Goal: Task Accomplishment & Management: Manage account settings

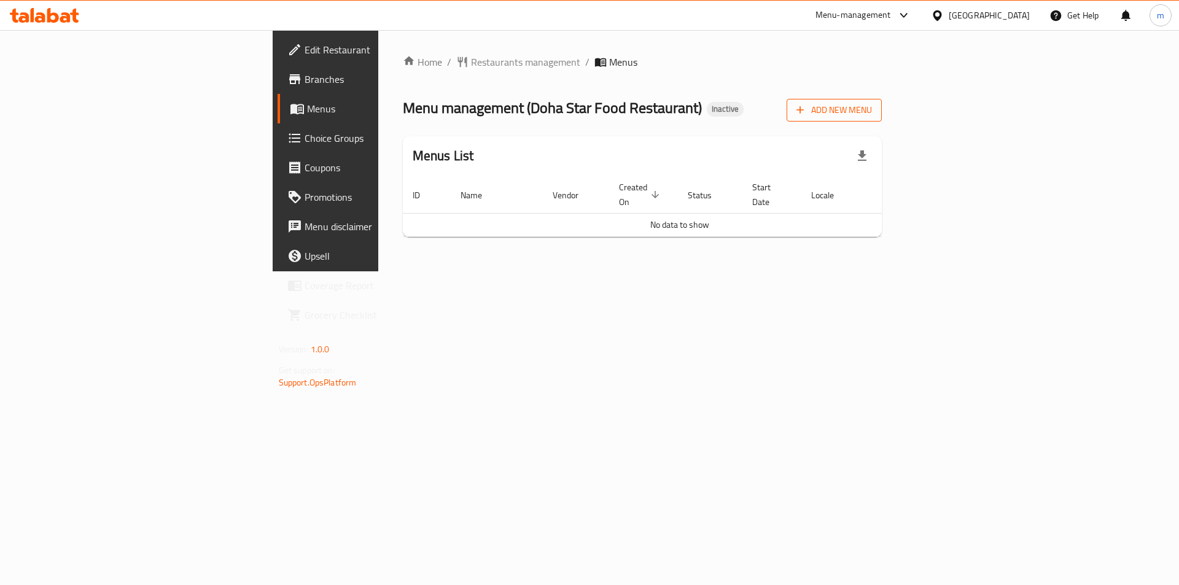
click at [872, 115] on span "Add New Menu" at bounding box center [834, 110] width 76 height 15
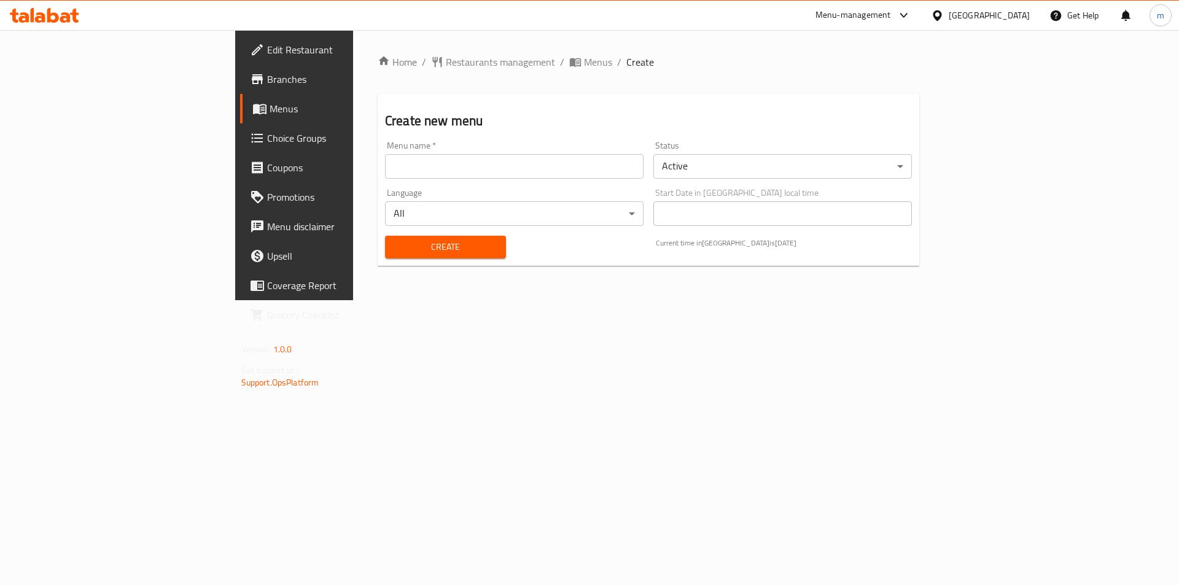
click at [385, 169] on input "text" at bounding box center [514, 166] width 258 height 25
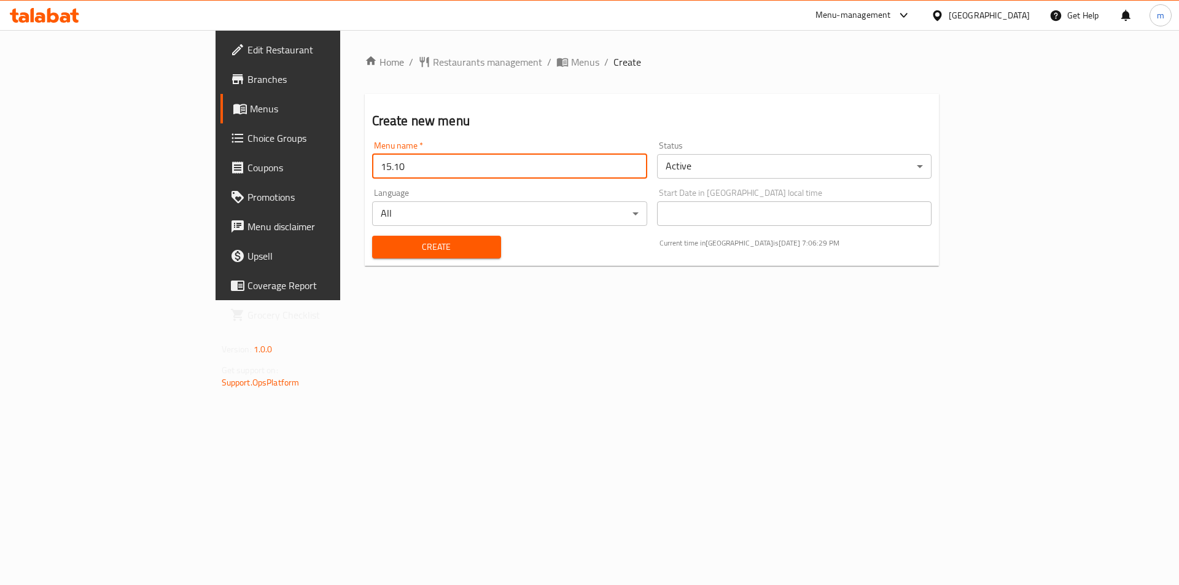
type input "15.10"
click at [372, 236] on button "Create" at bounding box center [436, 247] width 129 height 23
click at [250, 108] on span "Menus" at bounding box center [326, 108] width 153 height 15
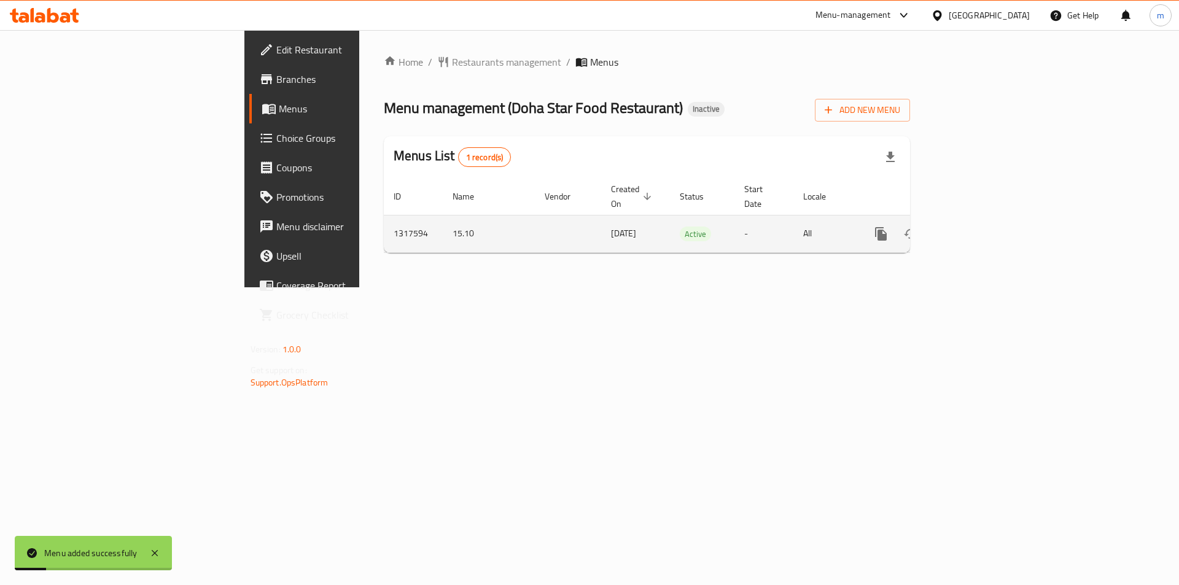
click at [977, 227] on icon "enhanced table" at bounding box center [969, 234] width 15 height 15
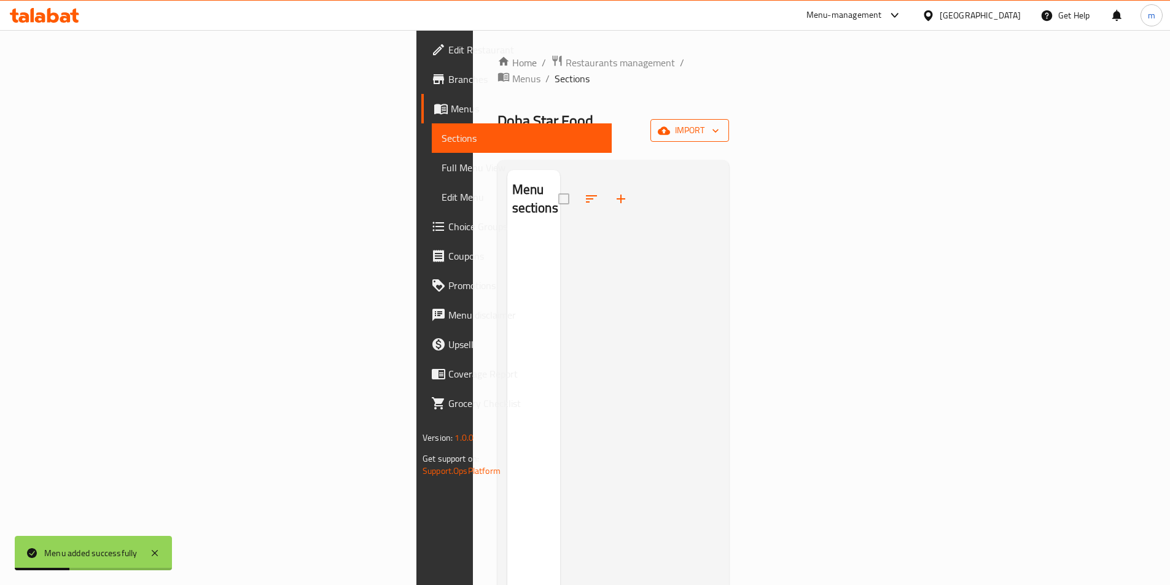
click at [729, 119] on button "import" at bounding box center [689, 130] width 79 height 23
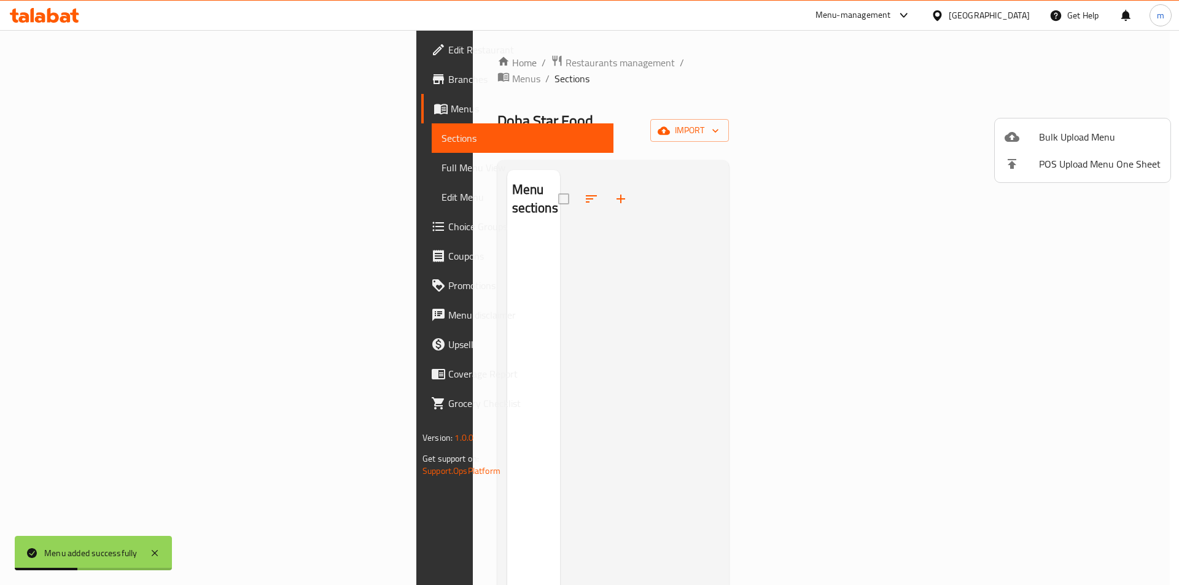
click at [1082, 157] on span "POS Upload Menu One Sheet" at bounding box center [1100, 164] width 122 height 15
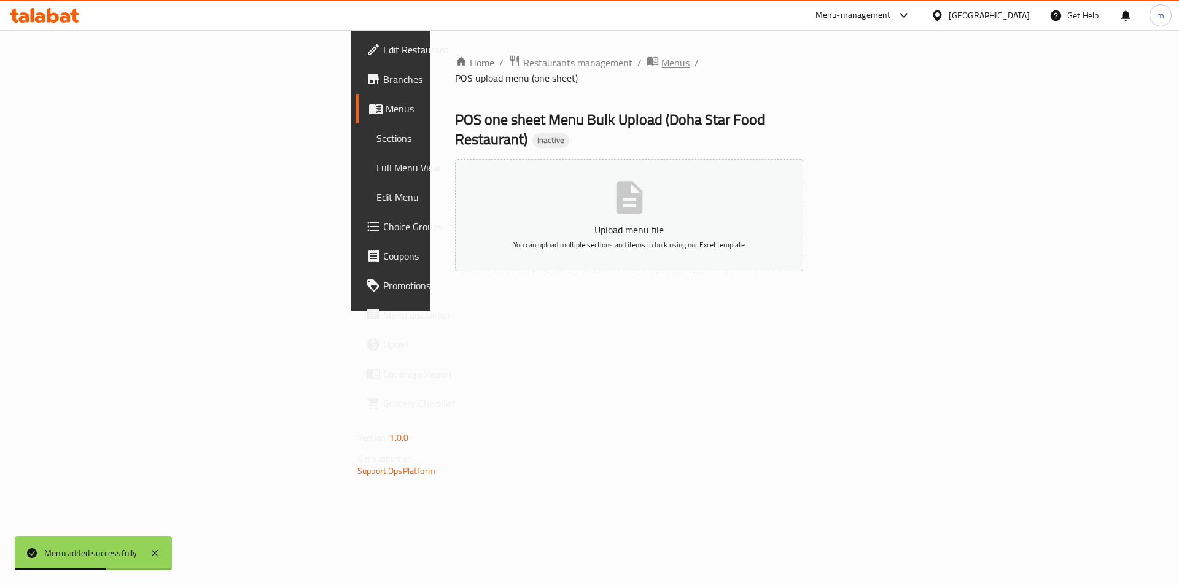
click at [661, 64] on span "Menus" at bounding box center [675, 62] width 28 height 15
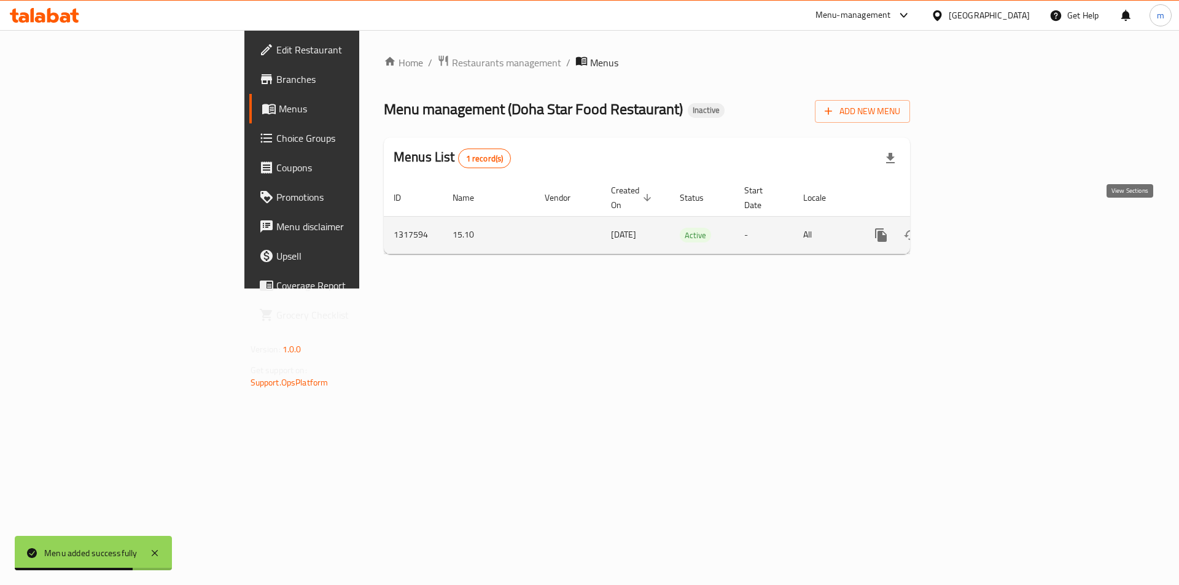
click at [977, 228] on icon "enhanced table" at bounding box center [969, 235] width 15 height 15
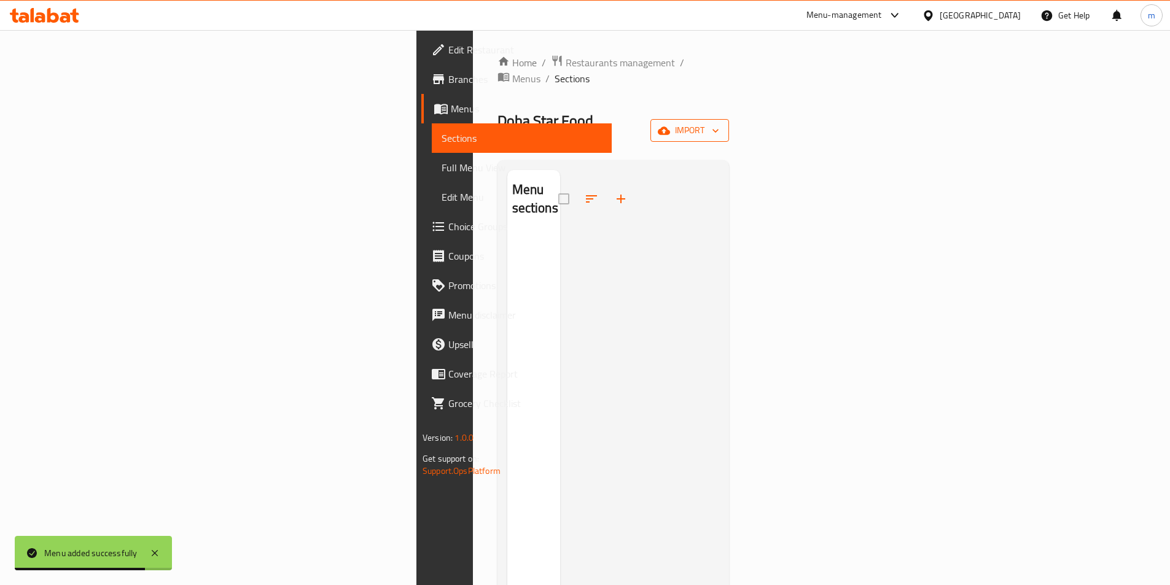
click at [719, 123] on span "import" at bounding box center [689, 130] width 59 height 15
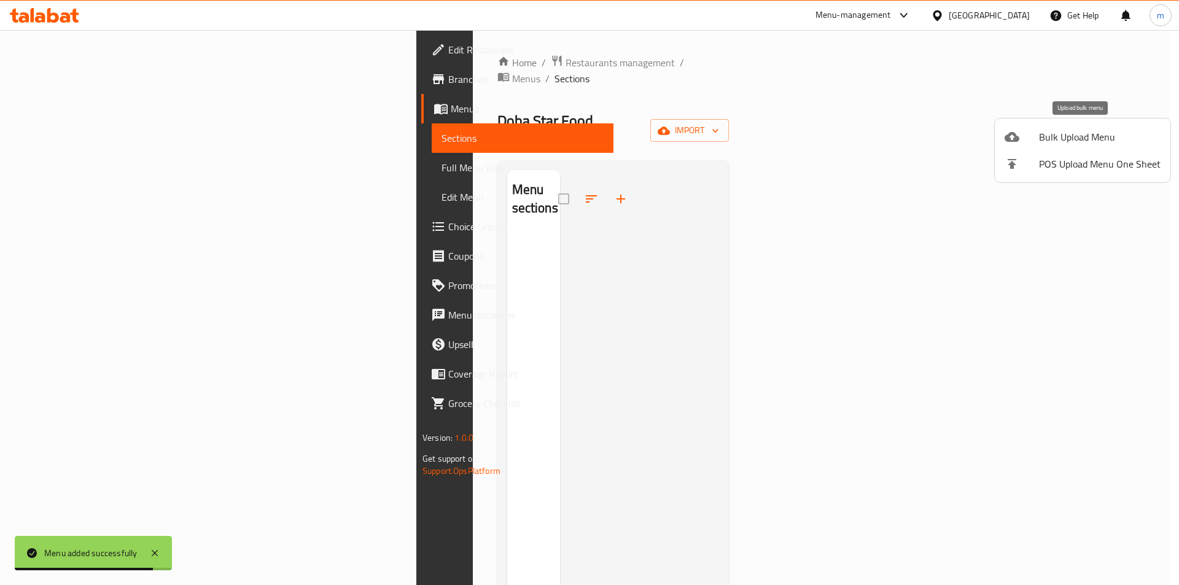
click at [1061, 139] on span "Bulk Upload Menu" at bounding box center [1100, 137] width 122 height 15
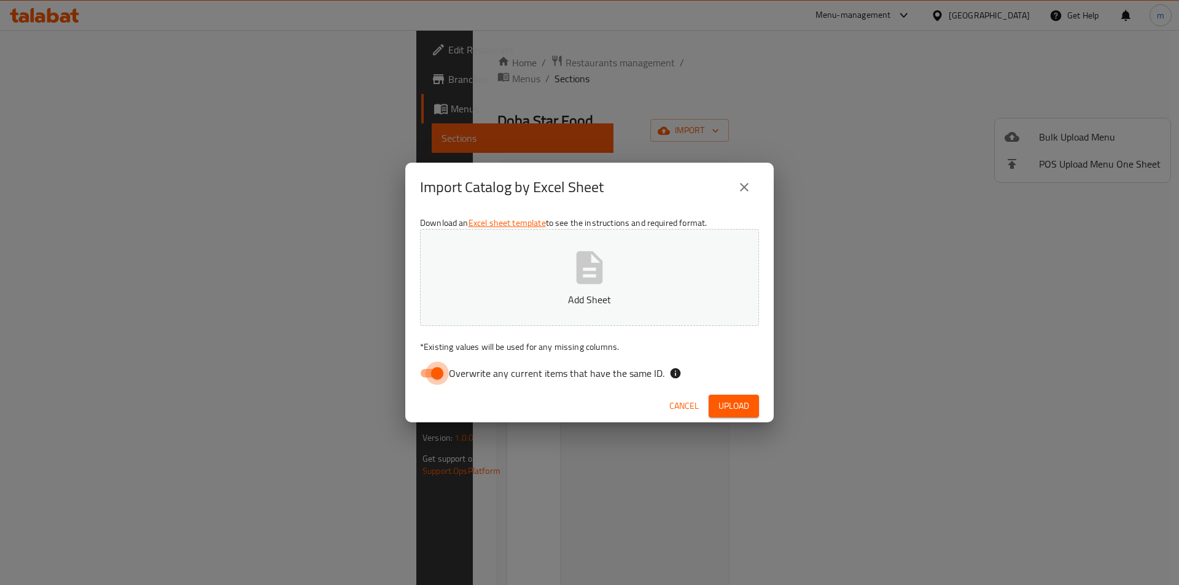
click at [448, 371] on input "Overwrite any current items that have the same ID." at bounding box center [437, 373] width 70 height 23
checkbox input "false"
click at [571, 275] on icon "button" at bounding box center [589, 267] width 39 height 39
click at [420, 229] on button "Sufra-a08d1f0c-8ce4-48d1-9667-316bff8343d0-Menu (1).xlsx" at bounding box center [589, 277] width 339 height 97
click at [733, 401] on span "Upload" at bounding box center [733, 405] width 31 height 15
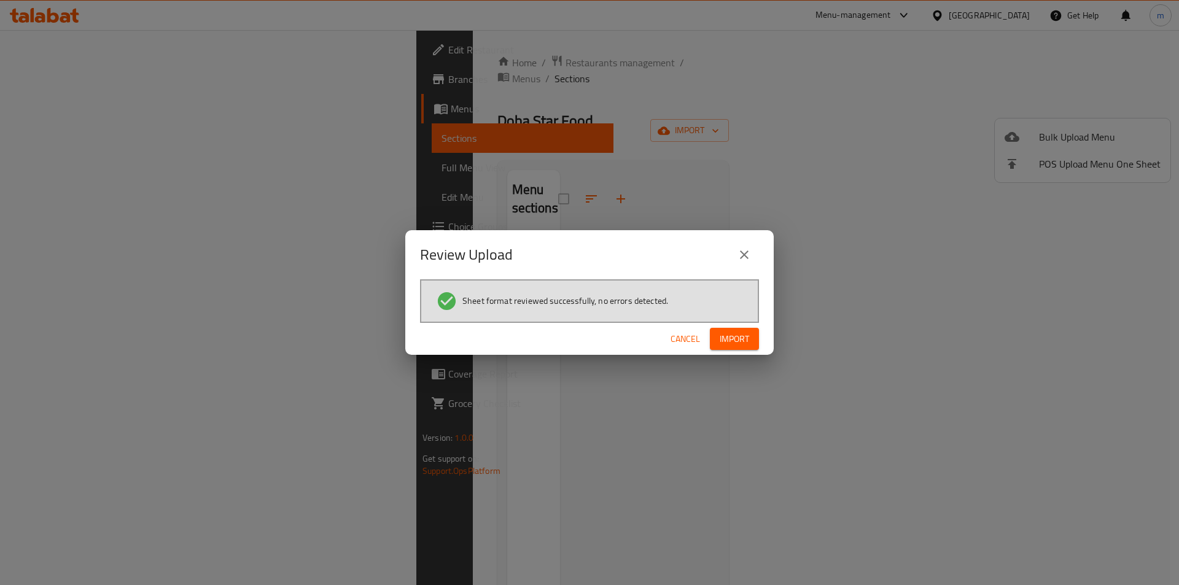
click at [744, 337] on span "Import" at bounding box center [734, 339] width 29 height 15
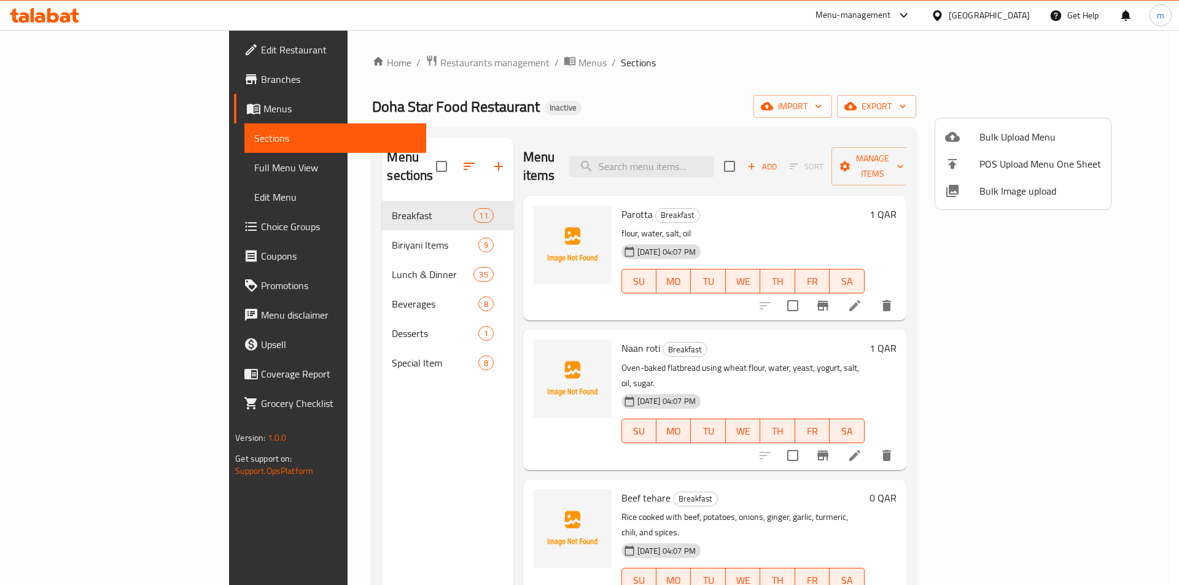
click at [459, 270] on div at bounding box center [589, 292] width 1179 height 585
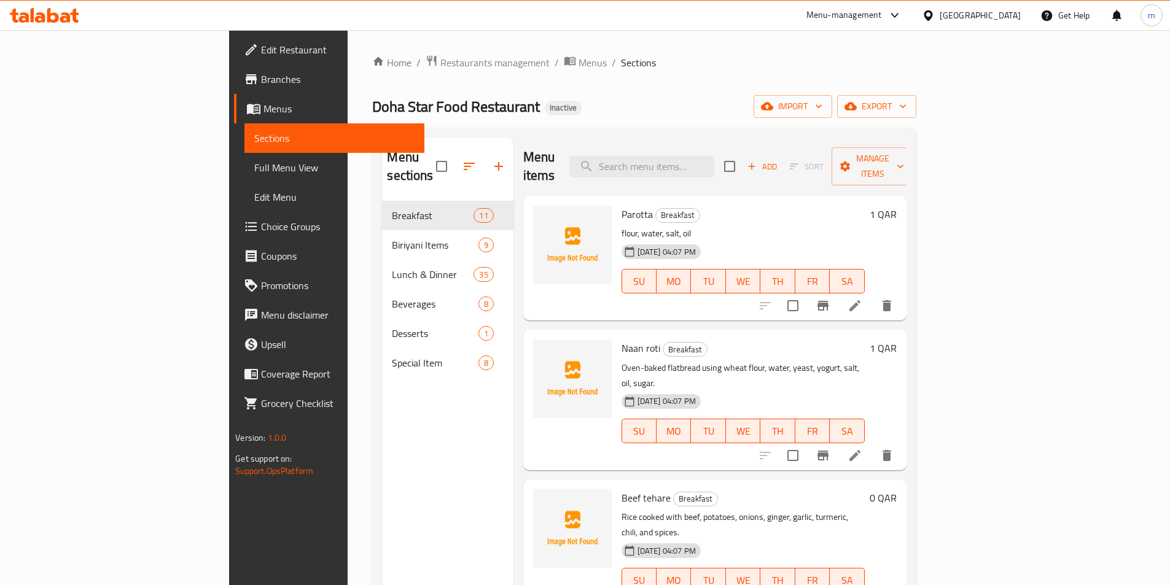
click at [254, 169] on span "Full Menu View" at bounding box center [334, 167] width 160 height 15
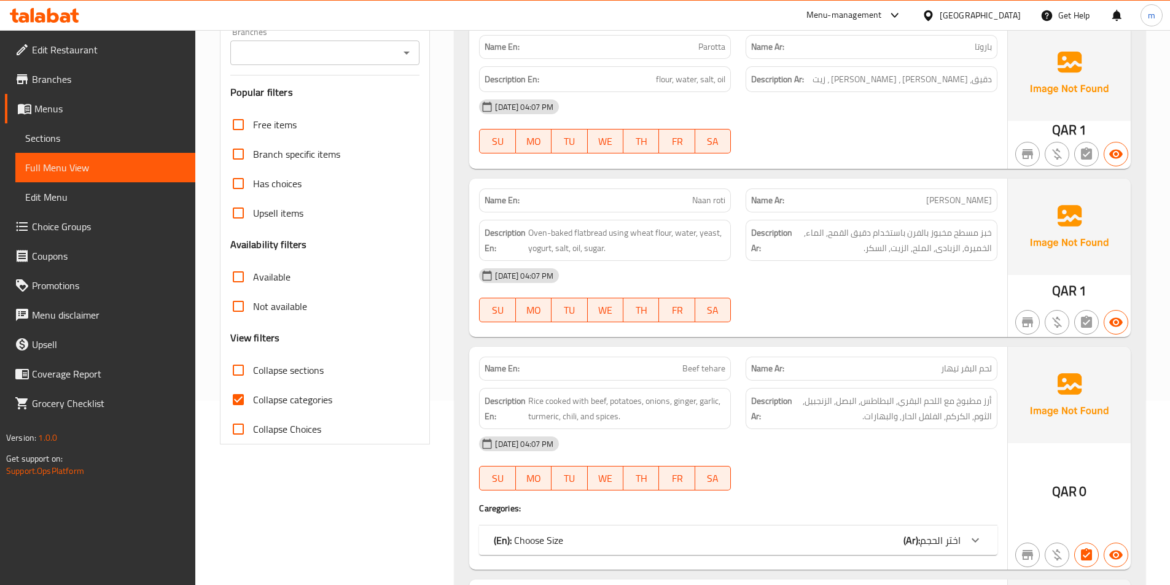
click at [276, 400] on span "Collapse categories" at bounding box center [292, 399] width 79 height 15
click at [253, 400] on input "Collapse categories" at bounding box center [237, 399] width 29 height 29
checkbox input "false"
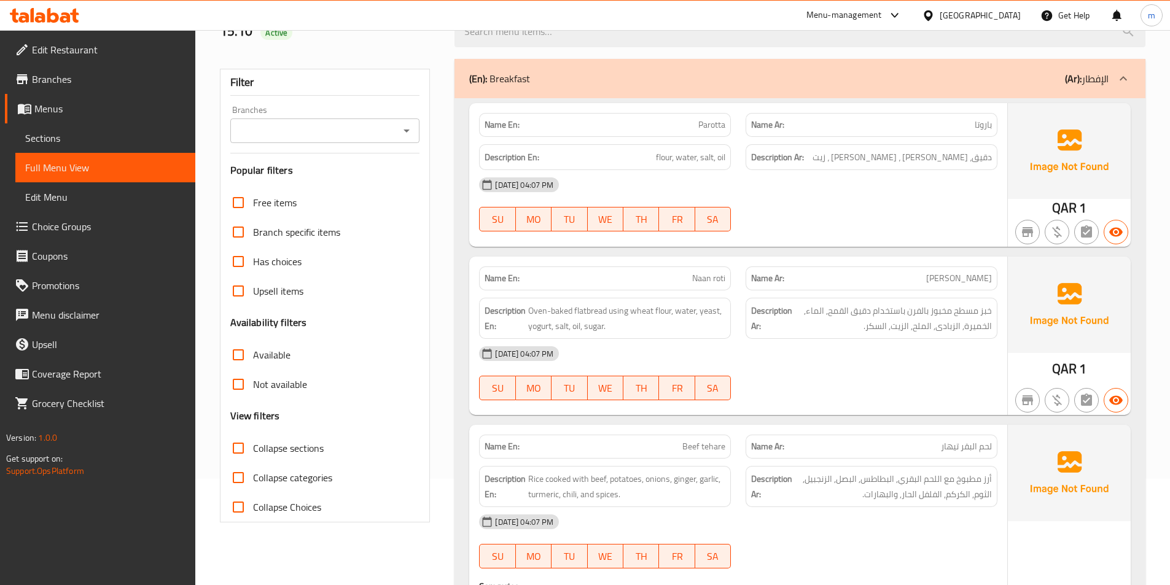
scroll to position [246, 0]
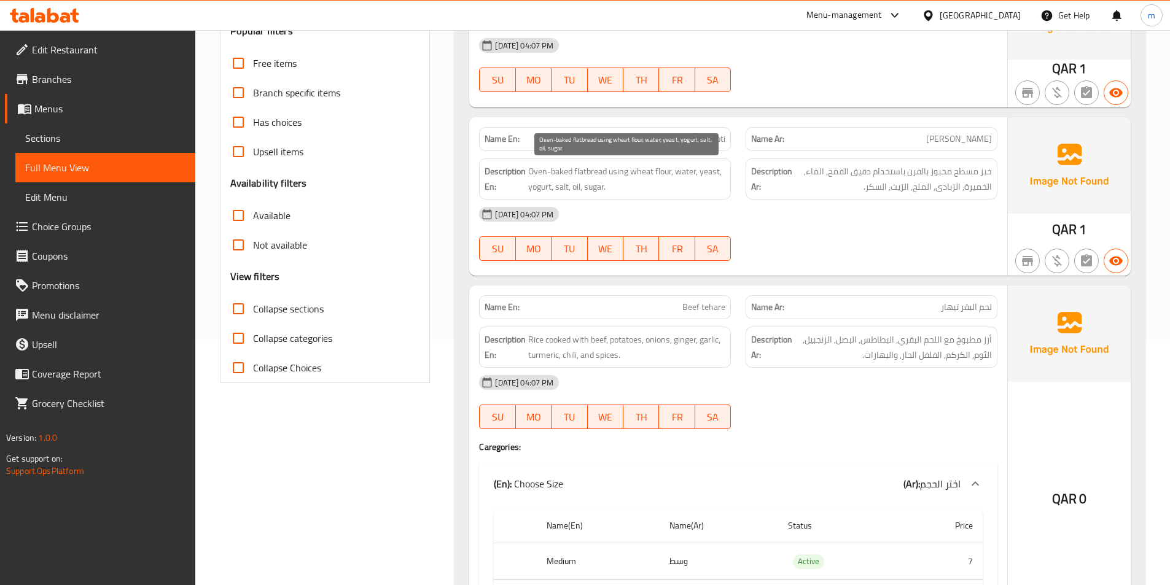
click at [713, 174] on span "Oven-baked flatbread using wheat flour, water, yeast, yogurt, salt, oil, sugar." at bounding box center [626, 179] width 197 height 30
drag, startPoint x: 713, startPoint y: 174, endPoint x: 686, endPoint y: 195, distance: 34.6
click at [696, 193] on span "Oven-baked flatbread using wheat flour, water, yeast, yogurt, salt, oil, sugar." at bounding box center [626, 179] width 197 height 30
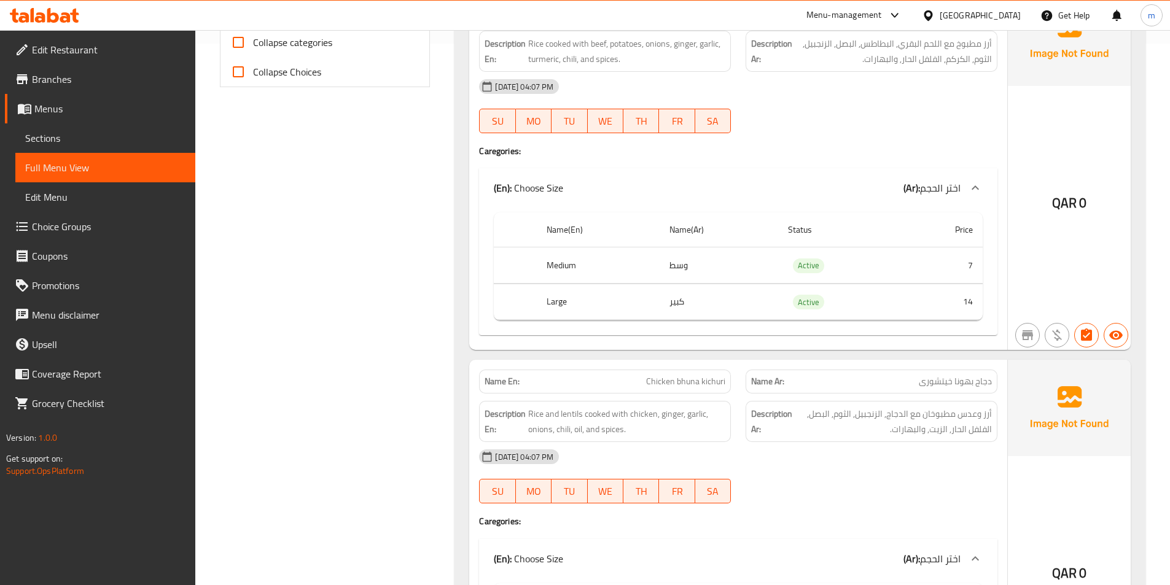
scroll to position [675, 0]
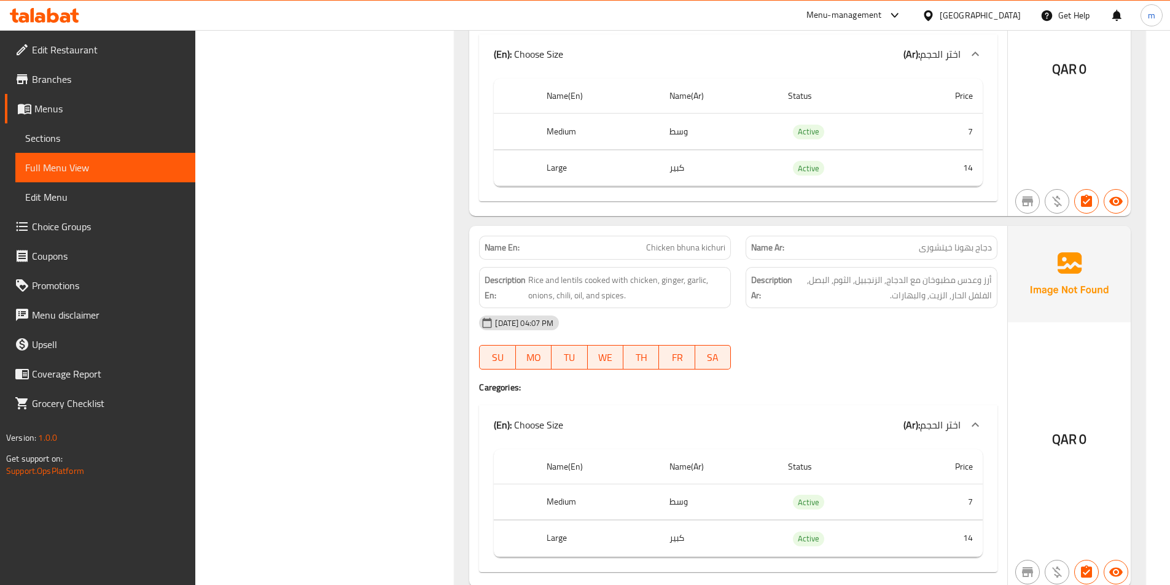
click at [708, 252] on span "Chicken bhuna kichuri" at bounding box center [685, 247] width 79 height 13
click at [773, 316] on div "[DATE] 04:07 PM" at bounding box center [738, 322] width 533 height 29
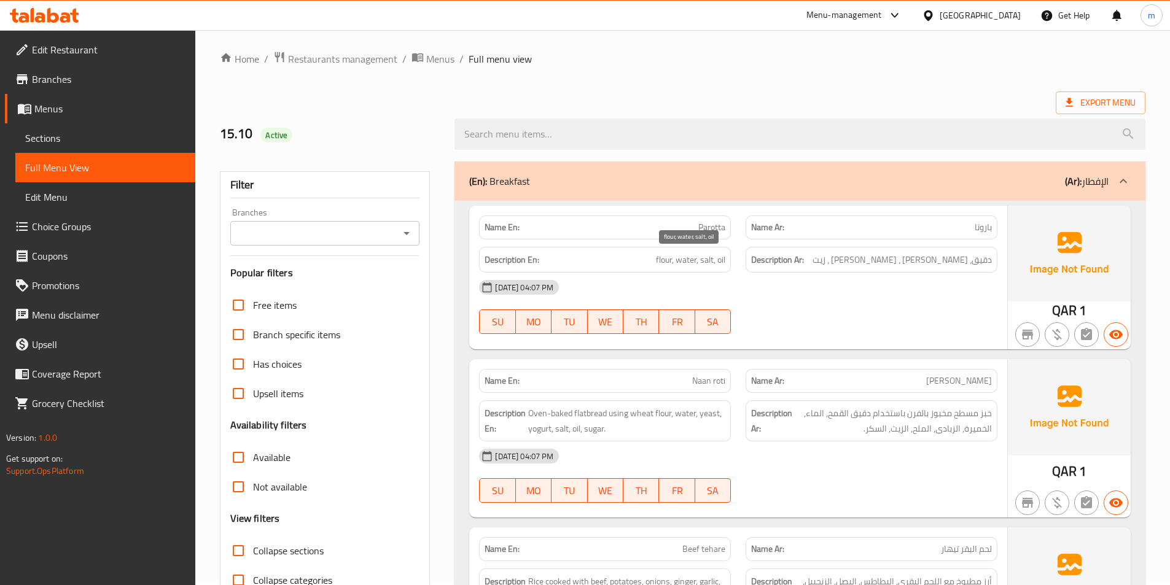
scroll to position [61, 0]
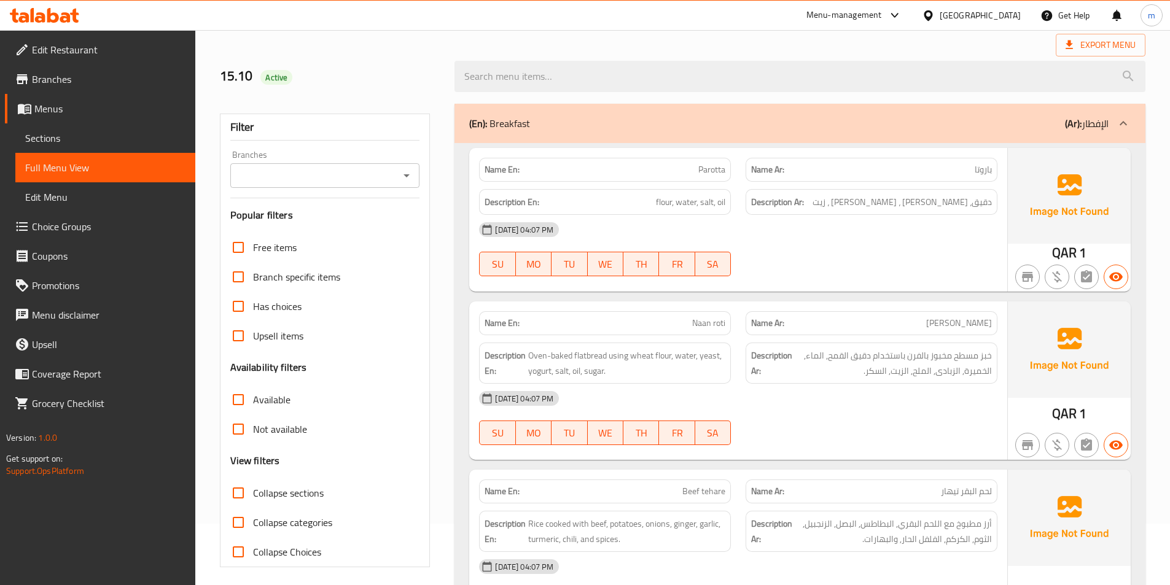
click at [726, 167] on div "Name En: Parotta" at bounding box center [605, 170] width 252 height 24
click at [707, 171] on span "Parotta" at bounding box center [711, 169] width 27 height 13
click at [665, 206] on span "flour, water, salt, oil" at bounding box center [690, 202] width 69 height 15
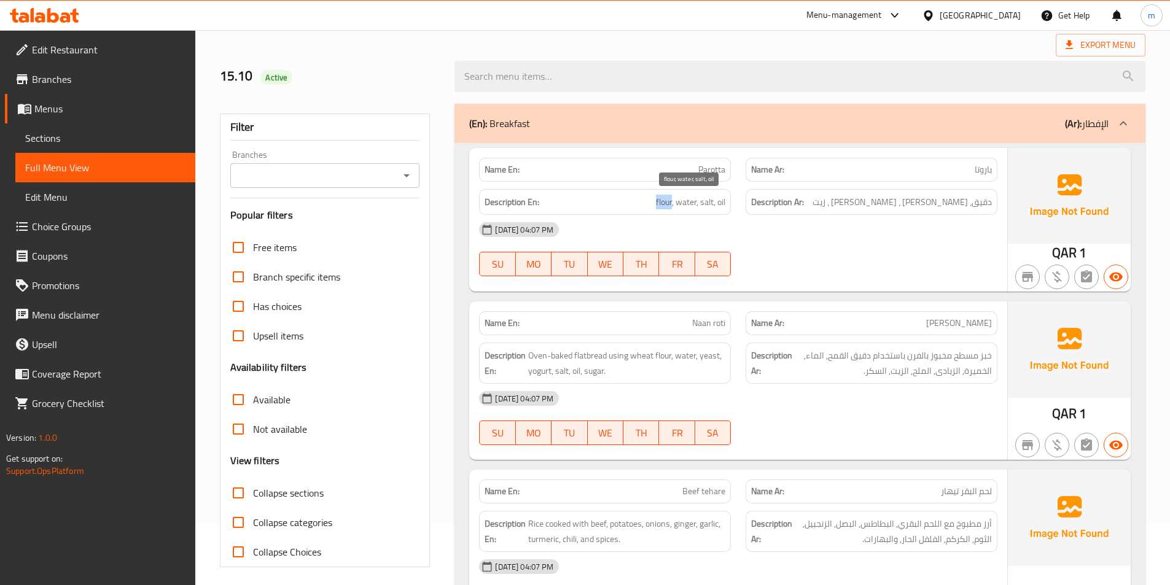
click at [665, 206] on span "flour, water, salt, oil" at bounding box center [690, 202] width 69 height 15
click at [677, 204] on span "flour, water, salt, oil" at bounding box center [690, 202] width 69 height 15
click at [713, 200] on span "flour, water, salt, oil" at bounding box center [690, 202] width 69 height 15
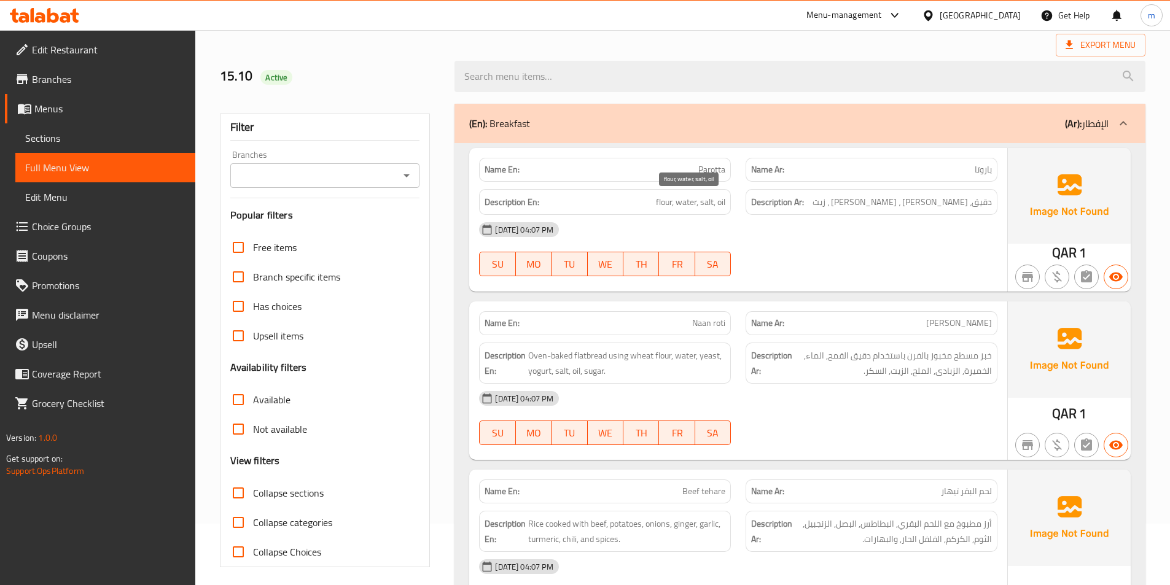
click at [723, 200] on span "flour, water, salt, oil" at bounding box center [690, 202] width 69 height 15
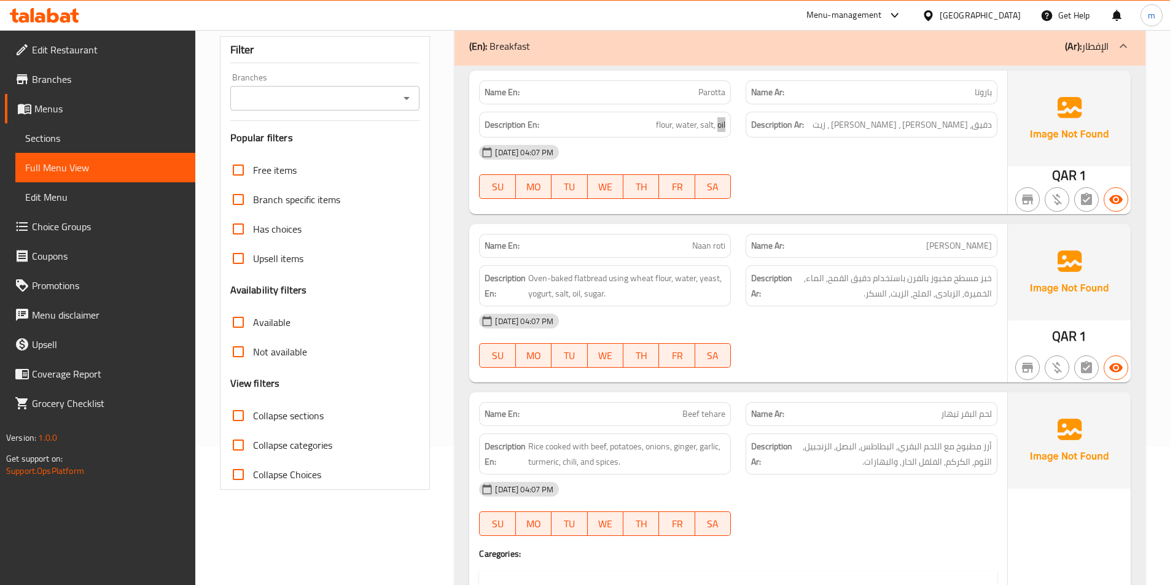
scroll to position [246, 0]
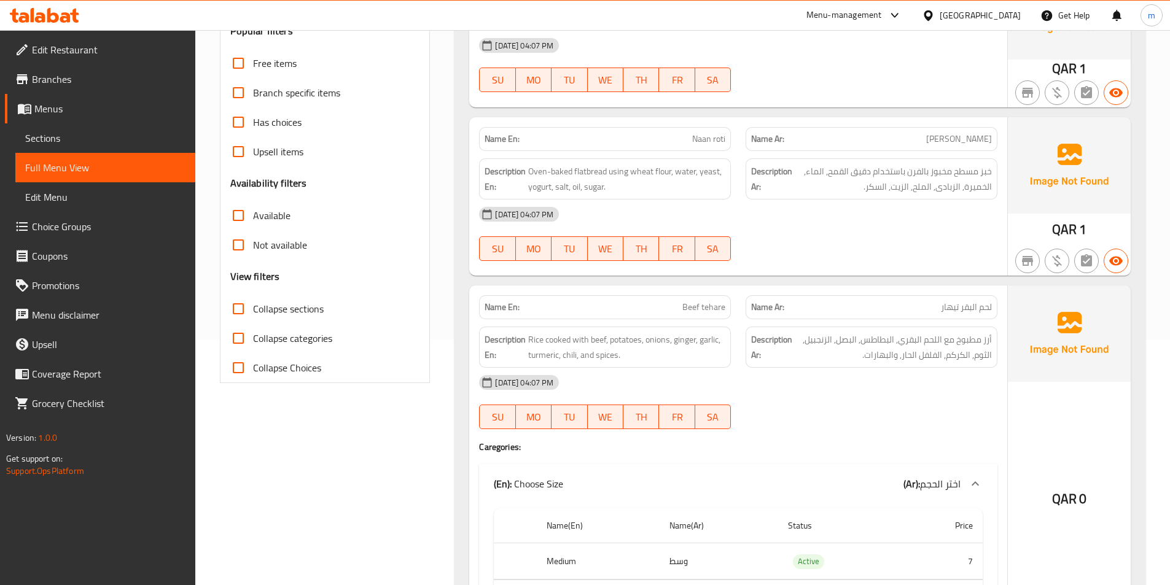
click at [706, 141] on span "Naan roti" at bounding box center [708, 139] width 33 height 13
click at [589, 172] on span "Oven-baked flatbread using wheat flour, water, yeast, yogurt, salt, oil, sugar." at bounding box center [626, 179] width 197 height 30
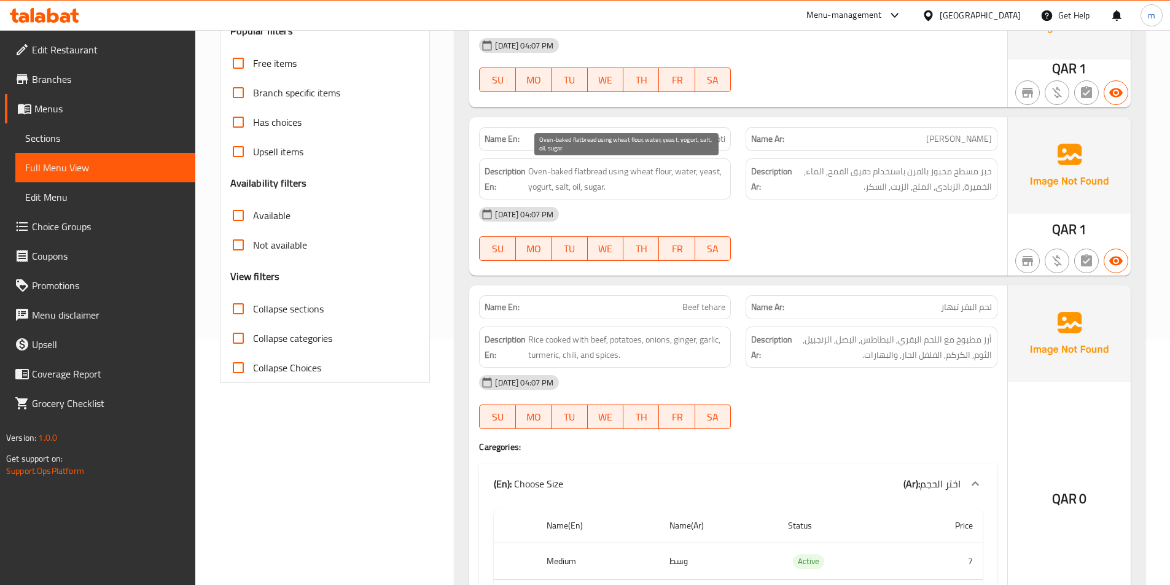
click at [556, 171] on span "Oven-baked flatbread using wheat flour, water, yeast, yogurt, salt, oil, sugar." at bounding box center [626, 179] width 197 height 30
click at [528, 169] on span "Oven-baked flatbread using wheat flour, water, yeast, yogurt, salt, oil, sugar." at bounding box center [626, 179] width 197 height 30
click at [617, 172] on span "Oven-baked flatbread using wheat flour, water, yeast, yogurt, salt, oil, sugar." at bounding box center [626, 179] width 197 height 30
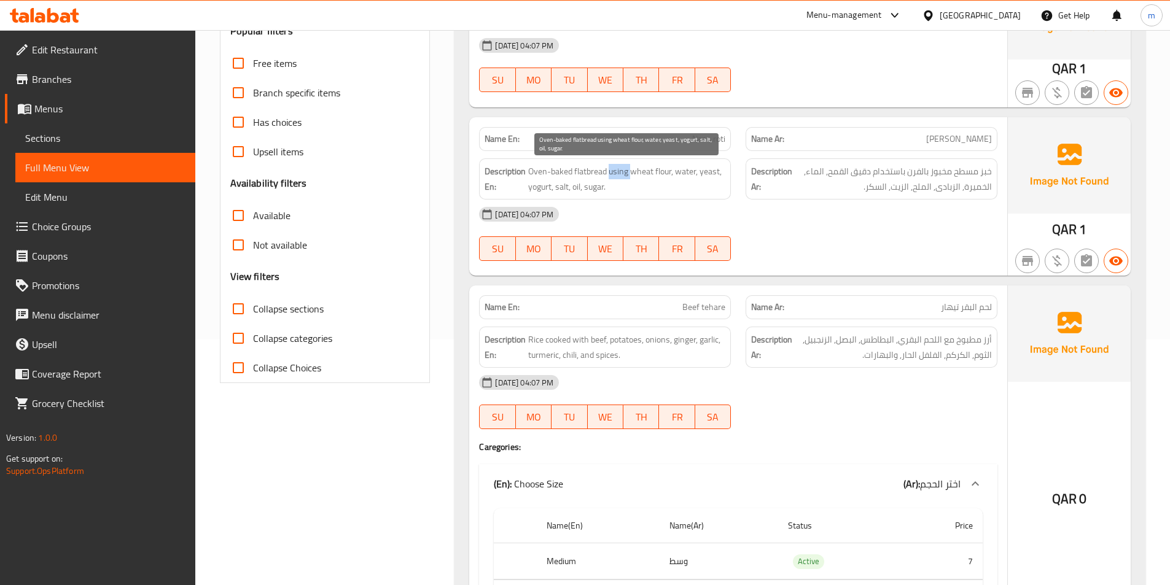
click at [617, 172] on span "Oven-baked flatbread using wheat flour, water, yeast, yogurt, salt, oil, sugar." at bounding box center [626, 179] width 197 height 30
click at [651, 173] on span "Oven-baked flatbread using wheat flour, water, yeast, yogurt, salt, oil, sugar." at bounding box center [626, 179] width 197 height 30
click at [640, 171] on span "Oven-baked flatbread using wheat flour, water, yeast, yogurt, salt, oil, sugar." at bounding box center [626, 179] width 197 height 30
click at [666, 169] on span "Oven-baked flatbread using wheat flour, water, yeast, yogurt, salt, oil, sugar." at bounding box center [626, 179] width 197 height 30
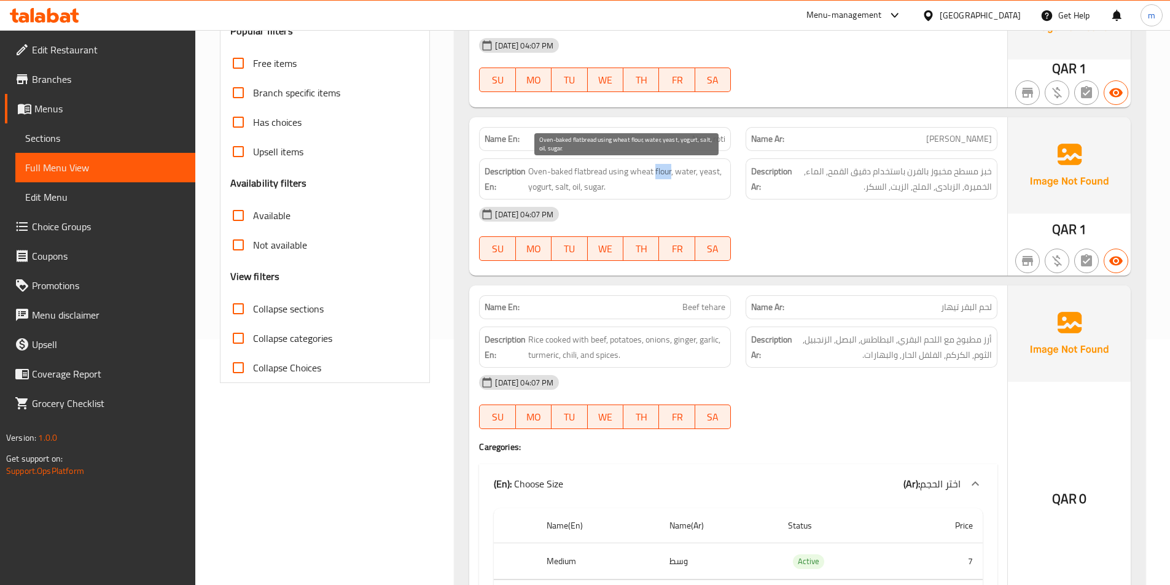
click at [666, 169] on span "Oven-baked flatbread using wheat flour, water, yeast, yogurt, salt, oil, sugar." at bounding box center [626, 179] width 197 height 30
click at [683, 168] on span "Oven-baked flatbread using wheat flour, water, yeast, yogurt, salt, oil, sugar." at bounding box center [626, 179] width 197 height 30
click at [708, 173] on span "Oven-baked flatbread using wheat flour, water, yeast, yogurt, salt, oil, sugar." at bounding box center [626, 179] width 197 height 30
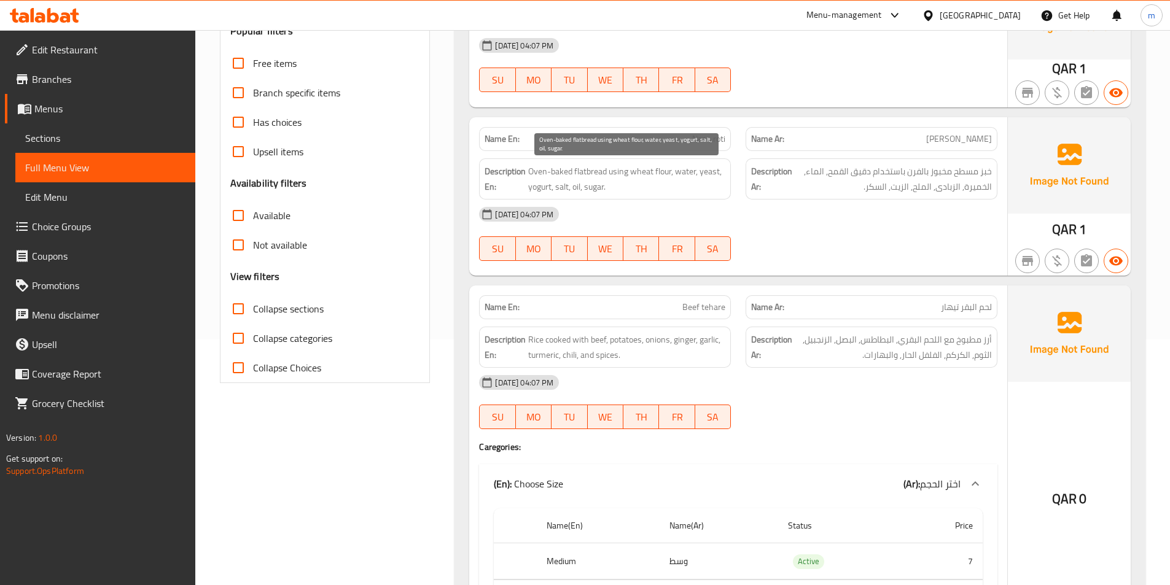
click at [539, 187] on span "Oven-baked flatbread using wheat flour, water, yeast, yogurt, salt, oil, sugar." at bounding box center [626, 179] width 197 height 30
click at [559, 185] on span "Oven-baked flatbread using wheat flour, water, yeast, yogurt, salt, oil, sugar." at bounding box center [626, 179] width 197 height 30
click at [578, 184] on span "Oven-baked flatbread using wheat flour, water, yeast, yogurt, salt, oil, sugar." at bounding box center [626, 179] width 197 height 30
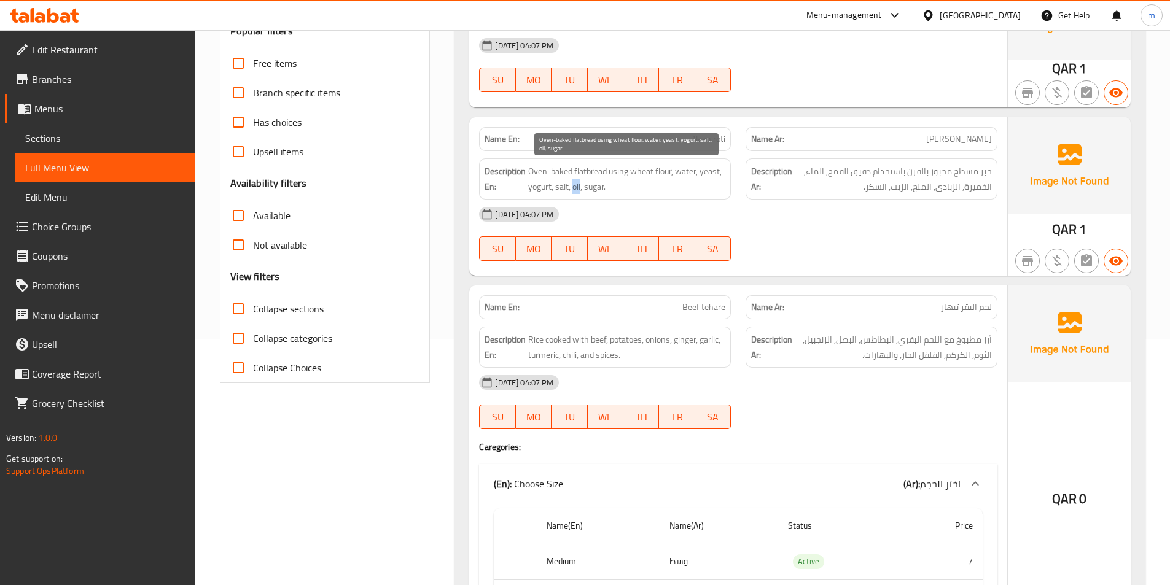
click at [578, 184] on span "Oven-baked flatbread using wheat flour, water, yeast, yogurt, salt, oil, sugar." at bounding box center [626, 179] width 197 height 30
click at [593, 187] on span "Oven-baked flatbread using wheat flour, water, yeast, yogurt, salt, oil, sugar." at bounding box center [626, 179] width 197 height 30
drag, startPoint x: 593, startPoint y: 187, endPoint x: 690, endPoint y: 185, distance: 97.0
click at [594, 188] on span "Oven-baked flatbread using wheat flour, water, yeast, yogurt, salt, oil, sugar." at bounding box center [626, 179] width 197 height 30
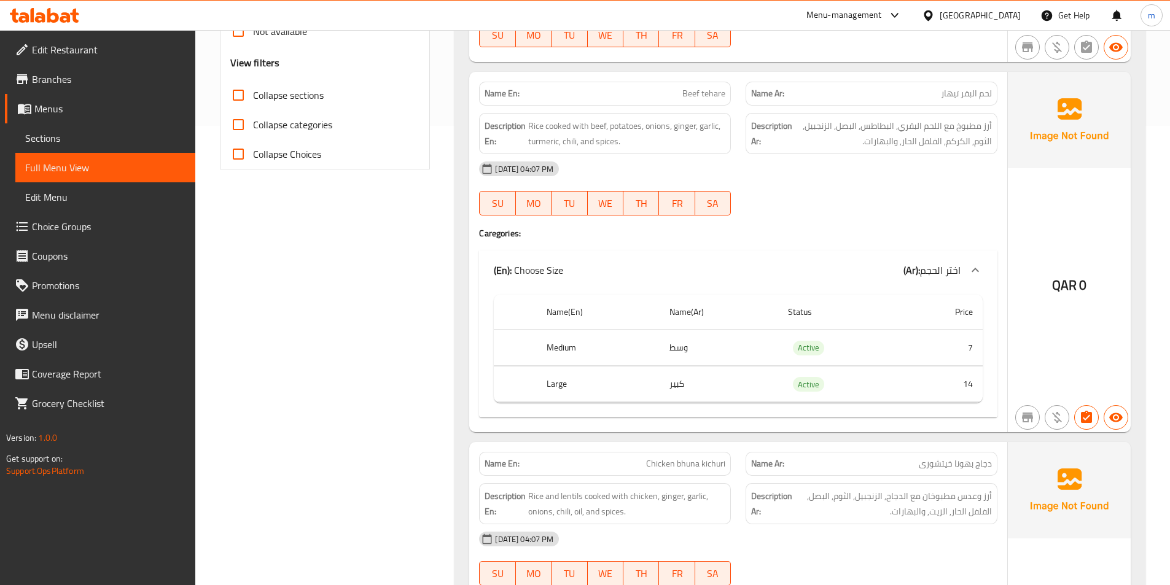
scroll to position [430, 0]
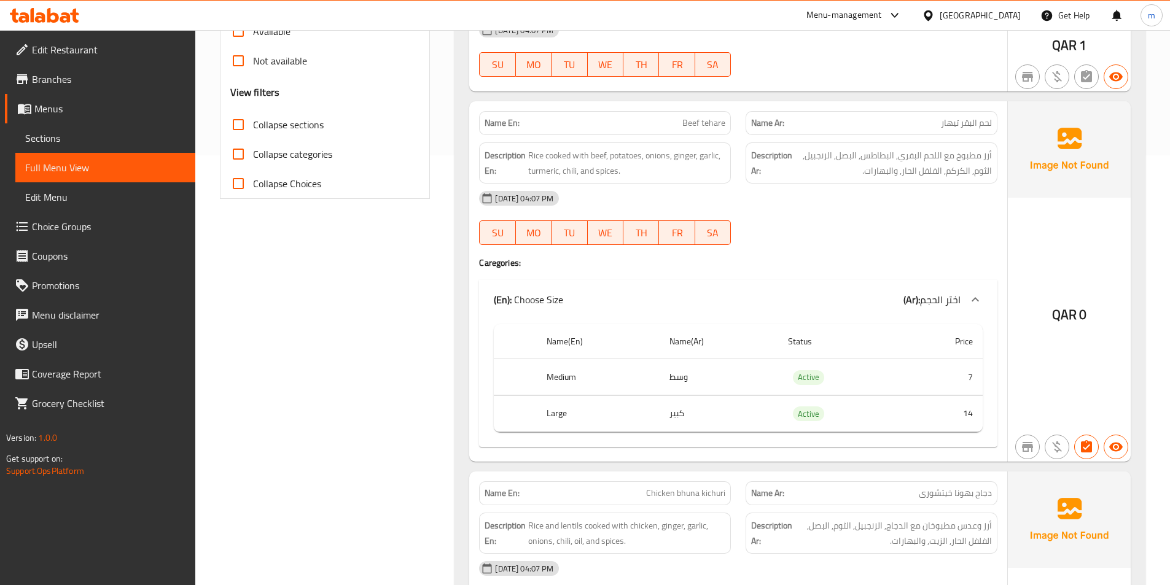
click at [692, 128] on span "Beef tehare" at bounding box center [703, 123] width 43 height 13
click at [726, 119] on div "Name En: Beef tehare" at bounding box center [605, 123] width 252 height 24
click at [716, 120] on span "Beef tehare" at bounding box center [703, 123] width 43 height 13
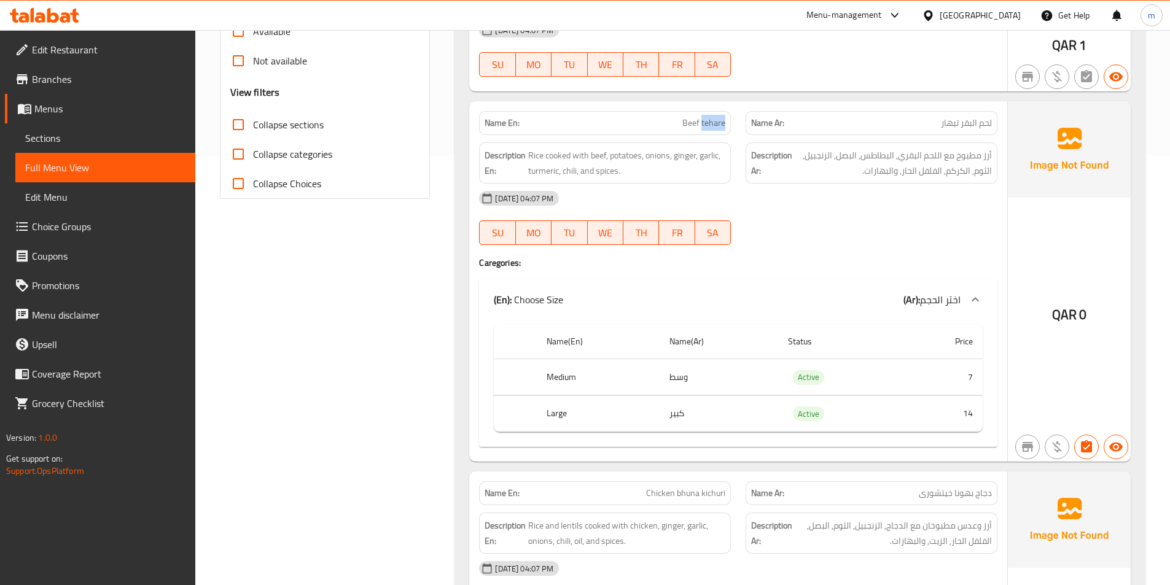
click at [716, 120] on span "Beef tehare" at bounding box center [703, 123] width 43 height 13
click at [554, 152] on span "Rice cooked with beef, potatoes, onions, ginger, garlic, turmeric, chili, and s…" at bounding box center [626, 163] width 197 height 30
click at [534, 156] on span "Rice cooked with beef, potatoes, onions, ginger, garlic, turmeric, chili, and s…" at bounding box center [626, 163] width 197 height 30
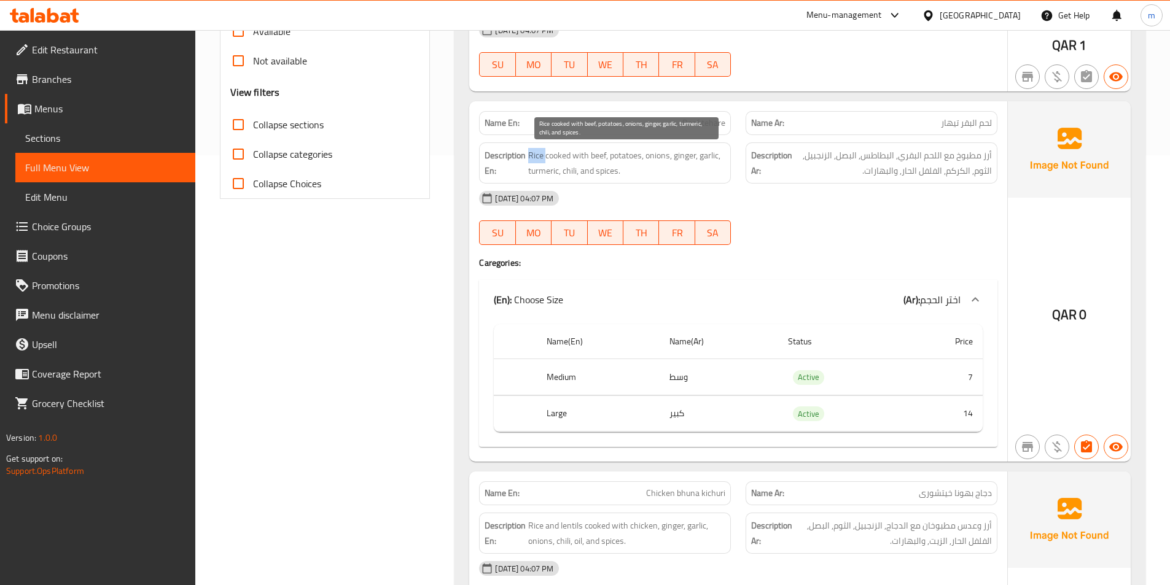
click at [534, 156] on span "Rice cooked with beef, potatoes, onions, ginger, garlic, turmeric, chili, and s…" at bounding box center [626, 163] width 197 height 30
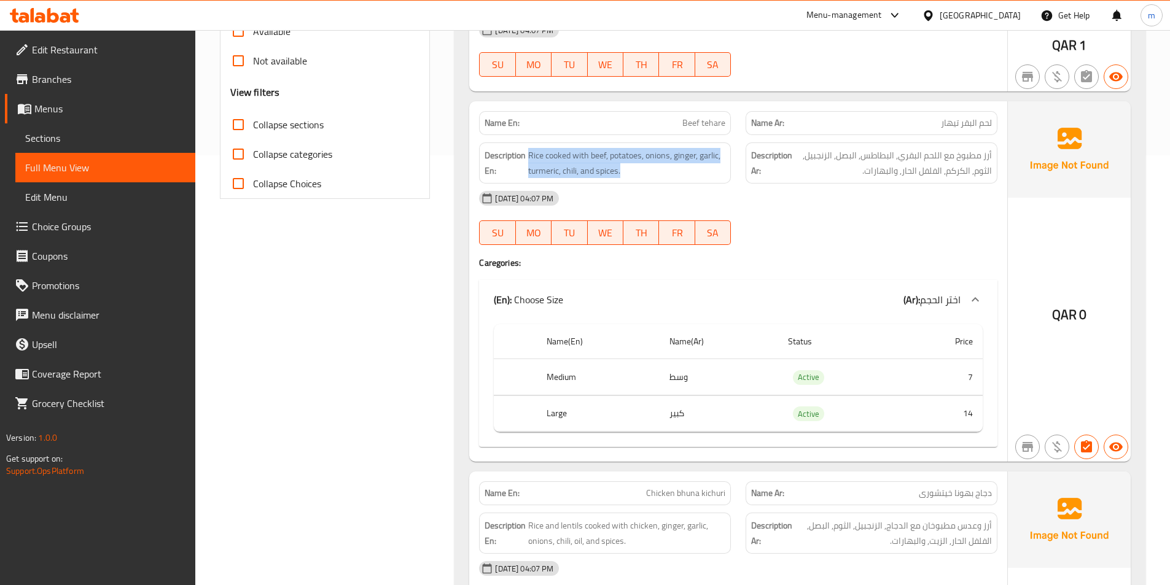
click at [906, 290] on div "(En): Choose Size (Ar): اختر الحجم" at bounding box center [738, 299] width 518 height 39
click at [814, 266] on h4 "Caregories:" at bounding box center [738, 263] width 518 height 12
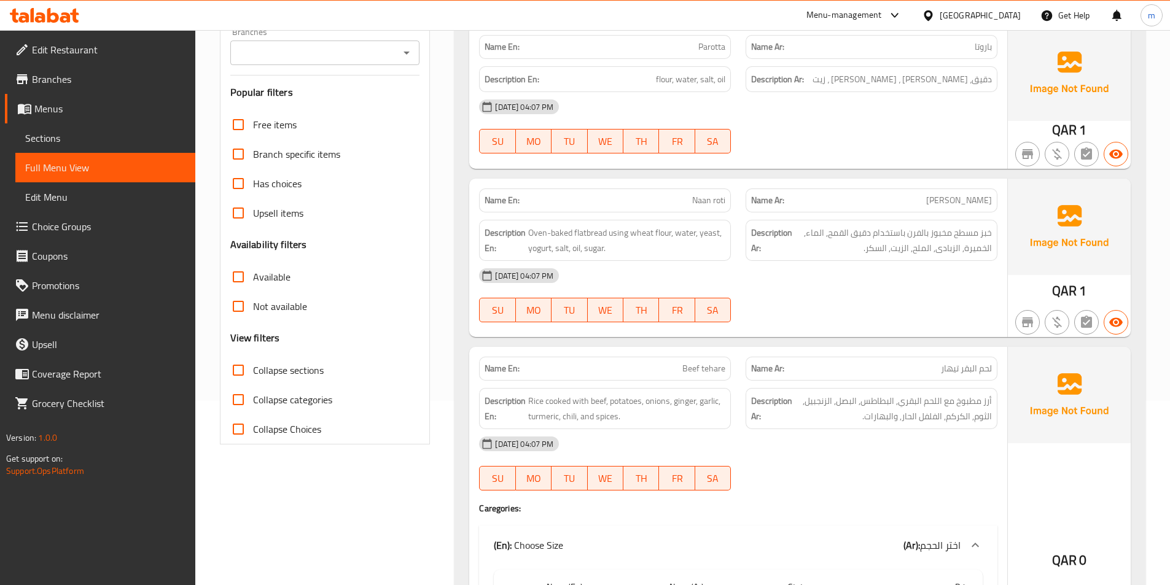
scroll to position [0, 0]
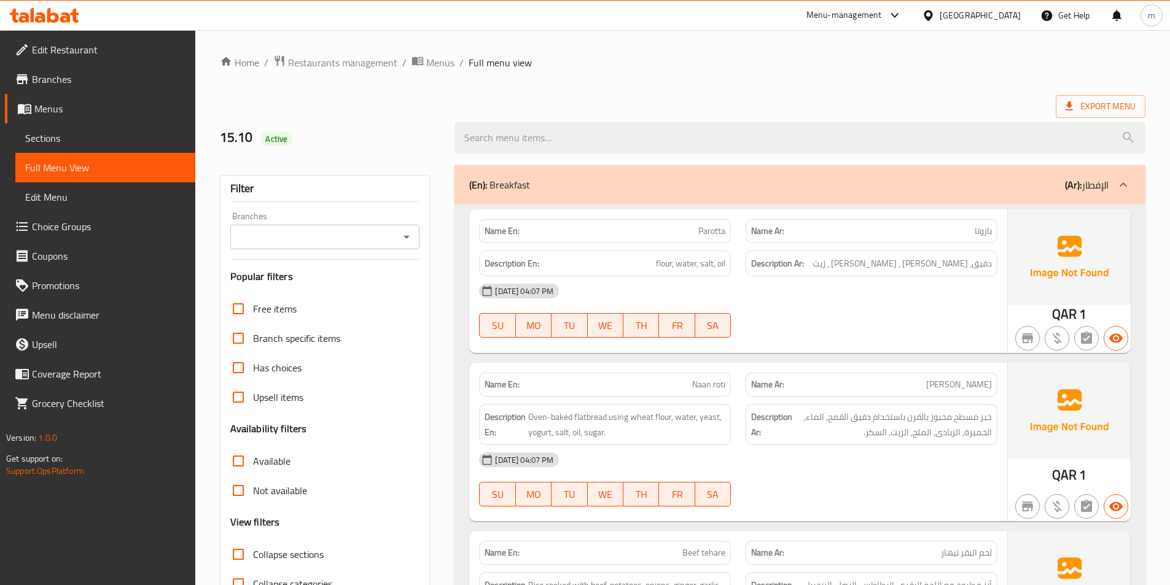
click at [719, 237] on span "Parotta" at bounding box center [711, 231] width 27 height 13
click at [661, 266] on span "flour, water, salt, oil" at bounding box center [690, 263] width 69 height 15
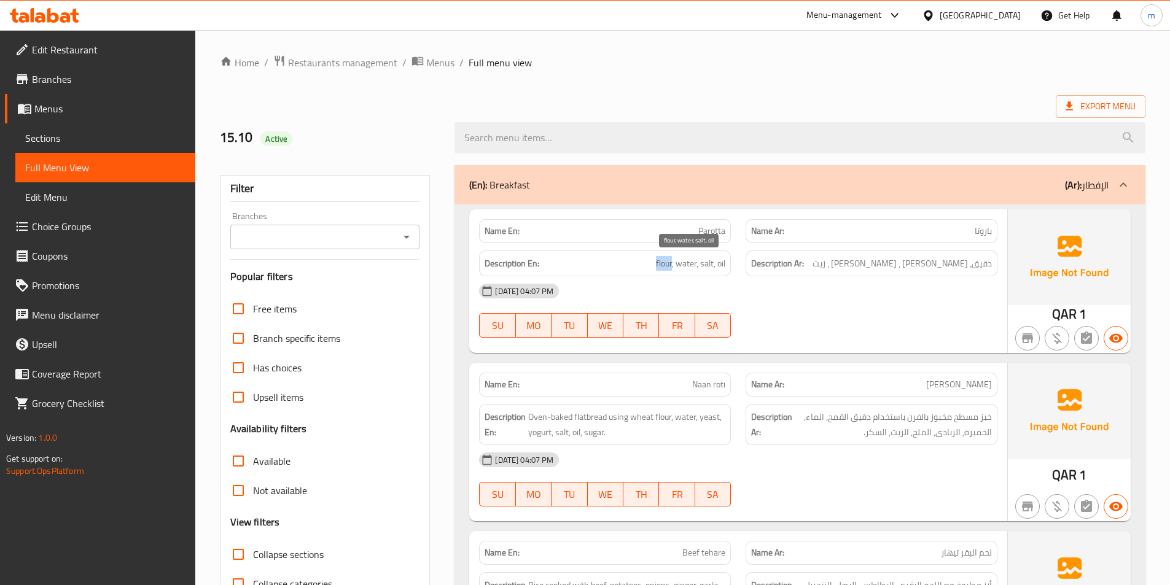
click at [661, 266] on span "flour, water, salt, oil" at bounding box center [690, 263] width 69 height 15
click at [675, 263] on span "flour, water, salt, oil" at bounding box center [690, 263] width 69 height 15
click at [701, 263] on span "flour, water, salt, oil" at bounding box center [690, 263] width 69 height 15
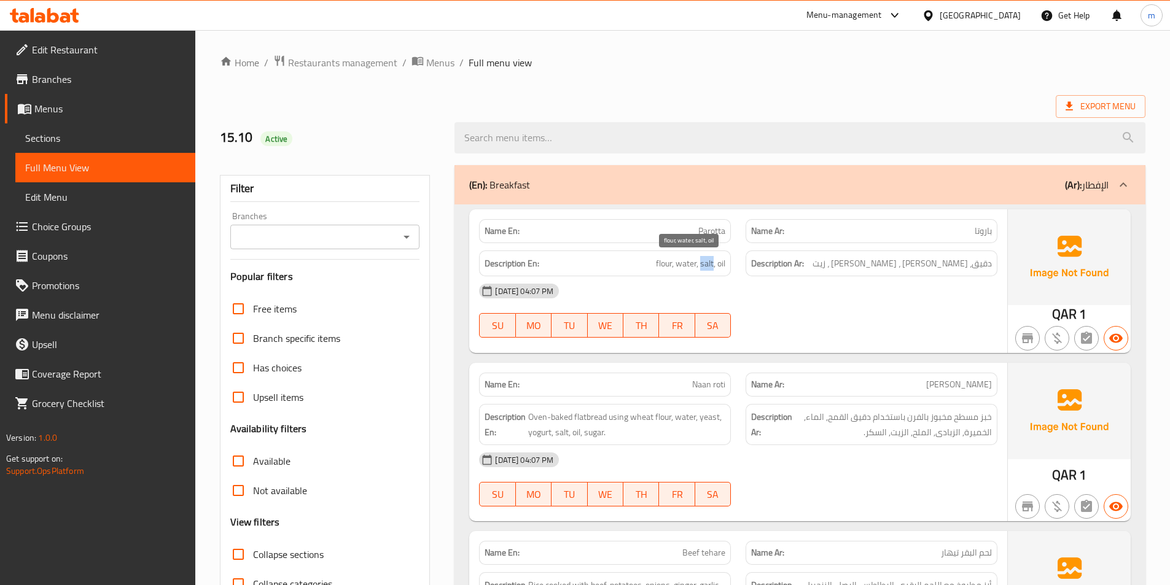
click at [721, 263] on span "flour, water, salt, oil" at bounding box center [690, 263] width 69 height 15
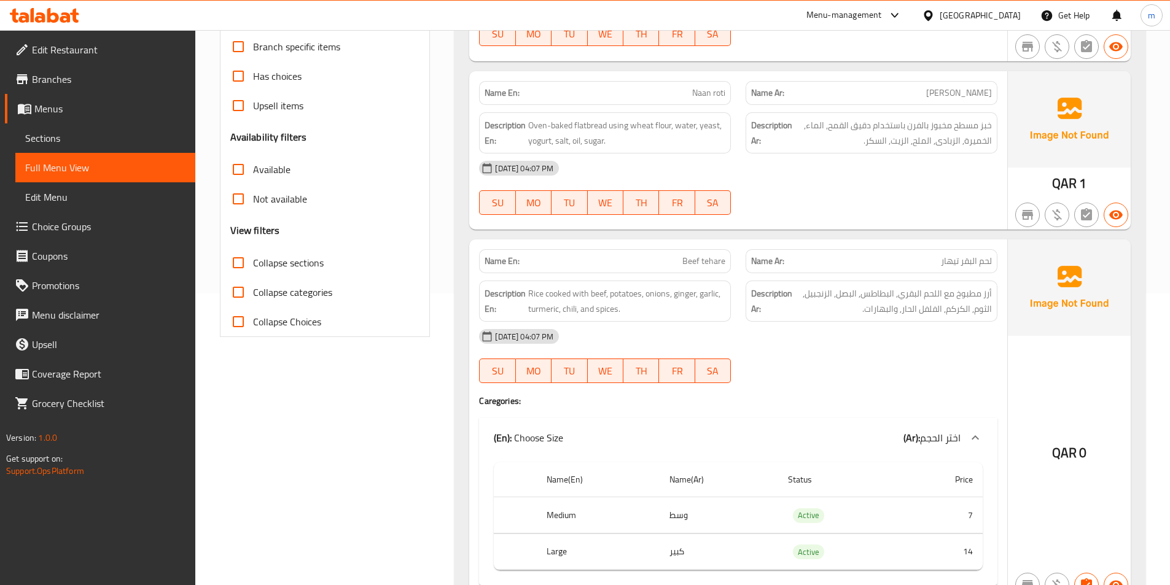
scroll to position [307, 0]
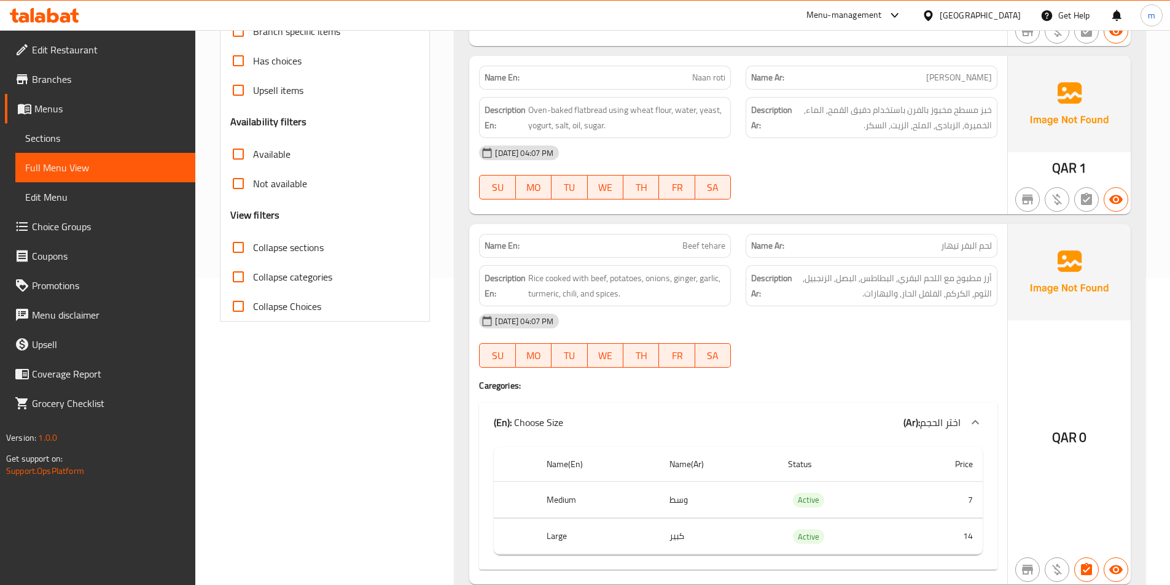
click at [697, 77] on span "Naan roti" at bounding box center [708, 77] width 33 height 13
click at [721, 78] on span "Naan roti" at bounding box center [708, 77] width 33 height 13
click at [597, 107] on span "Oven-baked flatbread using wheat flour, water, yeast, yogurt, salt, oil, sugar." at bounding box center [626, 118] width 197 height 30
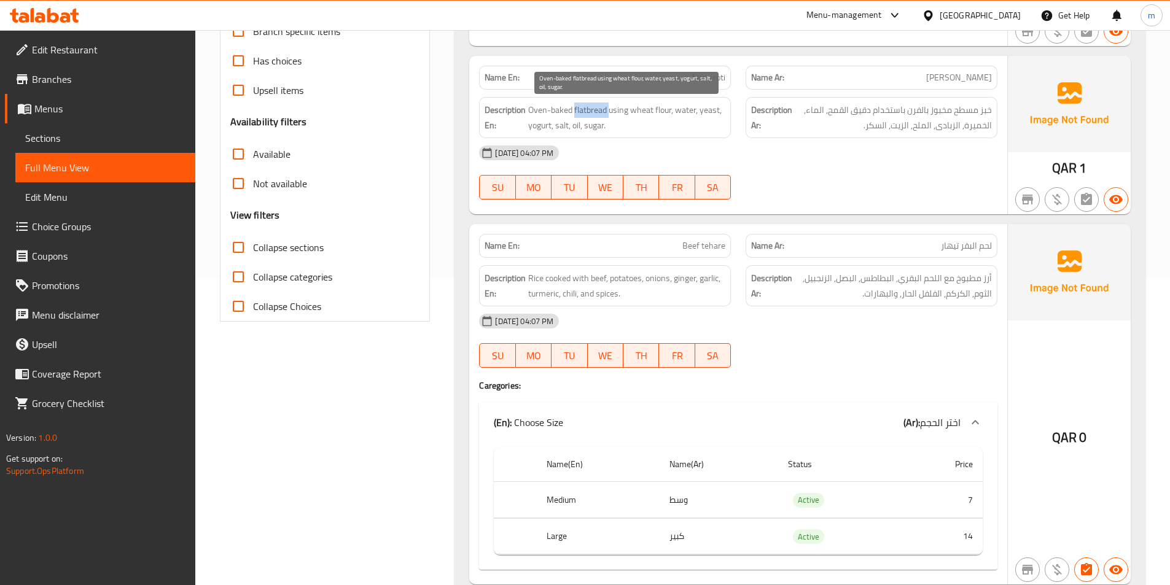
click at [597, 107] on span "Oven-baked flatbread using wheat flour, water, yeast, yogurt, salt, oil, sugar." at bounding box center [626, 118] width 197 height 30
click at [556, 110] on span "Oven-baked flatbread using wheat flour, water, yeast, yogurt, salt, oil, sugar." at bounding box center [626, 118] width 197 height 30
click at [537, 115] on span "Oven-baked flatbread using wheat flour, water, yeast, yogurt, salt, oil, sugar." at bounding box center [626, 118] width 197 height 30
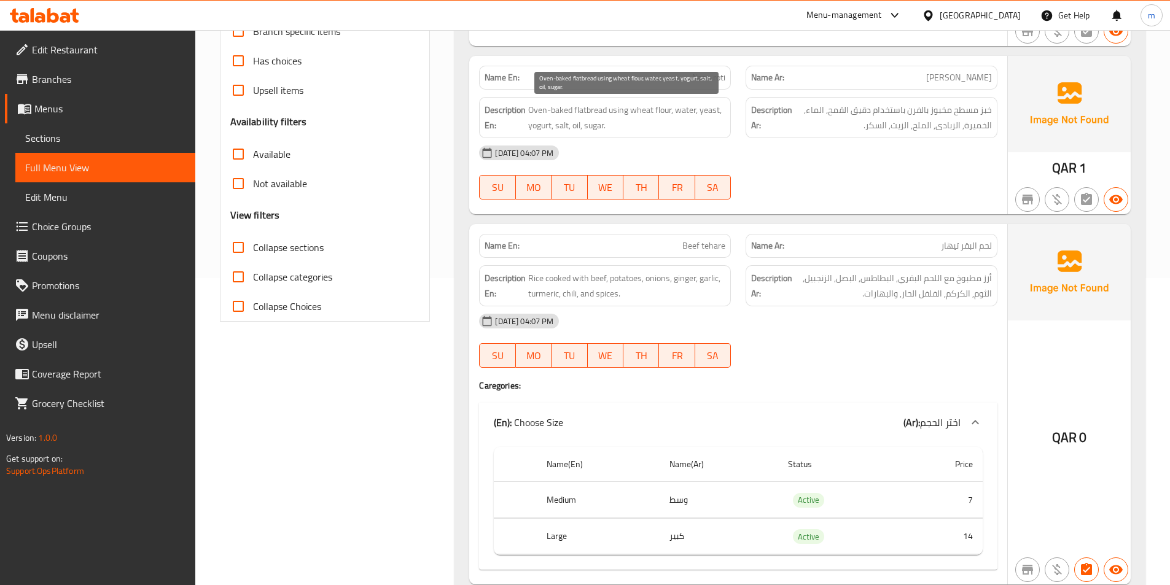
click at [618, 109] on span "Oven-baked flatbread using wheat flour, water, yeast, yogurt, salt, oil, sugar." at bounding box center [626, 118] width 197 height 30
click at [640, 109] on span "Oven-baked flatbread using wheat flour, water, yeast, yogurt, salt, oil, sugar." at bounding box center [626, 118] width 197 height 30
click at [662, 106] on span "Oven-baked flatbread using wheat flour, water, yeast, yogurt, salt, oil, sugar." at bounding box center [626, 118] width 197 height 30
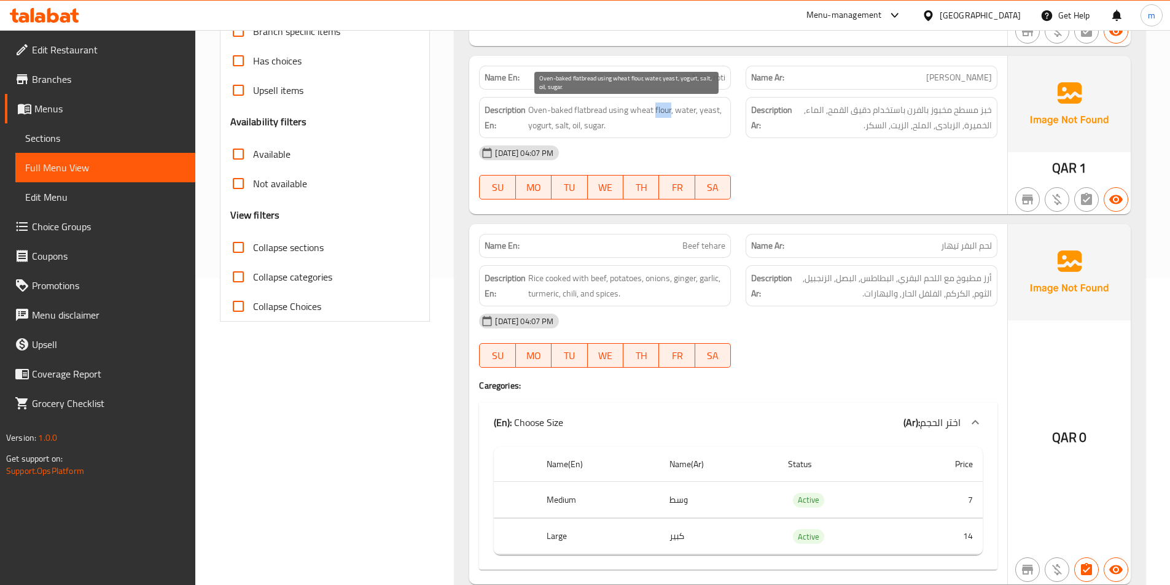
click at [662, 106] on span "Oven-baked flatbread using wheat flour, water, yeast, yogurt, salt, oil, sugar." at bounding box center [626, 118] width 197 height 30
click at [685, 106] on span "Oven-baked flatbread using wheat flour, water, yeast, yogurt, salt, oil, sugar." at bounding box center [626, 118] width 197 height 30
click at [712, 108] on span "Oven-baked flatbread using wheat flour, water, yeast, yogurt, salt, oil, sugar." at bounding box center [626, 118] width 197 height 30
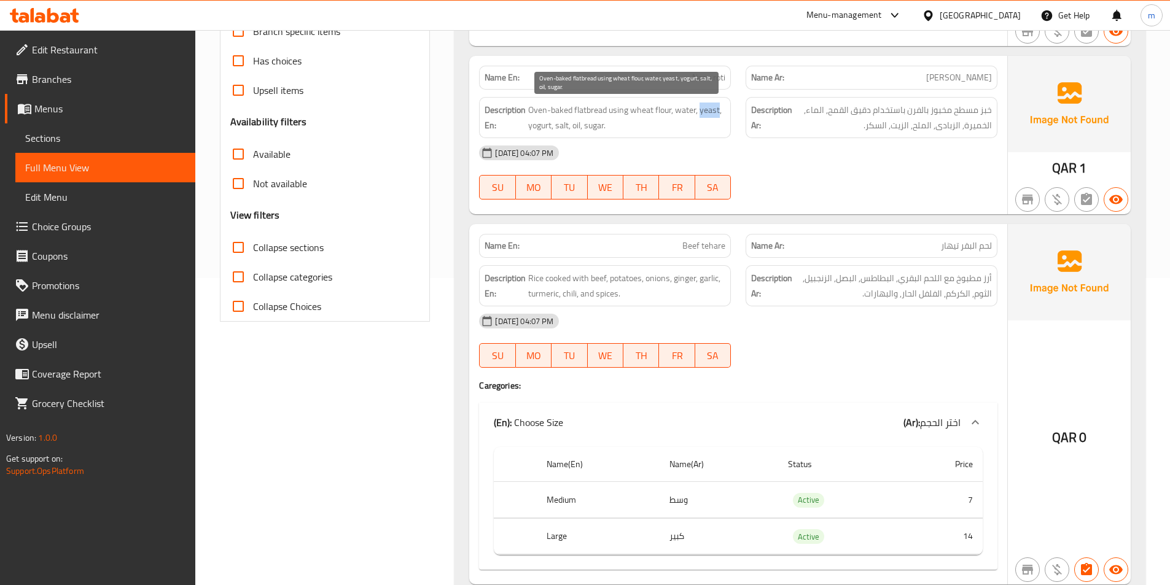
click at [545, 128] on span "Oven-baked flatbread using wheat flour, water, yeast, yogurt, salt, oil, sugar." at bounding box center [626, 118] width 197 height 30
click at [570, 128] on span "Oven-baked flatbread using wheat flour, water, yeast, yogurt, salt, oil, sugar." at bounding box center [626, 118] width 197 height 30
click at [566, 126] on span "Oven-baked flatbread using wheat flour, water, yeast, yogurt, salt, oil, sugar." at bounding box center [626, 118] width 197 height 30
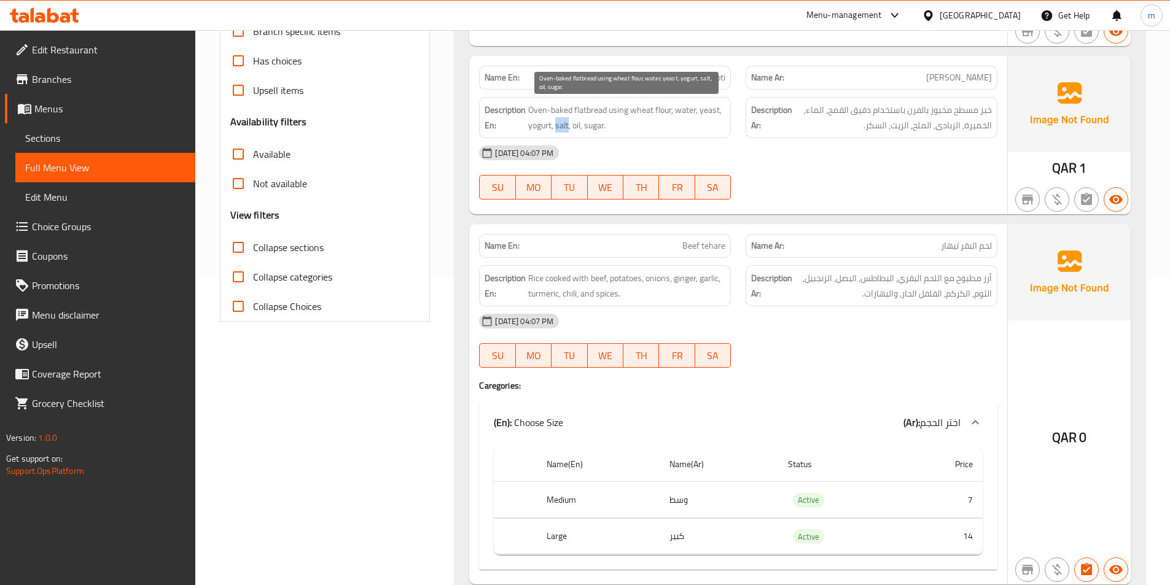
click at [566, 126] on span "Oven-baked flatbread using wheat flour, water, yeast, yogurt, salt, oil, sugar." at bounding box center [626, 118] width 197 height 30
click at [579, 123] on span "Oven-baked flatbread using wheat flour, water, yeast, yogurt, salt, oil, sugar." at bounding box center [626, 118] width 197 height 30
click at [597, 123] on span "Oven-baked flatbread using wheat flour, water, yeast, yogurt, salt, oil, sugar." at bounding box center [626, 118] width 197 height 30
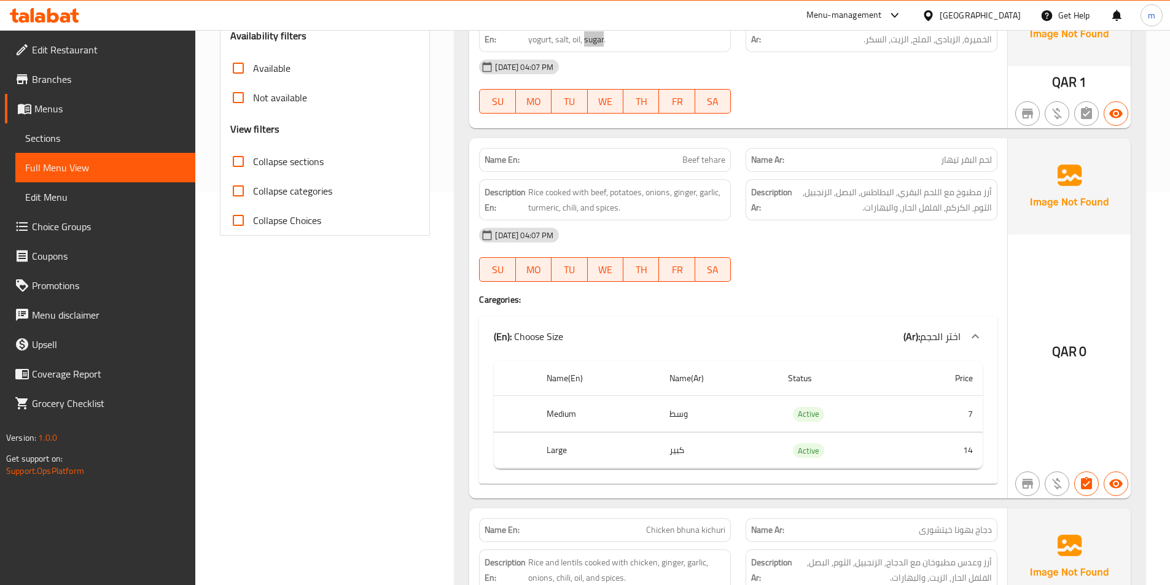
scroll to position [430, 0]
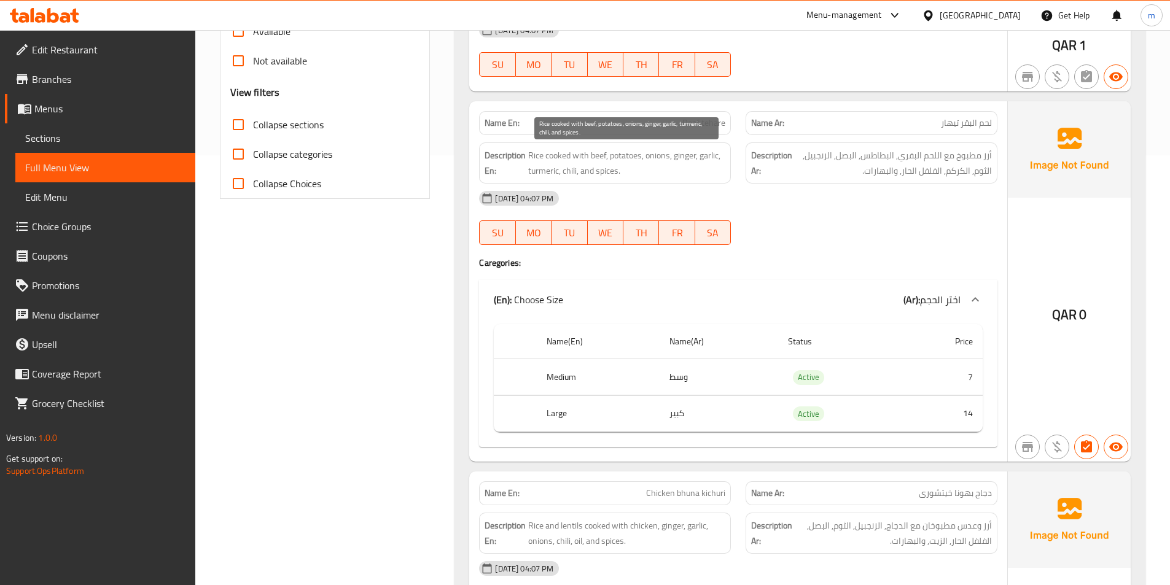
click at [535, 155] on span "Rice cooked with beef, potatoes, onions, ginger, garlic, turmeric, chili, and s…" at bounding box center [626, 163] width 197 height 30
click at [551, 157] on span "Rice cooked with beef, potatoes, onions, ginger, garlic, turmeric, chili, and s…" at bounding box center [626, 163] width 197 height 30
click at [573, 155] on span "Rice cooked with beef, potatoes, onions, ginger, garlic, turmeric, chili, and s…" at bounding box center [626, 163] width 197 height 30
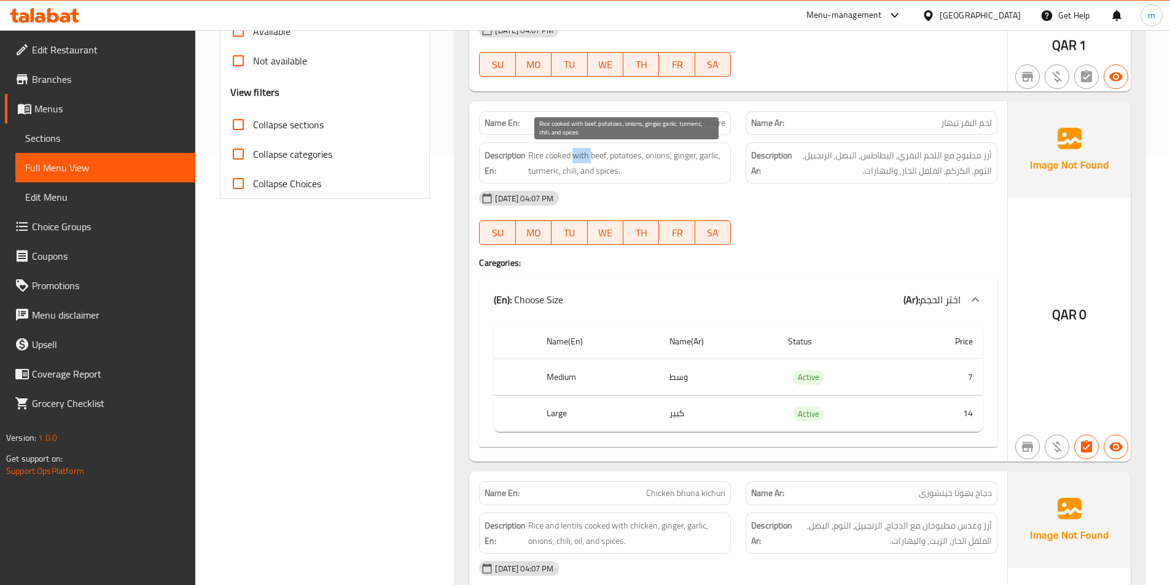
click at [573, 155] on span "Rice cooked with beef, potatoes, onions, ginger, garlic, turmeric, chili, and s…" at bounding box center [626, 163] width 197 height 30
click at [599, 154] on span "Rice cooked with beef, potatoes, onions, ginger, garlic, turmeric, chili, and s…" at bounding box center [626, 163] width 197 height 30
click at [637, 153] on span "Rice cooked with beef, potatoes, onions, ginger, garlic, turmeric, chili, and s…" at bounding box center [626, 163] width 197 height 30
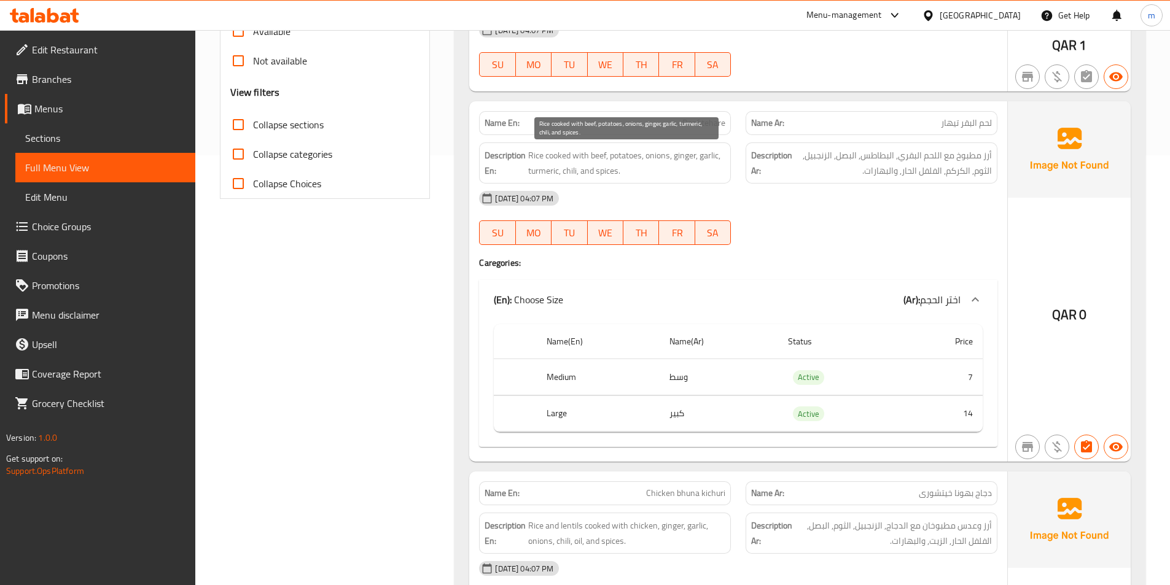
click at [661, 151] on span "Rice cooked with beef, potatoes, onions, ginger, garlic, turmeric, chili, and s…" at bounding box center [626, 163] width 197 height 30
click at [689, 154] on span "Rice cooked with beef, potatoes, onions, ginger, garlic, turmeric, chili, and s…" at bounding box center [626, 163] width 197 height 30
click at [712, 157] on span "Rice cooked with beef, potatoes, onions, ginger, garlic, turmeric, chili, and s…" at bounding box center [626, 163] width 197 height 30
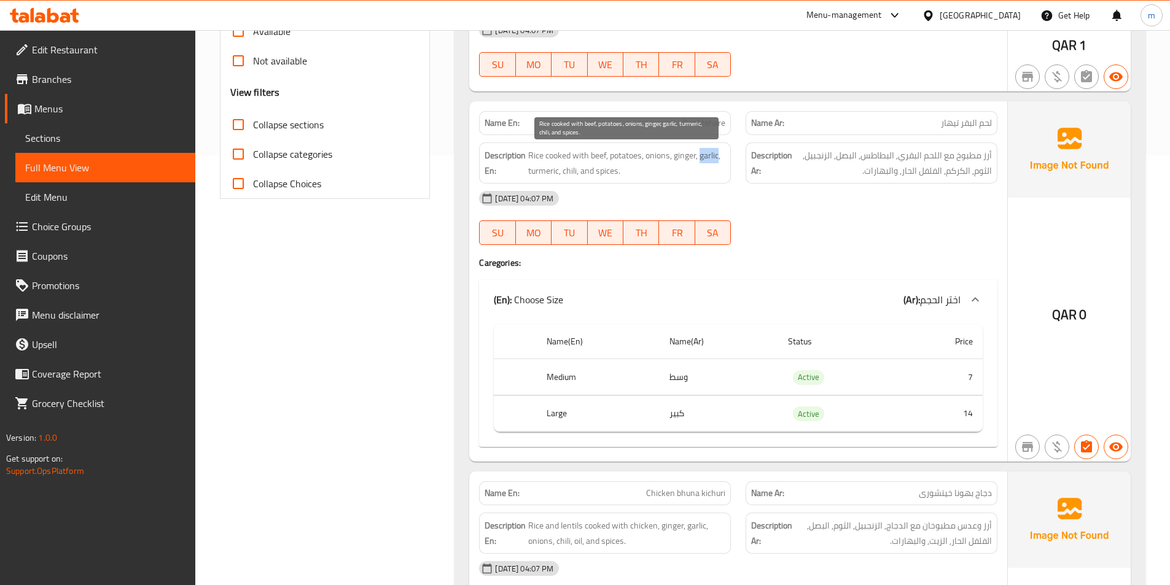
click at [712, 157] on span "Rice cooked with beef, potatoes, onions, ginger, garlic, turmeric, chili, and s…" at bounding box center [626, 163] width 197 height 30
click at [540, 174] on span "Rice cooked with beef, potatoes, onions, ginger, garlic, turmeric, chili, and s…" at bounding box center [626, 163] width 197 height 30
click at [570, 168] on span "Rice cooked with beef, potatoes, onions, ginger, garlic, turmeric, chili, and s…" at bounding box center [626, 163] width 197 height 30
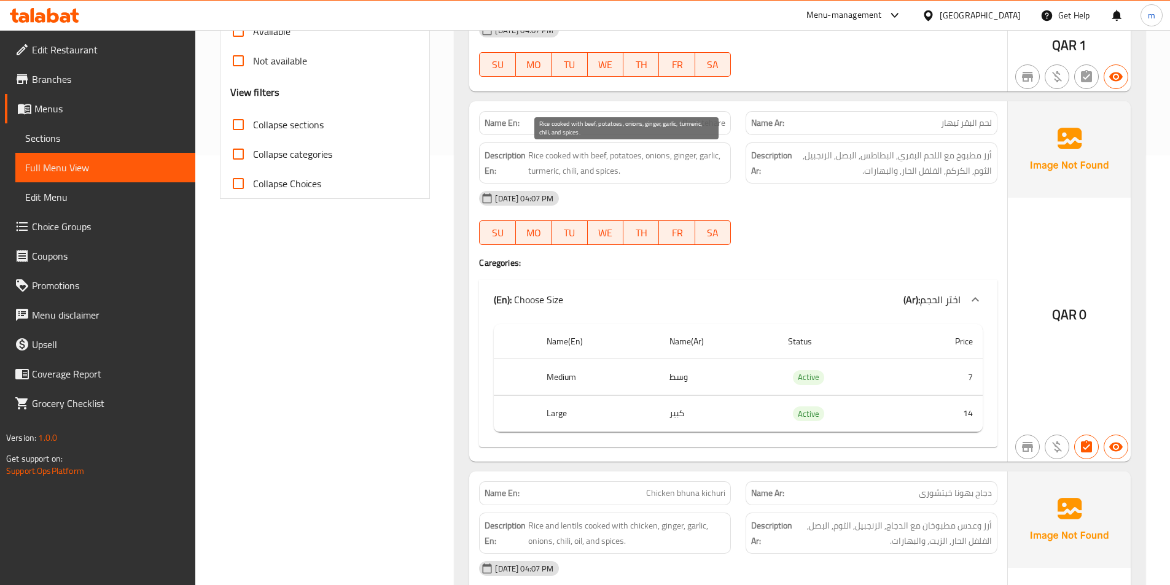
click at [608, 169] on span "Rice cooked with beef, potatoes, onions, ginger, garlic, turmeric, chili, and s…" at bounding box center [626, 163] width 197 height 30
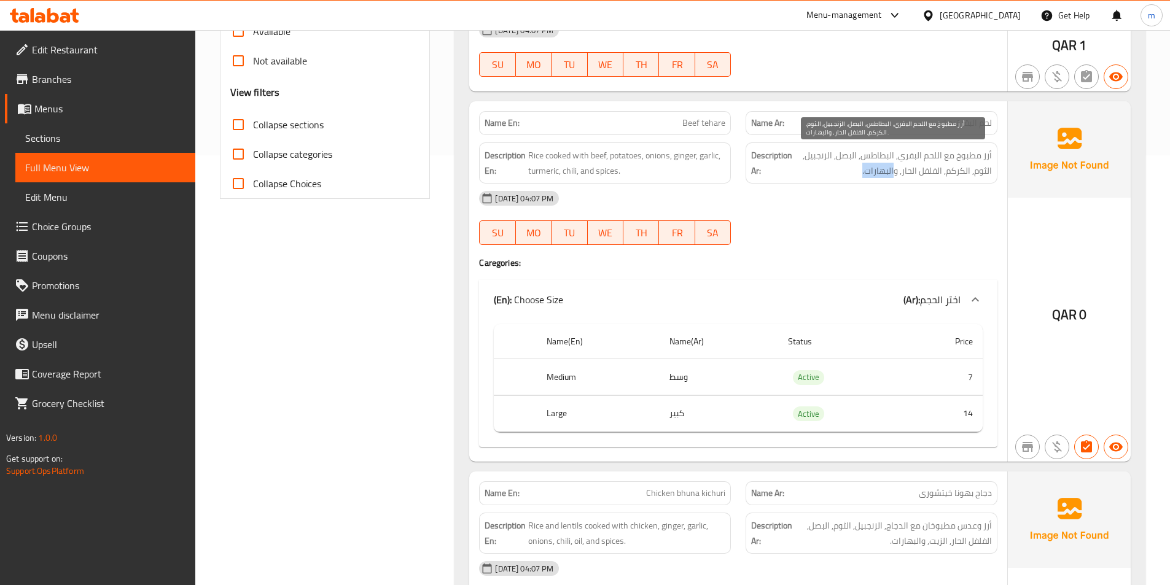
drag, startPoint x: 894, startPoint y: 171, endPoint x: 854, endPoint y: 176, distance: 40.1
click at [854, 176] on span "أرز مطبوخ مع اللحم البقري, البطاطس, البصل, الزنجبيل, الثوم, الكركم, الفلفل الحا…" at bounding box center [892, 163] width 197 height 30
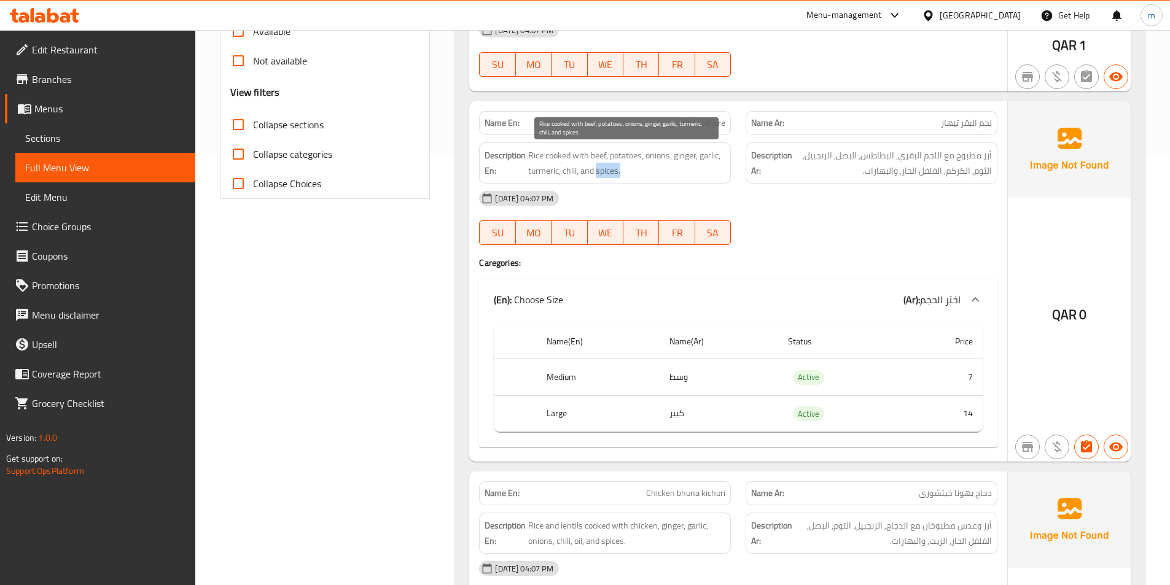
drag, startPoint x: 597, startPoint y: 169, endPoint x: 694, endPoint y: 172, distance: 97.1
click at [694, 172] on span "Rice cooked with beef, potatoes, onions, ginger, garlic, turmeric, chili, and s…" at bounding box center [626, 163] width 197 height 30
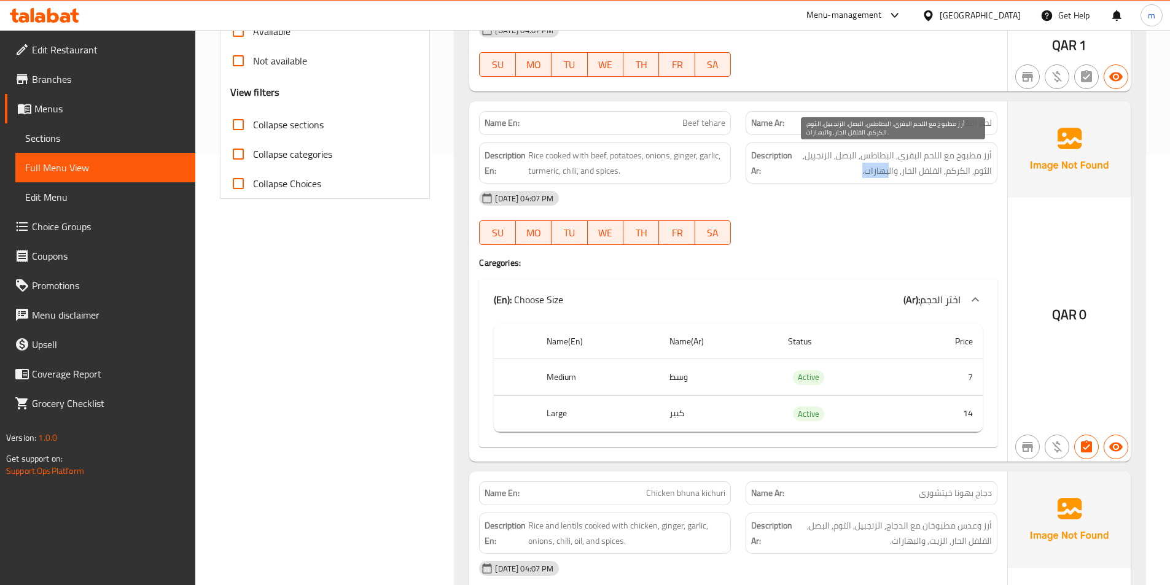
drag, startPoint x: 888, startPoint y: 172, endPoint x: 862, endPoint y: 171, distance: 26.4
click at [862, 171] on span "أرز مطبوخ مع اللحم البقري, البطاطس, البصل, الزنجبيل, الثوم, الكركم, الفلفل الحا…" at bounding box center [892, 163] width 197 height 30
click at [893, 202] on div "[DATE] 04:07 PM" at bounding box center [738, 198] width 533 height 29
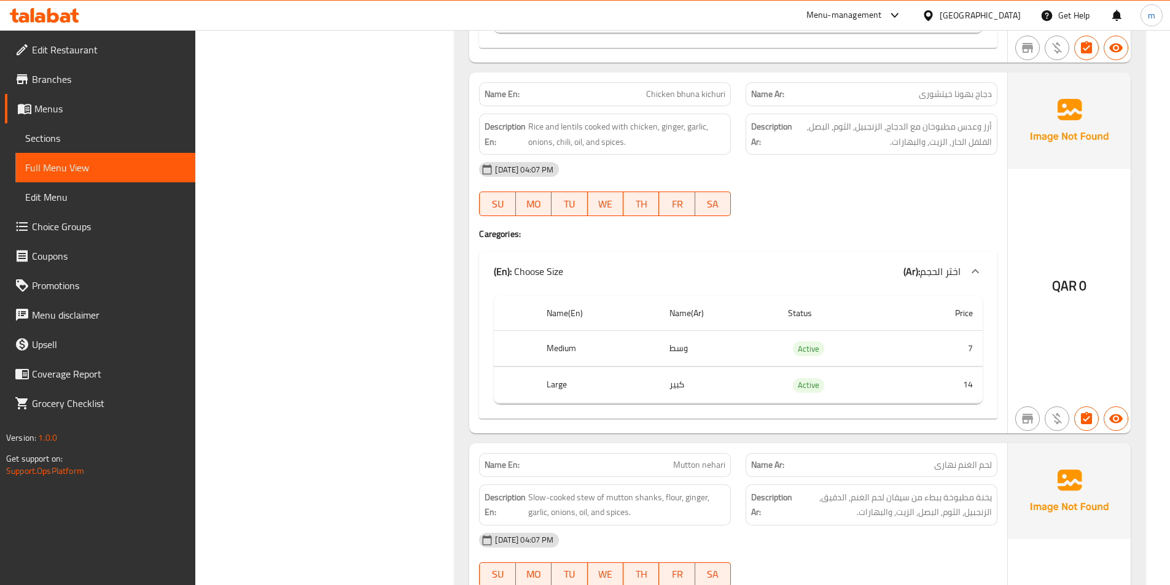
scroll to position [860, 0]
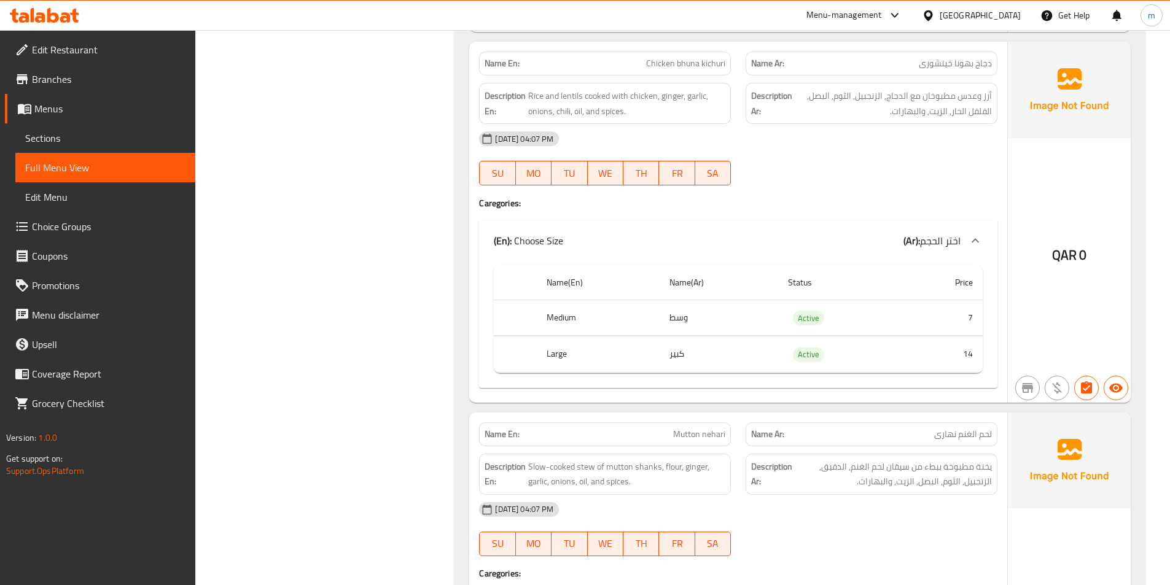
click at [667, 69] on span "Chicken bhuna kichuri" at bounding box center [685, 63] width 79 height 13
click at [699, 72] on div "Name En: Chicken bhuna kichuri" at bounding box center [605, 64] width 252 height 24
click at [688, 64] on span "Chicken bhuna kichuri" at bounding box center [685, 63] width 79 height 13
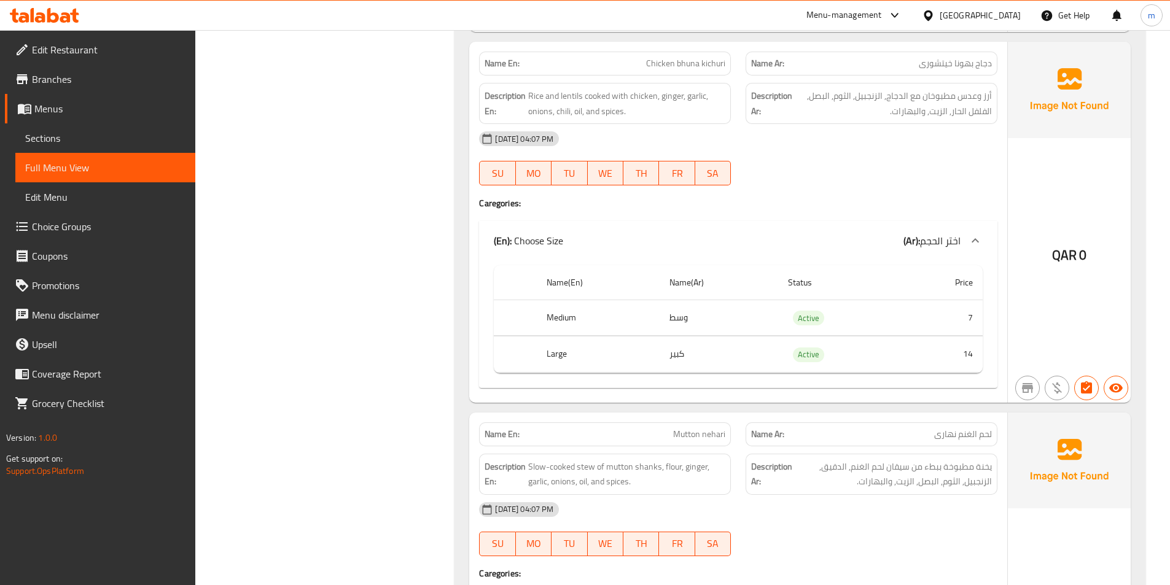
click at [709, 68] on span "Chicken bhuna kichuri" at bounding box center [685, 63] width 79 height 13
click at [535, 99] on span "Rice and lentils cooked with chicken, ginger, garlic, onions, chili, oil, and s…" at bounding box center [626, 103] width 197 height 30
click at [573, 91] on span "Rice and lentils cooked with chicken, ginger, garlic, onions, chili, oil, and s…" at bounding box center [626, 103] width 197 height 30
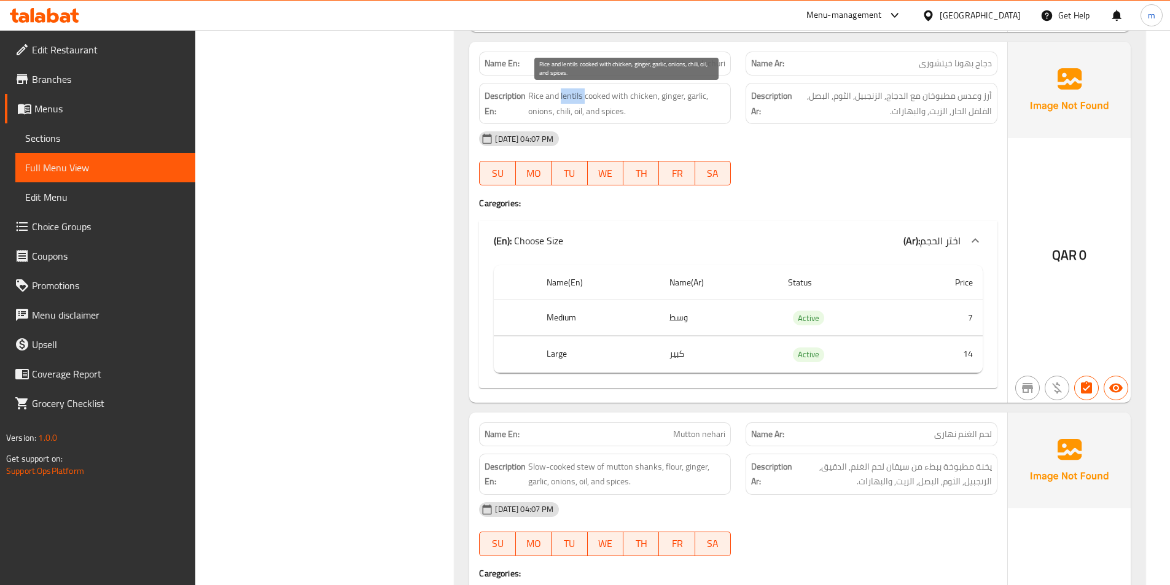
click at [573, 91] on span "Rice and lentils cooked with chicken, ginger, garlic, onions, chili, oil, and s…" at bounding box center [626, 103] width 197 height 30
click at [597, 96] on span "Rice and lentils cooked with chicken, ginger, garlic, onions, chili, oil, and s…" at bounding box center [626, 103] width 197 height 30
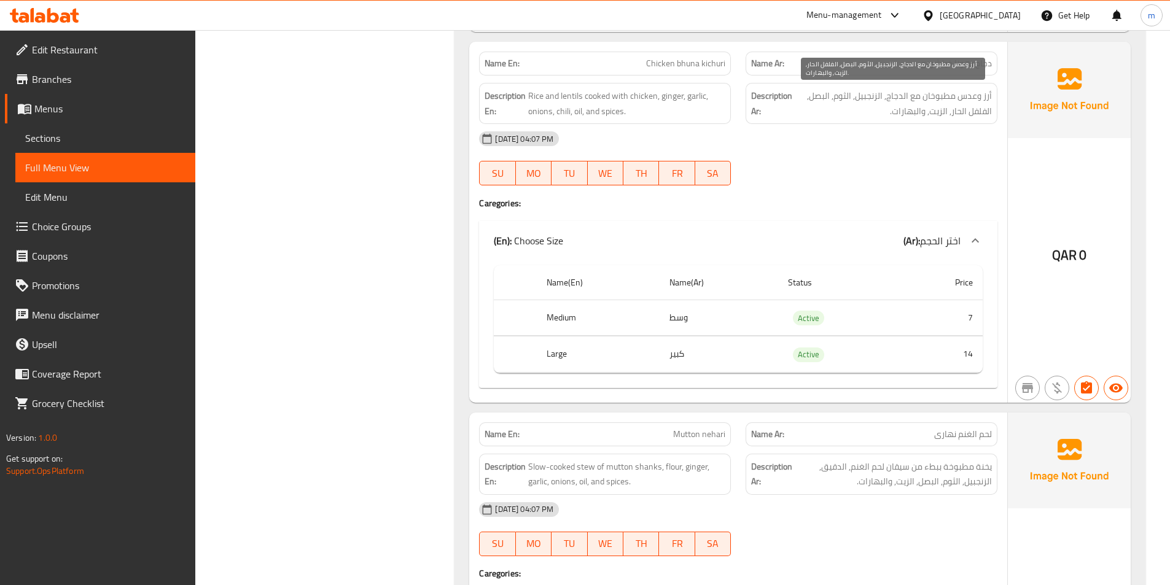
click at [939, 94] on span "أرز وعدس مطبوخان مع الدجاج, الزنجبيل, الثوم, البصل, الفلفل الحار, الزيت, والبها…" at bounding box center [892, 103] width 197 height 30
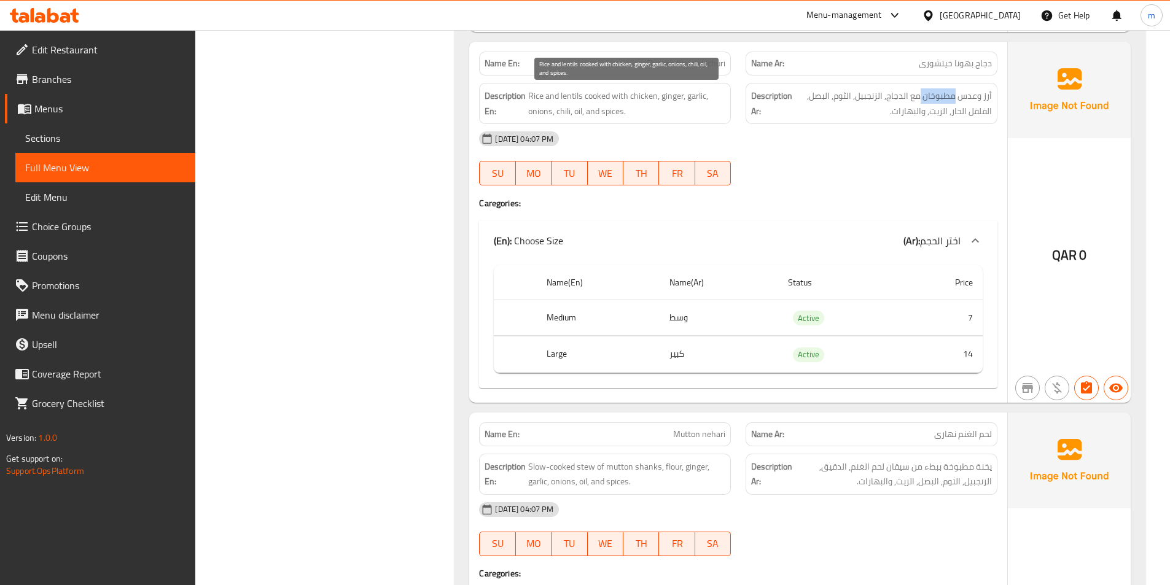
click at [592, 103] on span "Rice and lentils cooked with chicken, ginger, garlic, onions, chili, oil, and s…" at bounding box center [626, 103] width 197 height 30
drag, startPoint x: 529, startPoint y: 94, endPoint x: 609, endPoint y: 95, distance: 79.8
click at [609, 95] on span "Rice and lentils cooked with chicken, ginger, garlic, onions, chili, oil, and s…" at bounding box center [626, 103] width 197 height 30
click at [617, 95] on span "Rice and lentils cooked with chicken, ginger, garlic, onions, chili, oil, and s…" at bounding box center [626, 103] width 197 height 30
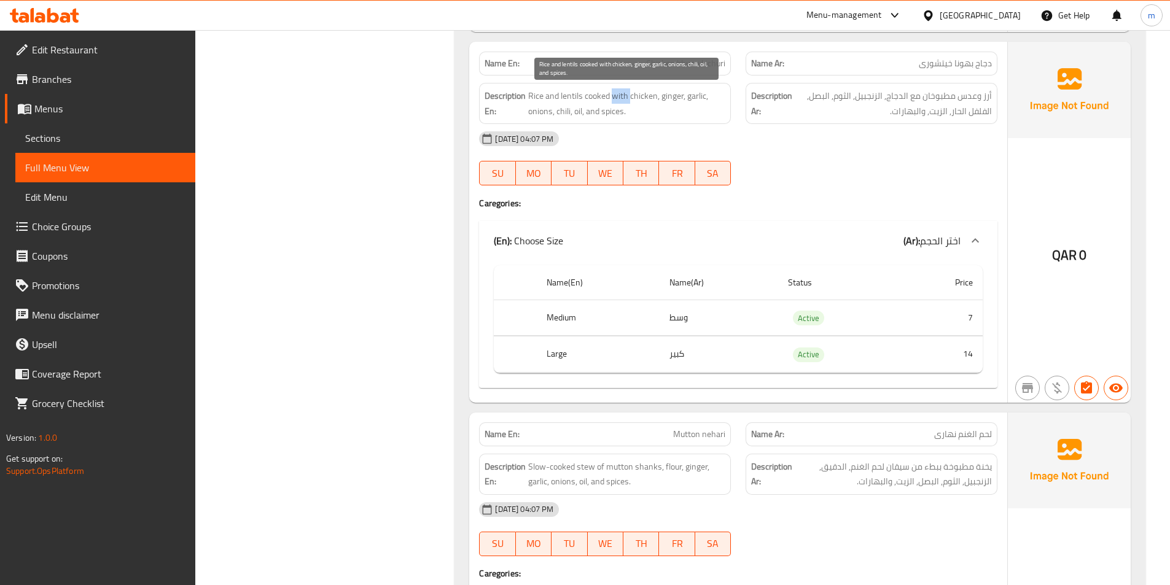
click at [617, 95] on span "Rice and lentils cooked with chicken, ginger, garlic, onions, chili, oil, and s…" at bounding box center [626, 103] width 197 height 30
click at [634, 96] on span "Rice and lentils cooked with chicken, ginger, garlic, onions, chili, oil, and s…" at bounding box center [626, 103] width 197 height 30
click at [678, 97] on span "Rice and lentils cooked with chicken, ginger, garlic, onions, chili, oil, and s…" at bounding box center [626, 103] width 197 height 30
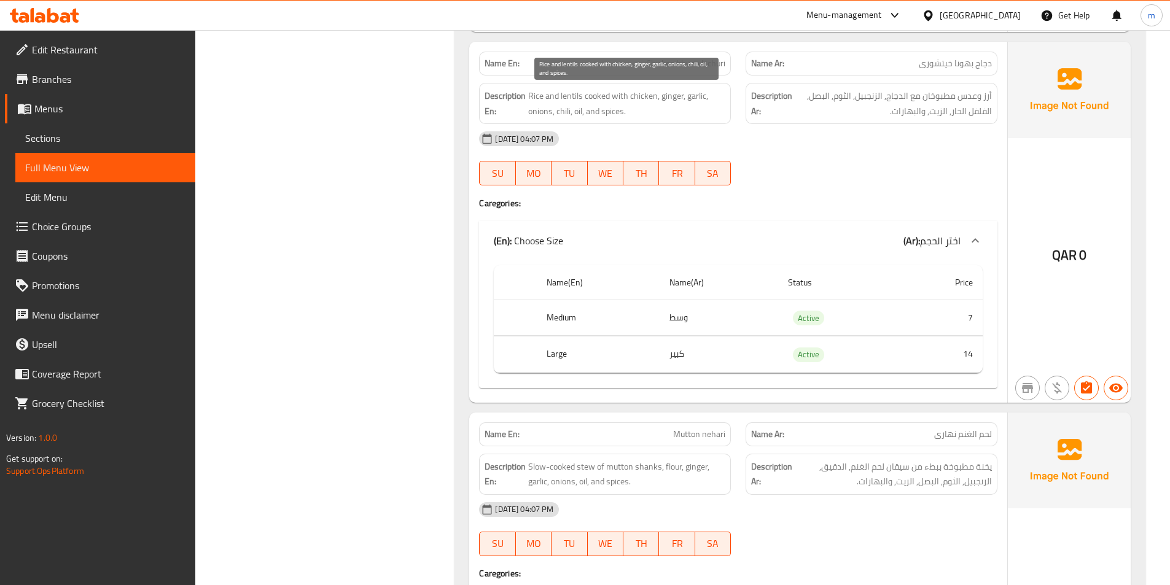
click at [699, 95] on span "Rice and lentils cooked with chicken, ginger, garlic, onions, chili, oil, and s…" at bounding box center [626, 103] width 197 height 30
click at [699, 94] on span "Rice and lentils cooked with chicken, ginger, garlic, onions, chili, oil, and s…" at bounding box center [626, 103] width 197 height 30
click at [530, 113] on span "Rice and lentils cooked with chicken, ginger, garlic, onions, chili, oil, and s…" at bounding box center [626, 103] width 197 height 30
click at [562, 109] on span "Rice and lentils cooked with chicken, ginger, garlic, onions, chili, oil, and s…" at bounding box center [626, 103] width 197 height 30
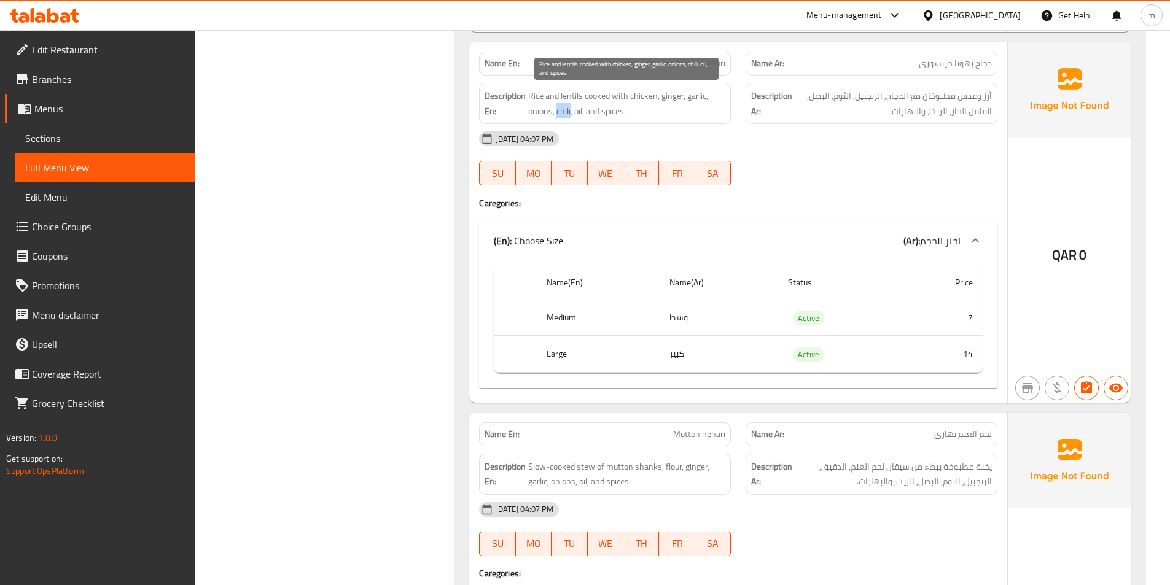
click at [562, 109] on span "Rice and lentils cooked with chicken, ginger, garlic, onions, chili, oil, and s…" at bounding box center [626, 103] width 197 height 30
click at [577, 112] on span "Rice and lentils cooked with chicken, ginger, garlic, onions, chili, oil, and s…" at bounding box center [626, 103] width 197 height 30
click at [612, 113] on span "Rice and lentils cooked with chicken, ginger, garlic, onions, chili, oil, and s…" at bounding box center [626, 103] width 197 height 30
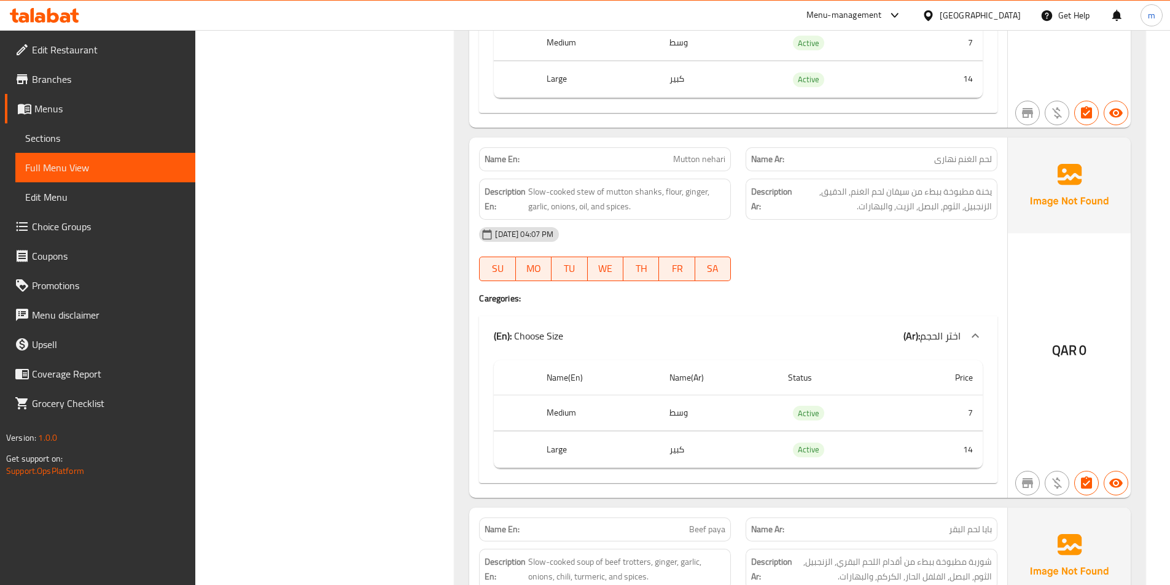
scroll to position [1166, 0]
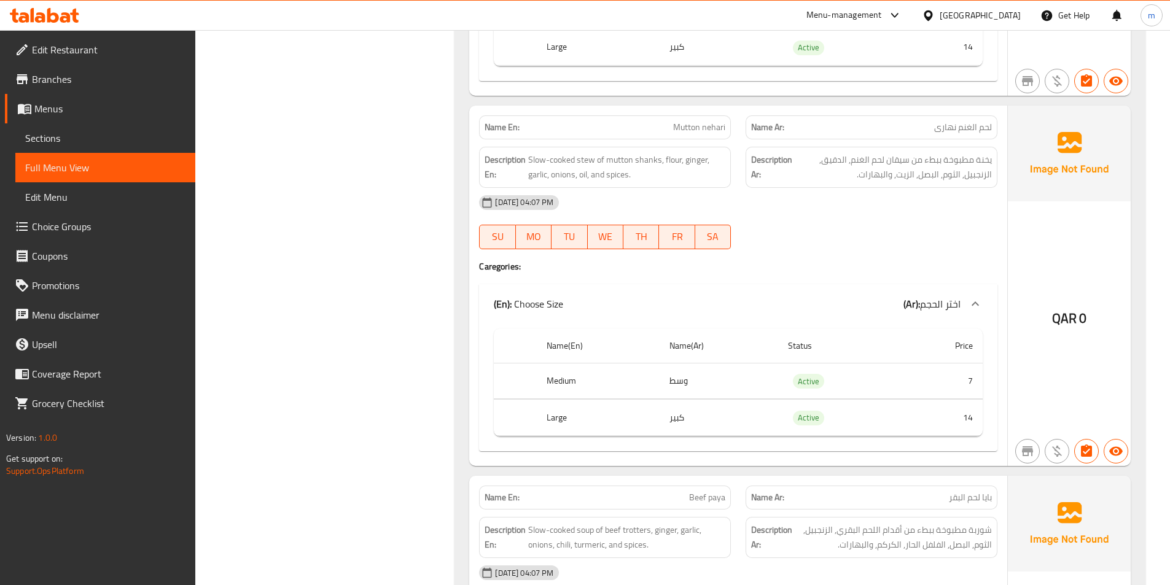
click at [688, 128] on span "Mutton nehari" at bounding box center [699, 127] width 52 height 13
click at [704, 128] on span "Mutton nehari" at bounding box center [699, 127] width 52 height 13
click at [705, 129] on span "Mutton nehari" at bounding box center [699, 127] width 52 height 13
click at [683, 136] on div "Name En: Mutton nehari" at bounding box center [605, 127] width 252 height 24
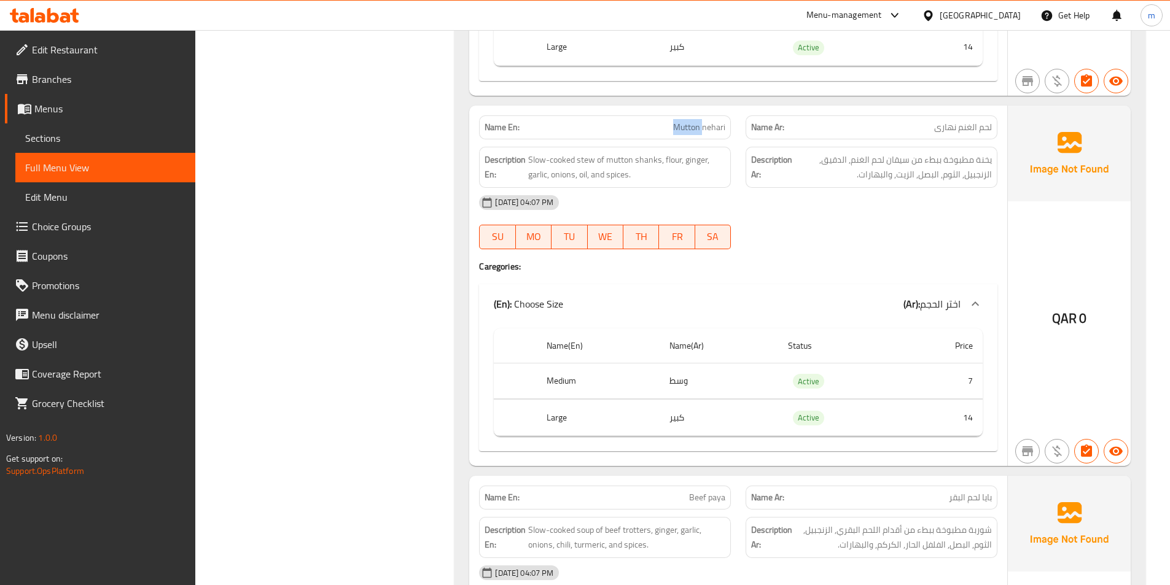
click at [683, 136] on div "Name En: Mutton nehari" at bounding box center [605, 127] width 252 height 24
click at [688, 134] on span "Mutton nehari" at bounding box center [699, 127] width 52 height 13
click at [988, 132] on span "لحم الغنم نهارى" at bounding box center [963, 127] width 58 height 13
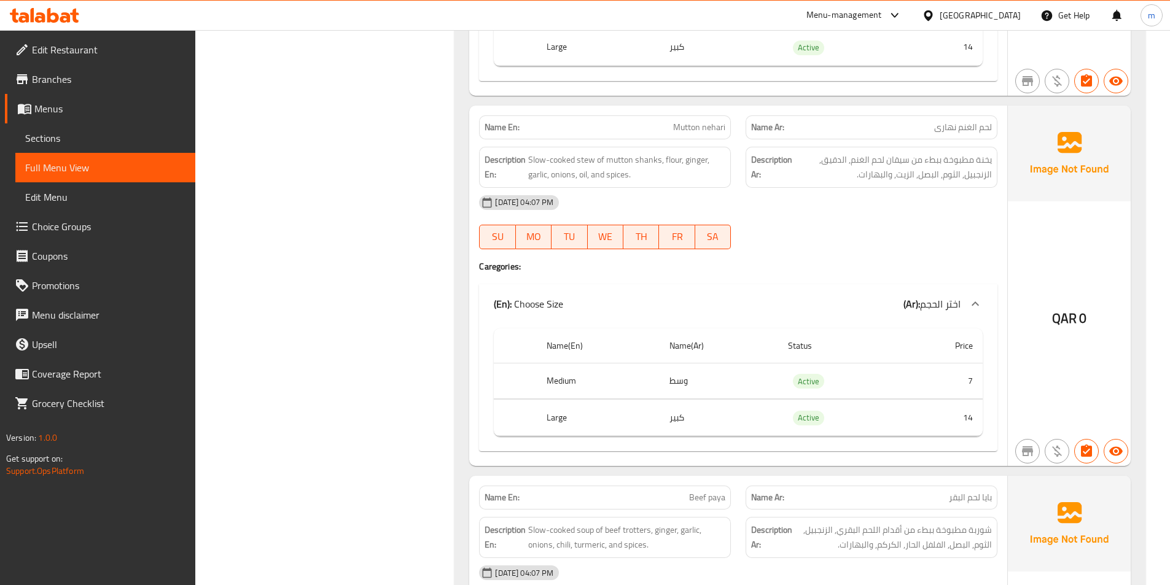
click at [988, 132] on span "لحم الغنم نهارى" at bounding box center [963, 127] width 58 height 13
click at [693, 129] on span "Mutton nehari" at bounding box center [699, 127] width 52 height 13
copy span "Mutton"
click at [708, 124] on span "Mutton nehari" at bounding box center [699, 127] width 52 height 13
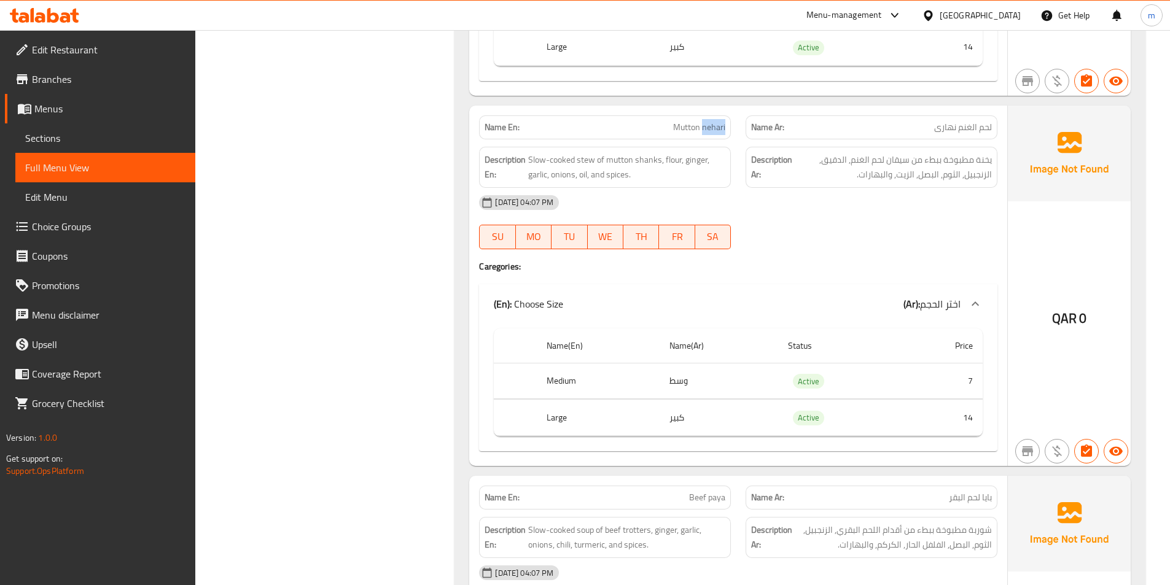
click at [708, 124] on span "Mutton nehari" at bounding box center [699, 127] width 52 height 13
drag, startPoint x: 976, startPoint y: 125, endPoint x: 998, endPoint y: 122, distance: 22.4
click at [998, 122] on div "Name Ar: لحم الغنم نهارى" at bounding box center [871, 127] width 266 height 39
click at [715, 133] on span "Mutton nehari" at bounding box center [699, 127] width 52 height 13
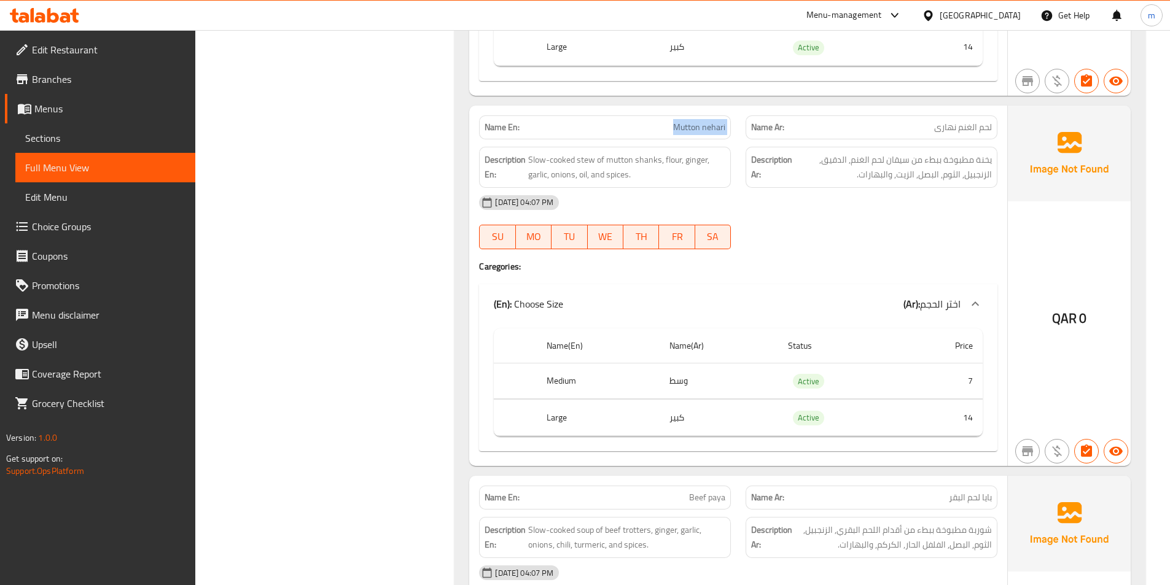
click at [715, 133] on span "Mutton nehari" at bounding box center [699, 127] width 52 height 13
click at [693, 227] on button "FR" at bounding box center [677, 237] width 36 height 25
click at [710, 202] on div "[DATE] 04:07 PM" at bounding box center [738, 202] width 533 height 29
click at [583, 158] on span "Slow-cooked stew of mutton shanks, flour, ginger, garlic, onions, oil, and spic…" at bounding box center [626, 167] width 197 height 30
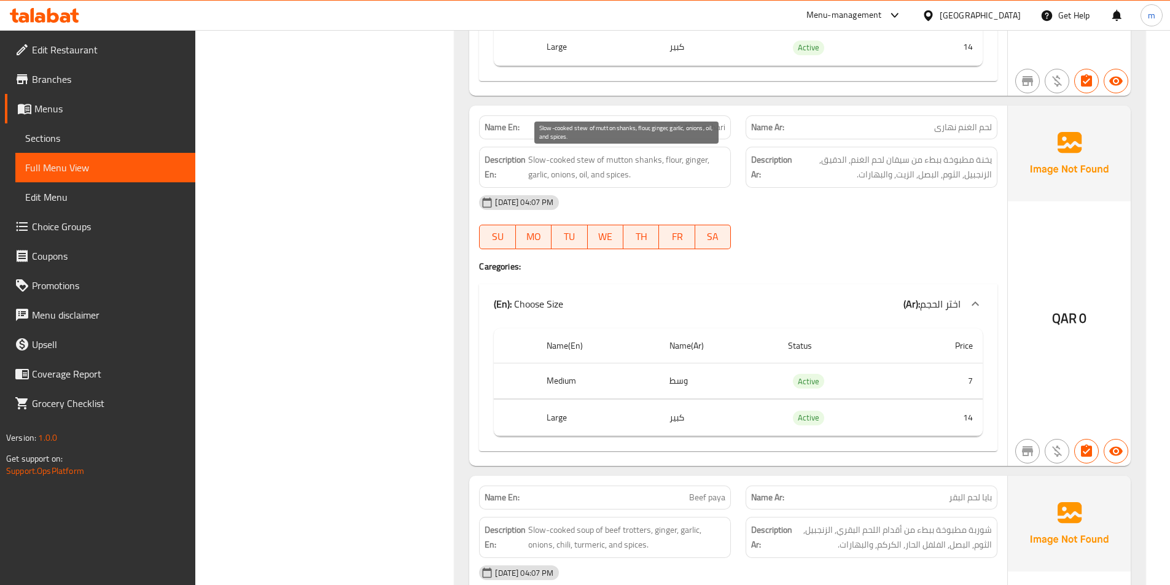
click at [557, 164] on span "Slow-cooked stew of mutton shanks, flour, ginger, garlic, onions, oil, and spic…" at bounding box center [626, 167] width 197 height 30
click at [535, 158] on span "Slow-cooked stew of mutton shanks, flour, ginger, garlic, onions, oil, and spic…" at bounding box center [626, 167] width 197 height 30
click at [626, 157] on span "Slow-cooked stew of mutton shanks, flour, ginger, garlic, onions, oil, and spic…" at bounding box center [626, 167] width 197 height 30
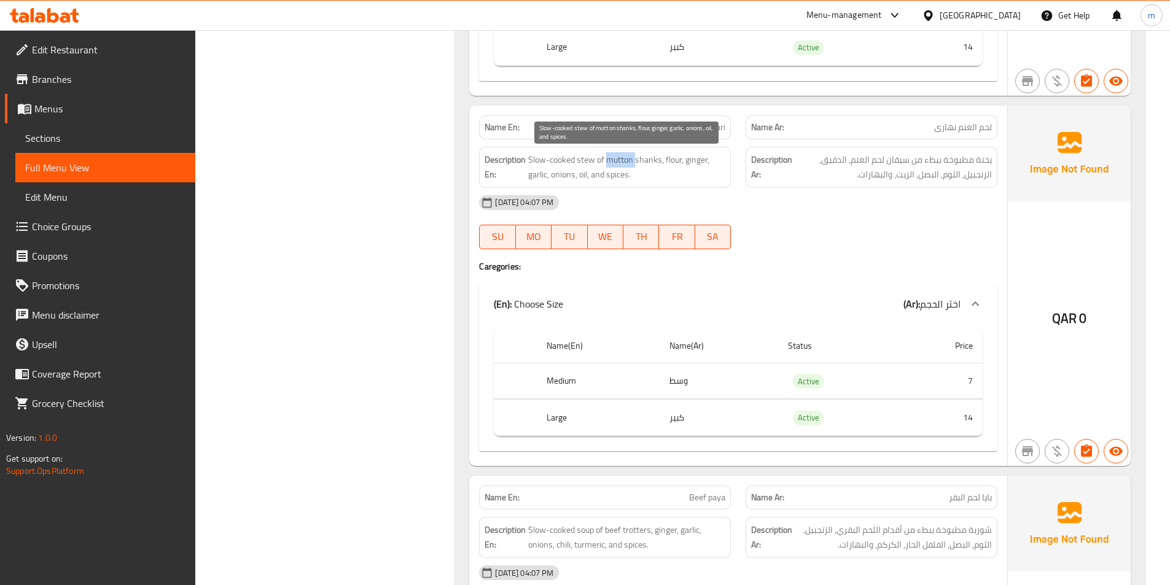
click at [626, 157] on span "Slow-cooked stew of mutton shanks, flour, ginger, garlic, onions, oil, and spic…" at bounding box center [626, 167] width 197 height 30
click at [625, 164] on span "Slow-cooked stew of mutton shanks, flour, ginger, garlic, onions, oil, and spic…" at bounding box center [626, 167] width 197 height 30
click at [655, 161] on span "Slow-cooked stew of mutton shanks, flour, ginger, garlic, onions, oil, and spic…" at bounding box center [626, 167] width 197 height 30
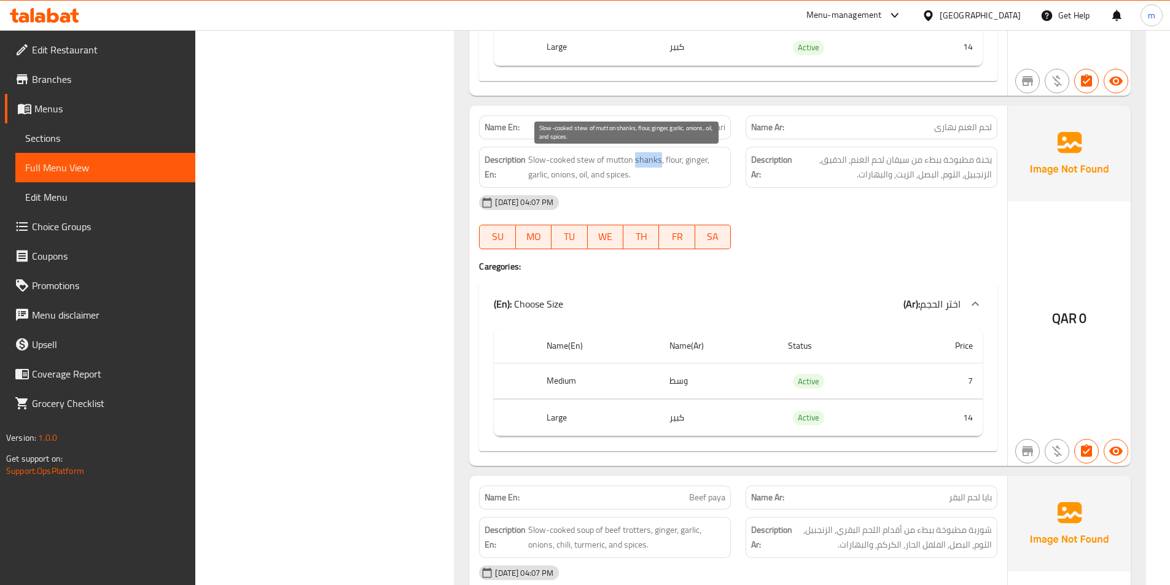
click at [655, 161] on span "Slow-cooked stew of mutton shanks, flour, ginger, garlic, onions, oil, and spic…" at bounding box center [626, 167] width 197 height 30
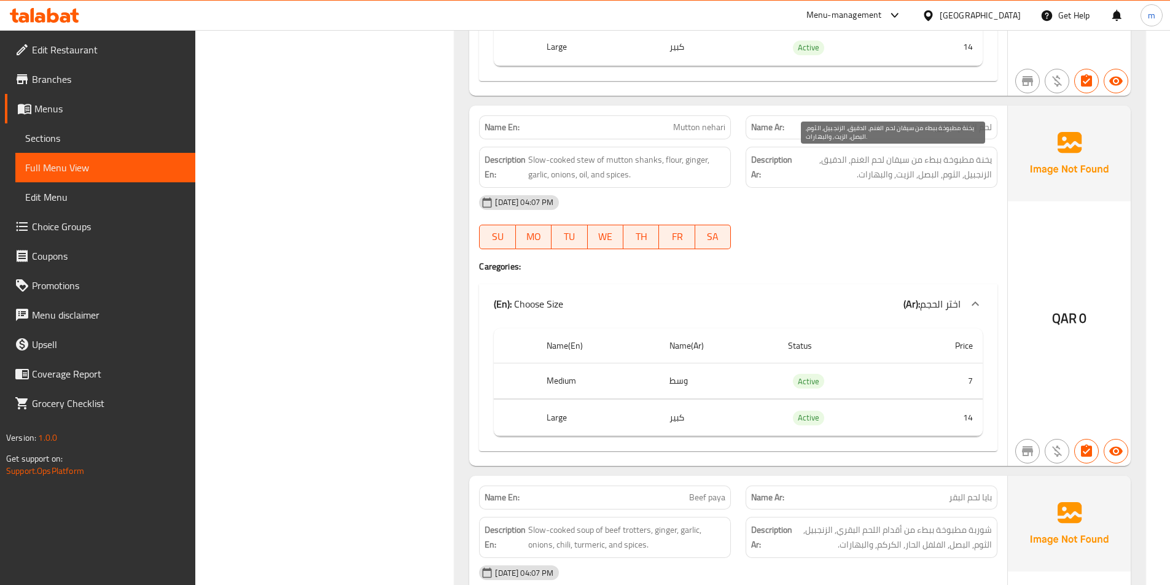
click at [909, 160] on span "يخنة مطبوخة ببطء من سيقان لحم الغنم, الدقيق, الزنجبيل, الثوم, البصل, الزيت, وال…" at bounding box center [892, 167] width 197 height 30
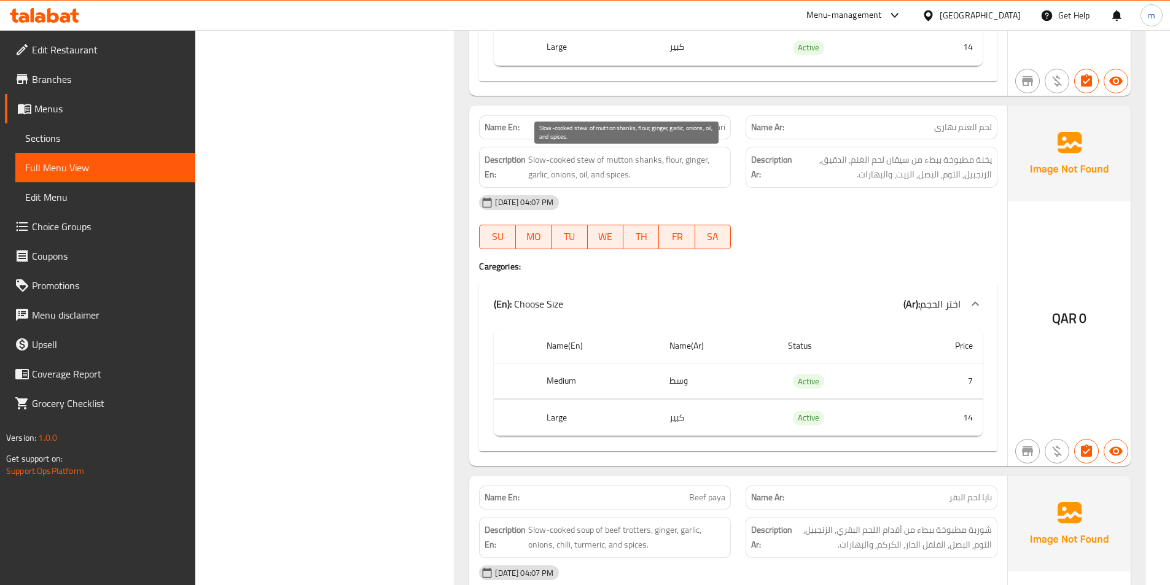
click at [645, 159] on span "Slow-cooked stew of mutton shanks, flour, ginger, garlic, onions, oil, and spic…" at bounding box center [626, 167] width 197 height 30
click at [675, 160] on span "Slow-cooked stew of mutton shanks, flour, ginger, garlic, onions, oil, and spic…" at bounding box center [626, 167] width 197 height 30
click at [699, 161] on span "Slow-cooked stew of mutton shanks, flour, ginger, garlic, onions, oil, and spic…" at bounding box center [626, 167] width 197 height 30
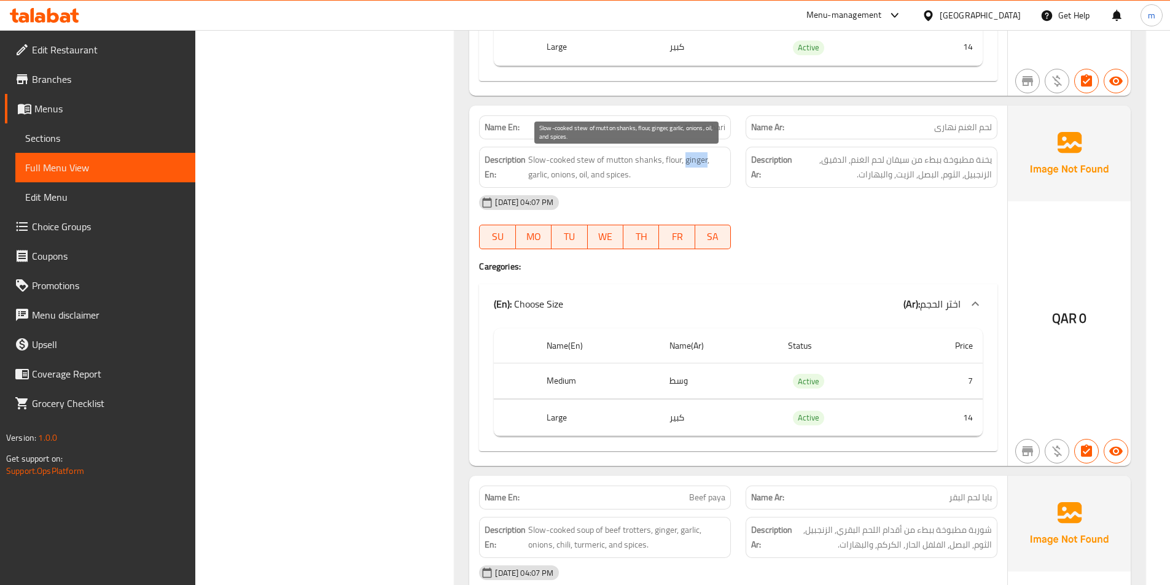
click at [699, 161] on span "Slow-cooked stew of mutton shanks, flour, ginger, garlic, onions, oil, and spic…" at bounding box center [626, 167] width 197 height 30
click at [537, 179] on span "Slow-cooked stew of mutton shanks, flour, ginger, garlic, onions, oil, and spic…" at bounding box center [626, 167] width 197 height 30
click at [559, 174] on span "Slow-cooked stew of mutton shanks, flour, ginger, garlic, onions, oil, and spic…" at bounding box center [626, 167] width 197 height 30
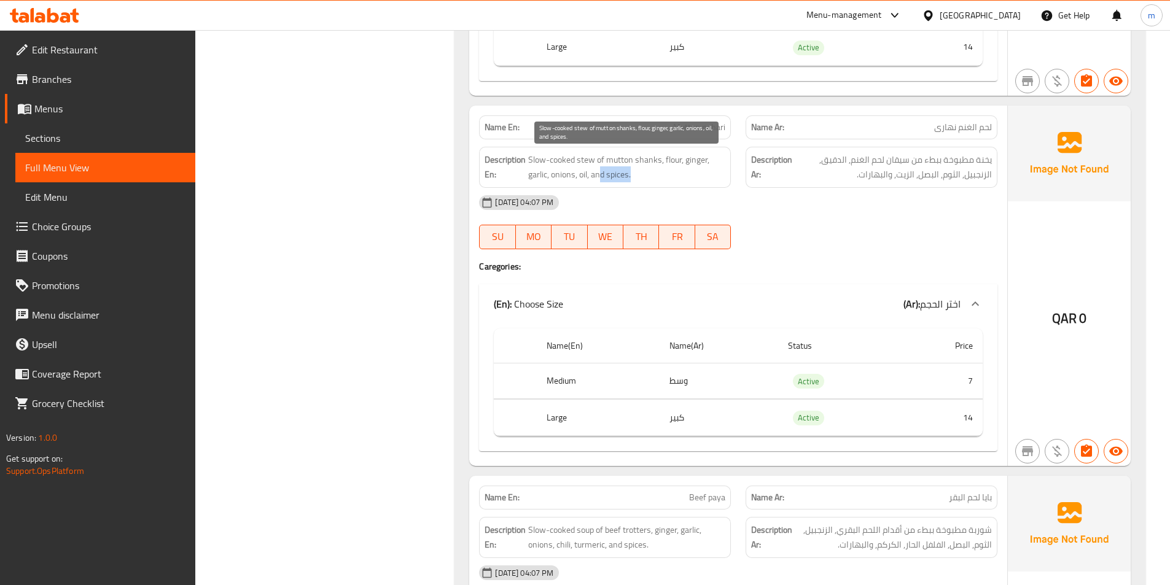
drag, startPoint x: 602, startPoint y: 171, endPoint x: 659, endPoint y: 172, distance: 57.7
click at [659, 172] on span "Slow-cooked stew of mutton shanks, flour, ginger, garlic, onions, oil, and spic…" at bounding box center [626, 167] width 197 height 30
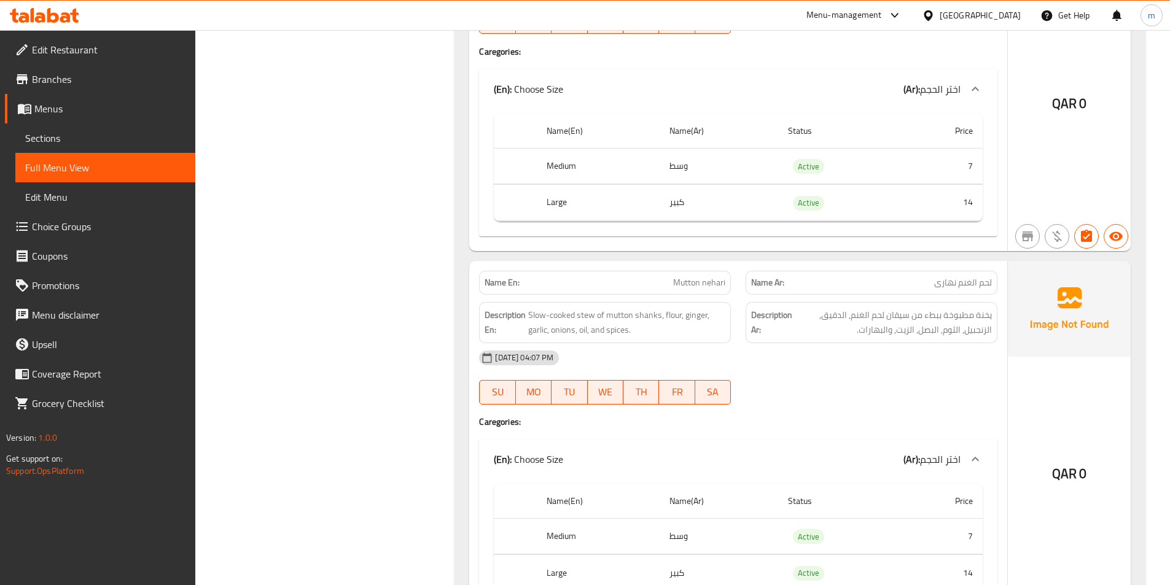
scroll to position [982, 0]
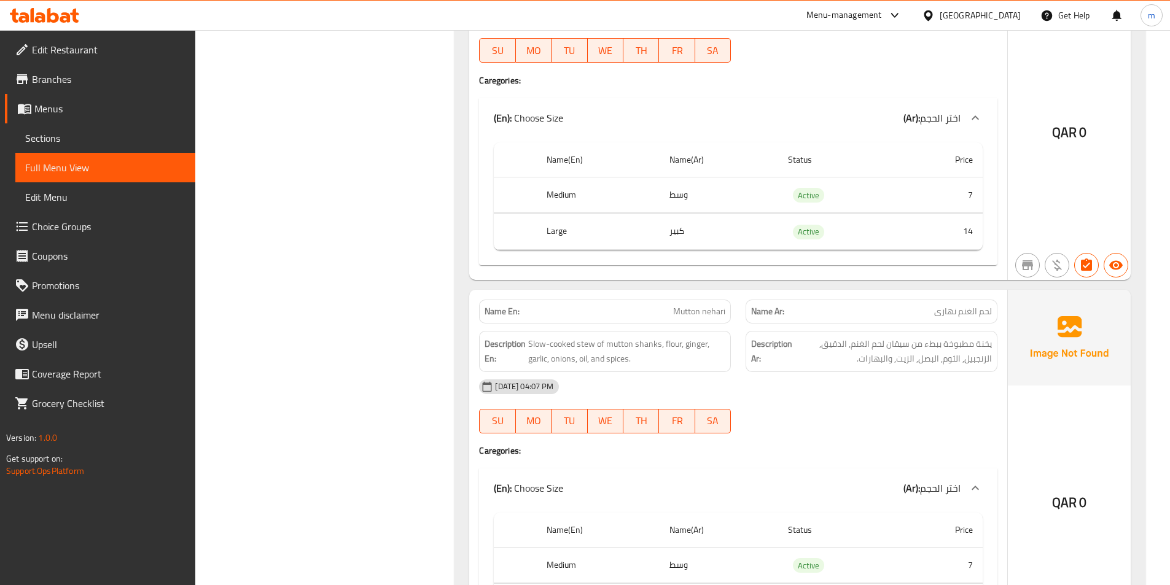
click at [707, 311] on span "Mutton nehari" at bounding box center [699, 311] width 52 height 13
click at [711, 309] on span "Mutton nehari" at bounding box center [699, 311] width 52 height 13
click at [695, 317] on span "Mutton nehari" at bounding box center [699, 311] width 52 height 13
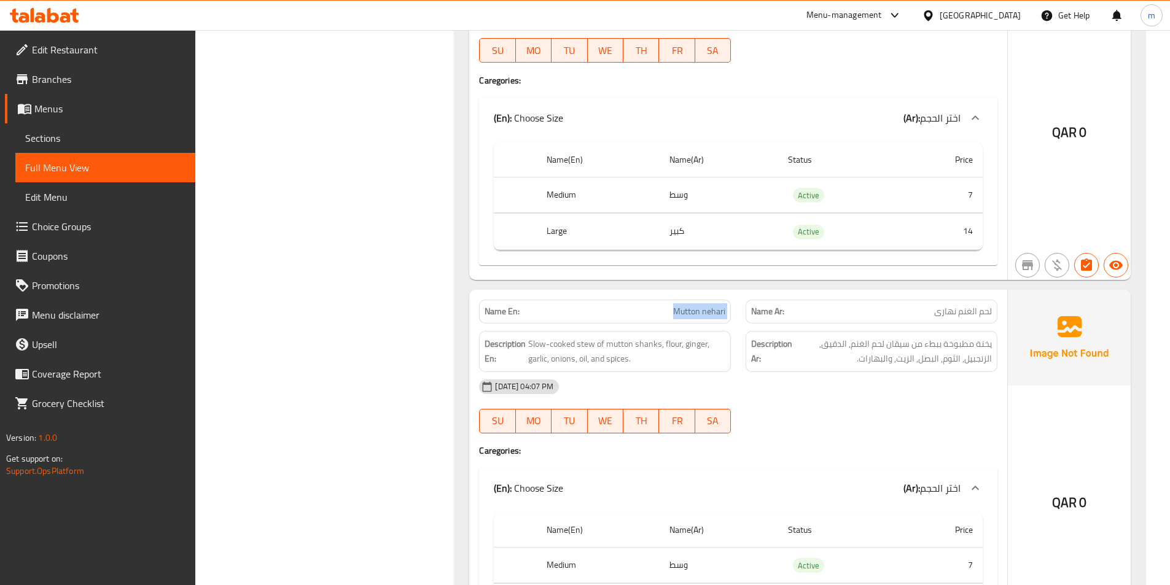
click at [695, 317] on span "Mutton nehari" at bounding box center [699, 311] width 52 height 13
copy span "Mutton nehari"
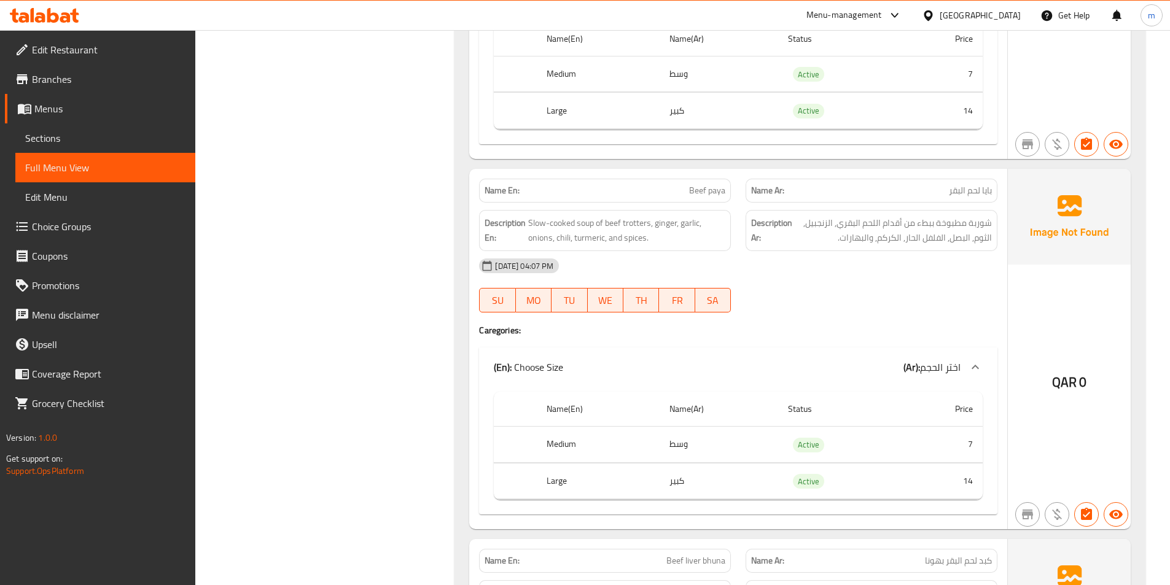
scroll to position [1535, 0]
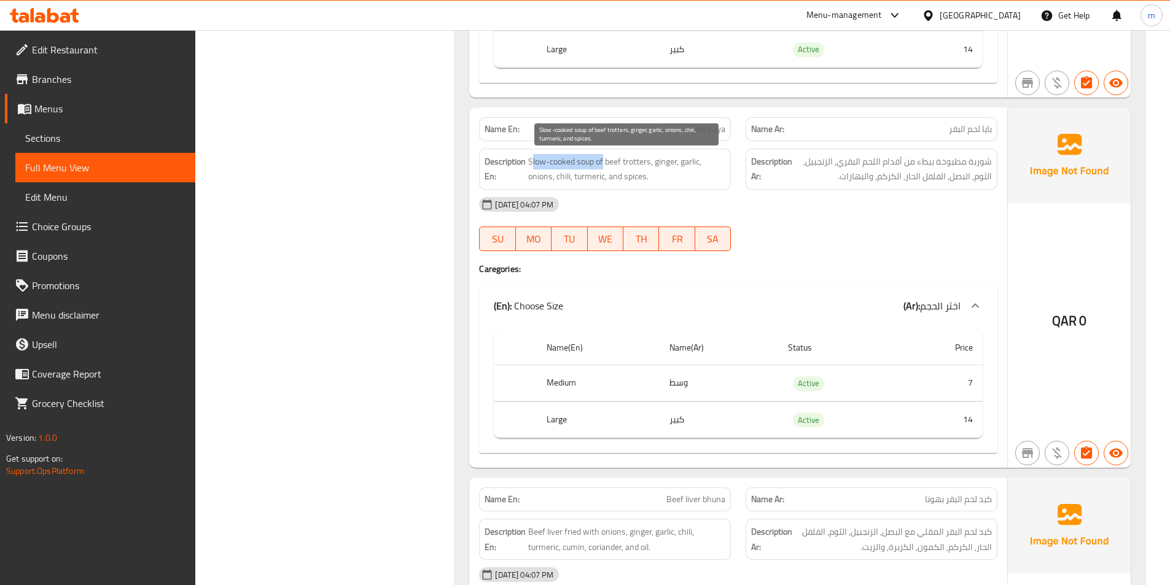
drag, startPoint x: 531, startPoint y: 157, endPoint x: 605, endPoint y: 162, distance: 73.8
click at [605, 162] on span "Slow-cooked soup of beef trotters, ginger, garlic, onions, chili, turmeric, and…" at bounding box center [626, 169] width 197 height 30
click at [592, 165] on span "Slow-cooked soup of beef trotters, ginger, garlic, onions, chili, turmeric, and…" at bounding box center [626, 169] width 197 height 30
click at [639, 161] on span "Slow-cooked soup of beef trotters, ginger, garlic, onions, chili, turmeric, and…" at bounding box center [626, 169] width 197 height 30
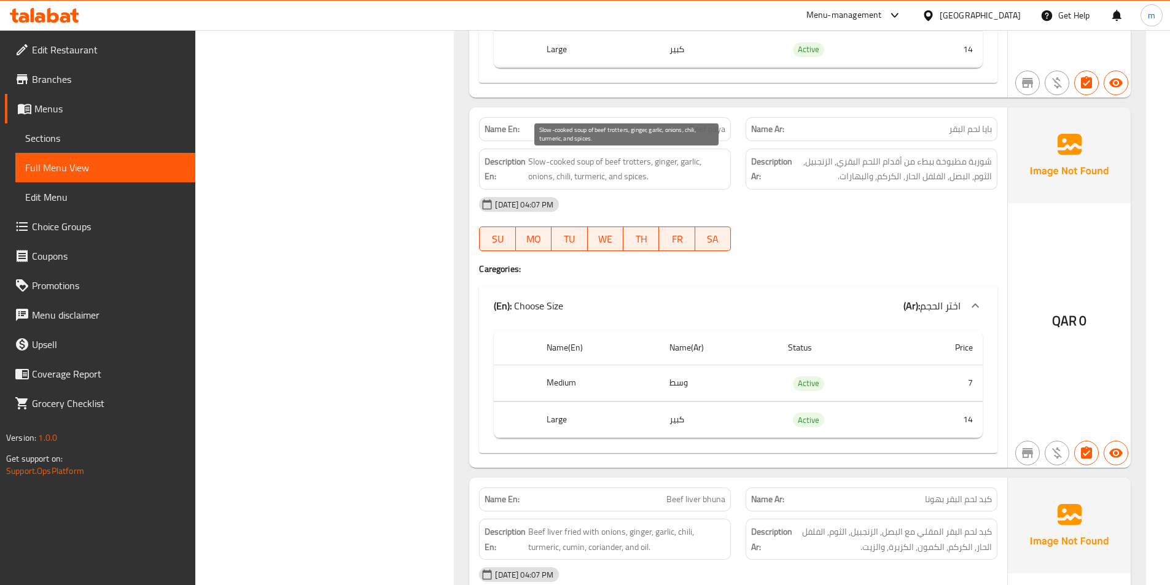
click at [616, 161] on span "Slow-cooked soup of beef trotters, ginger, garlic, onions, chili, turmeric, and…" at bounding box center [626, 169] width 197 height 30
click at [679, 160] on span "Slow-cooked soup of beef trotters, ginger, garlic, onions, chili, turmeric, and…" at bounding box center [626, 169] width 197 height 30
click at [672, 161] on span "Slow-cooked soup of beef trotters, ginger, garlic, onions, chili, turmeric, and…" at bounding box center [626, 169] width 197 height 30
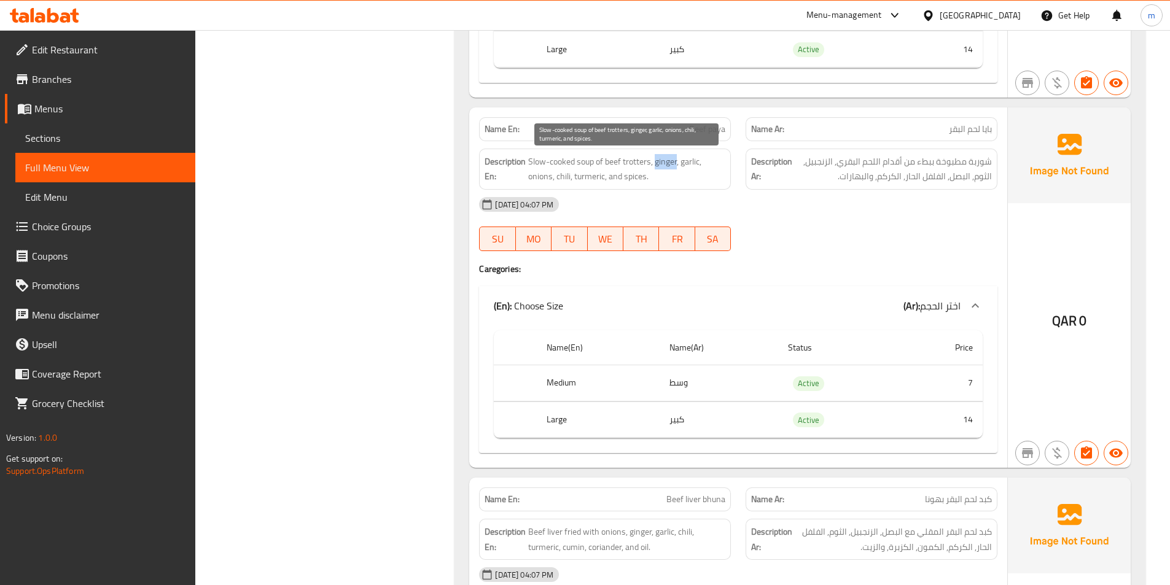
click at [672, 161] on span "Slow-cooked soup of beef trotters, ginger, garlic, onions, chili, turmeric, and…" at bounding box center [626, 169] width 197 height 30
click at [692, 163] on span "Slow-cooked soup of beef trotters, ginger, garlic, onions, chili, turmeric, and…" at bounding box center [626, 169] width 197 height 30
click at [545, 179] on span "Slow-cooked soup of beef trotters, ginger, garlic, onions, chili, turmeric, and…" at bounding box center [626, 169] width 197 height 30
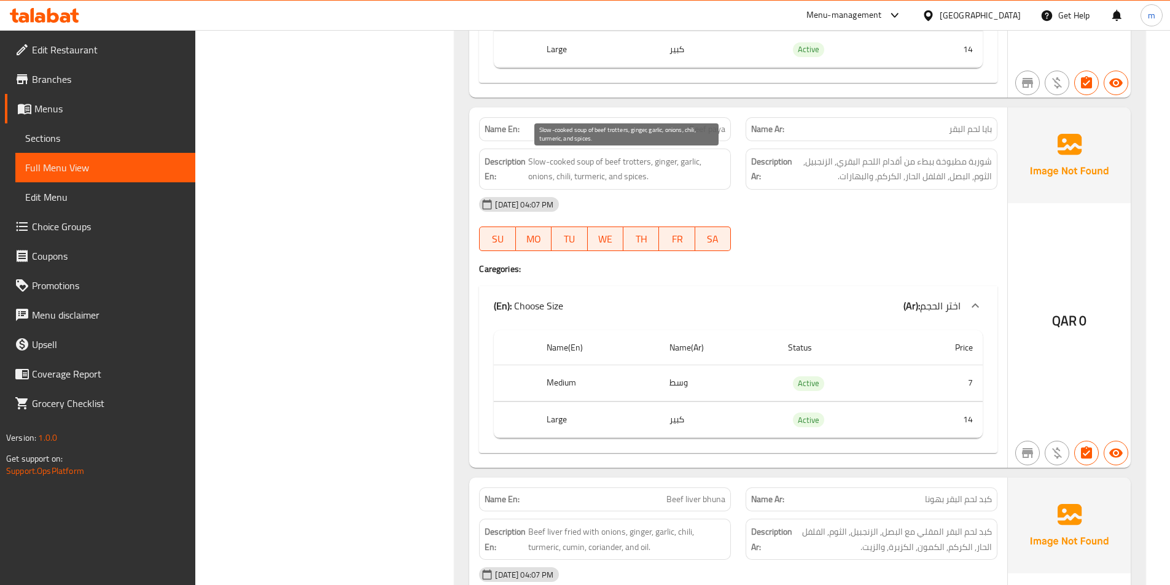
click at [565, 175] on span "Slow-cooked soup of beef trotters, ginger, garlic, onions, chili, turmeric, and…" at bounding box center [626, 169] width 197 height 30
click at [587, 174] on span "Slow-cooked soup of beef trotters, ginger, garlic, onions, chili, turmeric, and…" at bounding box center [626, 169] width 197 height 30
drag, startPoint x: 612, startPoint y: 175, endPoint x: 662, endPoint y: 178, distance: 49.8
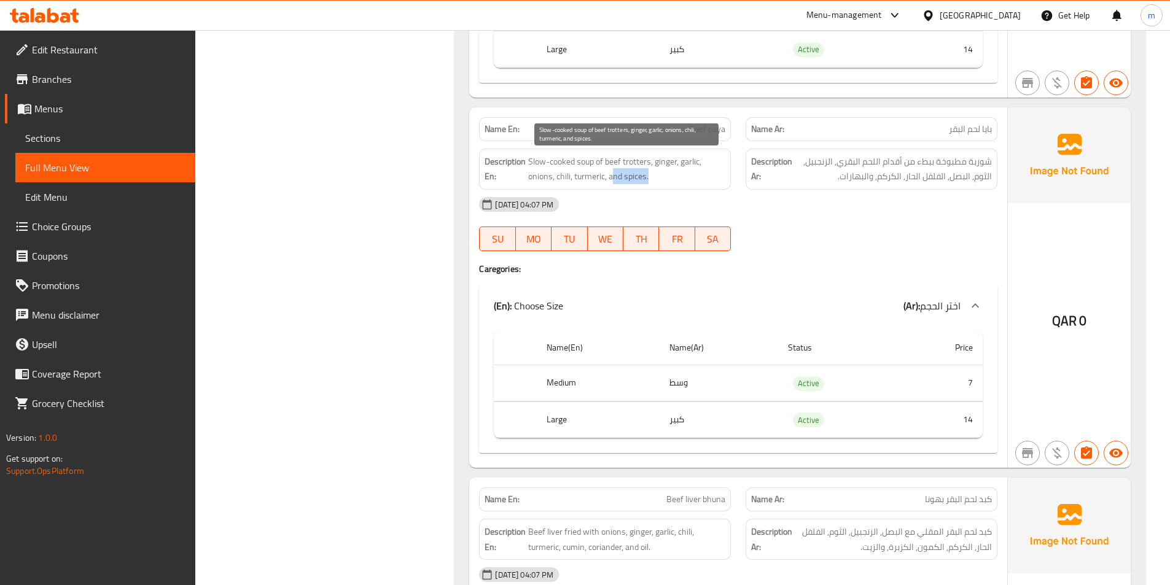
click at [662, 178] on span "Slow-cooked soup of beef trotters, ginger, garlic, onions, chili, turmeric, and…" at bounding box center [626, 169] width 197 height 30
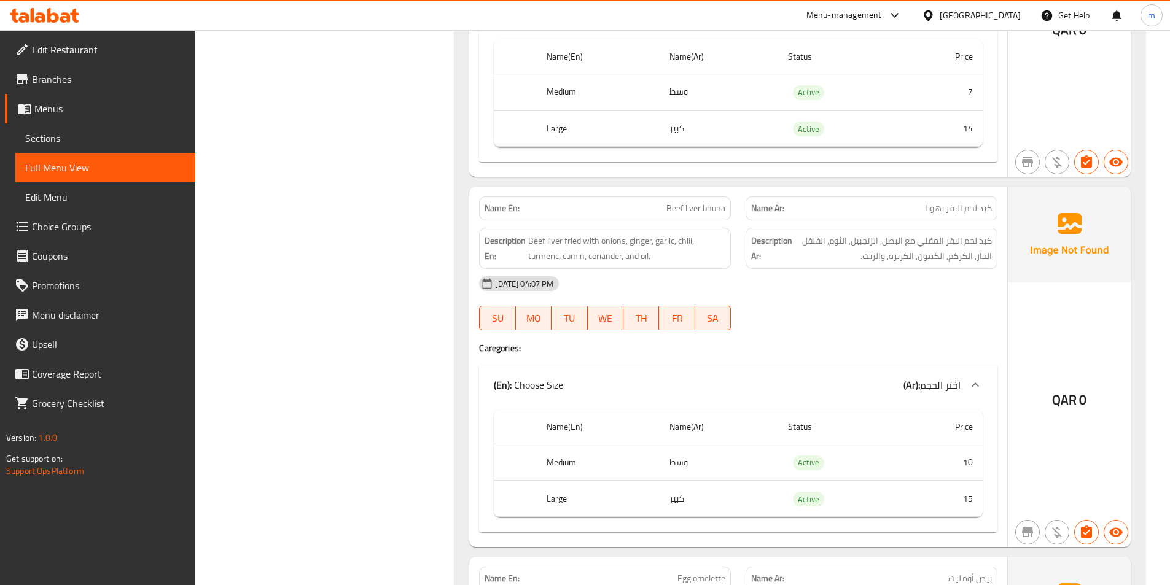
scroll to position [1842, 0]
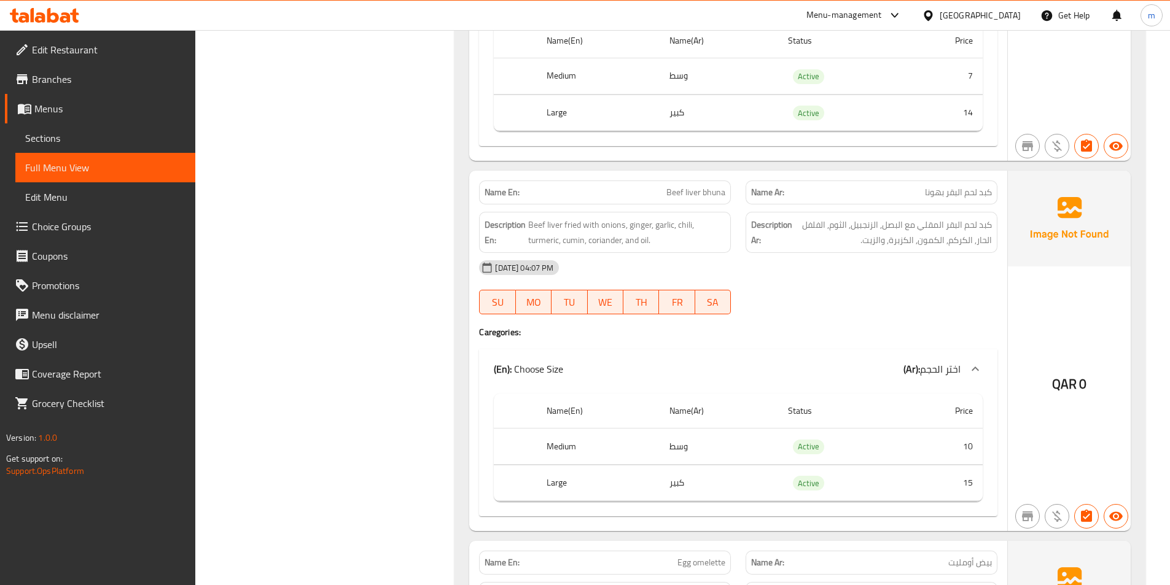
click at [694, 190] on span "Beef liver bhuna" at bounding box center [695, 192] width 59 height 13
click at [715, 196] on span "Beef liver bhuna" at bounding box center [695, 192] width 59 height 13
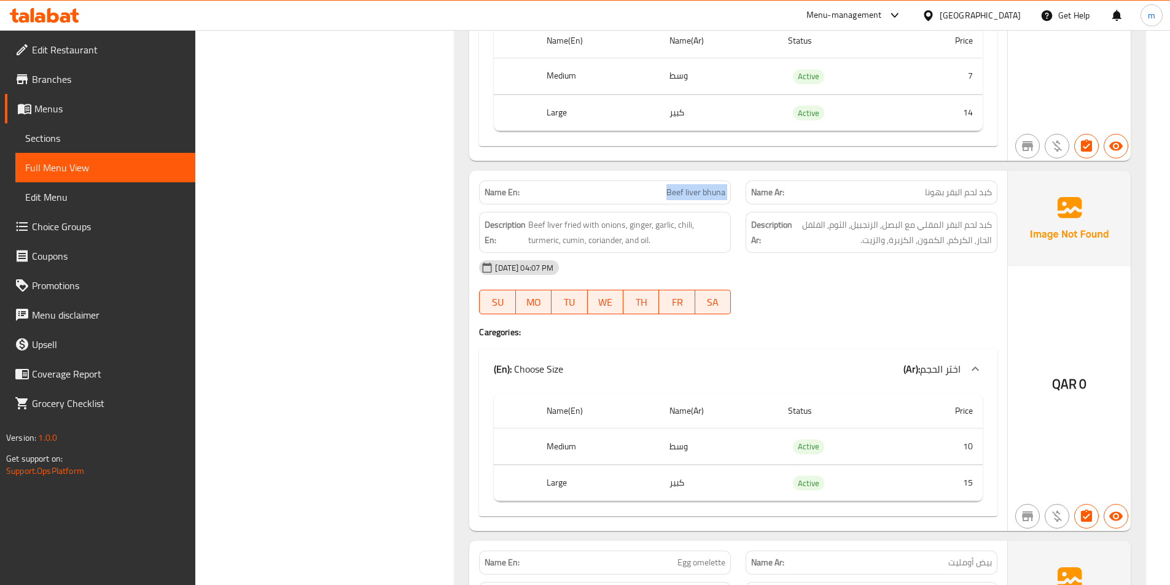
click at [679, 194] on span "Beef liver bhuna" at bounding box center [695, 192] width 59 height 13
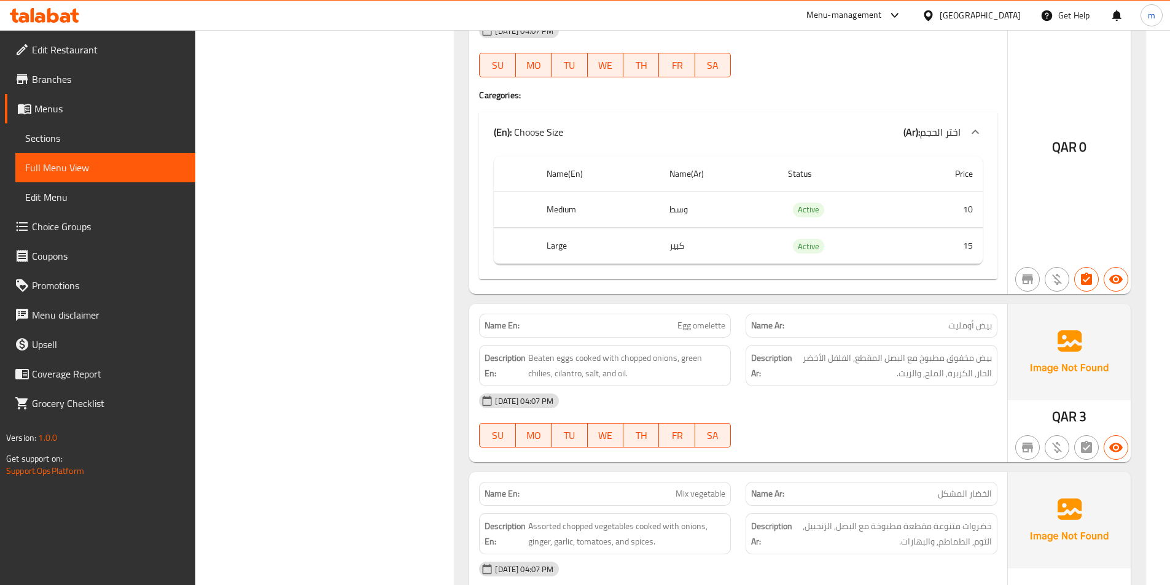
scroll to position [2210, 0]
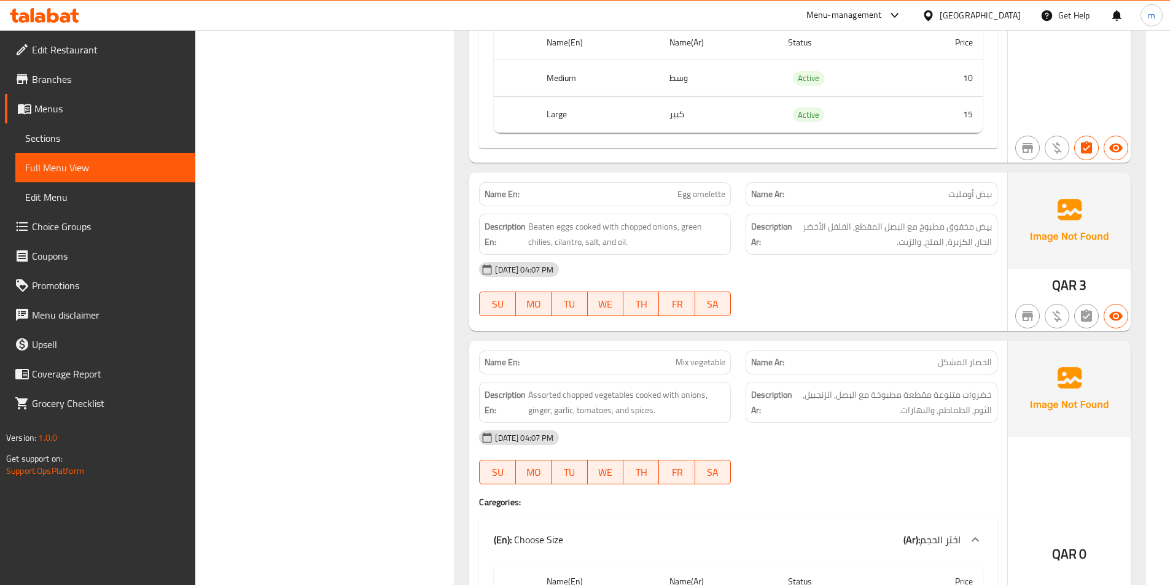
click at [689, 190] on span "Egg omelette" at bounding box center [701, 194] width 48 height 13
click at [759, 270] on div "[DATE] 04:07 PM" at bounding box center [738, 269] width 533 height 29
click at [536, 223] on span "Beaten eggs cooked with chopped onions, green chilies, cilantro, salt, and oil." at bounding box center [626, 234] width 197 height 30
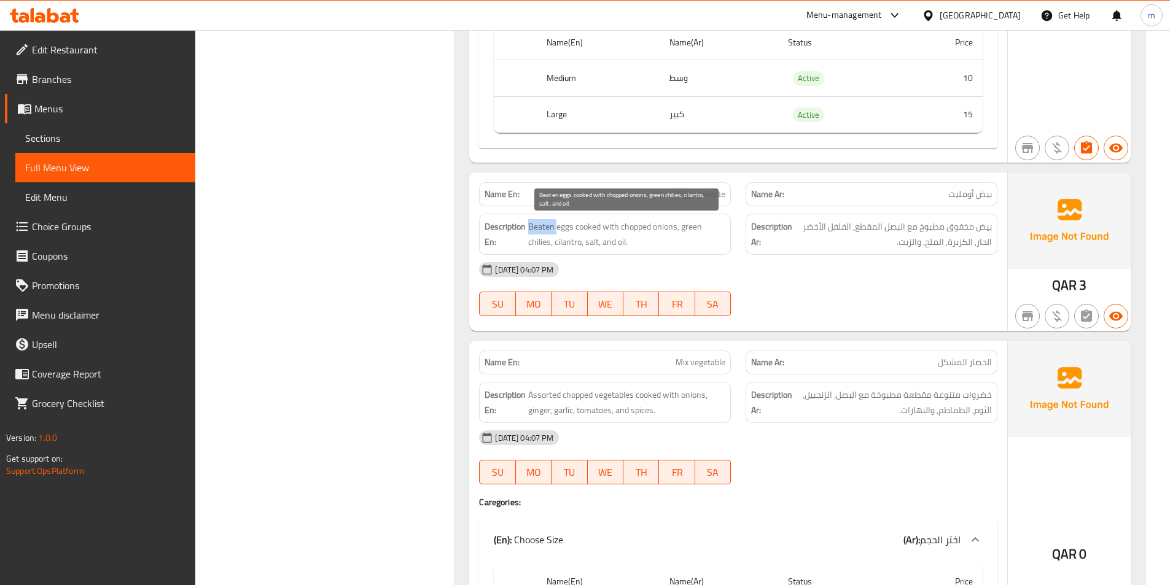
click at [536, 223] on span "Beaten eggs cooked with chopped onions, green chilies, cilantro, salt, and oil." at bounding box center [626, 234] width 197 height 30
click at [548, 223] on span "Beaten eggs cooked with chopped onions, green chilies, cilantro, salt, and oil." at bounding box center [626, 234] width 197 height 30
click at [546, 227] on span "Beaten eggs cooked with chopped onions, green chilies, cilantro, salt, and oil." at bounding box center [626, 234] width 197 height 30
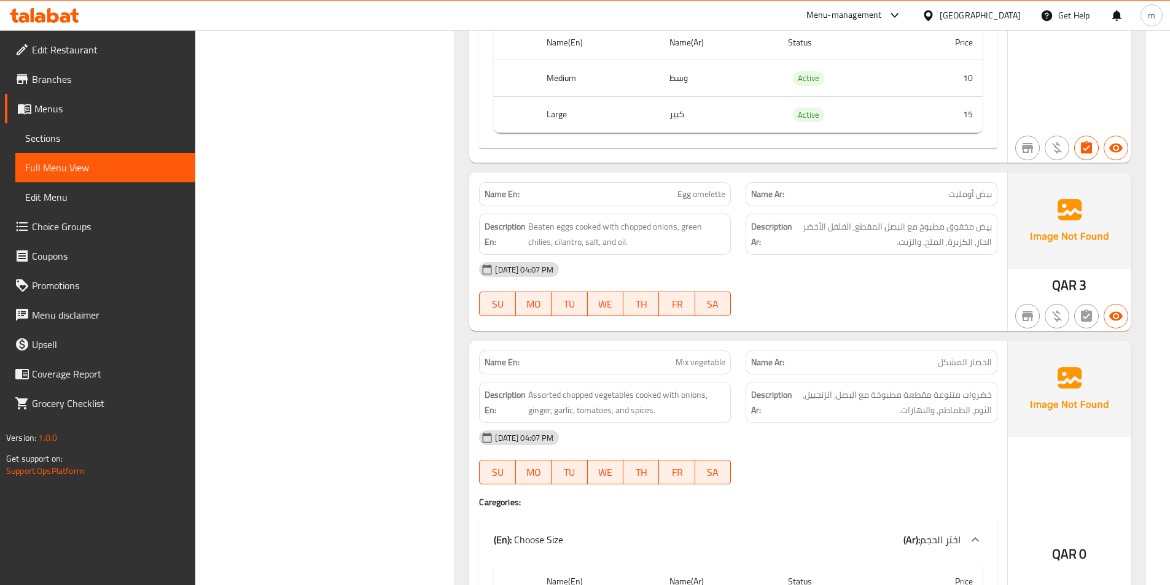
click at [569, 228] on span "Beaten eggs cooked with chopped onions, green chilies, cilantro, salt, and oil." at bounding box center [626, 234] width 197 height 30
click at [547, 231] on span "Beaten eggs cooked with chopped onions, green chilies, cilantro, salt, and oil." at bounding box center [626, 234] width 197 height 30
click at [555, 223] on span "Beaten eggs cooked with chopped onions, green chilies, cilantro, salt, and oil." at bounding box center [626, 234] width 197 height 30
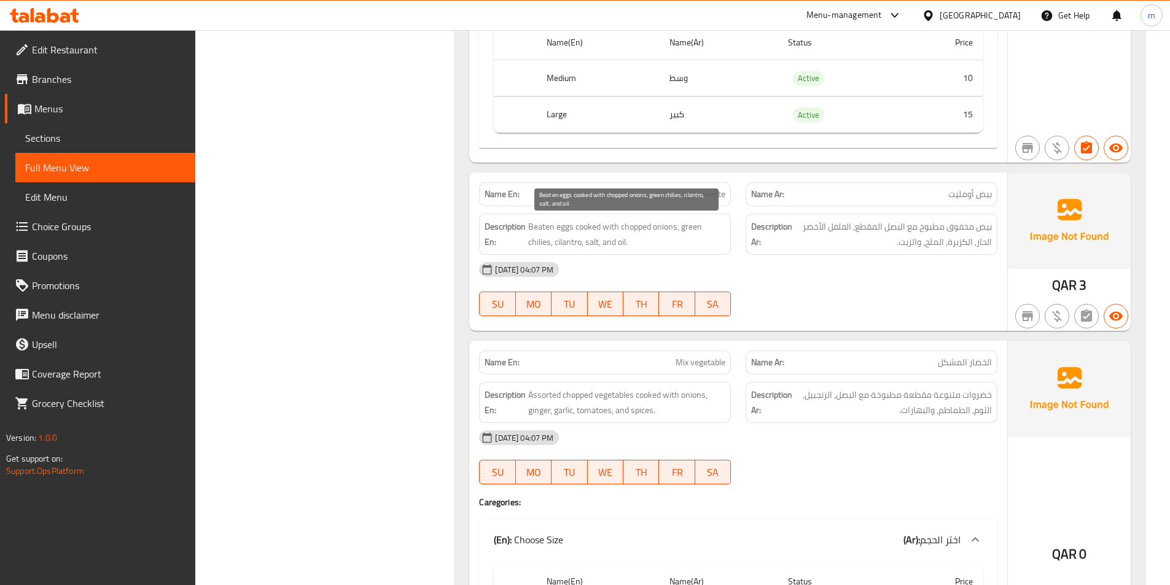
click at [532, 225] on span "Beaten eggs cooked with chopped onions, green chilies, cilantro, salt, and oil." at bounding box center [626, 234] width 197 height 30
drag, startPoint x: 529, startPoint y: 225, endPoint x: 574, endPoint y: 220, distance: 45.1
click at [574, 220] on span "Beaten eggs cooked with chopped onions, green chilies, cilantro, salt, and oil." at bounding box center [626, 234] width 197 height 30
copy span "Beaten eggs"
click at [538, 233] on span "Beaten eggs cooked with chopped onions, green chilies, cilantro, salt, and oil." at bounding box center [626, 234] width 197 height 30
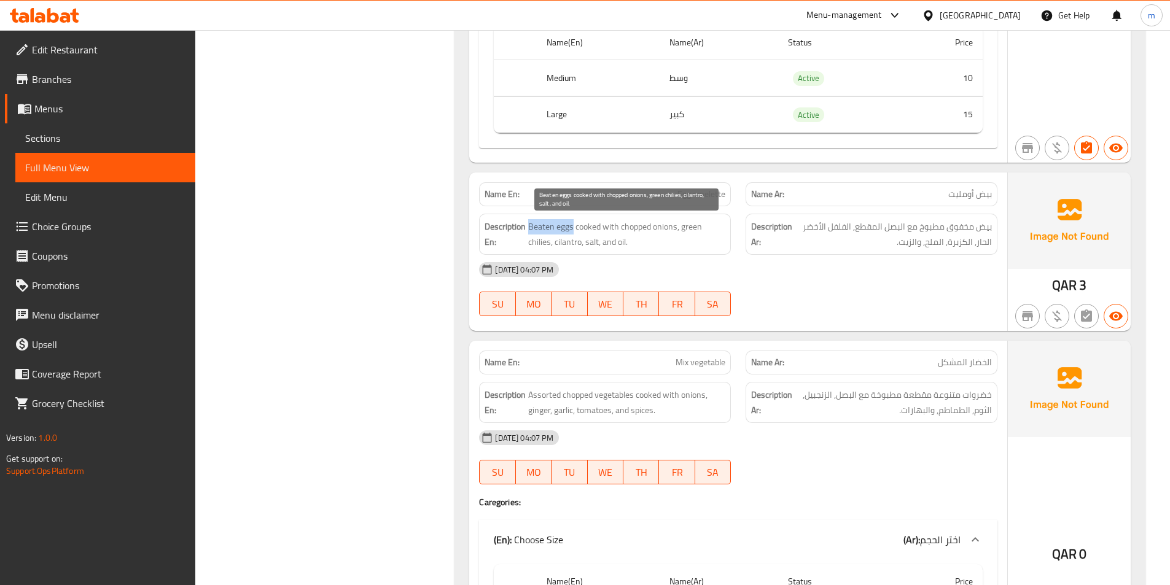
drag, startPoint x: 530, startPoint y: 227, endPoint x: 572, endPoint y: 227, distance: 41.8
click at [572, 227] on span "Beaten eggs cooked with chopped onions, green chilies, cilantro, salt, and oil." at bounding box center [626, 234] width 197 height 30
click at [585, 228] on span "Beaten eggs cooked with chopped onions, green chilies, cilantro, salt, and oil." at bounding box center [626, 234] width 197 height 30
click at [607, 230] on span "Beaten eggs cooked with chopped onions, green chilies, cilantro, salt, and oil." at bounding box center [626, 234] width 197 height 30
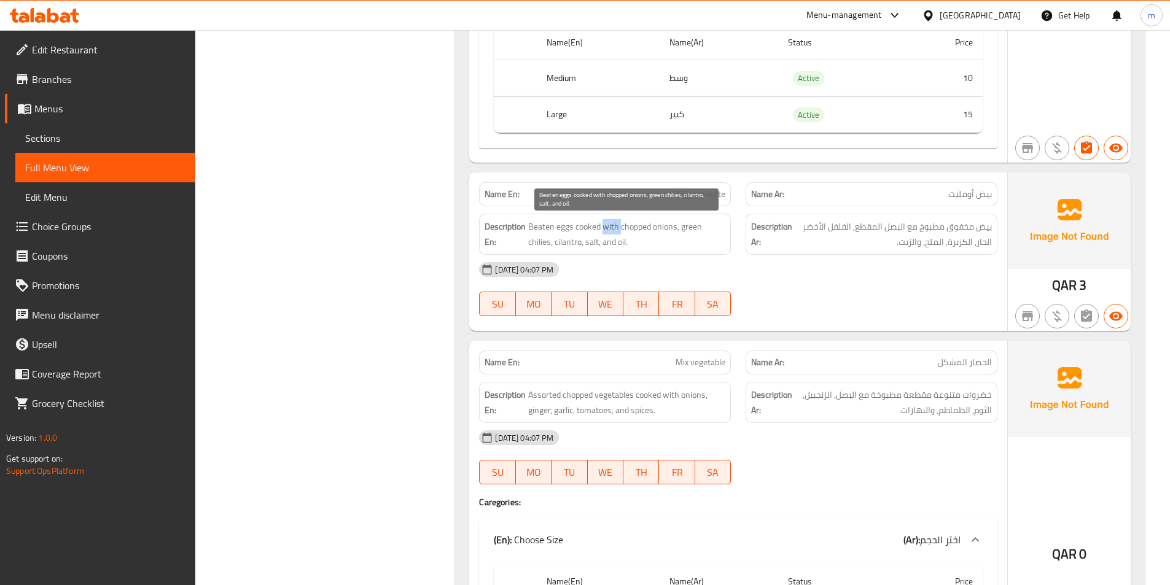
click at [607, 230] on span "Beaten eggs cooked with chopped onions, green chilies, cilantro, salt, and oil." at bounding box center [626, 234] width 197 height 30
click at [656, 225] on span "Beaten eggs cooked with chopped onions, green chilies, cilantro, salt, and oil." at bounding box center [626, 234] width 197 height 30
click at [638, 225] on span "Beaten eggs cooked with chopped onions, green chilies, cilantro, salt, and oil." at bounding box center [626, 234] width 197 height 30
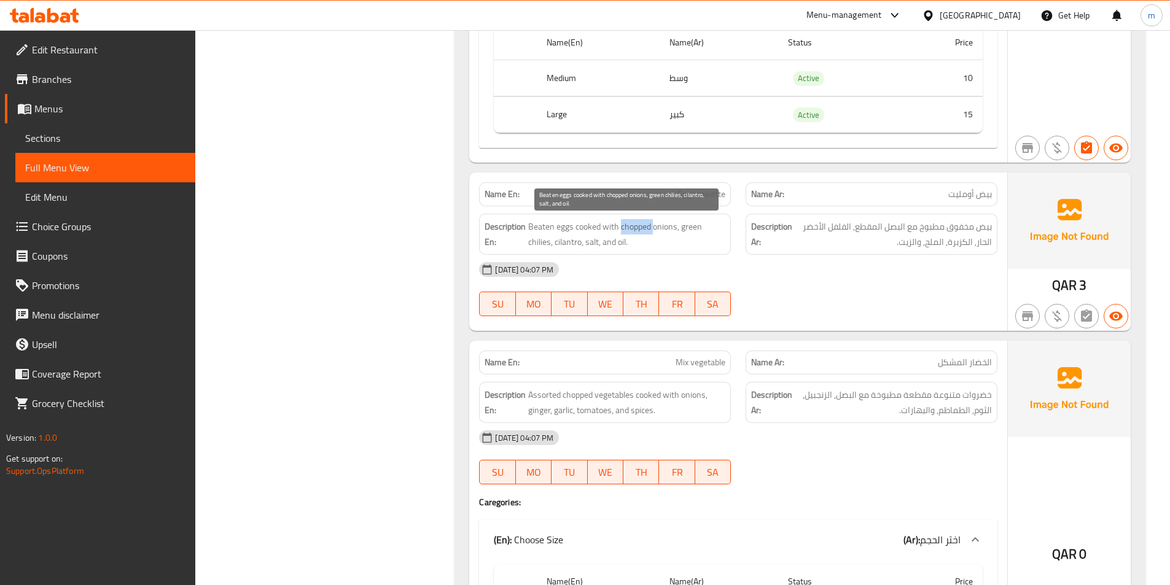
click at [638, 225] on span "Beaten eggs cooked with chopped onions, green chilies, cilantro, salt, and oil." at bounding box center [626, 234] width 197 height 30
click at [660, 227] on span "Beaten eggs cooked with chopped onions, green chilies, cilantro, salt, and oil." at bounding box center [626, 234] width 197 height 30
click at [640, 226] on span "Beaten eggs cooked with chopped onions, green chilies, cilantro, salt, and oil." at bounding box center [626, 234] width 197 height 30
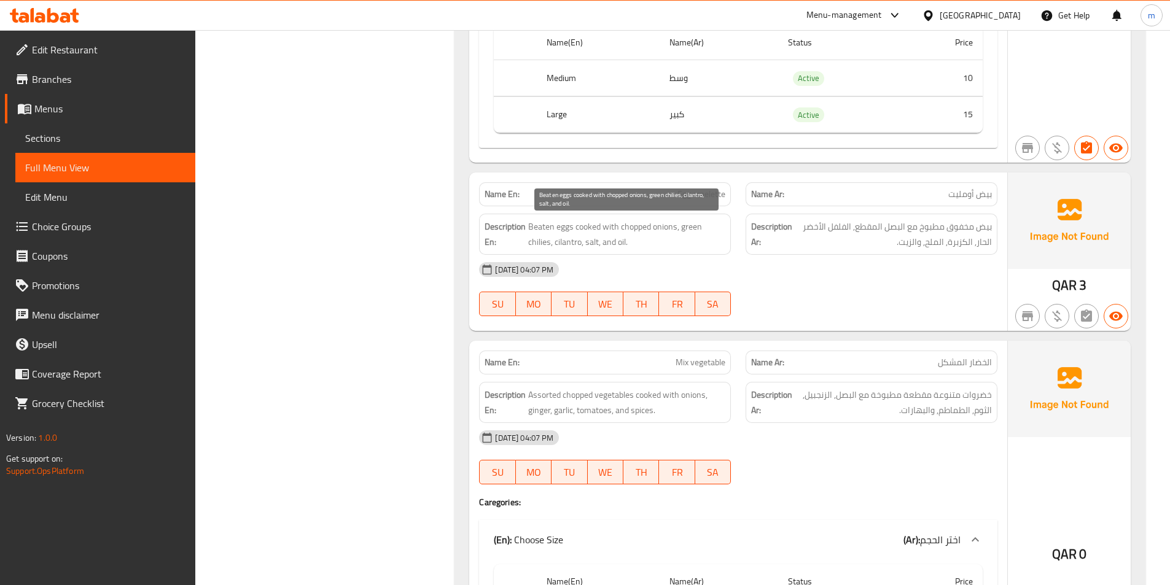
click at [658, 227] on span "Beaten eggs cooked with chopped onions, green chilies, cilantro, salt, and oil." at bounding box center [626, 234] width 197 height 30
click at [694, 226] on span "Beaten eggs cooked with chopped onions, green chilies, cilantro, salt, and oil." at bounding box center [626, 234] width 197 height 30
click at [533, 244] on span "Beaten eggs cooked with chopped onions, green chilies, cilantro, salt, and oil." at bounding box center [626, 234] width 197 height 30
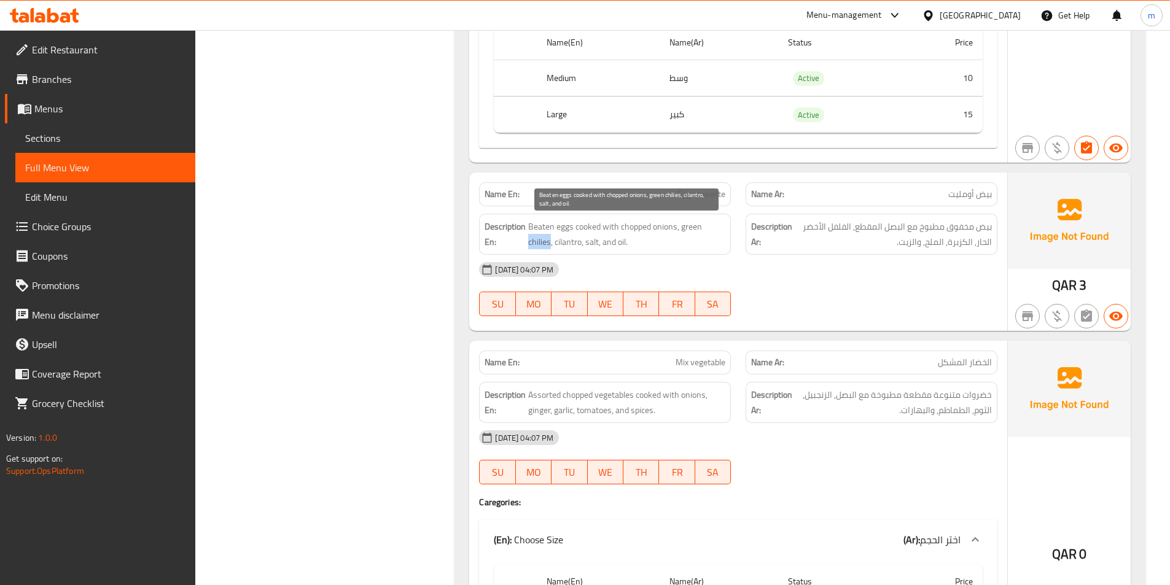
click at [533, 244] on span "Beaten eggs cooked with chopped onions, green chilies, cilantro, salt, and oil." at bounding box center [626, 234] width 197 height 30
click at [569, 241] on span "Beaten eggs cooked with chopped onions, green chilies, cilantro, salt, and oil." at bounding box center [626, 234] width 197 height 30
click at [595, 241] on span "Beaten eggs cooked with chopped onions, green chilies, cilantro, salt, and oil." at bounding box center [626, 234] width 197 height 30
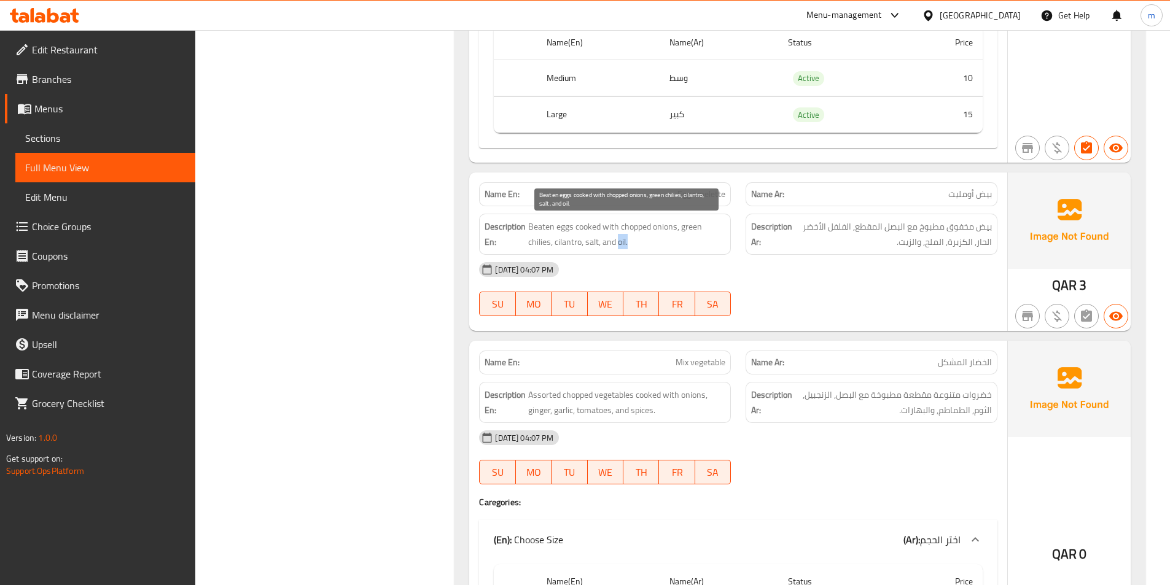
drag, startPoint x: 618, startPoint y: 239, endPoint x: 650, endPoint y: 246, distance: 32.5
click at [650, 246] on span "Beaten eggs cooked with chopped onions, green chilies, cilantro, salt, and oil." at bounding box center [626, 234] width 197 height 30
click at [651, 246] on span "Beaten eggs cooked with chopped onions, green chilies, cilantro, salt, and oil." at bounding box center [626, 234] width 197 height 30
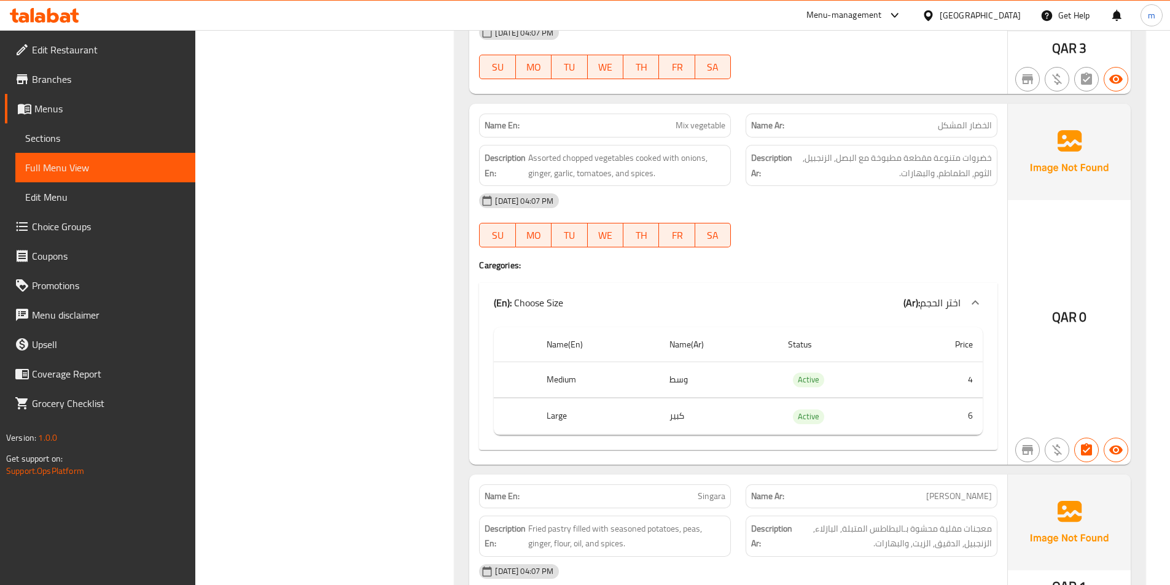
scroll to position [2456, 0]
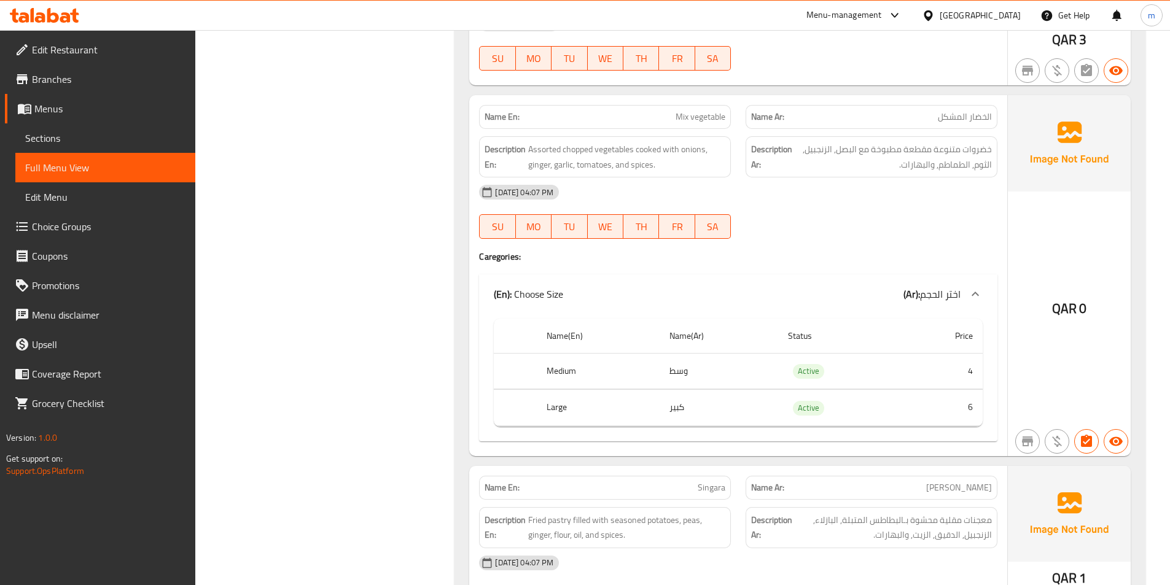
click at [686, 117] on span "Mix vegetable" at bounding box center [700, 117] width 50 height 13
drag, startPoint x: 967, startPoint y: 117, endPoint x: 887, endPoint y: 108, distance: 80.3
click at [887, 108] on div "Name Ar: الخضار المشكل" at bounding box center [871, 117] width 252 height 24
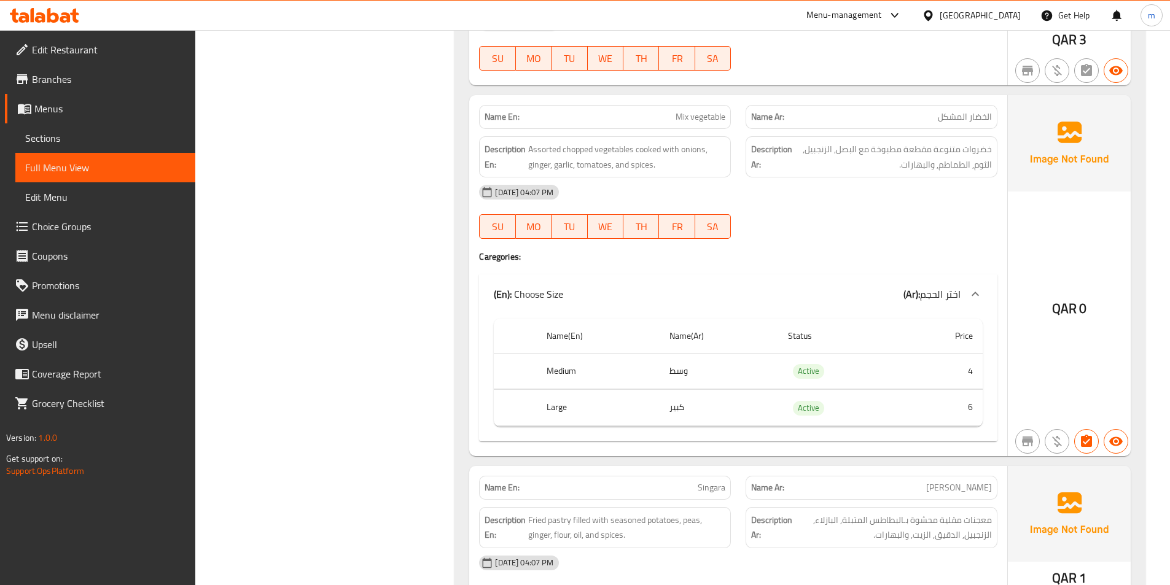
click at [696, 115] on span "Mix vegetable" at bounding box center [700, 117] width 50 height 13
click at [813, 195] on div "[DATE] 04:07 PM" at bounding box center [738, 191] width 533 height 29
click at [675, 117] on span "Mix vegetable" at bounding box center [700, 117] width 50 height 13
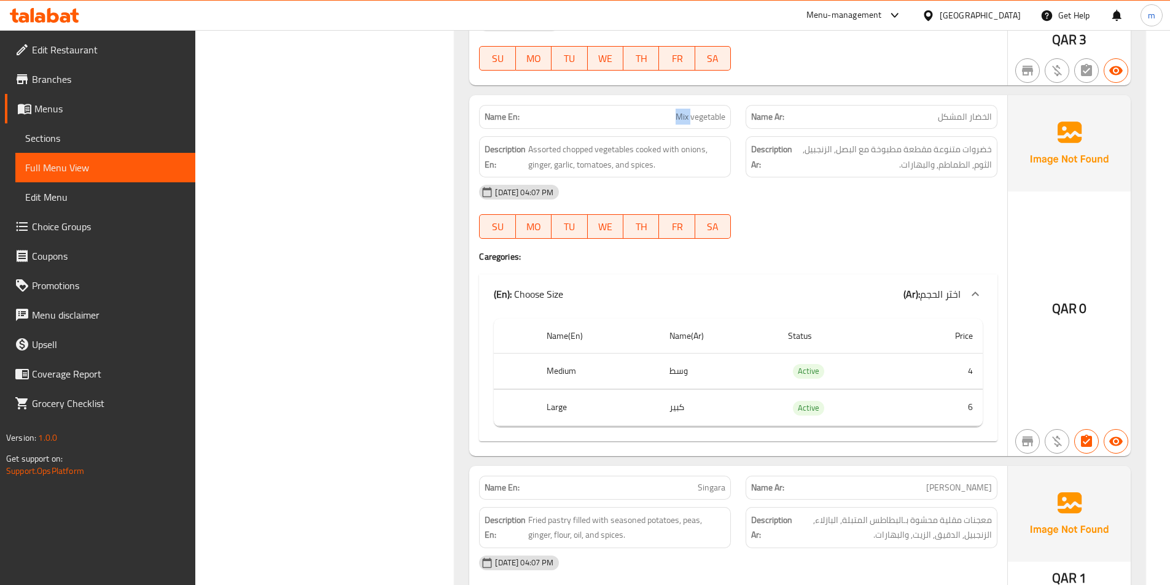
click at [675, 117] on span "Mix vegetable" at bounding box center [700, 117] width 50 height 13
click at [965, 259] on h4 "Caregories:" at bounding box center [738, 256] width 518 height 12
click at [710, 120] on span "Mix vegetable" at bounding box center [700, 117] width 50 height 13
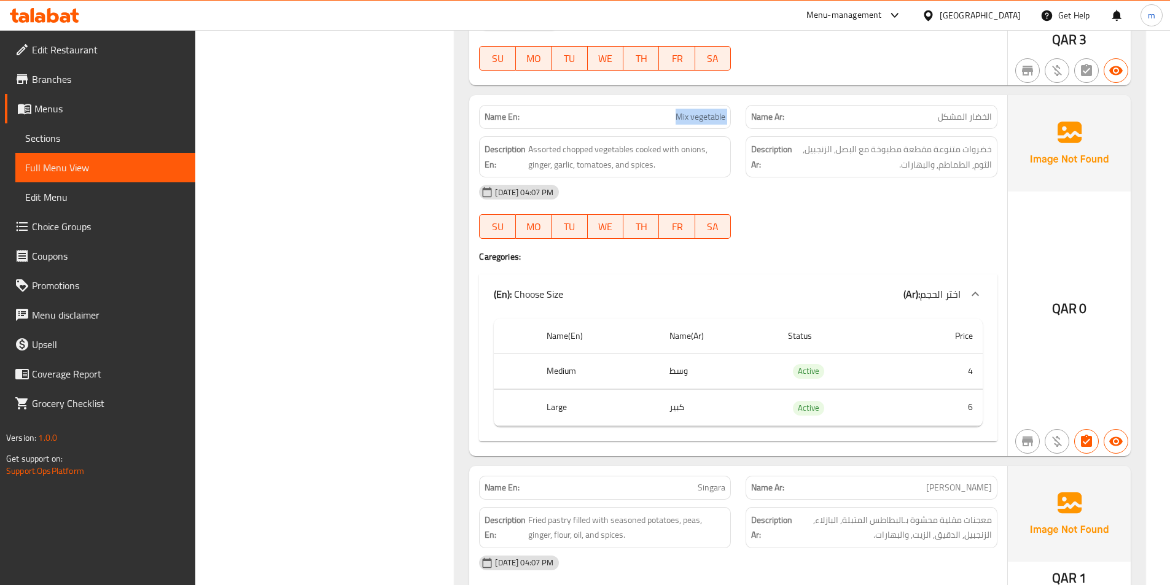
click at [710, 136] on div "Name En: Mix vegetable Name Ar: الخضار المشكل Description En: Assorted chopped …" at bounding box center [738, 275] width 538 height 360
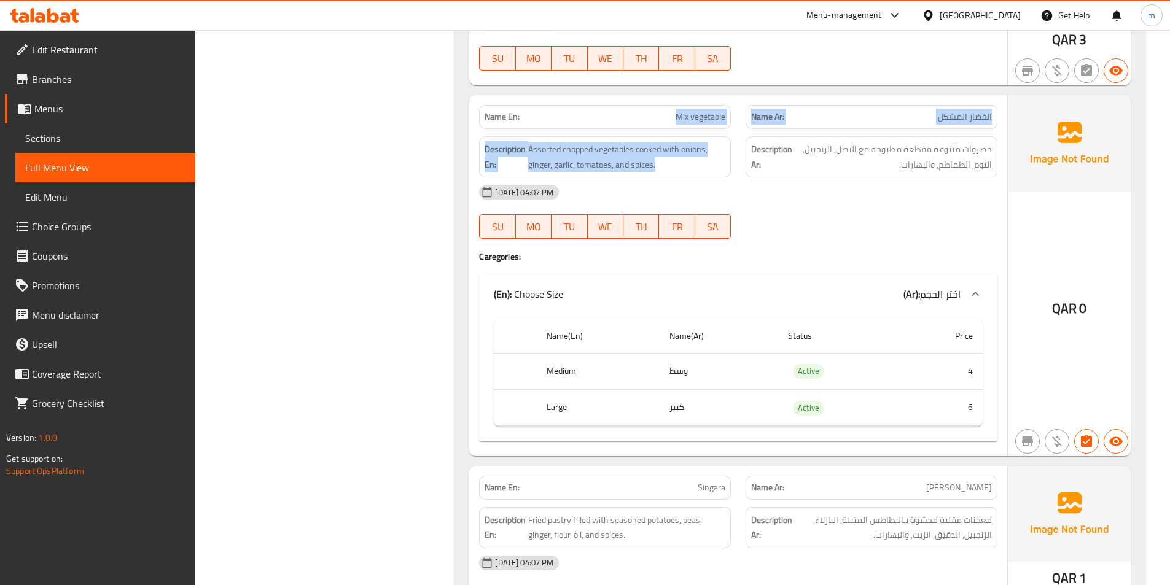
click at [714, 115] on span "Mix vegetable" at bounding box center [700, 117] width 50 height 13
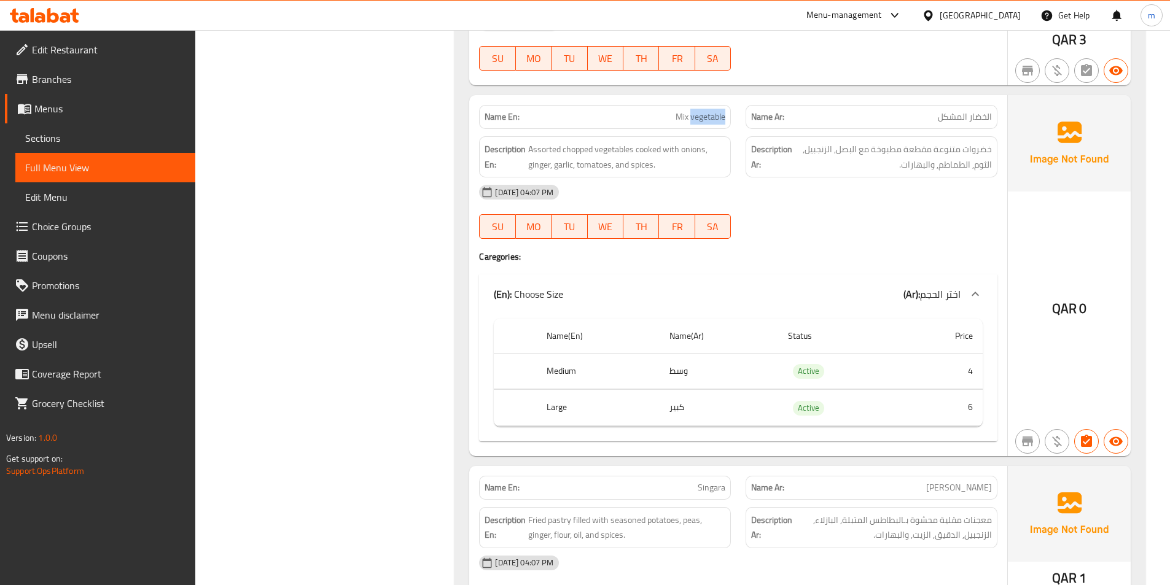
click at [714, 115] on span "Mix vegetable" at bounding box center [700, 117] width 50 height 13
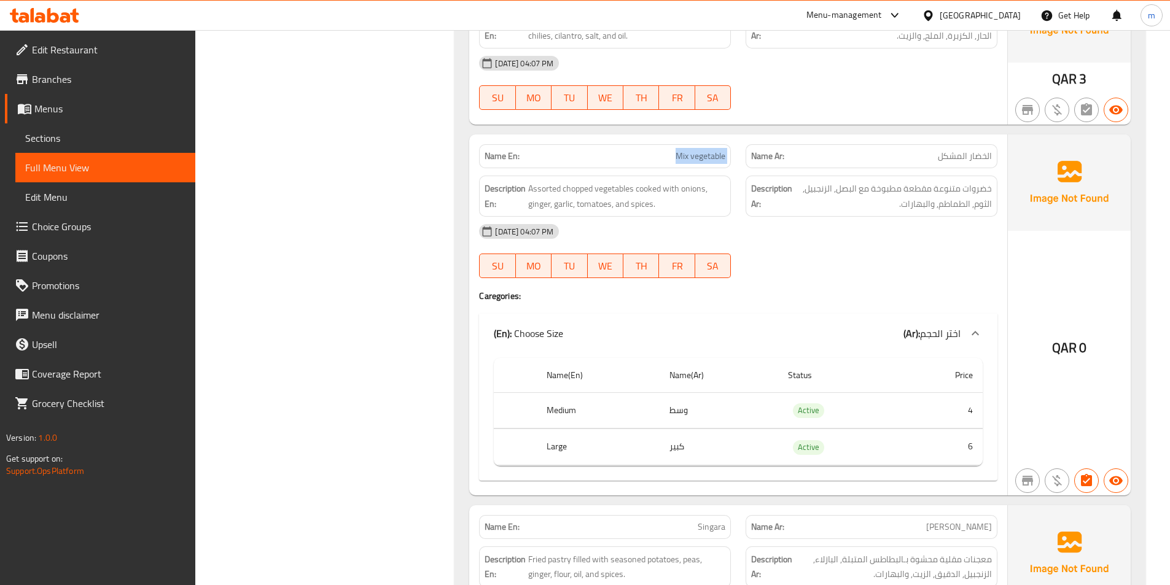
scroll to position [2394, 0]
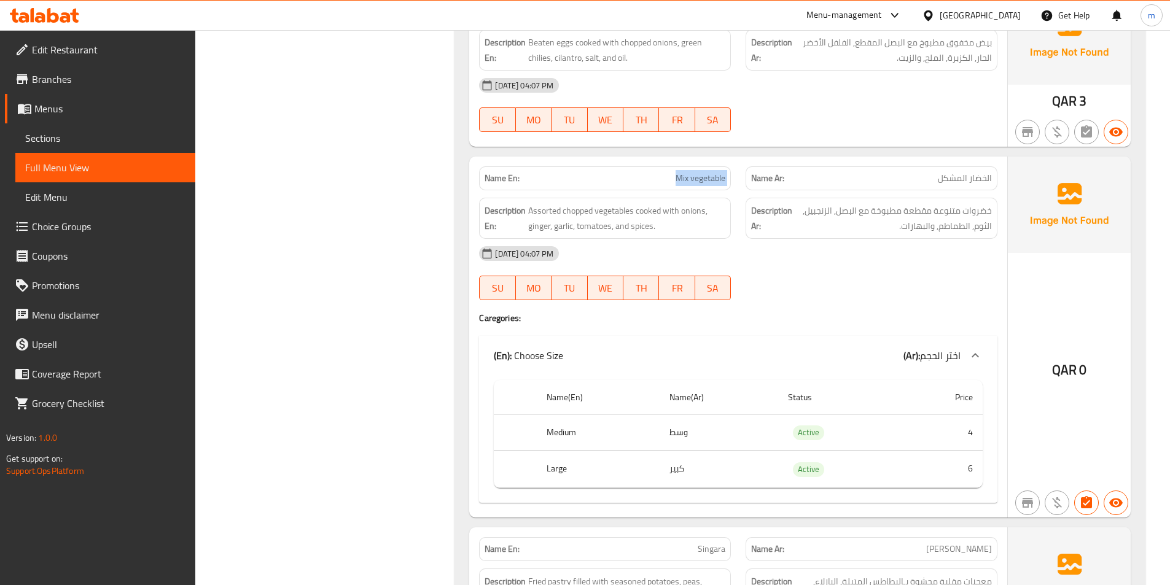
click at [680, 177] on span "Mix vegetable" at bounding box center [700, 178] width 50 height 13
click at [697, 179] on span "Mix vegetable" at bounding box center [700, 178] width 50 height 13
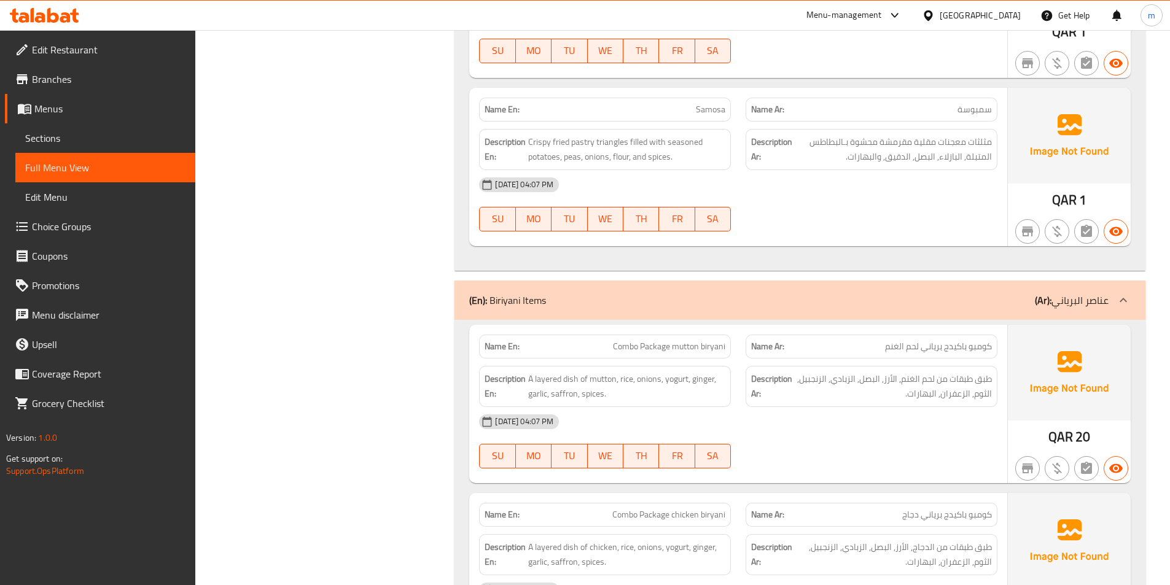
scroll to position [3192, 0]
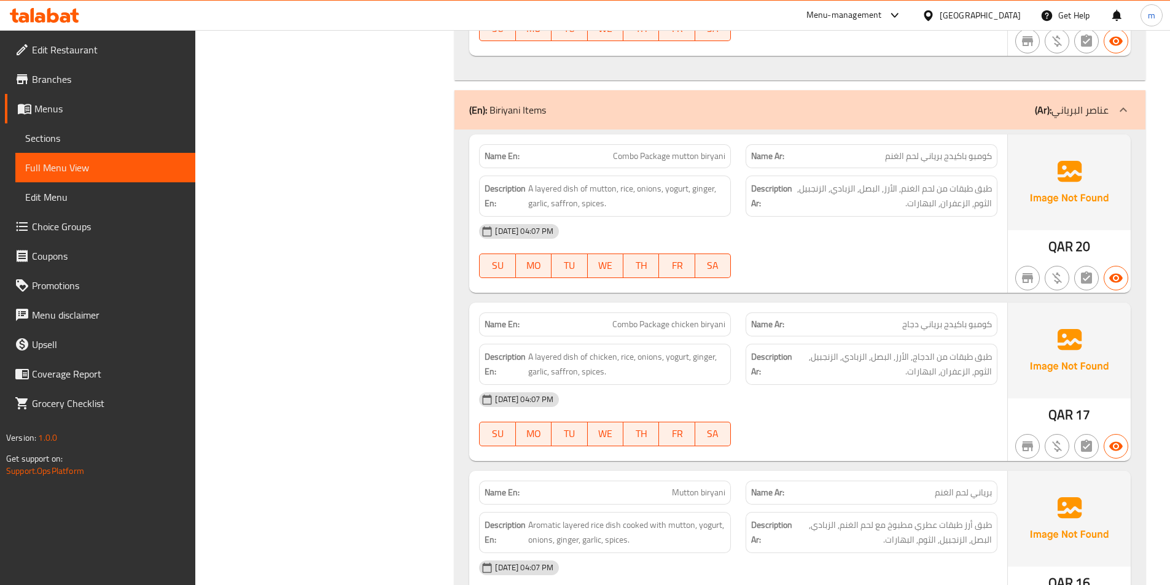
click at [670, 158] on span "Combo Package mutton biryani" at bounding box center [669, 156] width 112 height 13
copy span "Combo Package mutton biryani"
click at [679, 320] on span "Combo Package chicken biryani" at bounding box center [668, 324] width 113 height 13
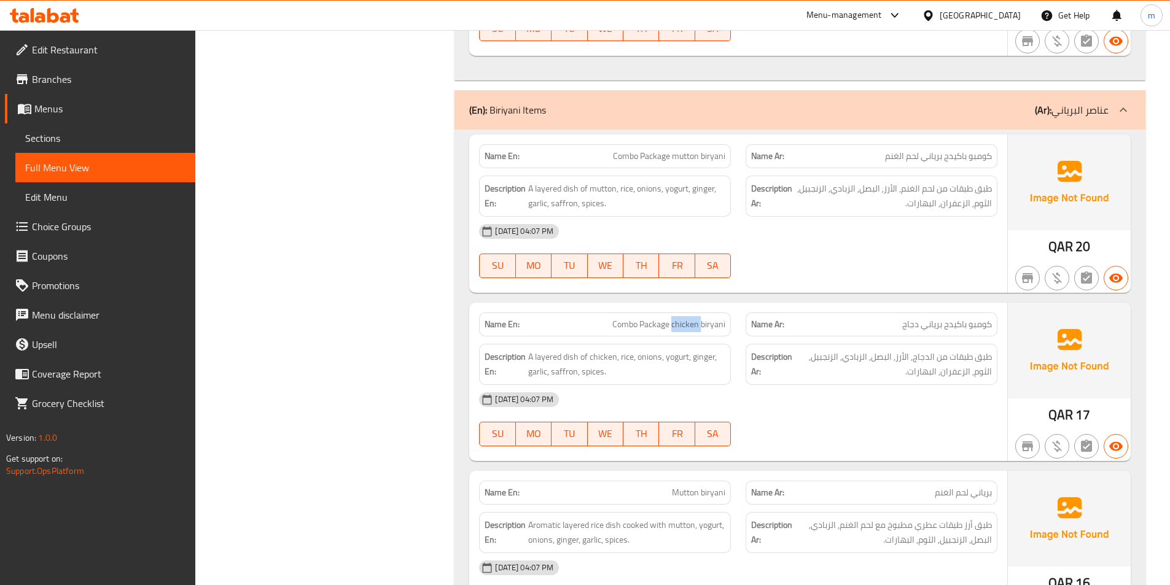
click at [679, 320] on span "Combo Package chicken biryani" at bounding box center [668, 324] width 113 height 13
copy span "Combo Package chicken biryani"
click at [834, 379] on span "طبق طبقات من الدجاج, الأرز, البصل, الزبادي, الزنجبيل, الثوم, الزعفران, البهارات." at bounding box center [892, 364] width 197 height 30
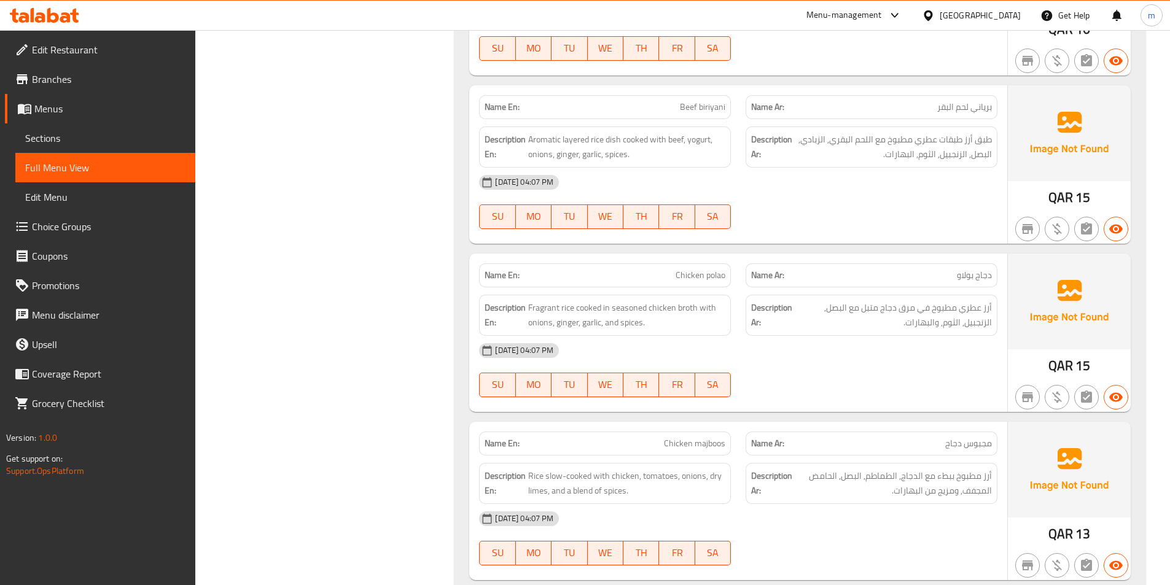
scroll to position [3745, 0]
click at [594, 156] on span "Aromatic layered rice dish cooked with beef, yogurt, onions, ginger, garlic, sp…" at bounding box center [626, 148] width 197 height 30
click at [809, 211] on div "15-10-2025 04:07 PM SU MO TU WE TH FR SA" at bounding box center [738, 203] width 533 height 69
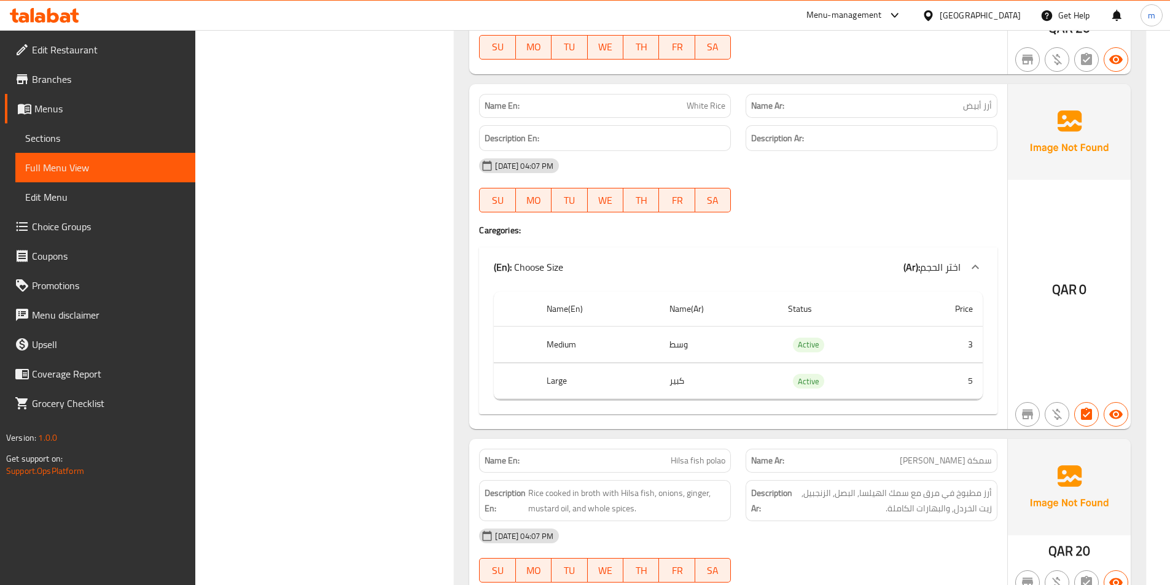
scroll to position [4666, 0]
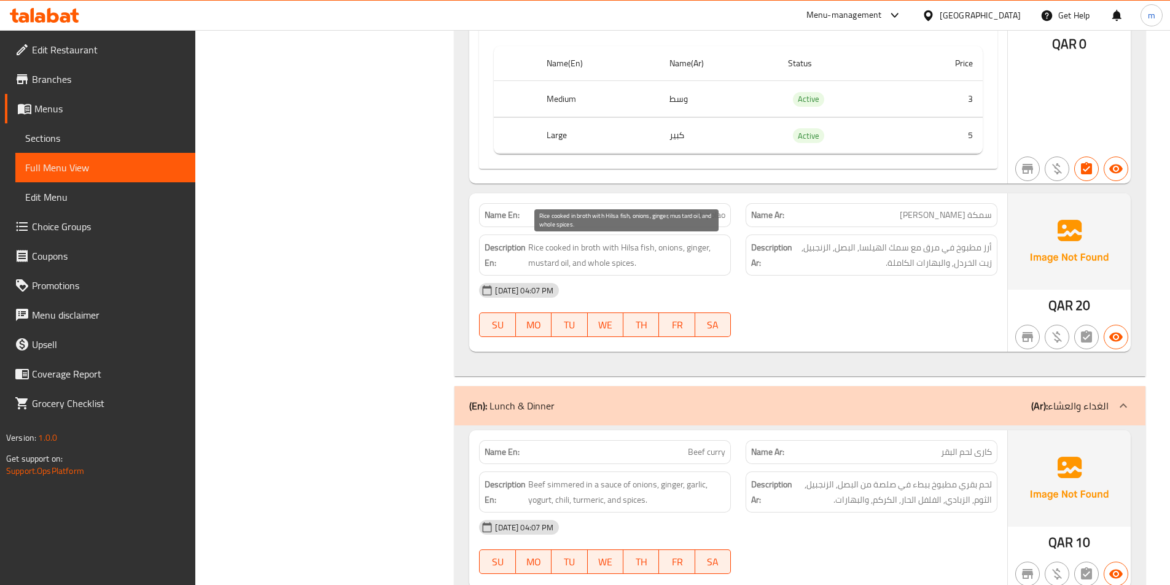
click at [537, 262] on span "Rice cooked in broth with Hilsa fish, onions, ginger, mustard oil, and whole sp…" at bounding box center [626, 255] width 197 height 30
click at [629, 261] on span "Rice cooked in broth with Hilsa fish, onions, ginger, mustard oil, and whole sp…" at bounding box center [626, 255] width 197 height 30
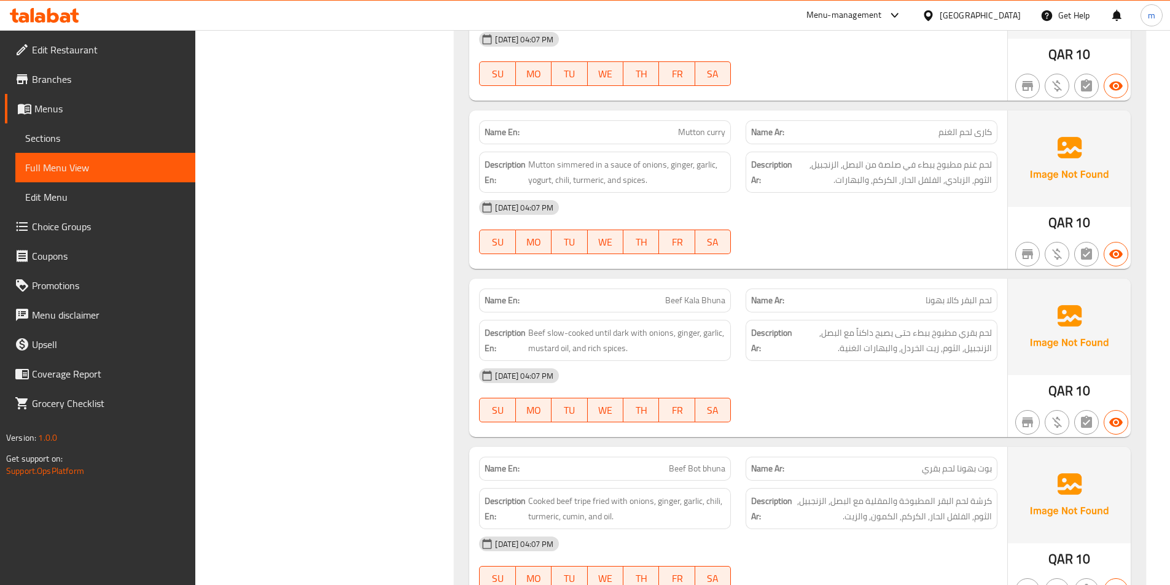
scroll to position [5157, 0]
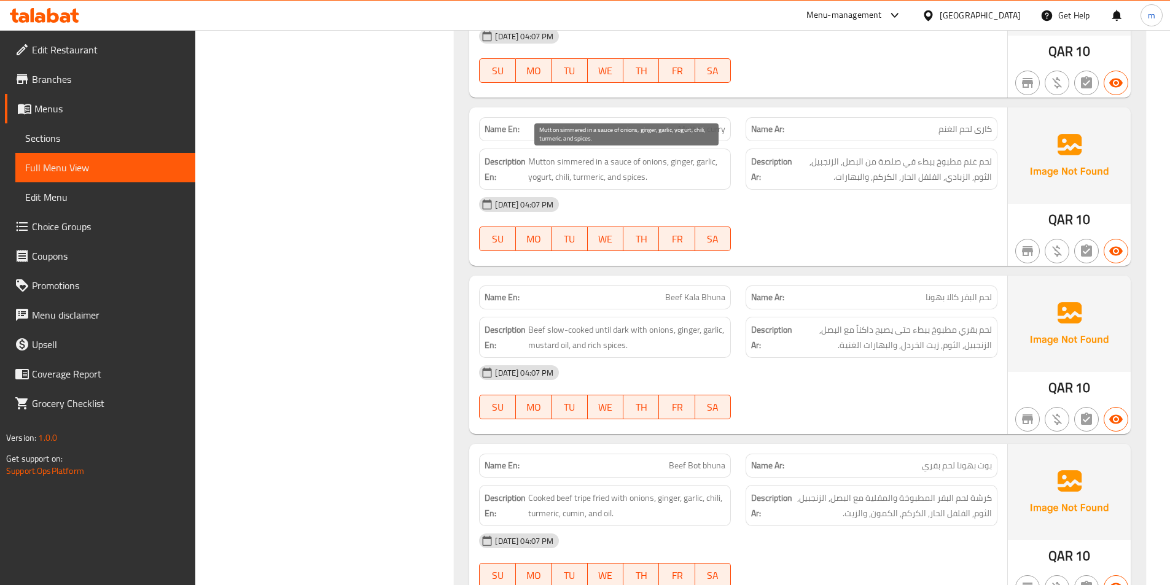
click at [581, 165] on span "Mutton simmered in a sauce of onions, ginger, garlic, yogurt, chili, turmeric, …" at bounding box center [626, 169] width 197 height 30
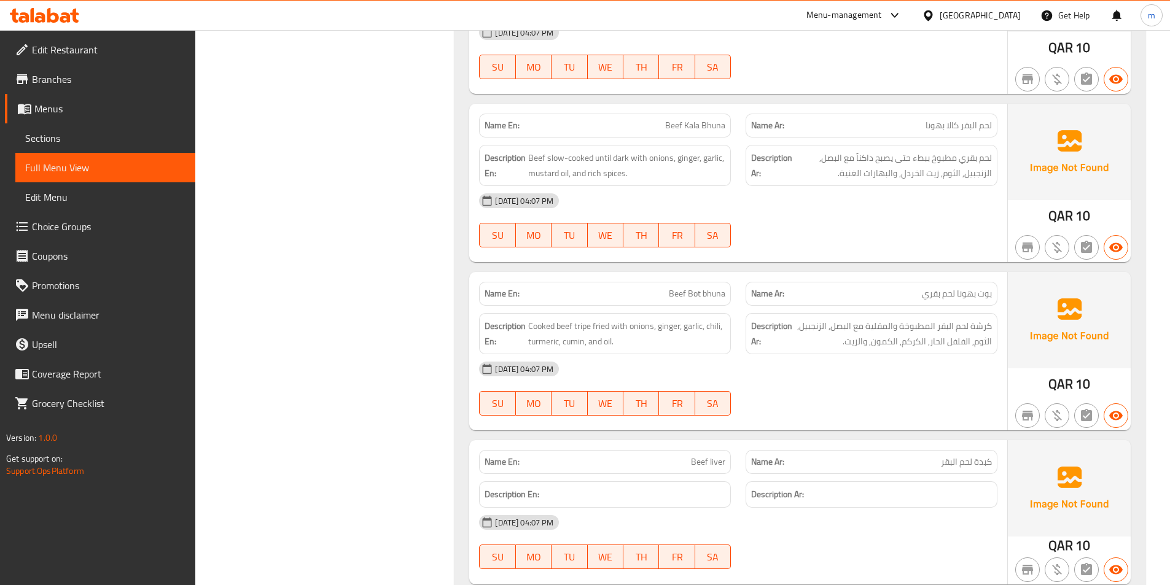
scroll to position [5341, 0]
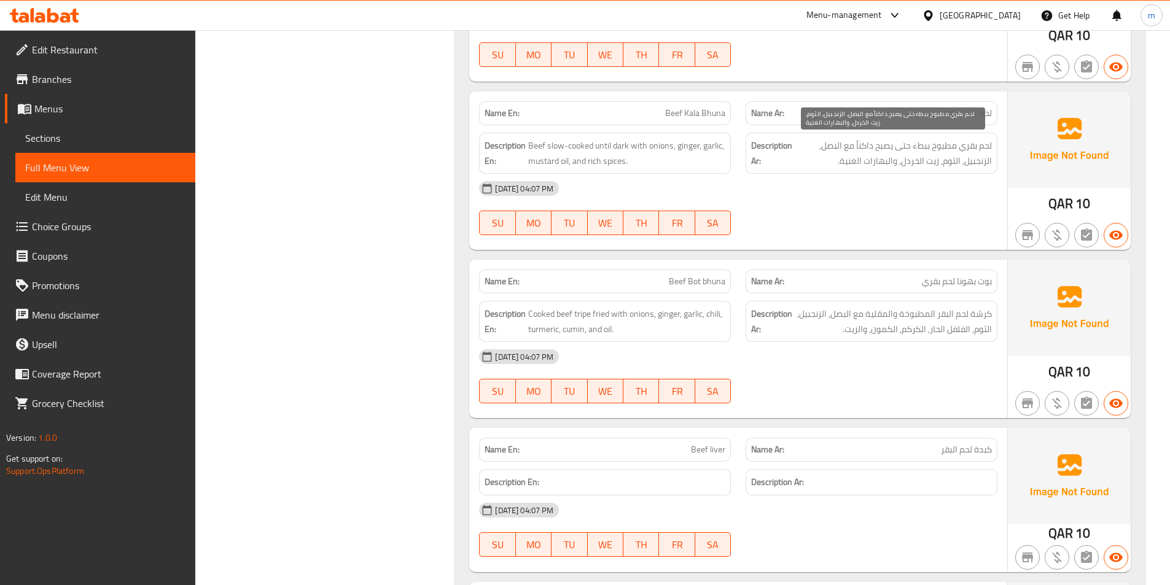
click at [888, 179] on div "[DATE] 04:07 PM" at bounding box center [738, 188] width 533 height 29
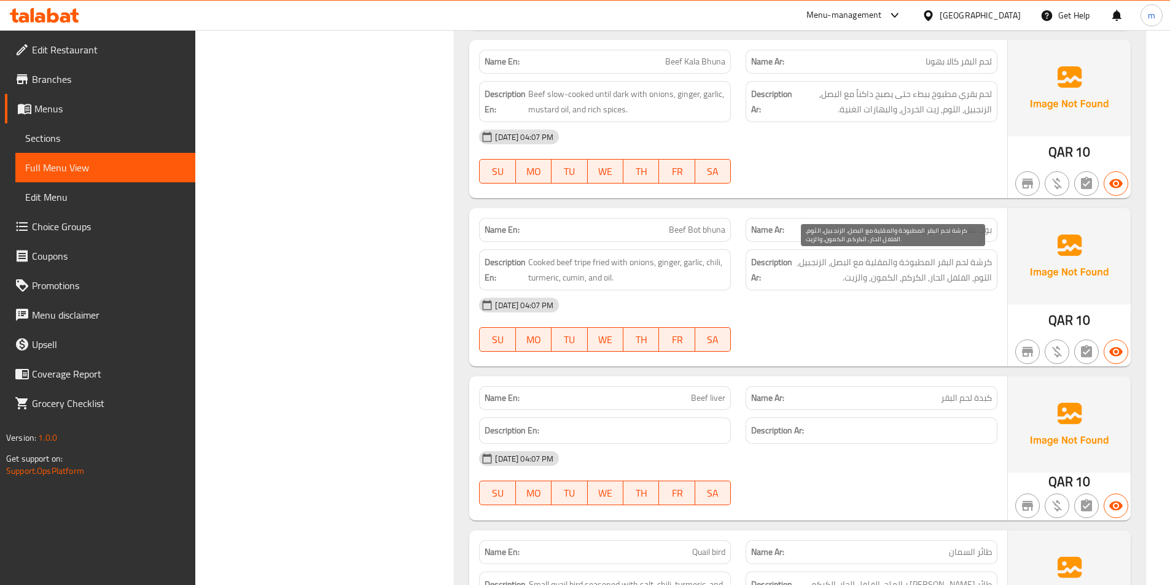
scroll to position [5525, 0]
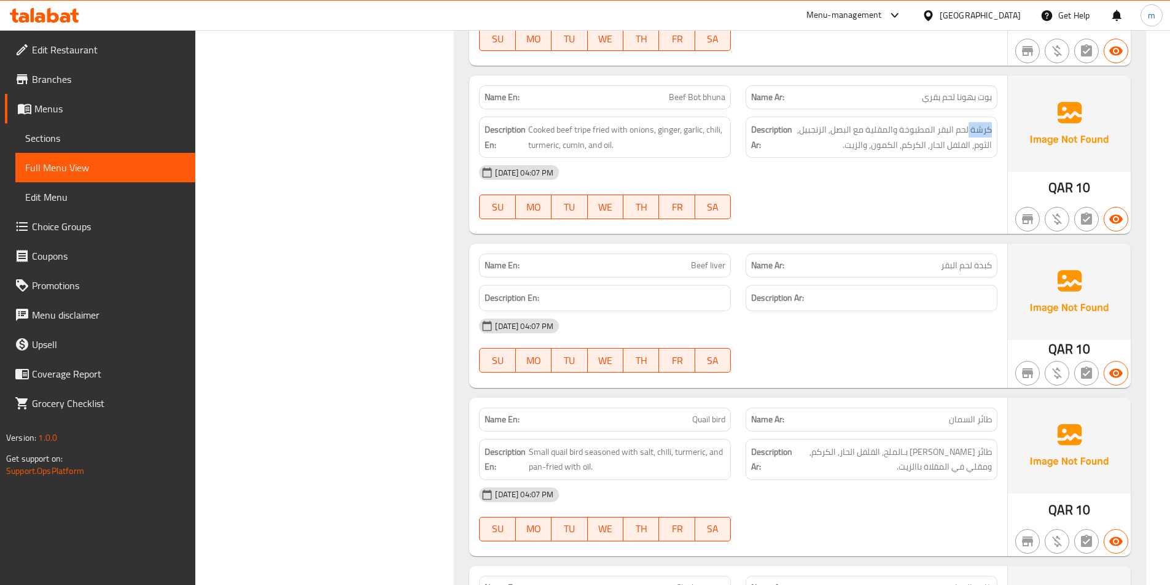
drag, startPoint x: 968, startPoint y: 130, endPoint x: 1005, endPoint y: 128, distance: 36.9
click at [1005, 128] on div "Name En: Beef Bot bhuna Name Ar: بوت بهونا لحم بقري Description En: Cooked beef…" at bounding box center [738, 155] width 538 height 158
click at [581, 131] on span "Cooked beef tripe fried with onions, ginger, garlic, chili, turmeric, cumin, an…" at bounding box center [626, 137] width 197 height 30
click at [581, 129] on span "Cooked beef tripe fried with onions, ginger, garlic, chili, turmeric, cumin, an…" at bounding box center [626, 137] width 197 height 30
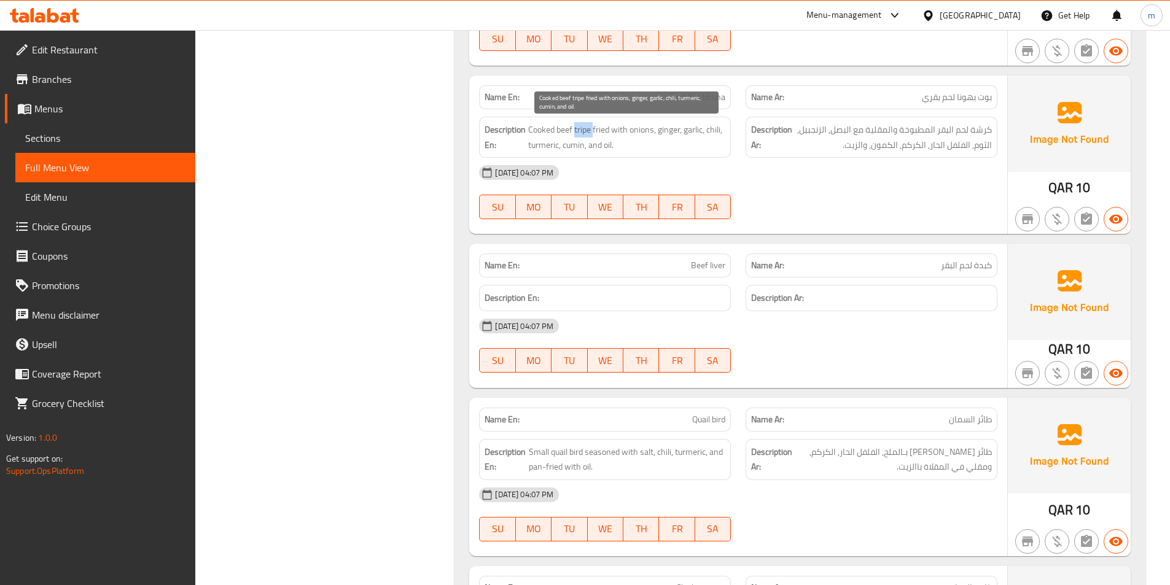
click at [581, 129] on span "Cooked beef tripe fried with onions, ginger, garlic, chili, turmeric, cumin, an…" at bounding box center [626, 137] width 197 height 30
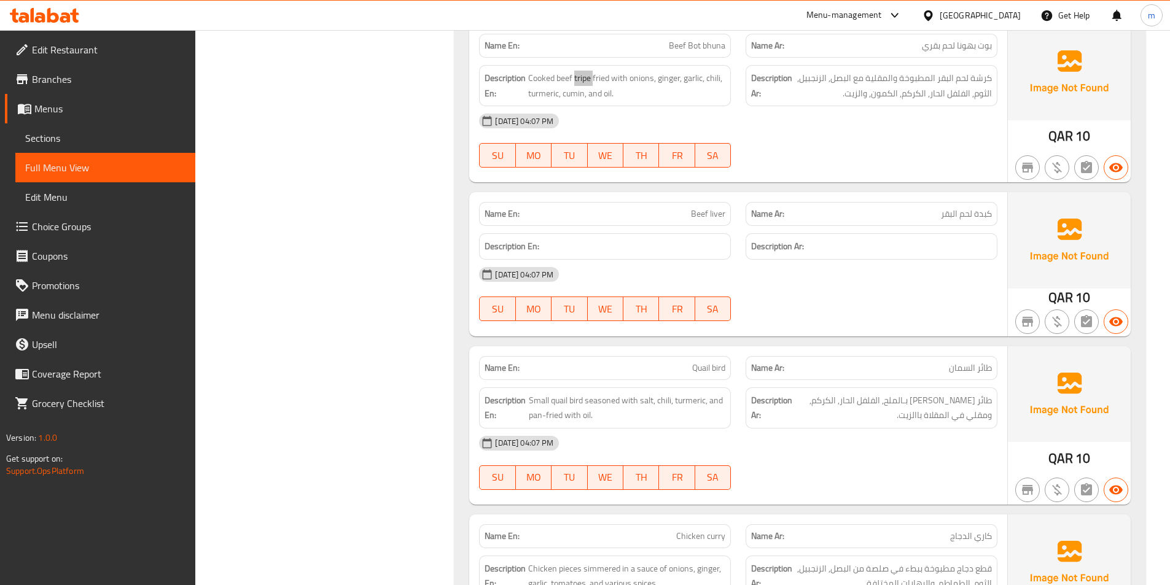
scroll to position [5710, 0]
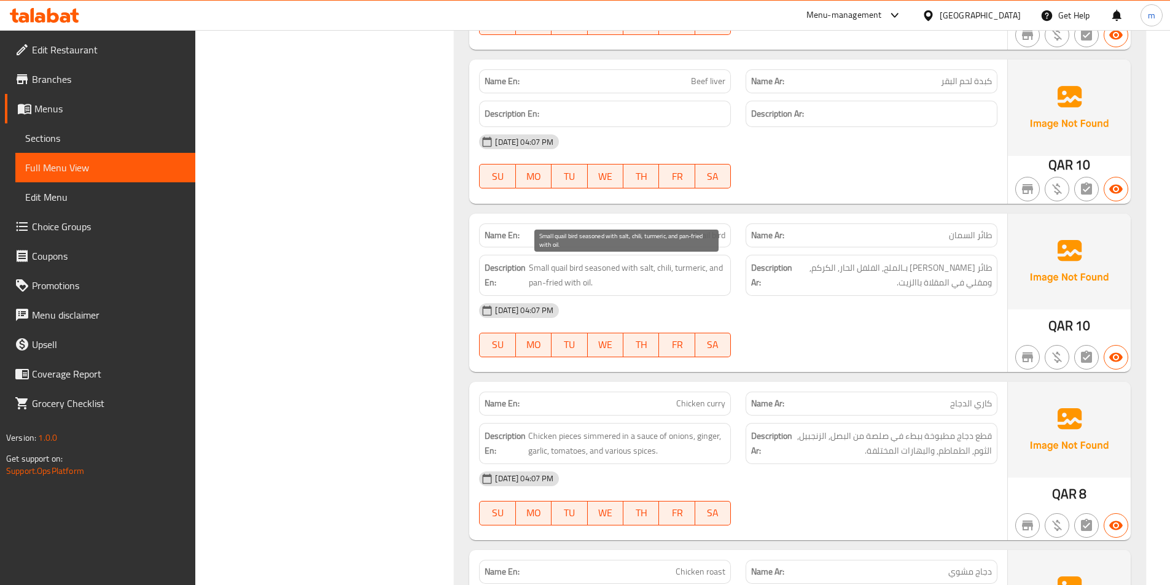
click at [557, 269] on span "Small quail bird seasoned with salt, chili, turmeric, and pan-fried with oil." at bounding box center [627, 275] width 196 height 30
click at [559, 274] on span "Small quail bird seasoned with salt, chili, turmeric, and pan-fried with oil." at bounding box center [627, 275] width 196 height 30
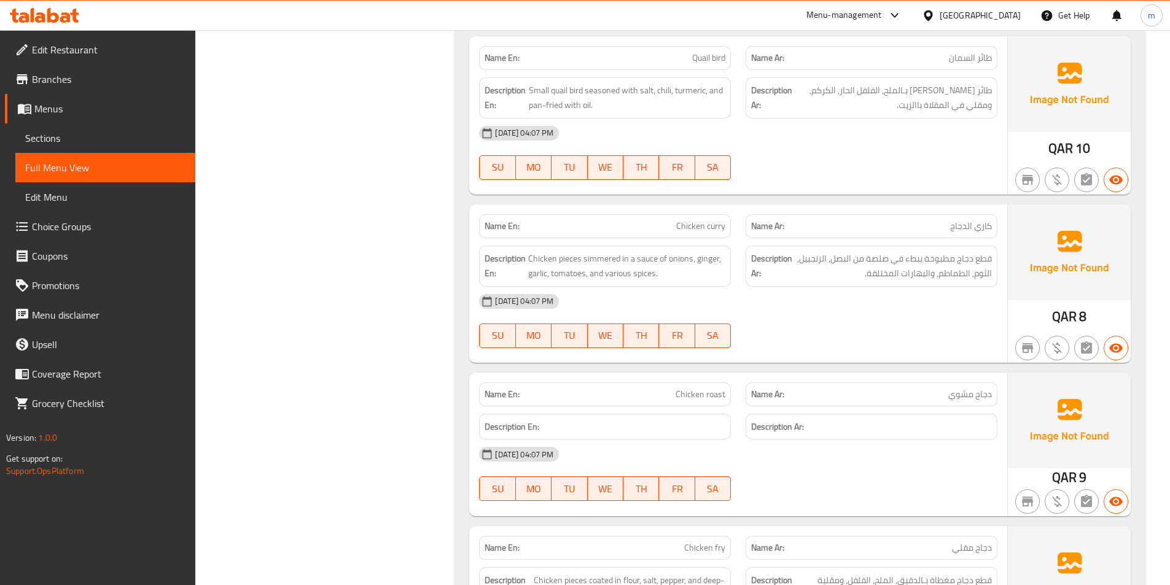
scroll to position [5894, 0]
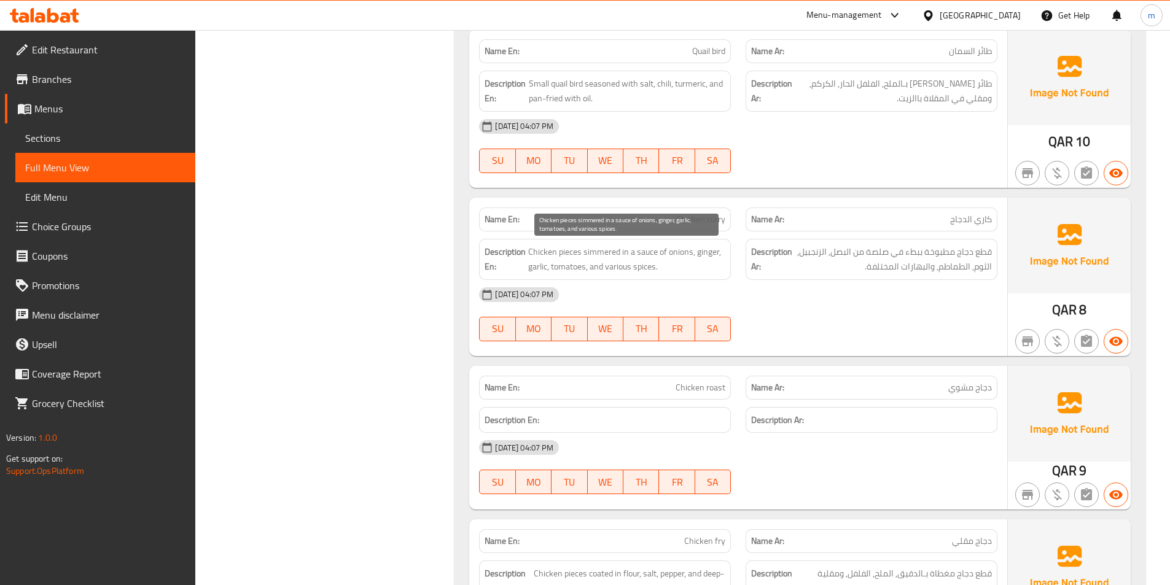
click at [621, 271] on span "Chicken pieces simmered in a sauce of onions, ginger, garlic, tomatoes, and var…" at bounding box center [626, 259] width 197 height 30
click at [682, 213] on span "Chicken curry" at bounding box center [700, 219] width 49 height 13
click at [685, 214] on span "Chicken curry" at bounding box center [700, 219] width 49 height 13
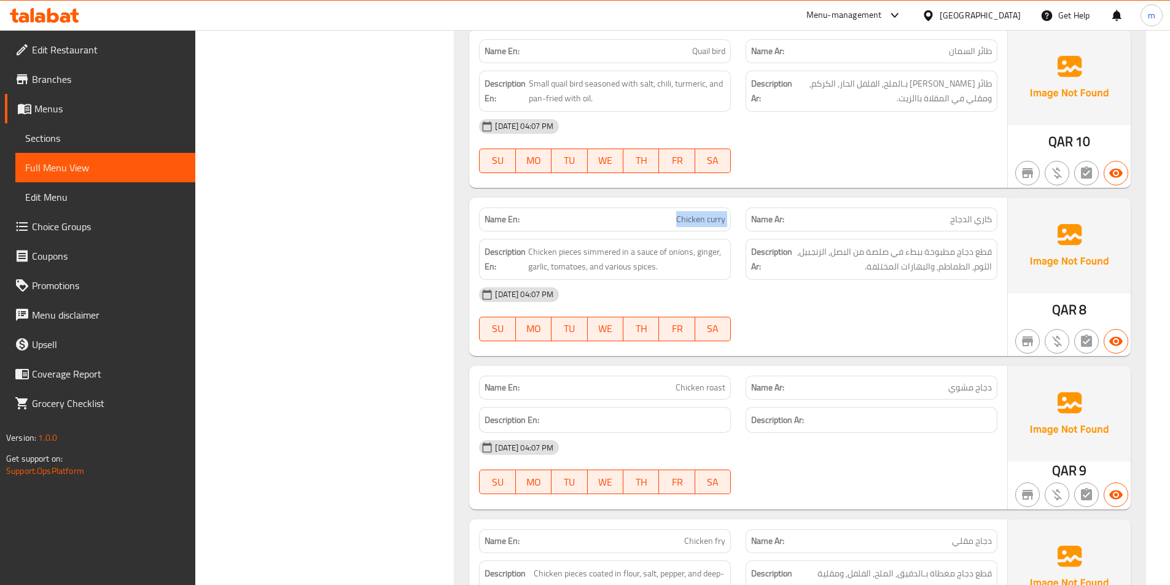
click at [685, 214] on span "Chicken curry" at bounding box center [700, 219] width 49 height 13
copy span "Chicken curry"
click at [869, 312] on div "15-10-2025 04:07 PM SU MO TU WE TH FR SA" at bounding box center [738, 314] width 533 height 69
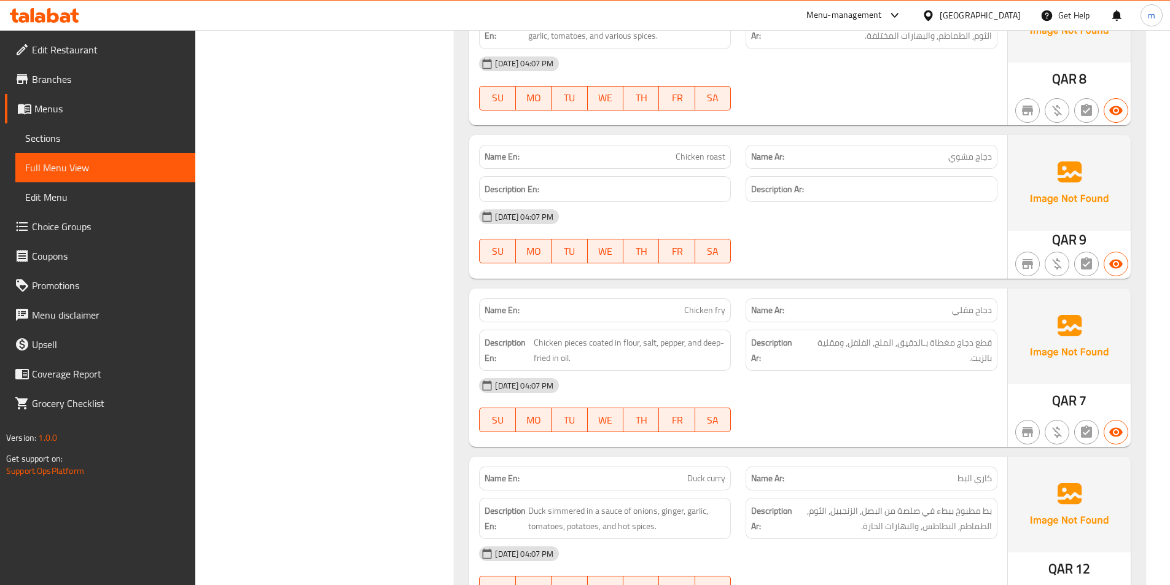
scroll to position [6262, 0]
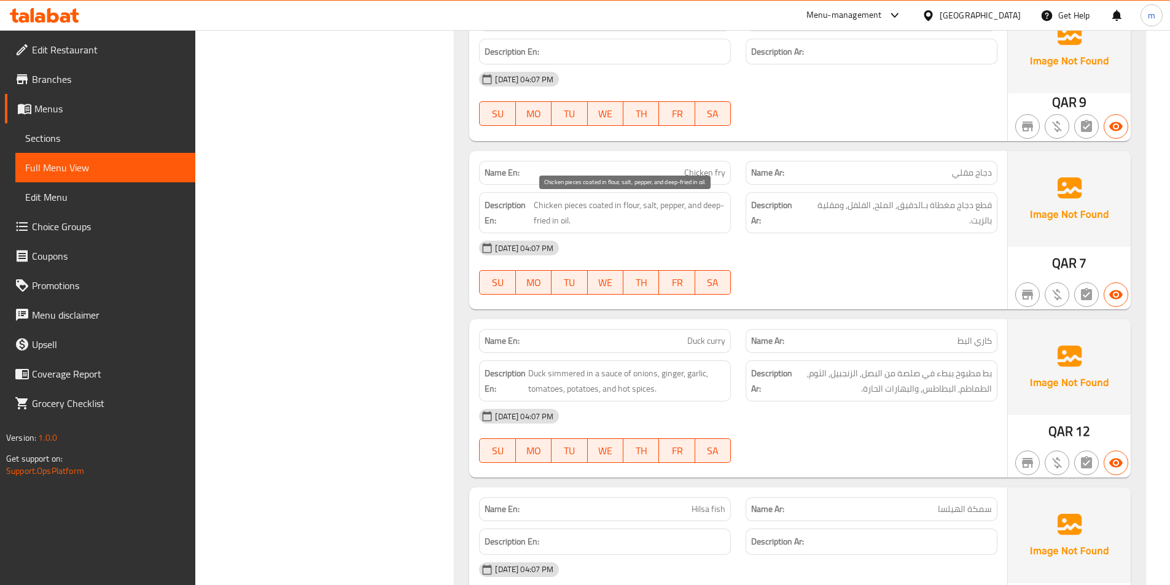
click at [605, 206] on span "Chicken pieces coated in flour, salt, pepper, and deep-fried in oil." at bounding box center [630, 213] width 192 height 30
click at [697, 169] on span "Chicken fry" at bounding box center [704, 172] width 41 height 13
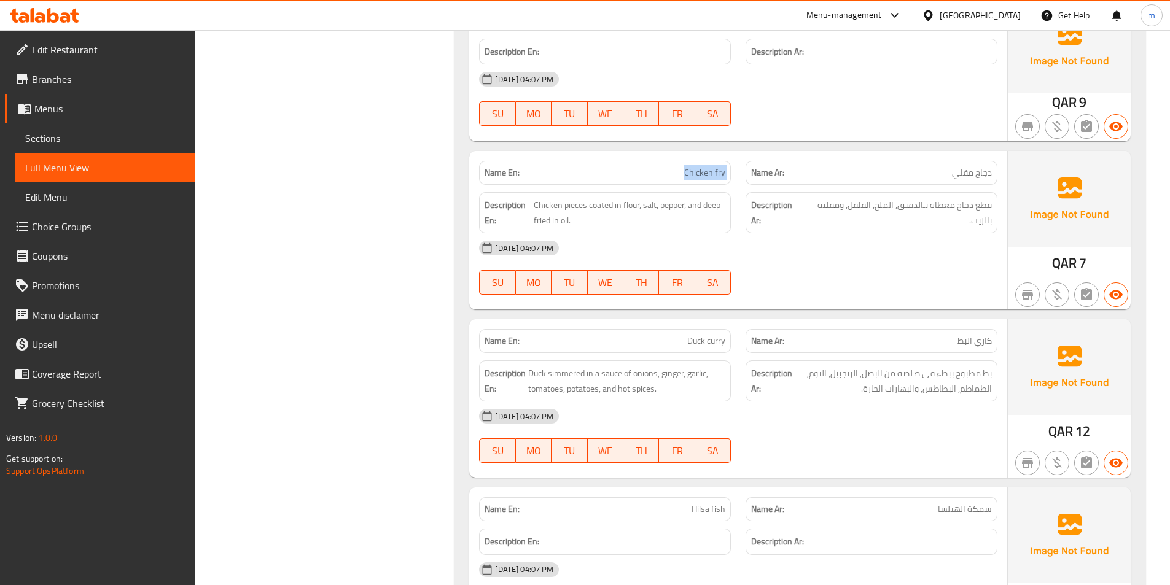
copy span "Chicken fry"
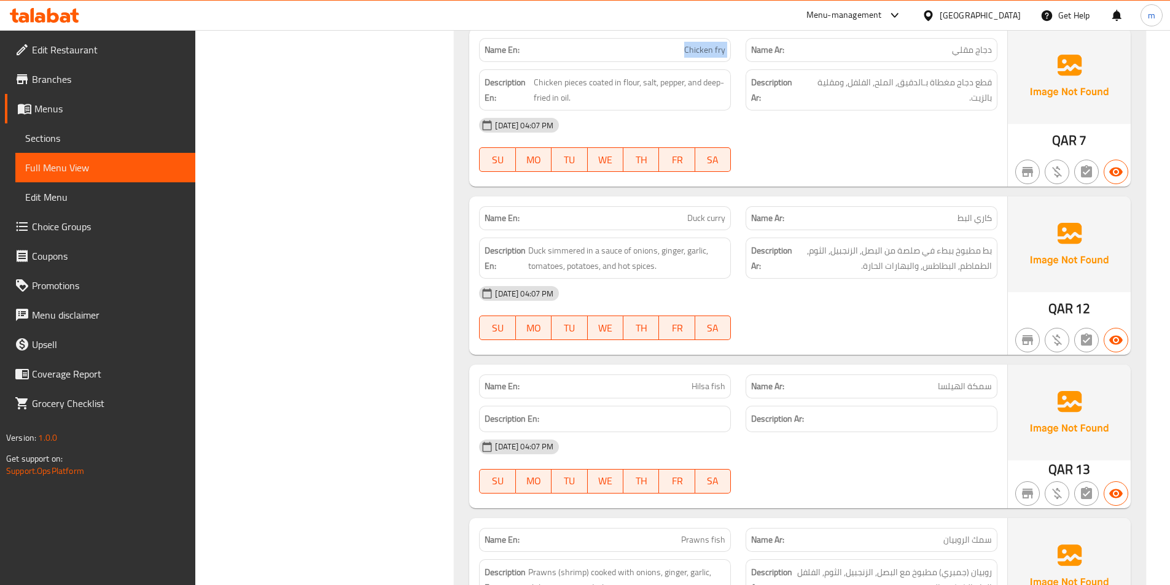
scroll to position [6631, 0]
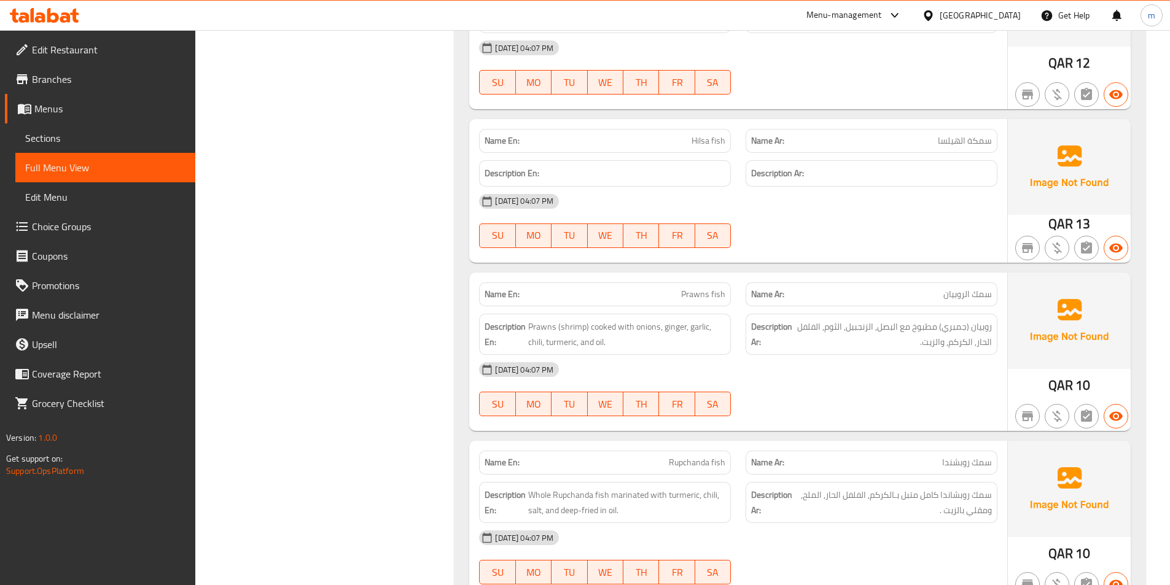
click at [702, 143] on span "Hilsa fish" at bounding box center [708, 140] width 34 height 13
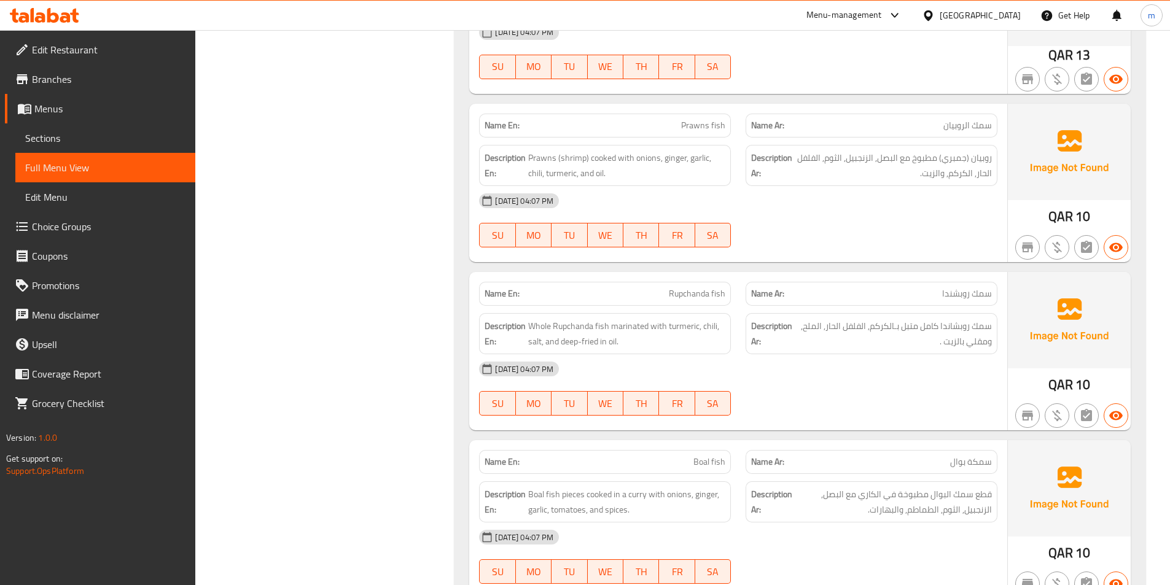
scroll to position [6815, 0]
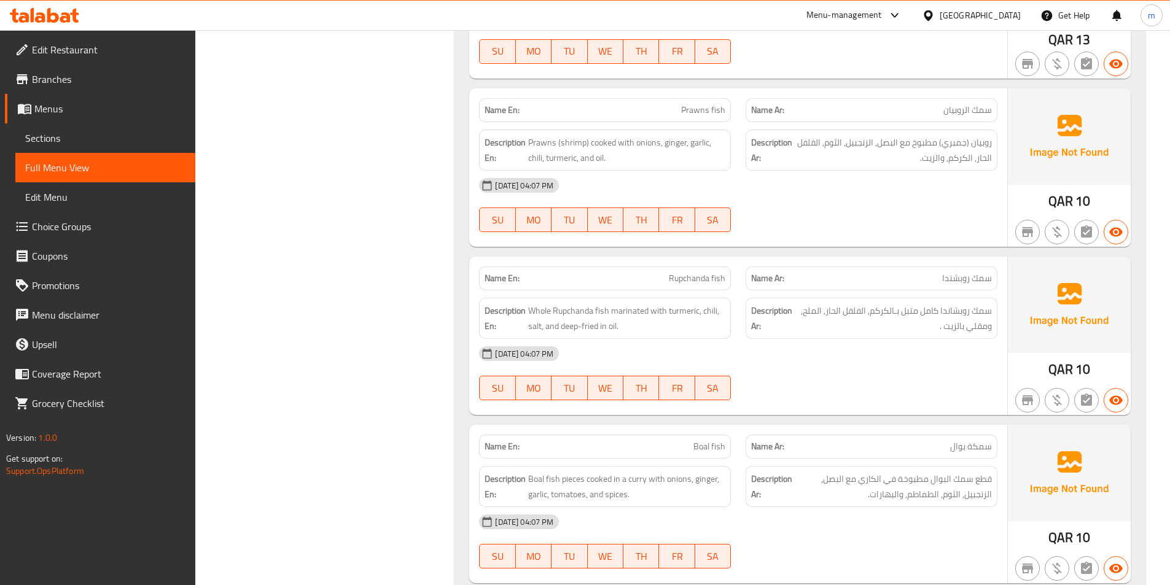
click at [910, 228] on div at bounding box center [871, 232] width 266 height 15
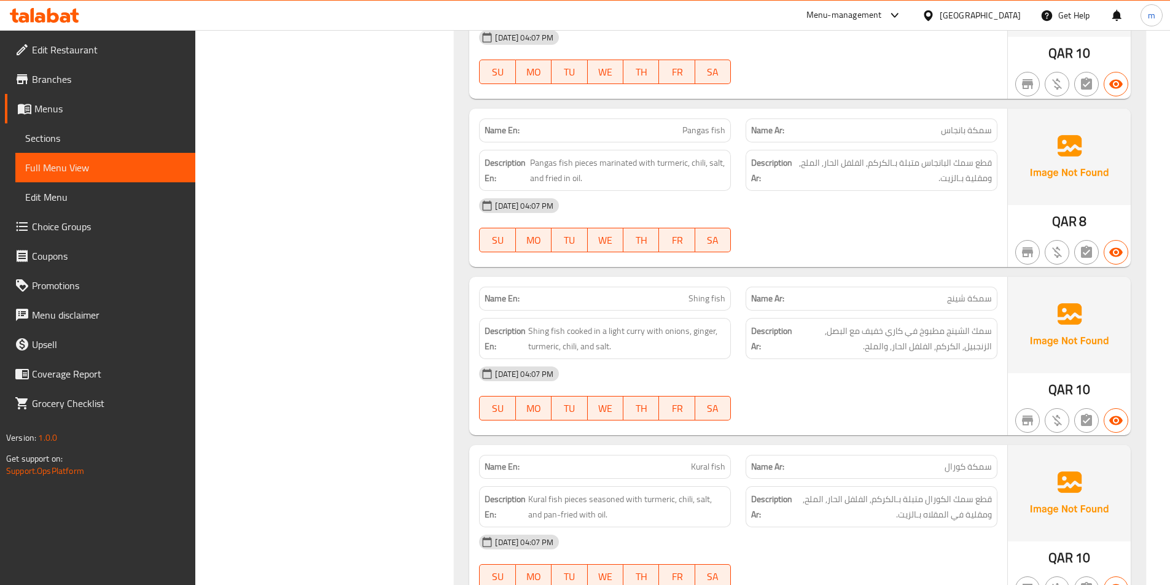
scroll to position [7306, 0]
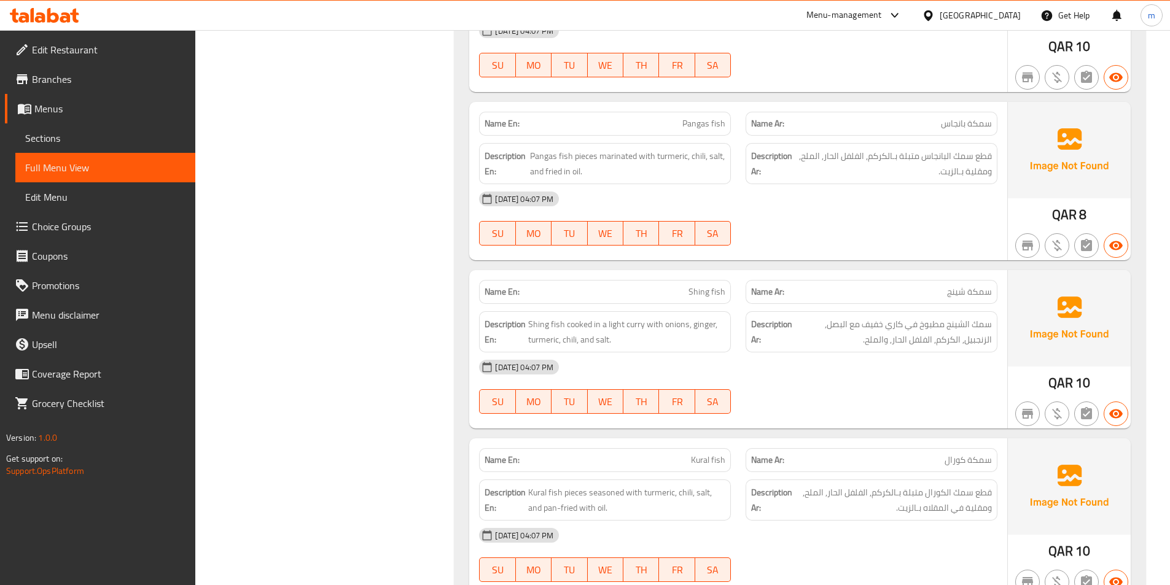
click at [701, 123] on span "Pangas fish" at bounding box center [703, 123] width 43 height 13
copy span "Pangas fish"
click at [841, 227] on div "15-10-2025 04:07 PM SU MO TU WE TH FR SA" at bounding box center [738, 218] width 533 height 69
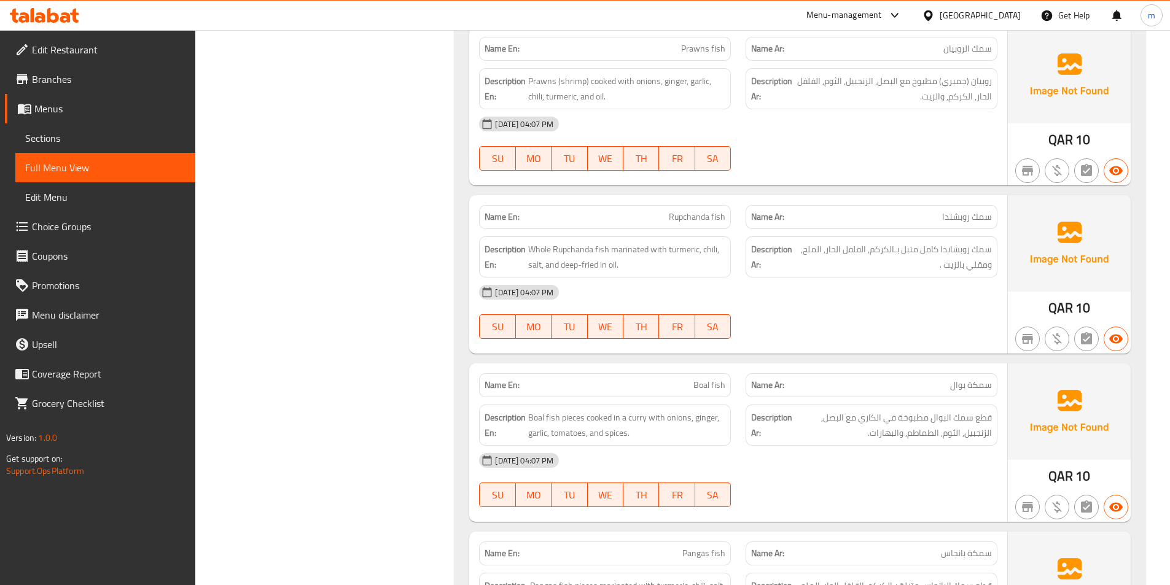
scroll to position [0, 0]
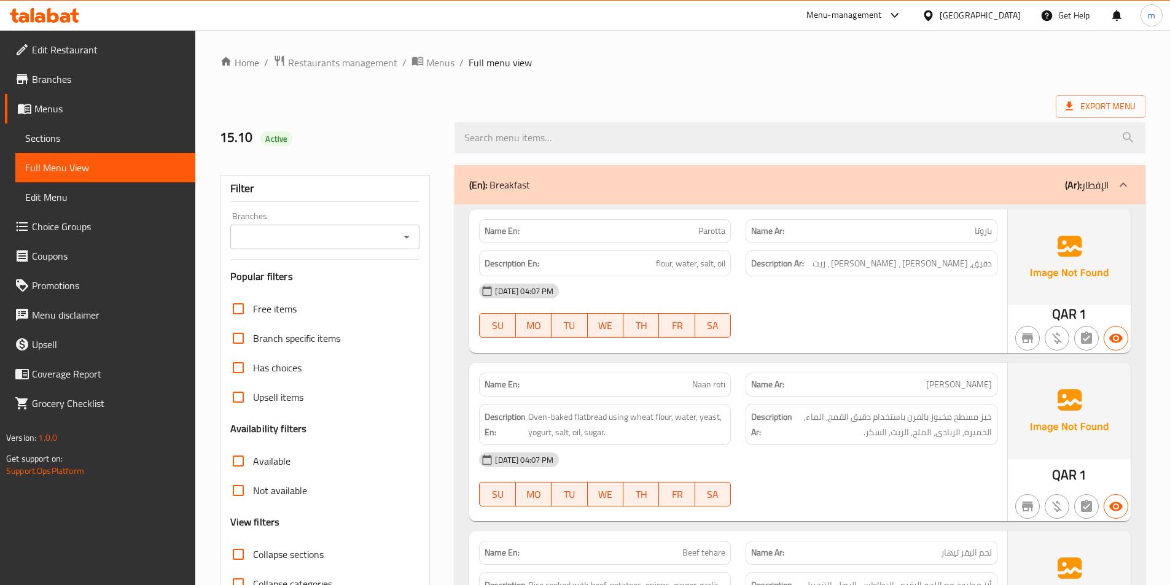
click at [748, 107] on div "Export Menu" at bounding box center [682, 106] width 925 height 23
click at [991, 230] on span "باروتا" at bounding box center [982, 231] width 17 height 13
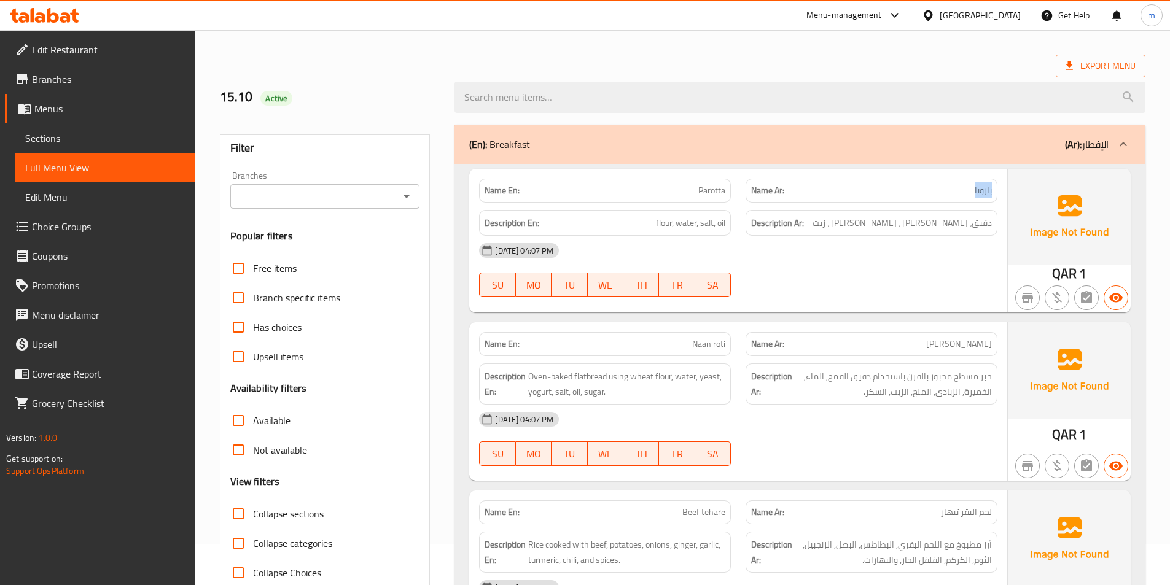
scroll to position [61, 0]
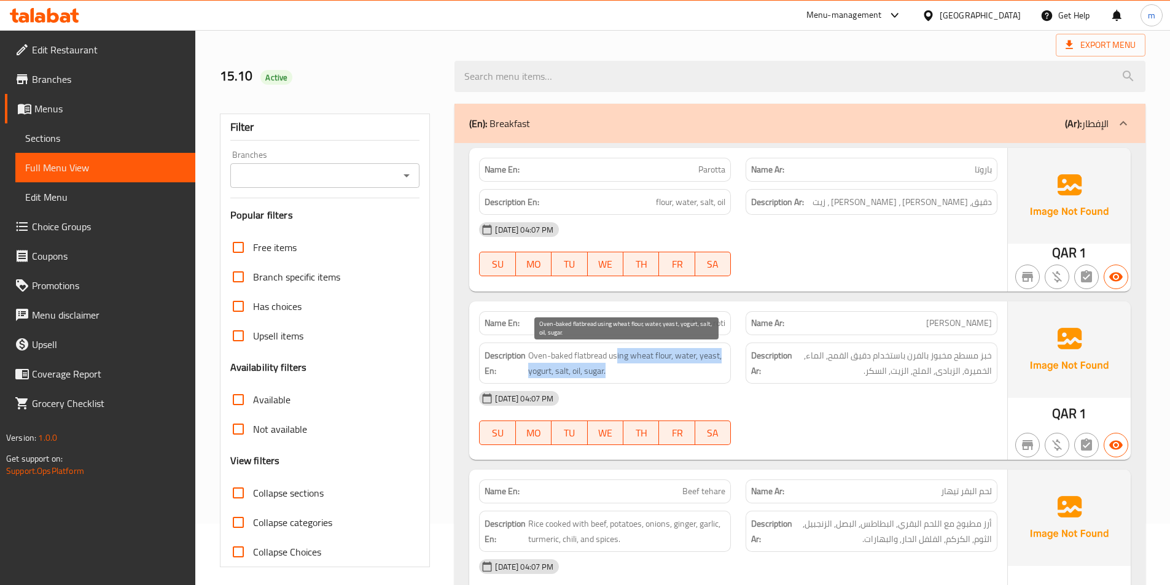
drag, startPoint x: 616, startPoint y: 355, endPoint x: 646, endPoint y: 363, distance: 30.4
click at [646, 363] on span "Oven-baked flatbread using wheat flour, water, yeast, yogurt, salt, oil, sugar." at bounding box center [626, 363] width 197 height 30
drag, startPoint x: 606, startPoint y: 357, endPoint x: 664, endPoint y: 373, distance: 60.3
click at [664, 373] on span "Oven-baked flatbread using wheat flour, water, yeast, yogurt, salt, oil, sugar." at bounding box center [626, 363] width 197 height 30
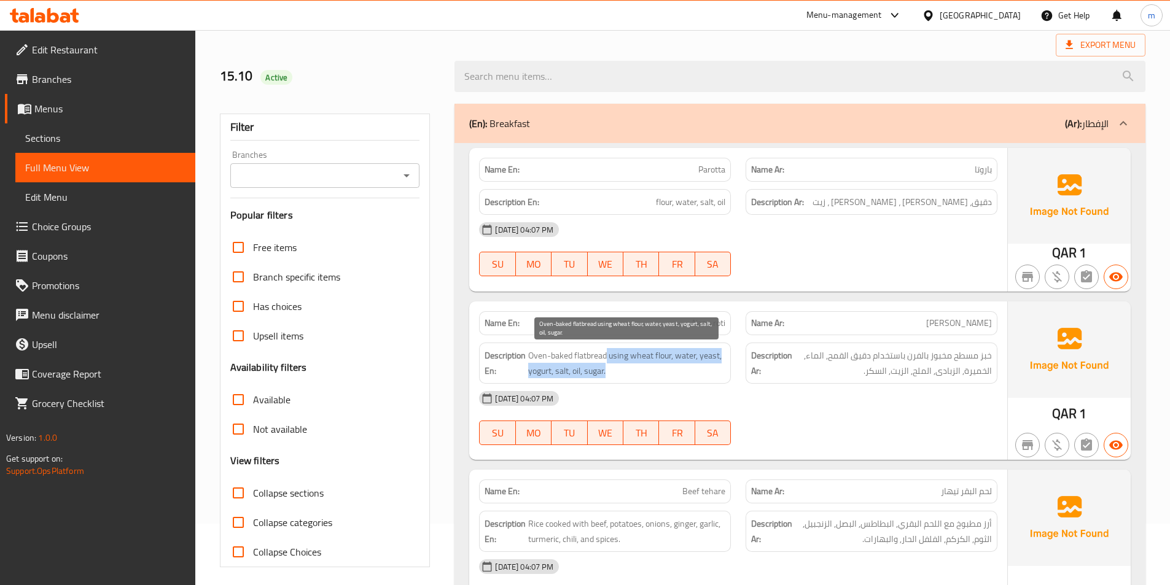
click at [664, 373] on span "Oven-baked flatbread using wheat flour, water, yeast, yogurt, salt, oil, sugar." at bounding box center [626, 363] width 197 height 30
drag, startPoint x: 666, startPoint y: 355, endPoint x: 627, endPoint y: 351, distance: 38.4
click at [627, 351] on span "Oven-baked flatbread using wheat flour, water, yeast, yogurt, salt, oil, sugar." at bounding box center [626, 363] width 197 height 30
drag, startPoint x: 677, startPoint y: 357, endPoint x: 701, endPoint y: 362, distance: 24.6
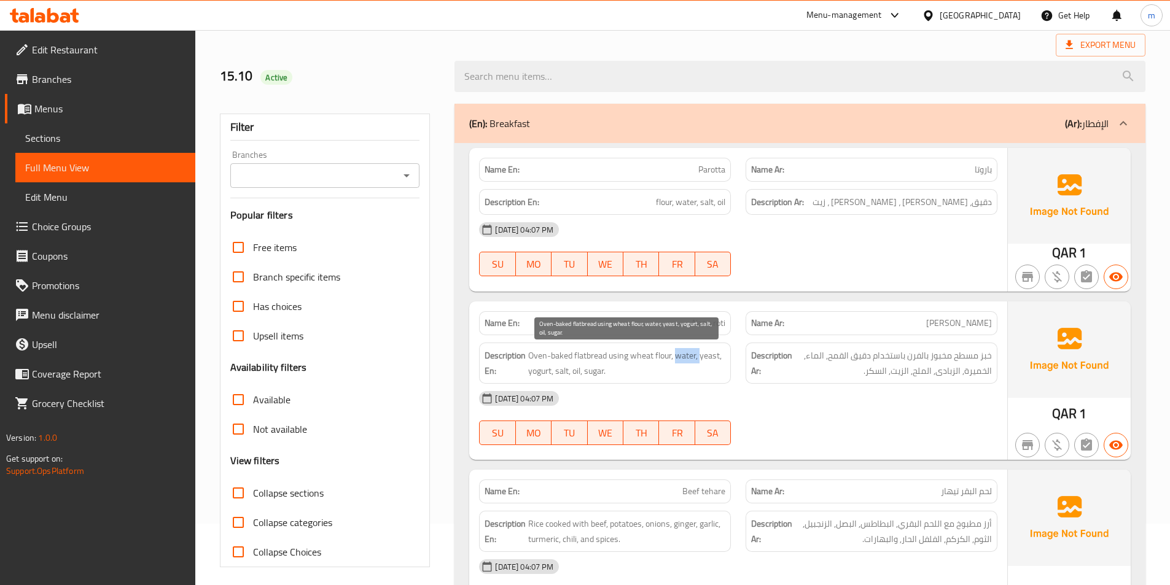
click at [701, 362] on span "Oven-baked flatbread using wheat flour, water, yeast, yogurt, salt, oil, sugar." at bounding box center [626, 363] width 197 height 30
click at [541, 368] on span "Oven-baked flatbread using wheat flour, water, yeast, yogurt, salt, oil, sugar." at bounding box center [626, 363] width 197 height 30
click at [664, 367] on span "Oven-baked flatbread using wheat flour, water, yeast, yogurt, salt, oil, sugar." at bounding box center [626, 363] width 197 height 30
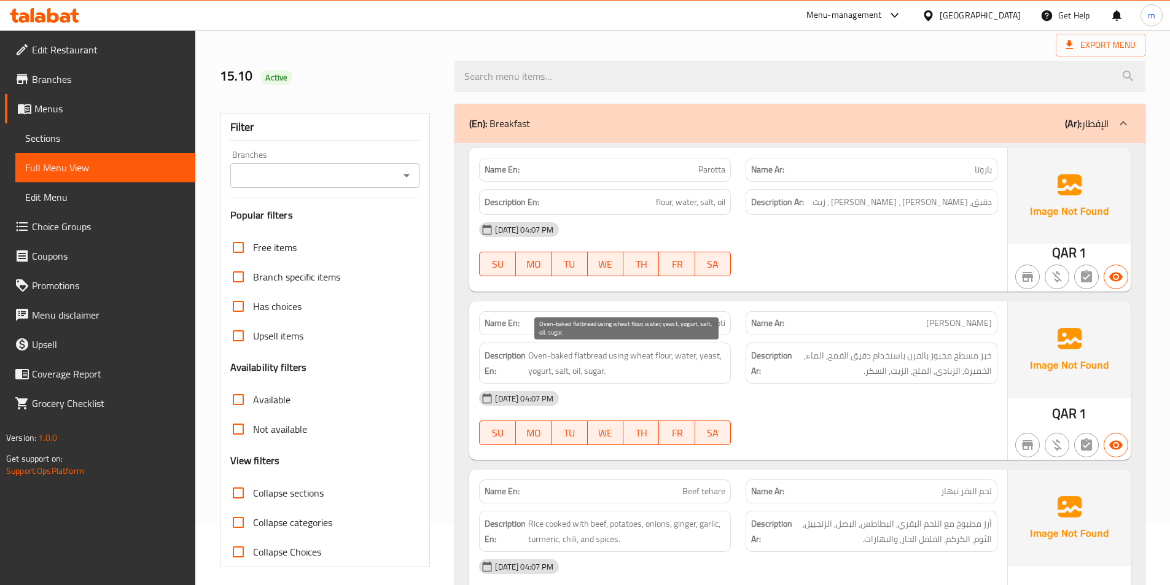
click at [711, 355] on span "Oven-baked flatbread using wheat flour, water, yeast, yogurt, salt, oil, sugar." at bounding box center [626, 363] width 197 height 30
copy span "yeast"
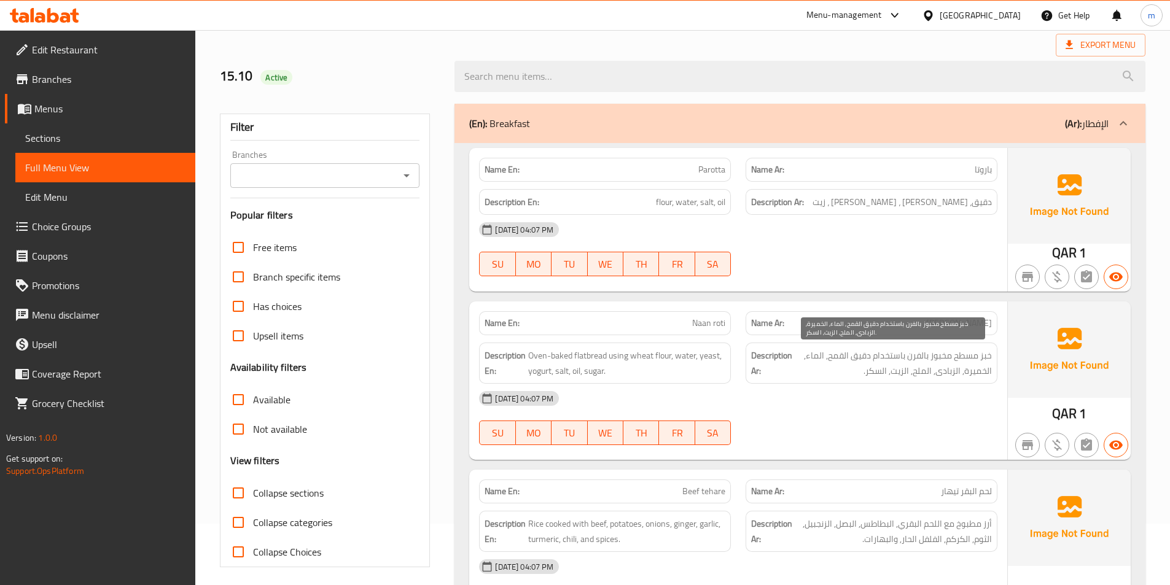
click at [984, 371] on span "خبز مسطح مخبوز بالفرن باستخدام دقيق القمح, الماء, الخميرة, الزبادى, الملح, الزي…" at bounding box center [892, 363] width 197 height 30
click at [949, 386] on div "[DATE] 04:07 PM" at bounding box center [738, 398] width 533 height 29
click at [954, 365] on span "خبز مسطح مخبوز بالفرن باستخدام دقيق القمح, الماء, الخميرة, الزبادى, الملح, الزي…" at bounding box center [892, 363] width 197 height 30
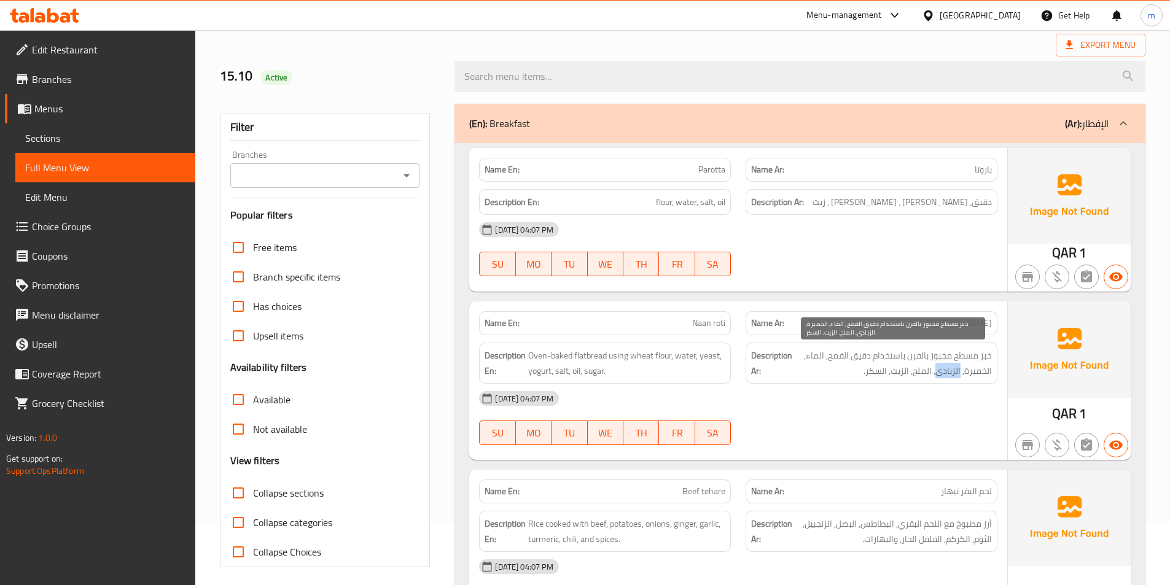
click at [954, 365] on span "خبز مسطح مخبوز بالفرن باستخدام دقيق القمح, الماء, الخميرة, الزبادى, الملح, الزي…" at bounding box center [892, 363] width 197 height 30
click at [974, 367] on span "خبز مسطح مخبوز بالفرن باستخدام دقيق القمح, الماء, الخميرة, الزبادى, الملح, الزي…" at bounding box center [892, 363] width 197 height 30
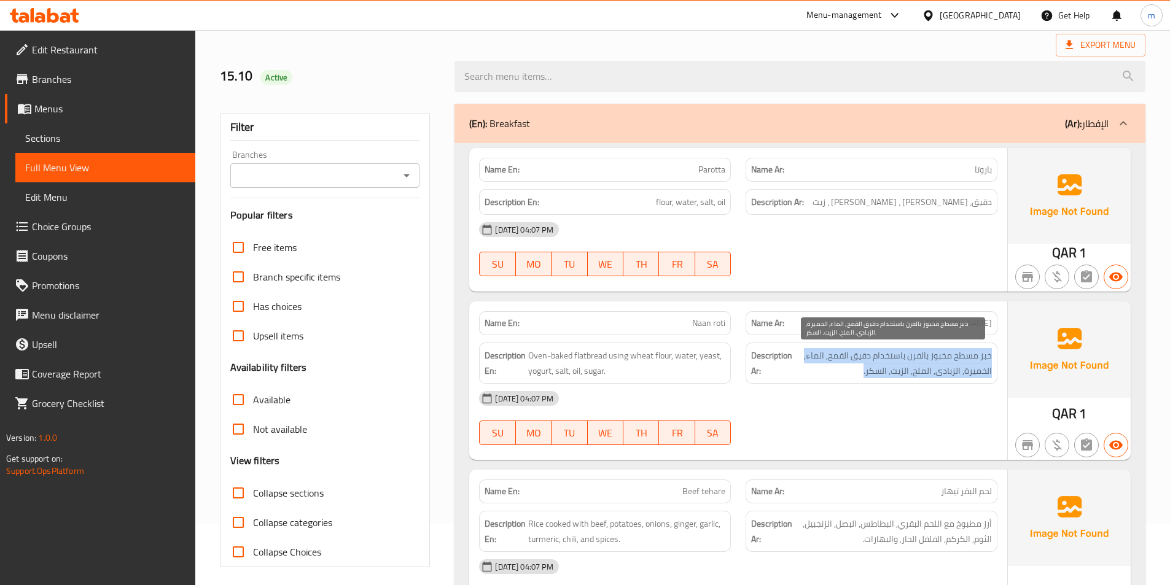
click at [965, 370] on span "خبز مسطح مخبوز بالفرن باستخدام دقيق القمح, الماء, الخميرة, الزبادى, الملح, الزي…" at bounding box center [892, 363] width 197 height 30
click at [955, 373] on span "خبز مسطح مخبوز بالفرن باستخدام دقيق القمح, الماء, الخميرة, الزبادى, الملح, الزي…" at bounding box center [892, 363] width 197 height 30
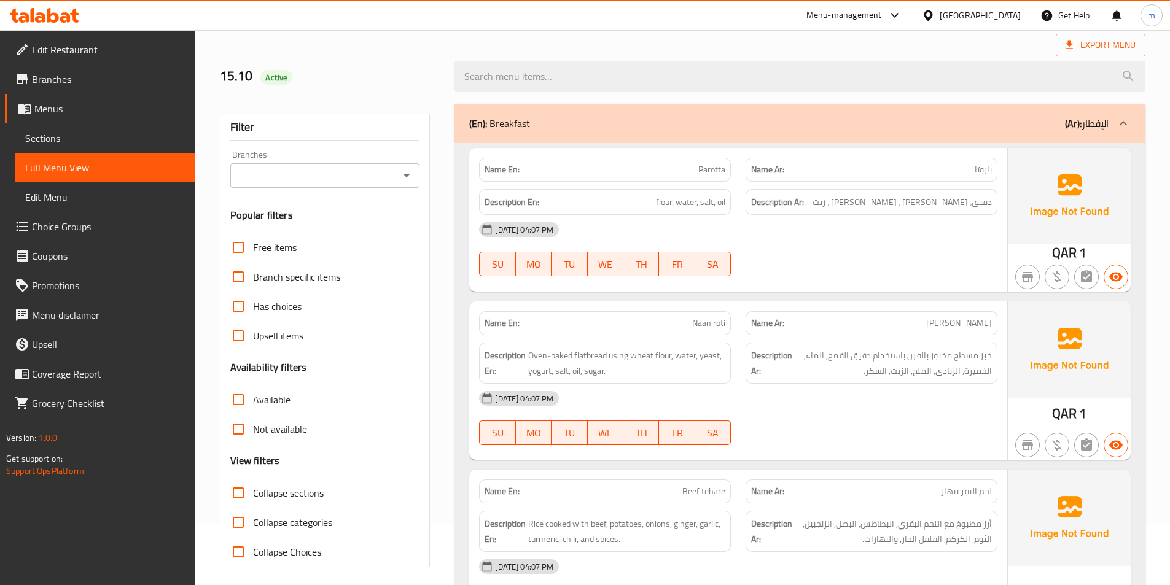
click at [748, 378] on div "Description Ar: خبز مسطح مخبوز بالفرن باستخدام دقيق القمح, الماء, الخميرة, الزب…" at bounding box center [871, 363] width 252 height 41
click at [701, 373] on span "Oven-baked flatbread using wheat flour, water, yeast, yogurt, salt, oil, sugar." at bounding box center [626, 363] width 197 height 30
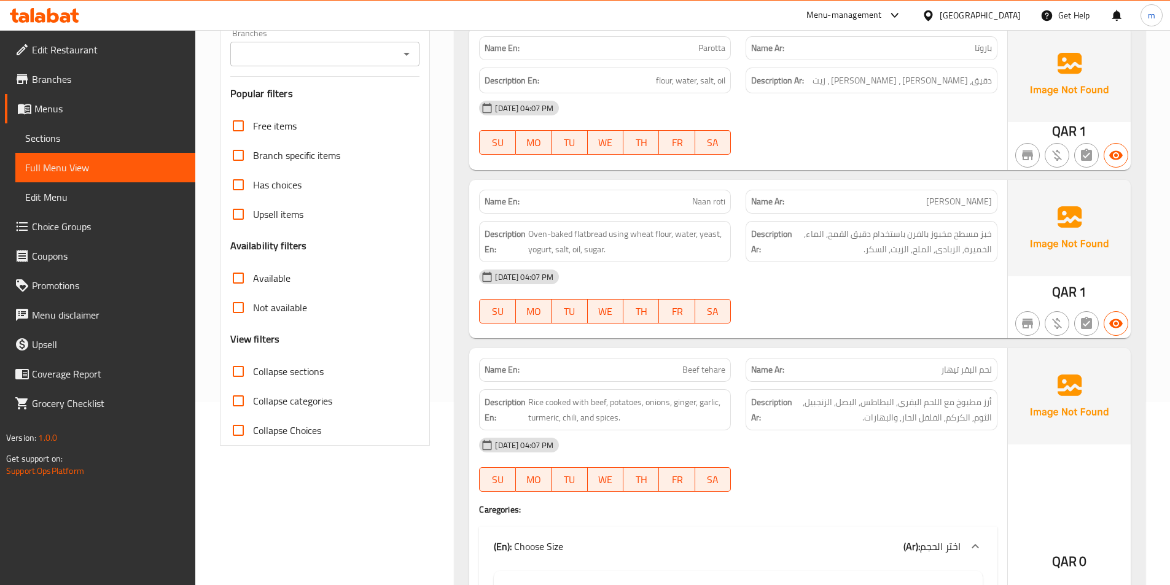
scroll to position [184, 0]
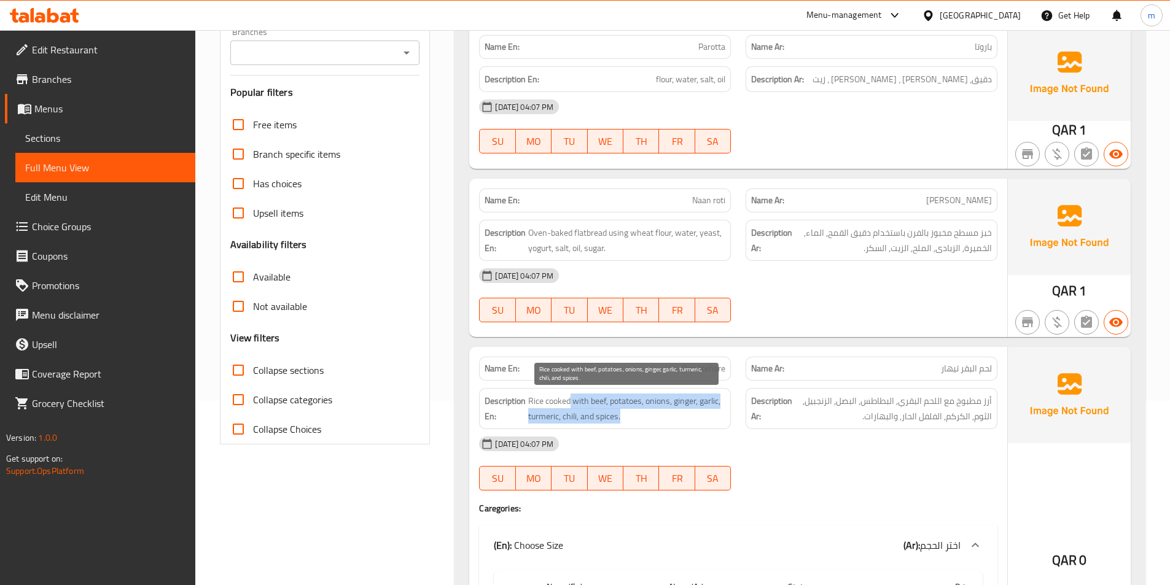
drag, startPoint x: 569, startPoint y: 398, endPoint x: 646, endPoint y: 417, distance: 78.9
click at [646, 417] on span "Rice cooked with beef, potatoes, onions, ginger, garlic, turmeric, chili, and s…" at bounding box center [626, 409] width 197 height 30
click at [581, 397] on span "Rice cooked with beef, potatoes, onions, ginger, garlic, turmeric, chili, and s…" at bounding box center [626, 409] width 197 height 30
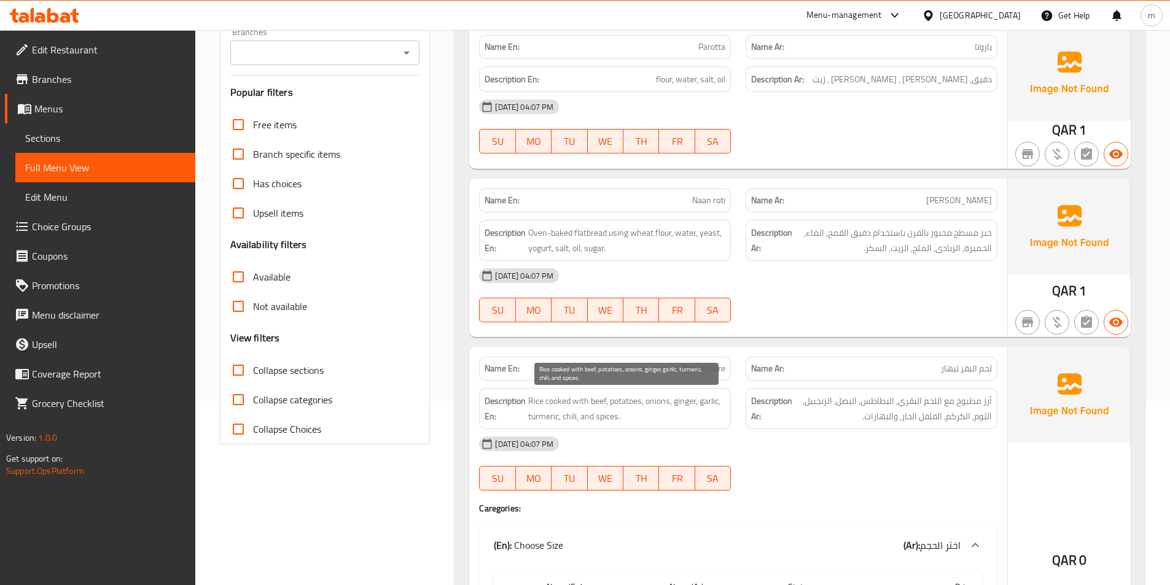
click at [602, 408] on span "Rice cooked with beef, potatoes, onions, ginger, garlic, turmeric, chili, and s…" at bounding box center [626, 409] width 197 height 30
click at [545, 419] on span "Rice cooked with beef, potatoes, onions, ginger, garlic, turmeric, chili, and s…" at bounding box center [626, 409] width 197 height 30
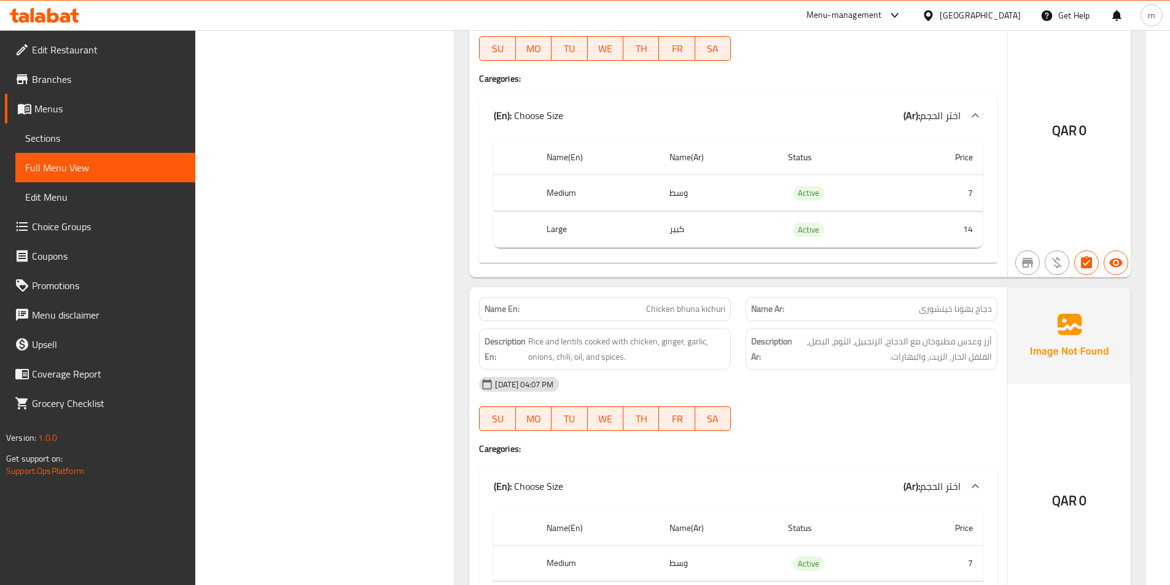
scroll to position [675, 0]
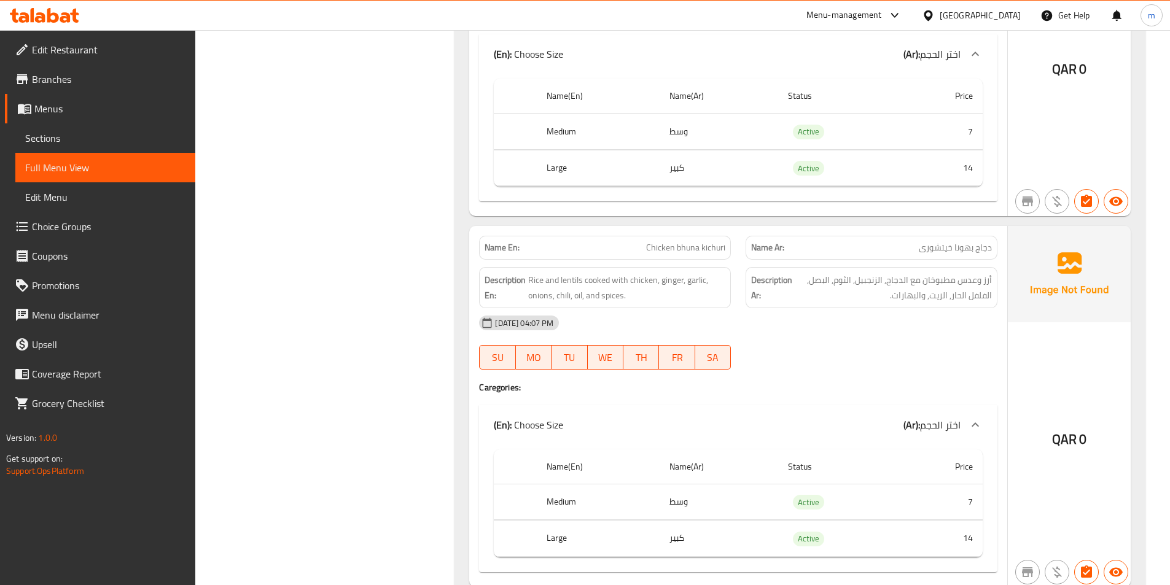
click at [691, 246] on span "Chicken bhuna kichuri" at bounding box center [685, 247] width 79 height 13
click at [734, 270] on div "Description En: Rice and lentils cooked with chicken, ginger, garlic, onions, c…" at bounding box center [605, 288] width 266 height 56
drag, startPoint x: 612, startPoint y: 278, endPoint x: 661, endPoint y: 280, distance: 48.5
click at [661, 280] on span "Rice and lentils cooked with chicken, ginger, garlic, onions, chili, oil, and s…" at bounding box center [626, 288] width 197 height 30
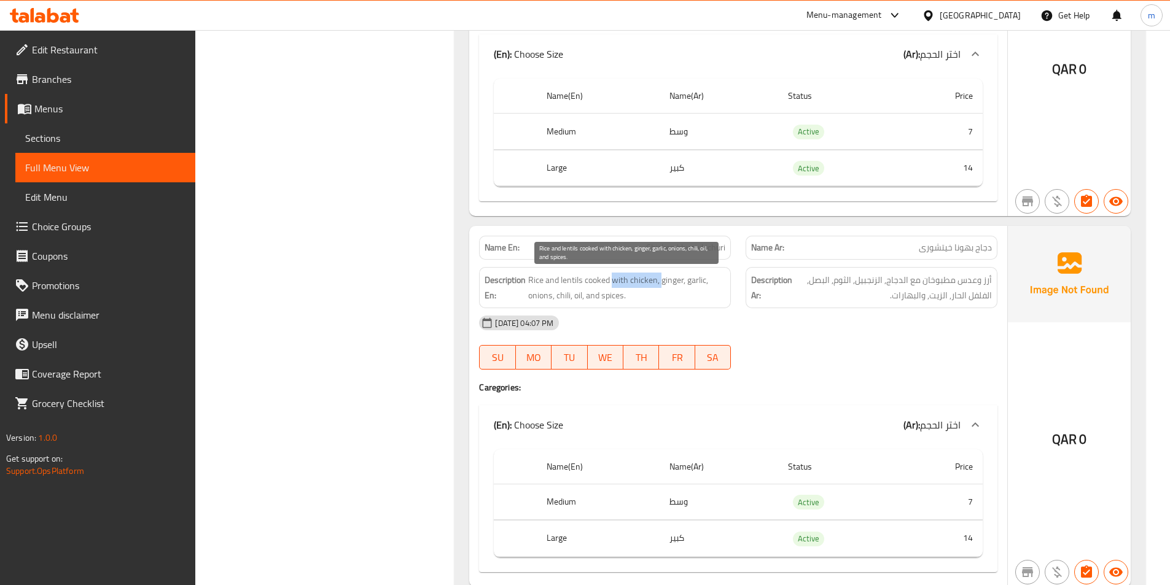
click at [661, 280] on span "Rice and lentils cooked with chicken, ginger, garlic, onions, chili, oil, and s…" at bounding box center [626, 288] width 197 height 30
drag, startPoint x: 661, startPoint y: 280, endPoint x: 686, endPoint y: 287, distance: 26.1
click at [686, 287] on span "Rice and lentils cooked with chicken, ginger, garlic, onions, chili, oil, and s…" at bounding box center [626, 288] width 197 height 30
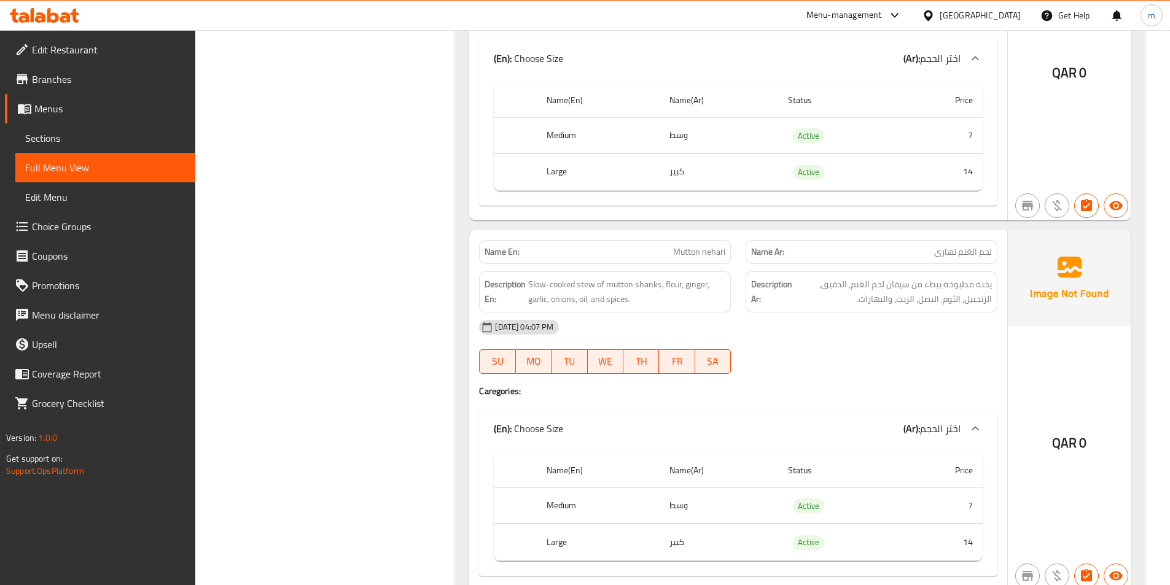
scroll to position [1044, 0]
click at [698, 244] on span "Mutton nehari" at bounding box center [699, 250] width 52 height 13
click at [718, 255] on span "Mutton nehari" at bounding box center [699, 250] width 52 height 13
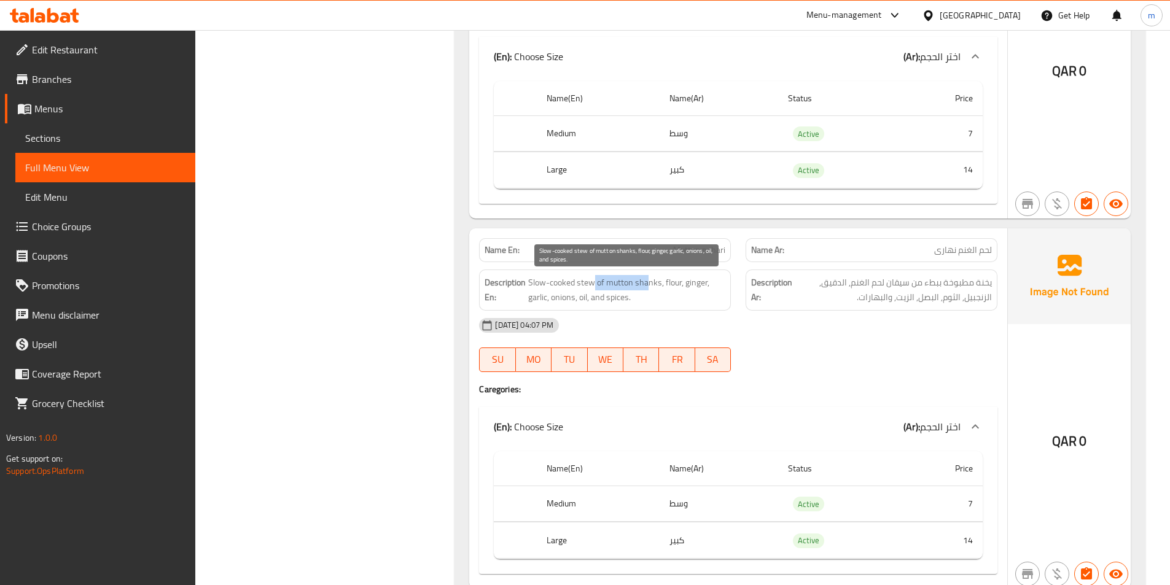
drag, startPoint x: 592, startPoint y: 278, endPoint x: 649, endPoint y: 289, distance: 58.2
click at [649, 289] on span "Slow-cooked stew of mutton shanks, flour, ginger, garlic, onions, oil, and spic…" at bounding box center [626, 290] width 197 height 30
click at [649, 290] on span "Slow-cooked stew of mutton shanks, flour, ginger, garlic, onions, oil, and spic…" at bounding box center [626, 290] width 197 height 30
click at [649, 282] on span "Slow-cooked stew of mutton shanks, flour, ginger, garlic, onions, oil, and spic…" at bounding box center [626, 290] width 197 height 30
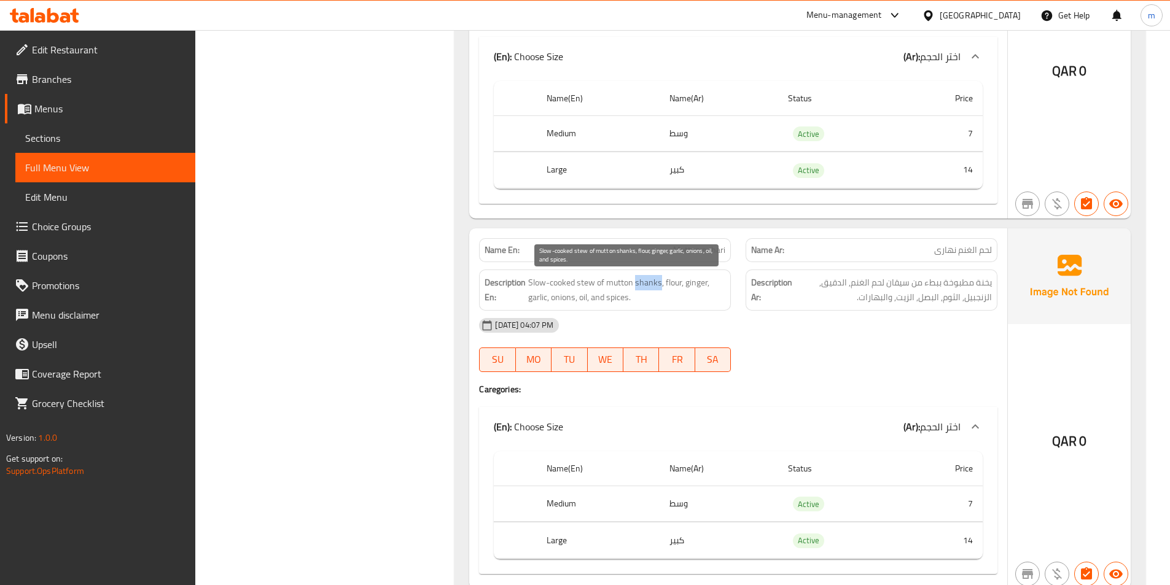
copy span "shanks"
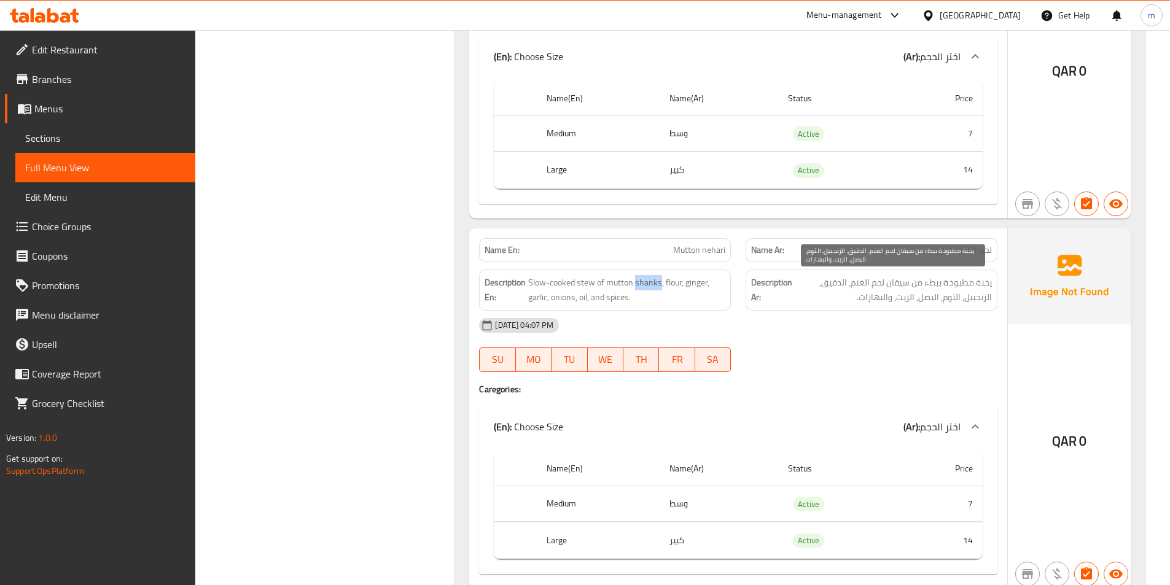
click at [902, 279] on span "يخنة مطبوخة ببطء من سيقان لحم الغنم, الدقيق, الزنجبيل, الثوم, البصل, الزيت, وال…" at bounding box center [892, 290] width 197 height 30
click at [907, 285] on span "يخنة مطبوخة ببطء من سيقان لحم الغنم, الدقيق, الزنجبيل, الثوم, البصل, الزيت, وال…" at bounding box center [892, 290] width 197 height 30
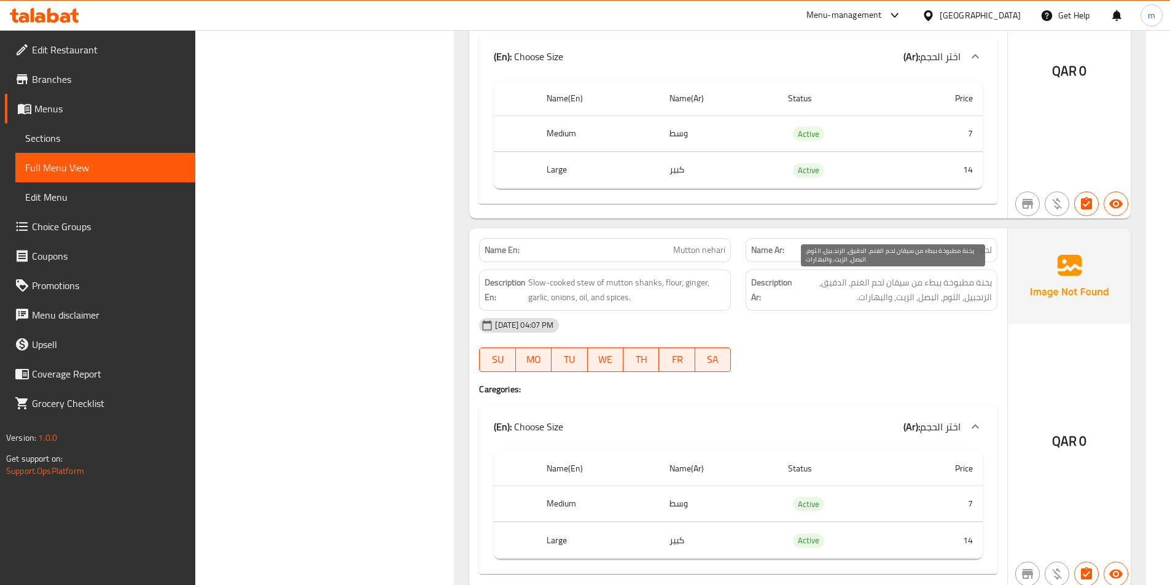
click at [933, 300] on span "يخنة مطبوخة ببطء من سيقان لحم الغنم, الدقيق, الزنجبيل, الثوم, البصل, الزيت, وال…" at bounding box center [892, 290] width 197 height 30
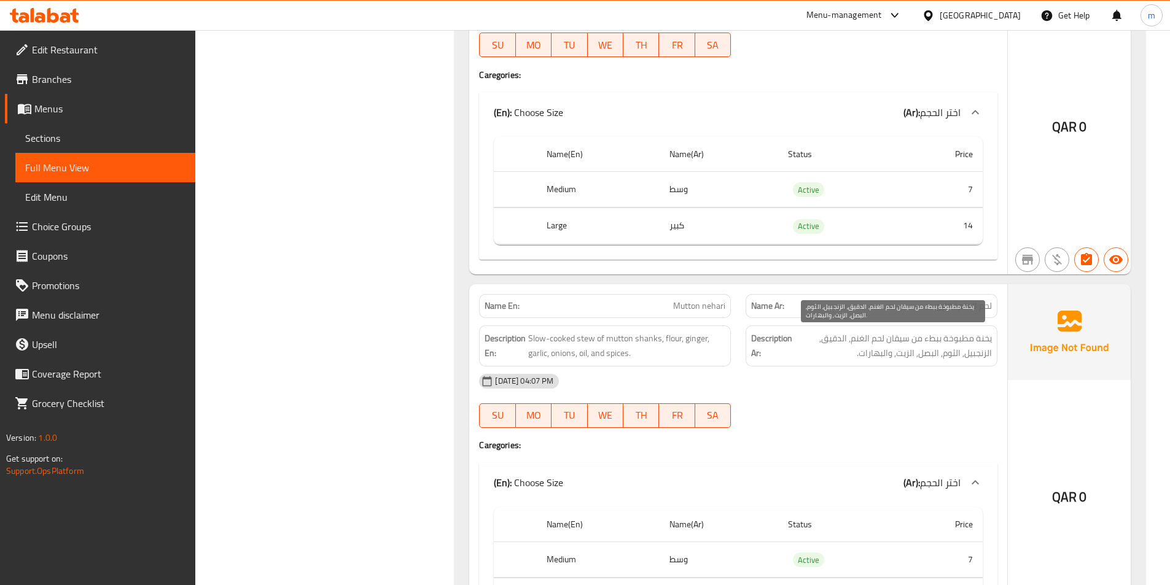
scroll to position [982, 0]
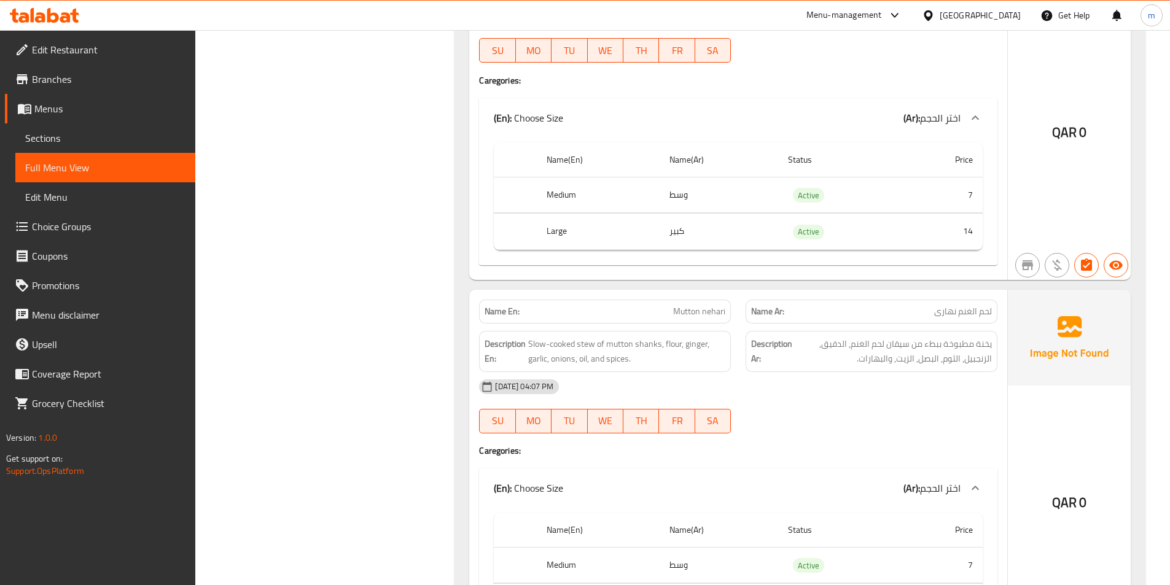
click at [817, 58] on div at bounding box center [871, 62] width 266 height 15
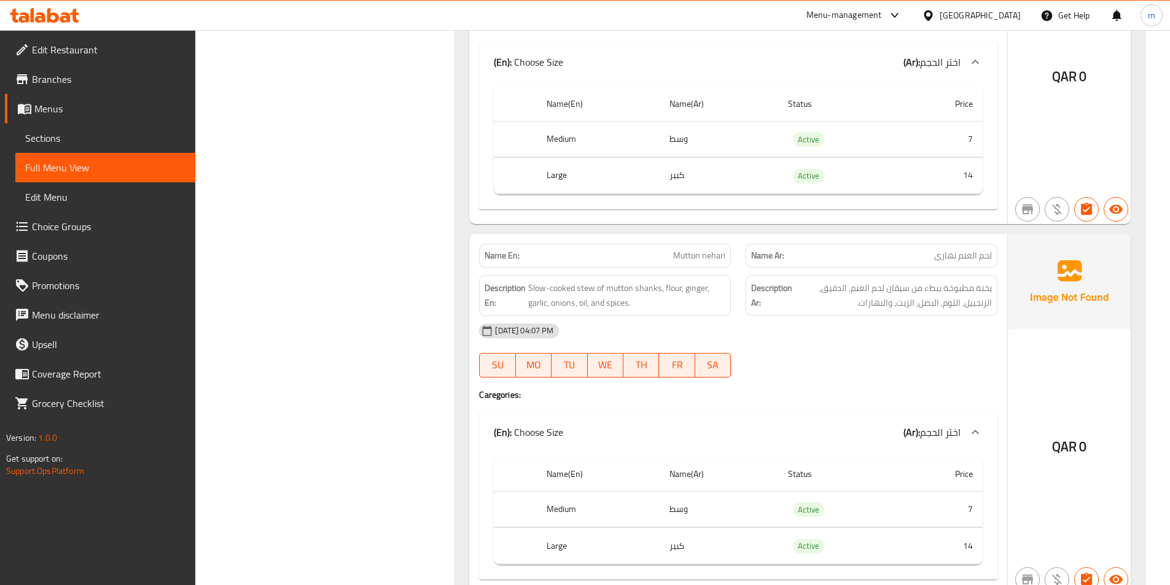
scroll to position [1044, 0]
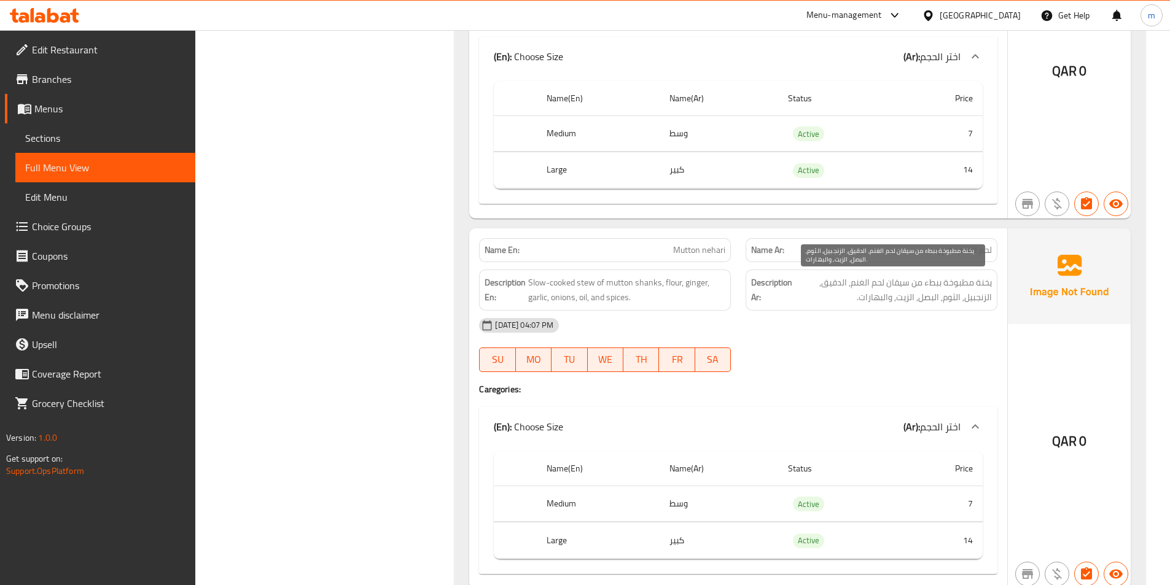
click at [896, 284] on span "يخنة مطبوخة ببطء من سيقان لحم الغنم, الدقيق, الزنجبيل, الثوم, البصل, الزيت, وال…" at bounding box center [892, 290] width 197 height 30
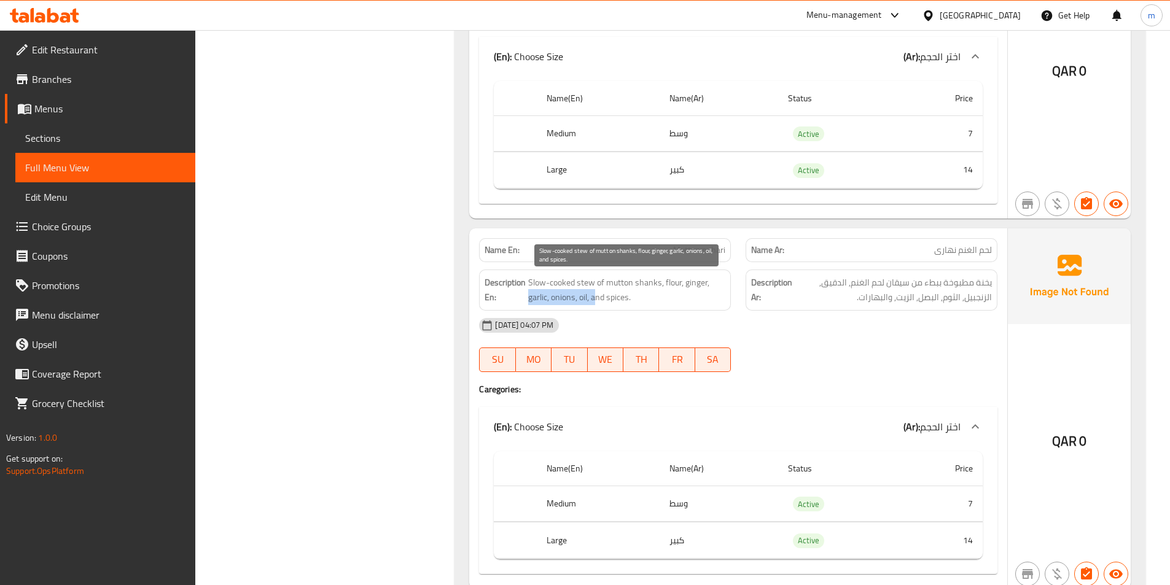
drag, startPoint x: 527, startPoint y: 297, endPoint x: 597, endPoint y: 296, distance: 70.0
click at [597, 296] on h6 "Description En: Slow-cooked stew of mutton shanks, flour, ginger, garlic, onion…" at bounding box center [604, 290] width 241 height 30
click at [597, 296] on span "Slow-cooked stew of mutton shanks, flour, ginger, garlic, onions, oil, and spic…" at bounding box center [626, 290] width 197 height 30
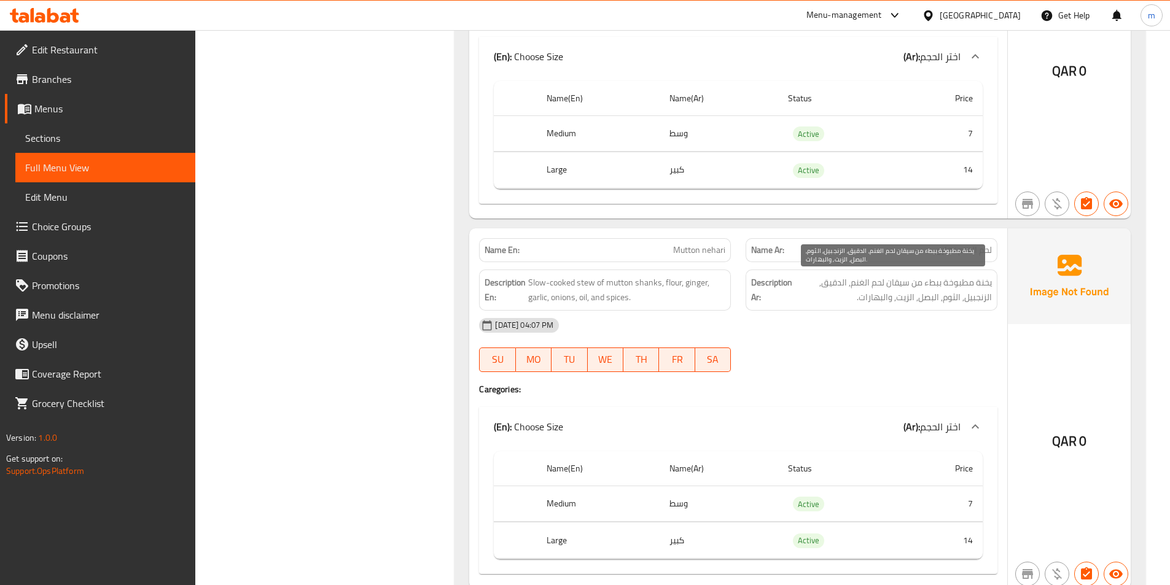
click at [878, 300] on span "يخنة مطبوخة ببطء من سيقان لحم الغنم, الدقيق, الزنجبيل, الثوم, البصل, الزيت, وال…" at bounding box center [892, 290] width 197 height 30
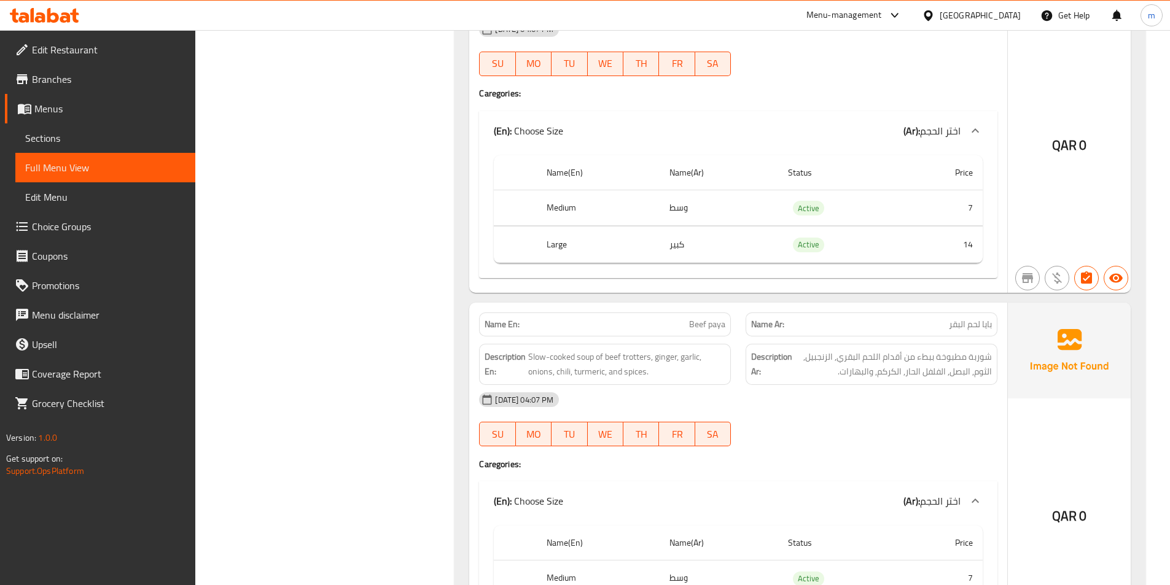
scroll to position [1351, 0]
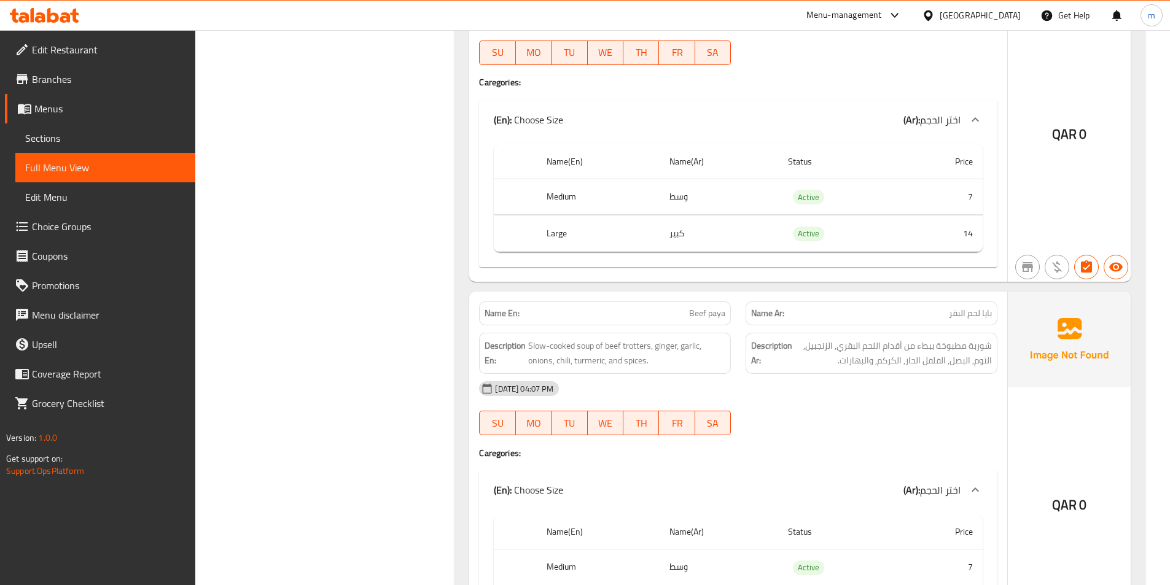
click at [705, 315] on span "Beef paya" at bounding box center [707, 313] width 36 height 13
click at [580, 340] on span "Slow-cooked soup of beef trotters, ginger, garlic, onions, chili, turmeric, and…" at bounding box center [626, 353] width 197 height 30
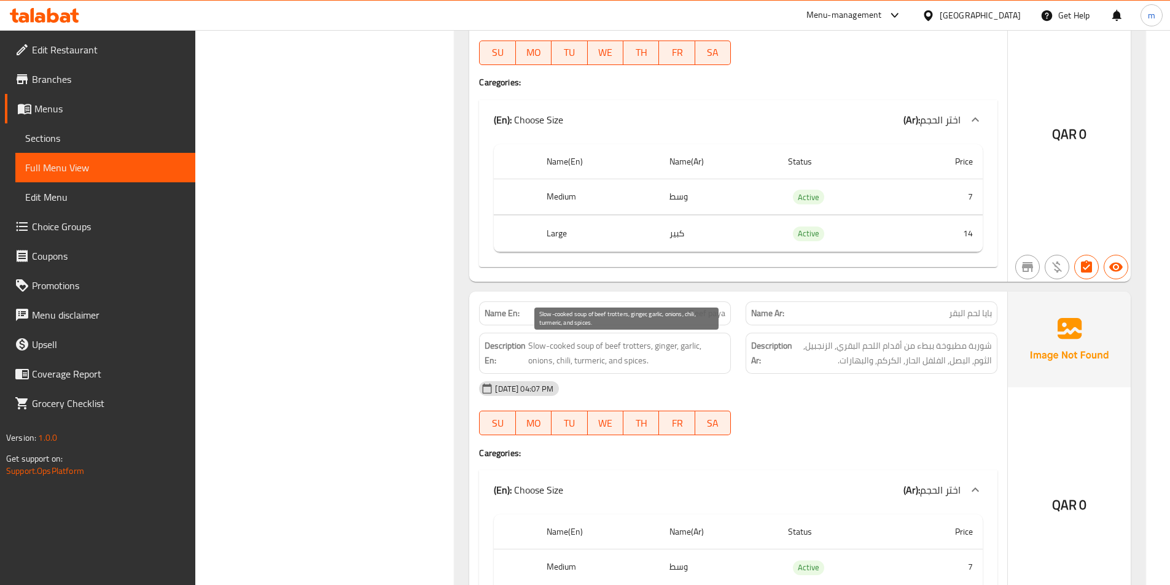
click at [598, 344] on span "Slow-cooked soup of beef trotters, ginger, garlic, onions, chili, turmeric, and…" at bounding box center [626, 353] width 197 height 30
click at [588, 347] on span "Slow-cooked soup of beef trotters, ginger, garlic, onions, chili, turmeric, and…" at bounding box center [626, 353] width 197 height 30
click at [561, 349] on span "Slow-cooked soup of beef trotters, ginger, garlic, onions, chili, turmeric, and…" at bounding box center [626, 353] width 197 height 30
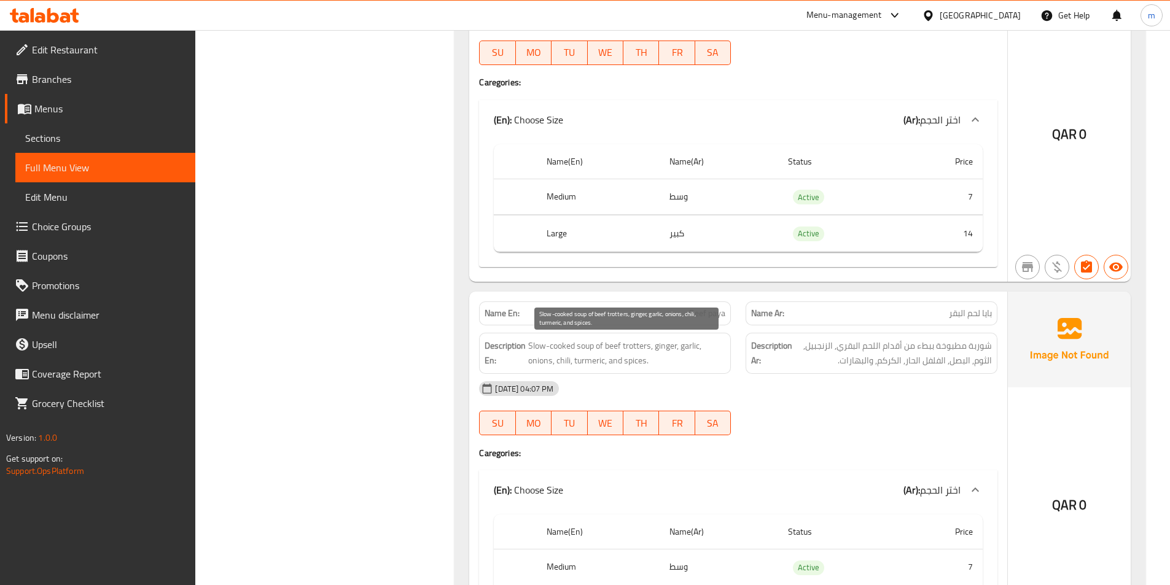
click at [541, 346] on span "Slow-cooked soup of beef trotters, ginger, garlic, onions, chili, turmeric, and…" at bounding box center [626, 353] width 197 height 30
click at [589, 328] on div "Description En: Slow-cooked soup of beef trotters, ginger, garlic, onions, chil…" at bounding box center [605, 353] width 266 height 56
click at [638, 344] on span "Slow-cooked soup of beef trotters, ginger, garlic, onions, chili, turmeric, and…" at bounding box center [626, 353] width 197 height 30
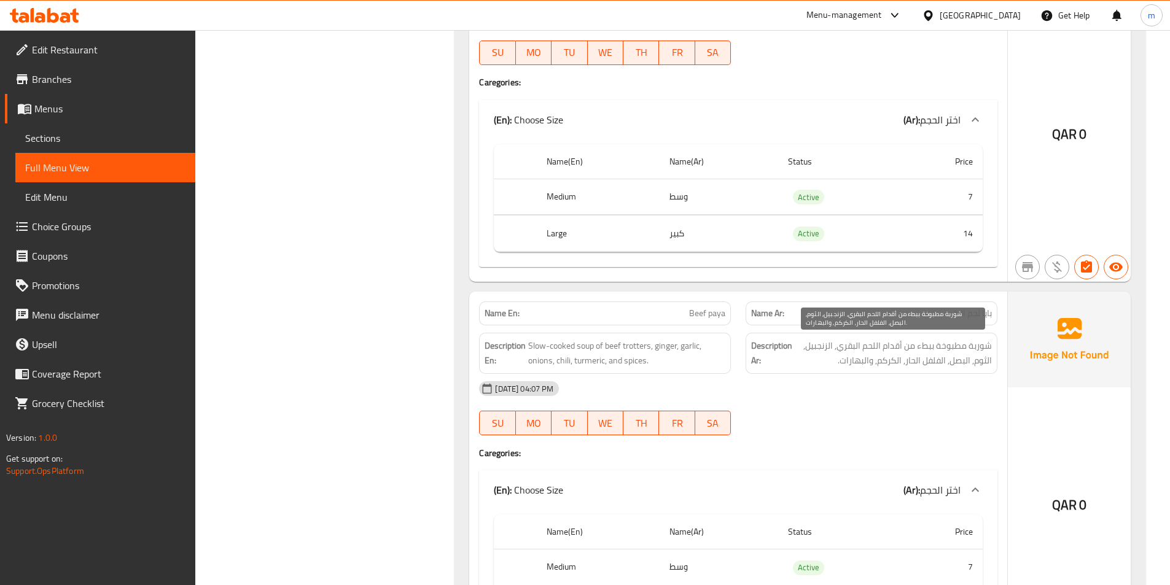
click at [882, 344] on span "شوربة مطبوخة ببطء من أقدام اللحم البقري, الزنجبيل, الثوم, البصل, الفلفل الحار, …" at bounding box center [892, 353] width 197 height 30
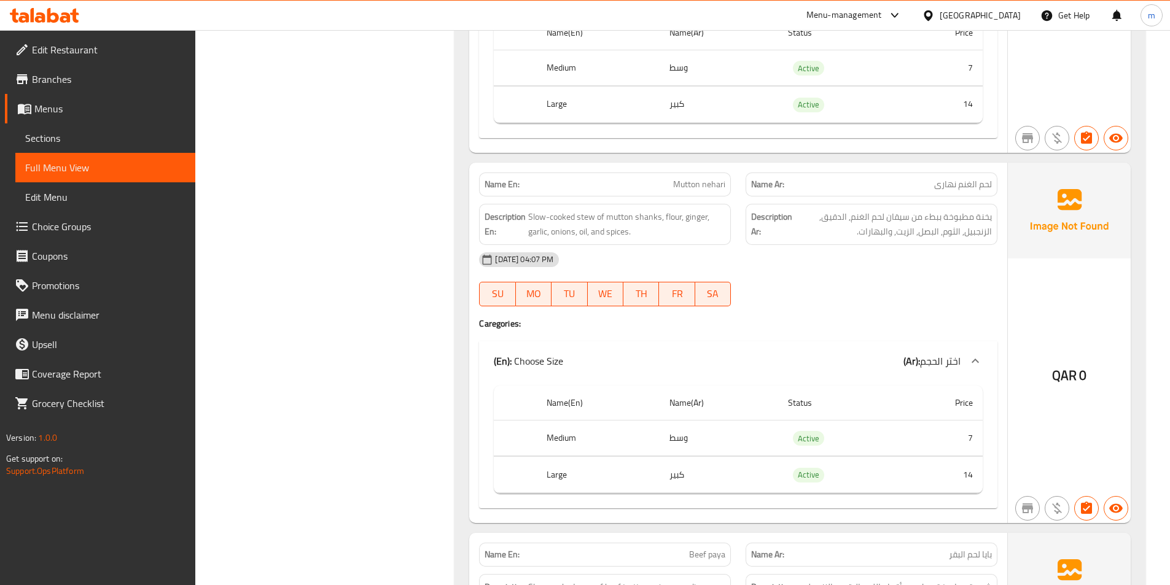
scroll to position [1105, 0]
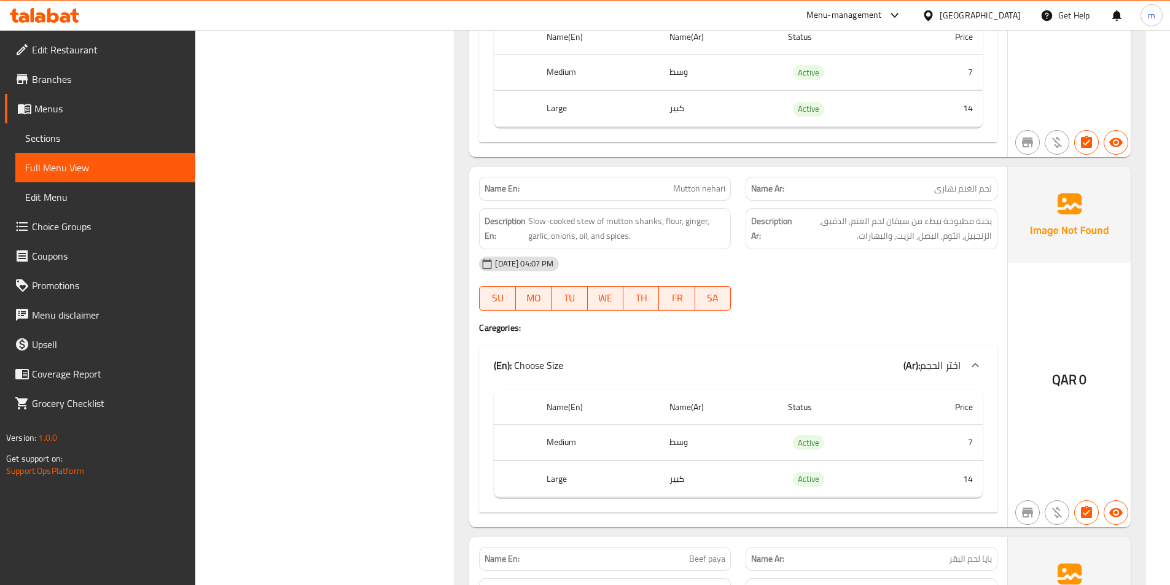
click at [710, 195] on span "Mutton nehari" at bounding box center [699, 188] width 52 height 13
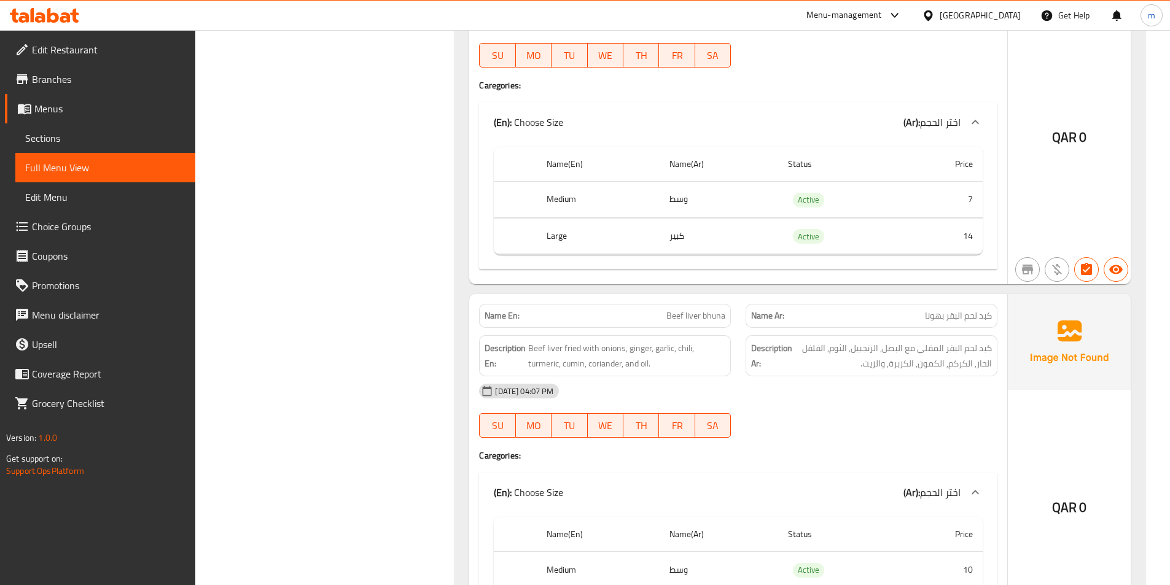
scroll to position [1719, 0]
click at [686, 311] on span "Beef liver bhuna" at bounding box center [695, 315] width 59 height 13
click at [661, 318] on p "Name En: Beef liver bhuna" at bounding box center [604, 315] width 241 height 13
click at [718, 315] on span "Beef liver bhuna" at bounding box center [695, 315] width 59 height 13
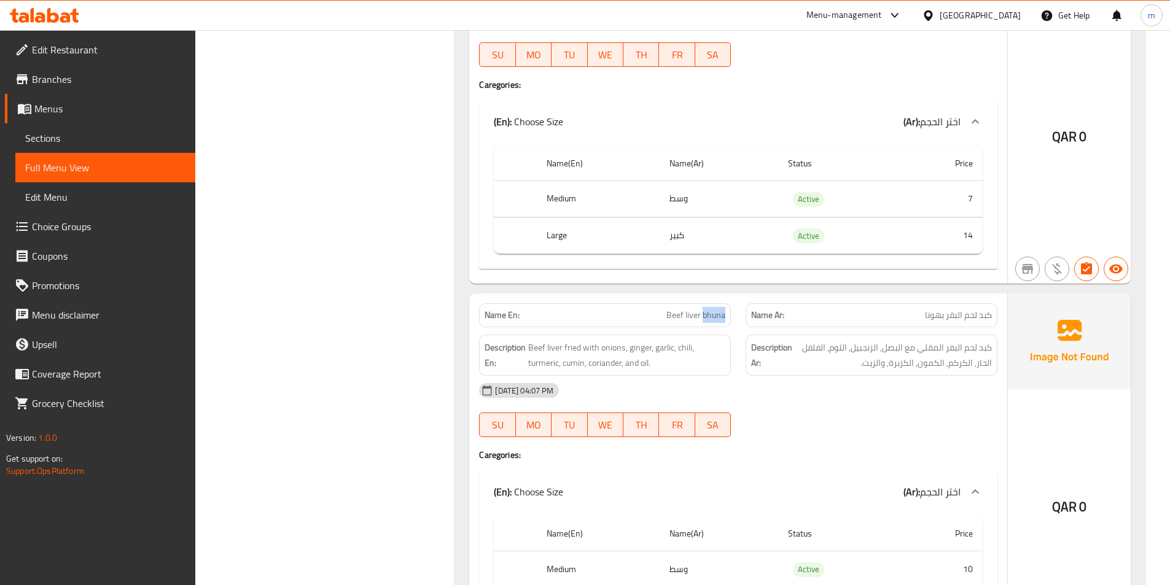
click at [718, 315] on span "Beef liver bhuna" at bounding box center [695, 315] width 59 height 13
click at [910, 340] on span "كبد لحم البقر المقلي مع البصل, الزنجبيل, الثوم, الفلفل الحار, الكركم, الكمون, ا…" at bounding box center [892, 355] width 197 height 30
click at [639, 348] on span "Beef liver fried with onions, ginger, garlic, chili, turmeric, cumin, coriander…" at bounding box center [626, 355] width 197 height 30
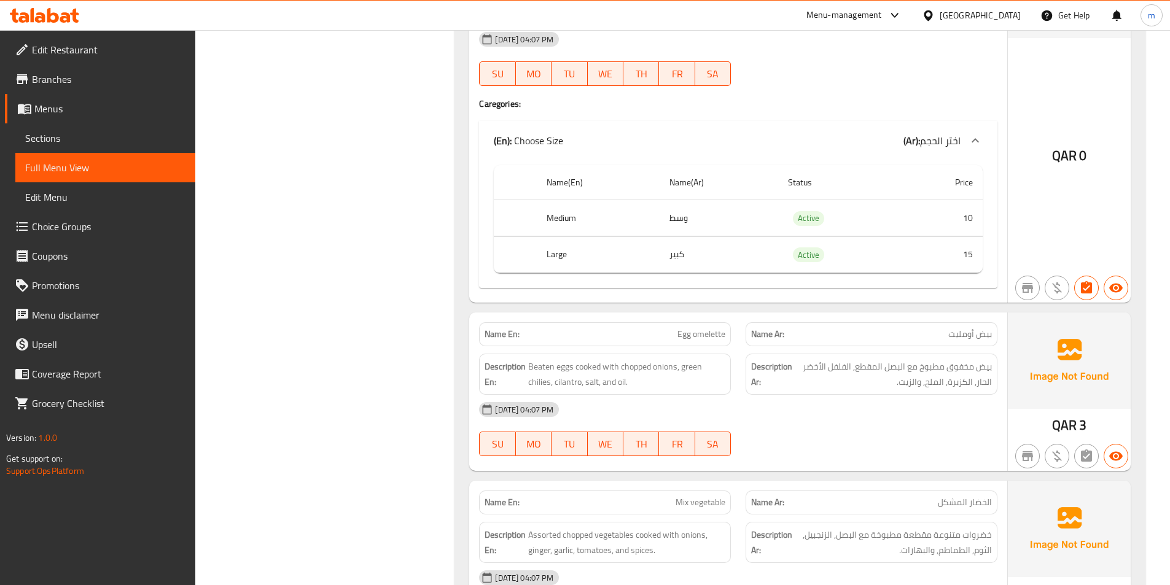
scroll to position [2087, 0]
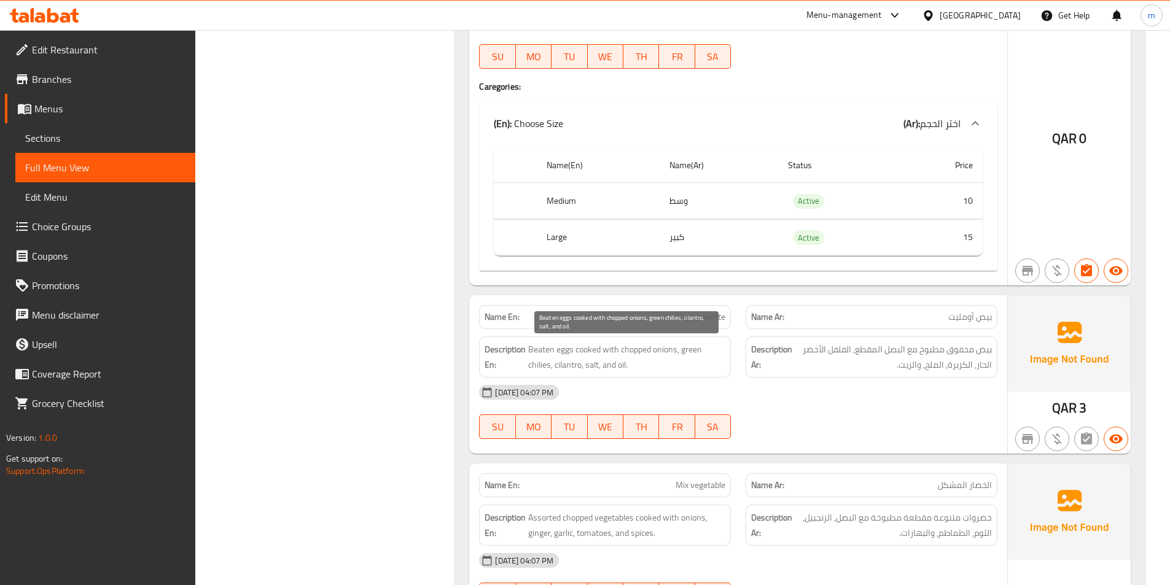
click at [531, 352] on span "Beaten eggs cooked with chopped onions, green chilies, cilantro, salt, and oil." at bounding box center [626, 357] width 197 height 30
click at [602, 338] on div "Description En: Beaten eggs cooked with chopped onions, green chilies, cilantro…" at bounding box center [605, 356] width 252 height 41
drag, startPoint x: 626, startPoint y: 350, endPoint x: 678, endPoint y: 353, distance: 51.7
click at [678, 353] on span "Beaten eggs cooked with chopped onions, green chilies, cilantro, salt, and oil." at bounding box center [626, 357] width 197 height 30
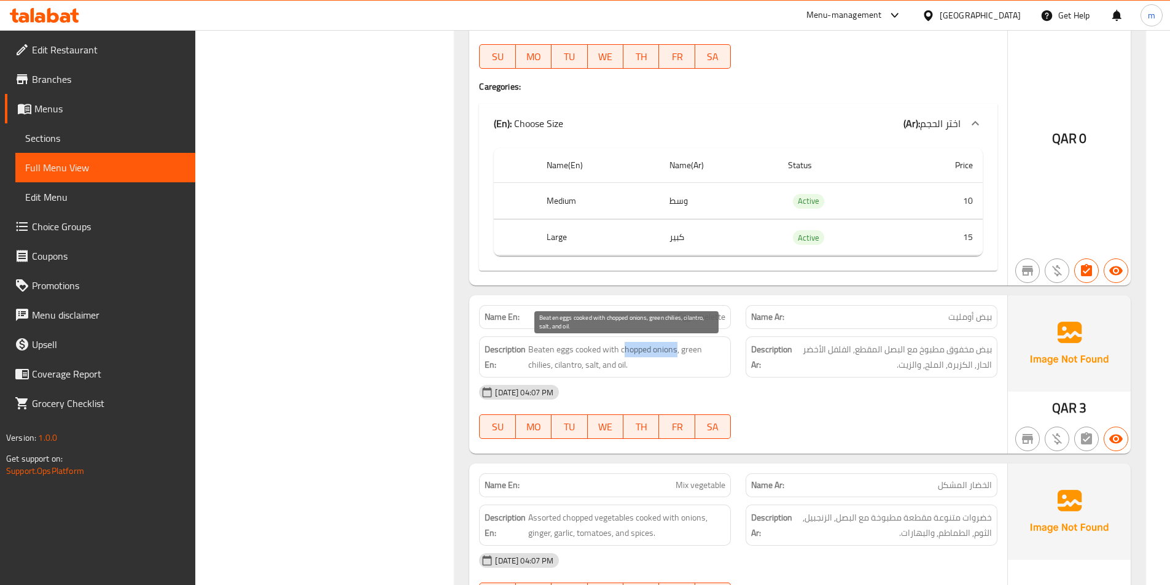
click at [678, 353] on span "Beaten eggs cooked with chopped onions, green chilies, cilantro, salt, and oil." at bounding box center [626, 357] width 197 height 30
click at [670, 355] on span "Beaten eggs cooked with chopped onions, green chilies, cilantro, salt, and oil." at bounding box center [626, 357] width 197 height 30
click at [642, 353] on span "Beaten eggs cooked with chopped onions, green chilies, cilantro, salt, and oil." at bounding box center [626, 357] width 197 height 30
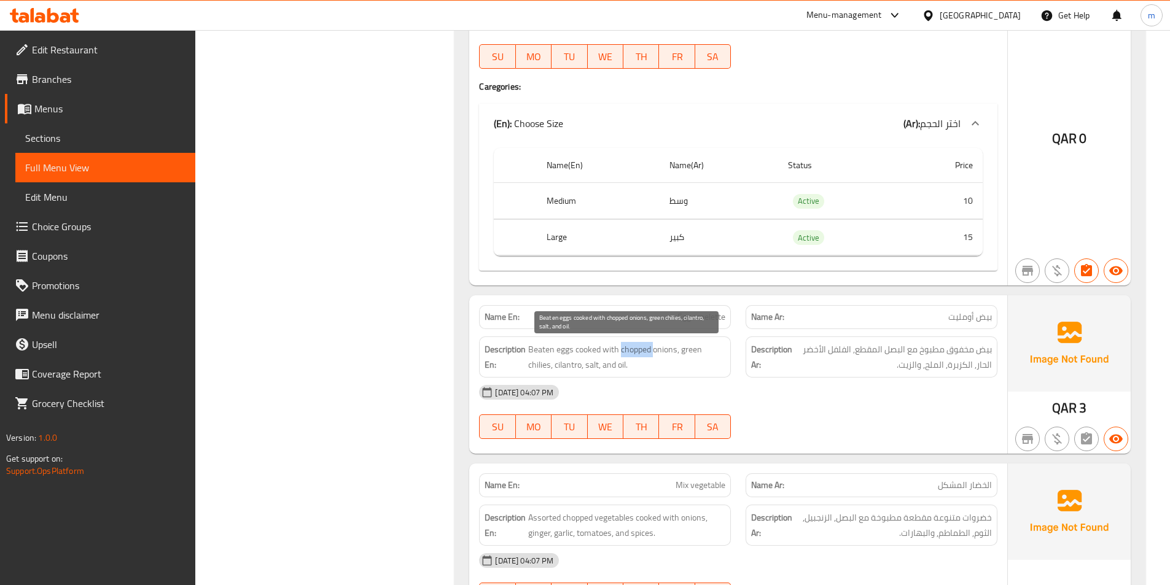
click at [655, 350] on span "Beaten eggs cooked with chopped onions, green chilies, cilantro, salt, and oil." at bounding box center [626, 357] width 197 height 30
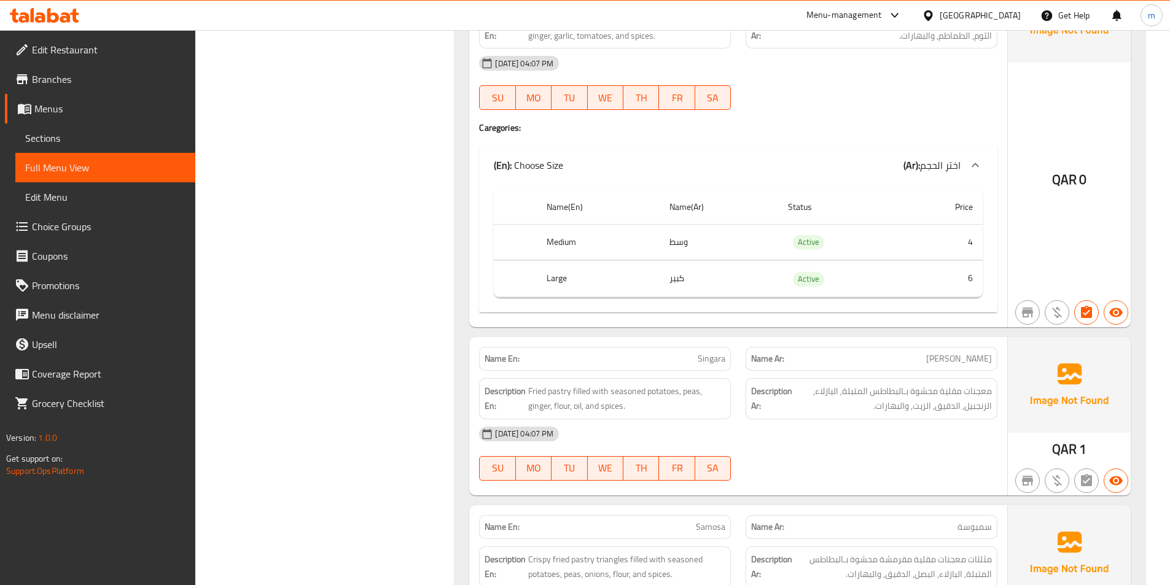
scroll to position [2579, 0]
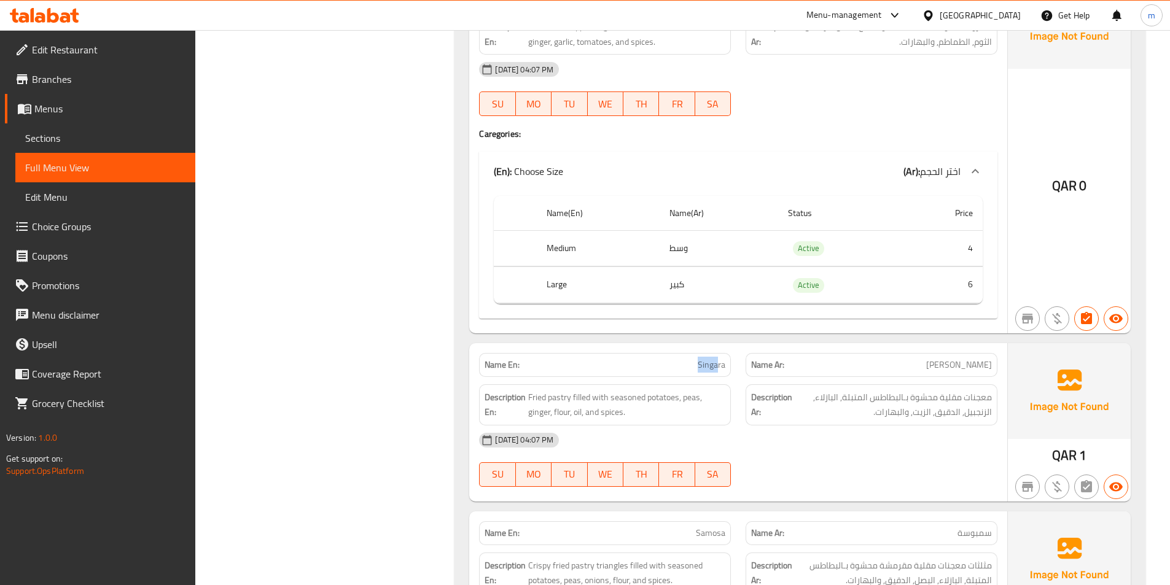
drag, startPoint x: 656, startPoint y: 370, endPoint x: 716, endPoint y: 359, distance: 60.6
click at [716, 359] on p "Name En: Singara" at bounding box center [604, 365] width 241 height 13
click at [716, 359] on span "Singara" at bounding box center [711, 365] width 28 height 13
click at [640, 394] on span "Fried pastry filled with seasoned potatoes, peas, ginger, flour, oil, and spice…" at bounding box center [626, 405] width 197 height 30
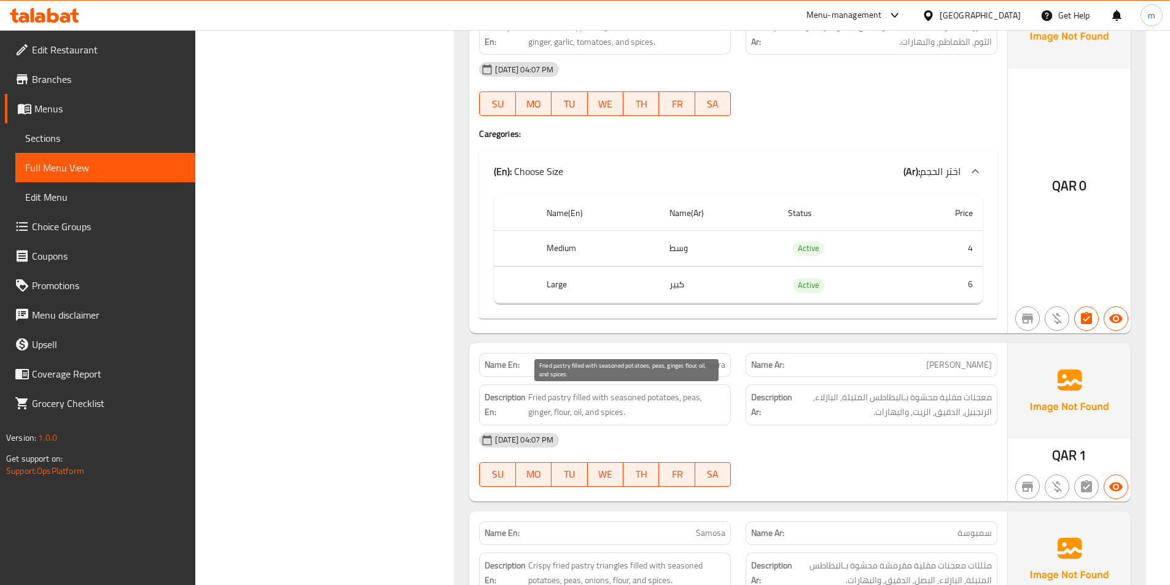
click at [715, 400] on span "Fried pastry filled with seasoned potatoes, peas, ginger, flour, oil, and spice…" at bounding box center [626, 405] width 197 height 30
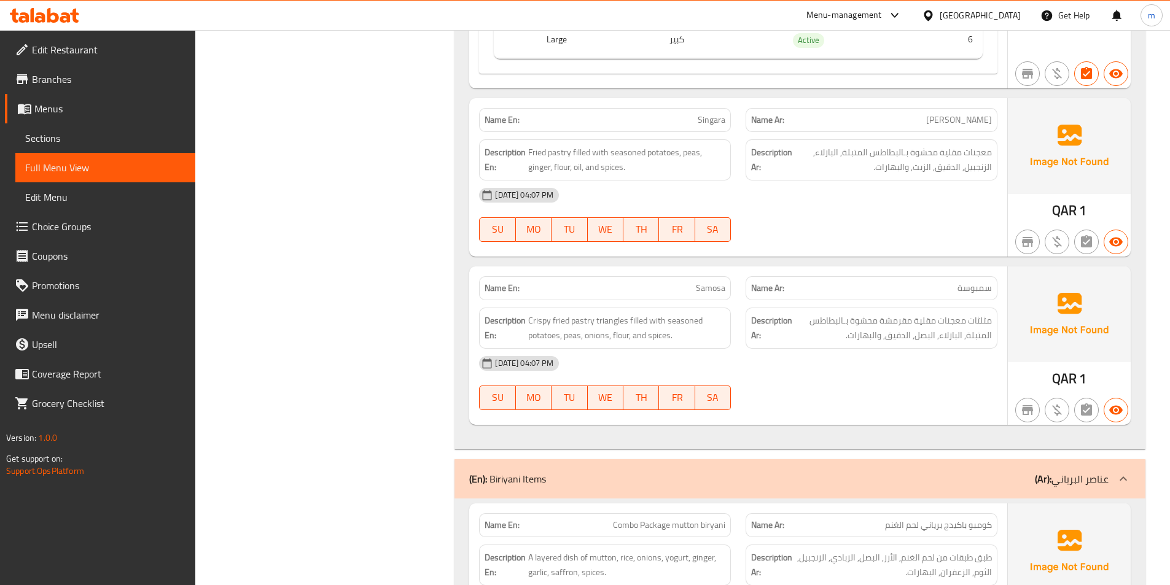
scroll to position [2824, 0]
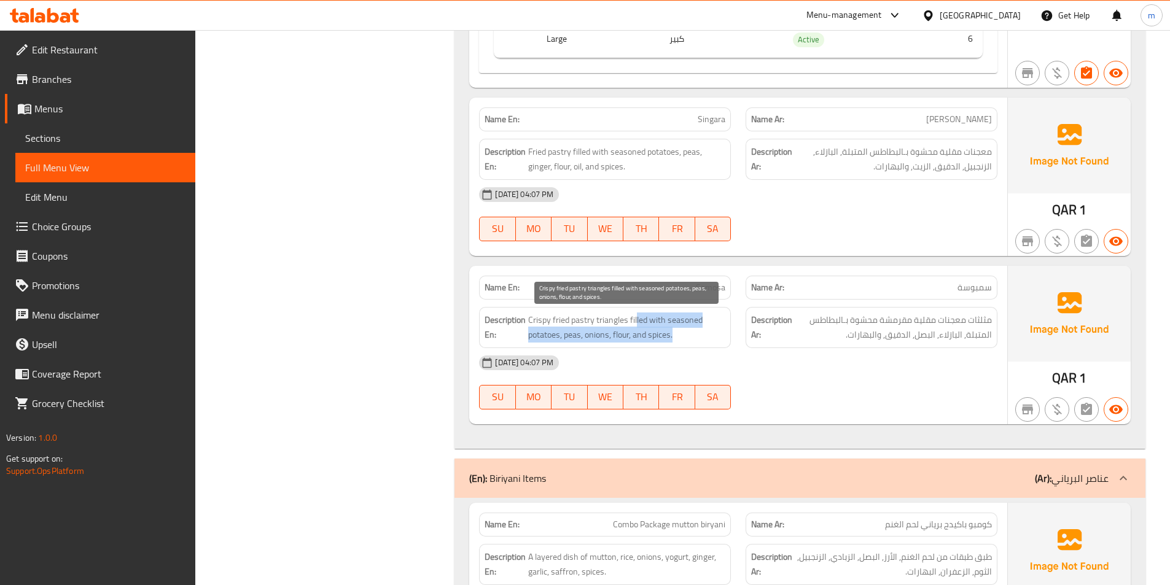
drag, startPoint x: 635, startPoint y: 325, endPoint x: 688, endPoint y: 341, distance: 55.9
click at [688, 341] on span "Crispy fried pastry triangles filled with seasoned potatoes, peas, onions, flou…" at bounding box center [626, 327] width 197 height 30
drag, startPoint x: 624, startPoint y: 317, endPoint x: 678, endPoint y: 344, distance: 60.4
click at [678, 344] on div "Description En: Crispy fried pastry triangles filled with seasoned potatoes, pe…" at bounding box center [605, 327] width 252 height 41
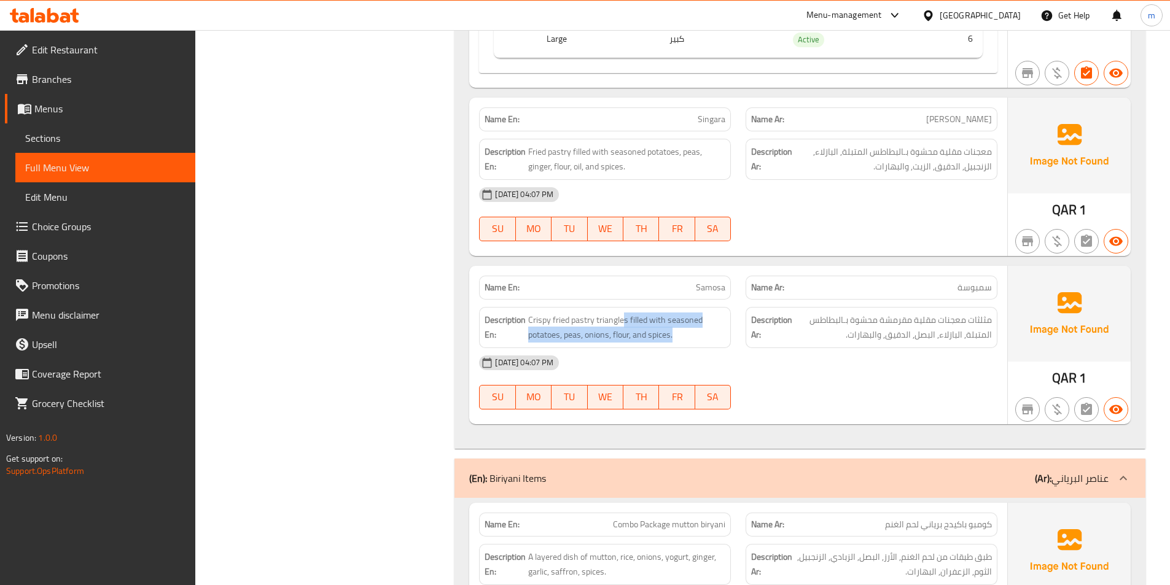
click at [678, 344] on div "Description En: Crispy fried pastry triangles filled with seasoned potatoes, pe…" at bounding box center [605, 327] width 252 height 41
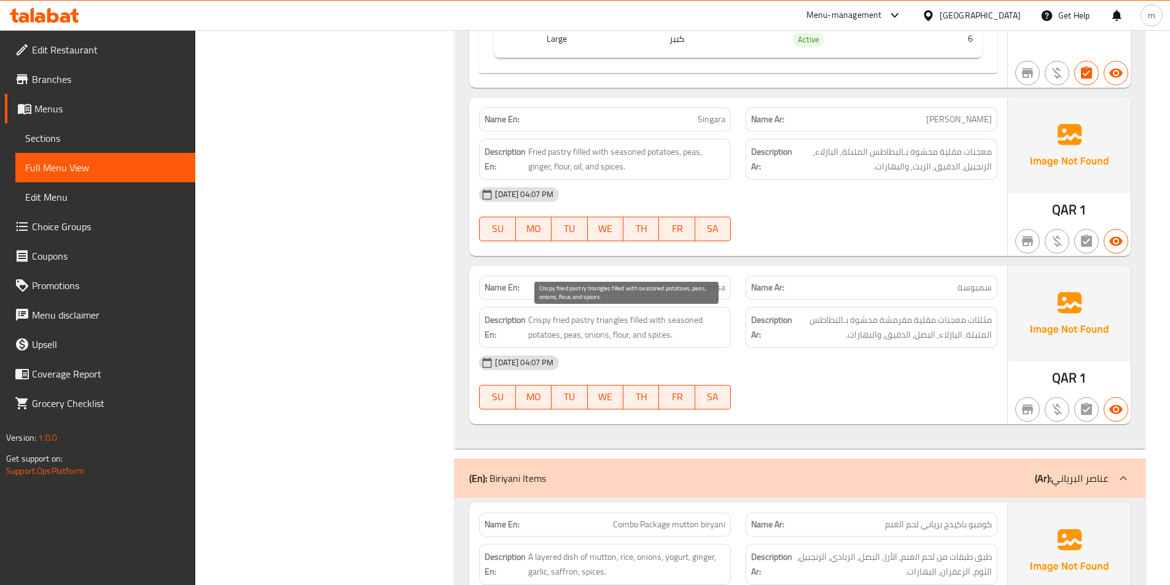
click at [561, 338] on span "Crispy fried pastry triangles filled with seasoned potatoes, peas, onions, flou…" at bounding box center [626, 327] width 197 height 30
click at [623, 340] on span "Crispy fried pastry triangles filled with seasoned potatoes, peas, onions, flou…" at bounding box center [626, 327] width 197 height 30
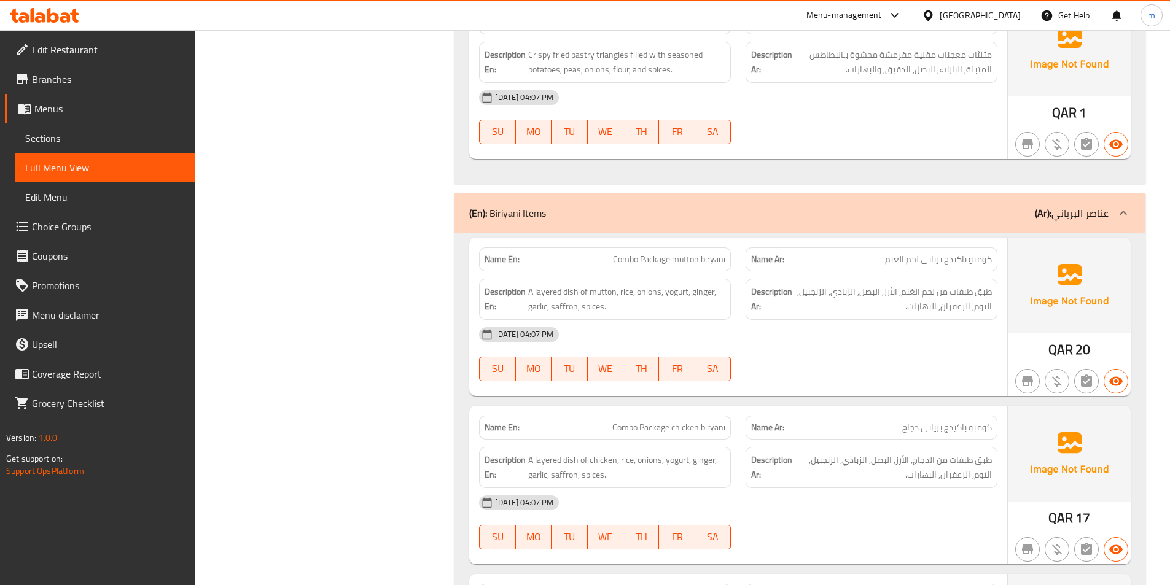
scroll to position [3131, 0]
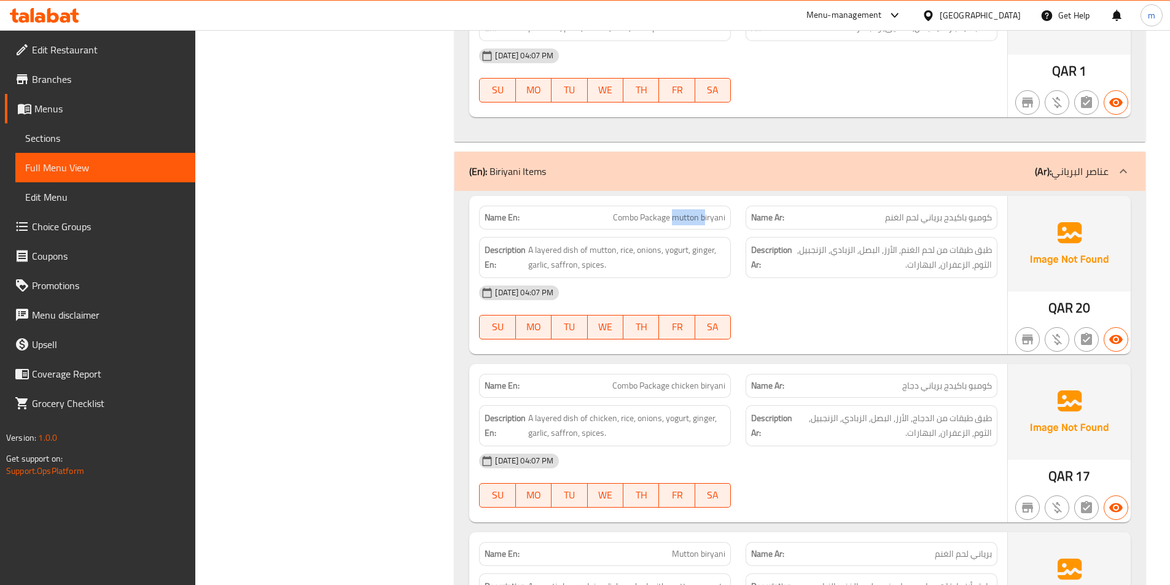
drag, startPoint x: 673, startPoint y: 214, endPoint x: 706, endPoint y: 228, distance: 35.2
click at [706, 228] on div "Name En: Combo Package mutton biryani" at bounding box center [605, 218] width 252 height 24
click at [623, 252] on span "A layered dish of mutton, rice, onions, yogurt, ginger, garlic, saffron, spices." at bounding box center [626, 258] width 197 height 30
click at [655, 250] on span "A layered dish of mutton, rice, onions, yogurt, ginger, garlic, saffron, spices." at bounding box center [626, 258] width 197 height 30
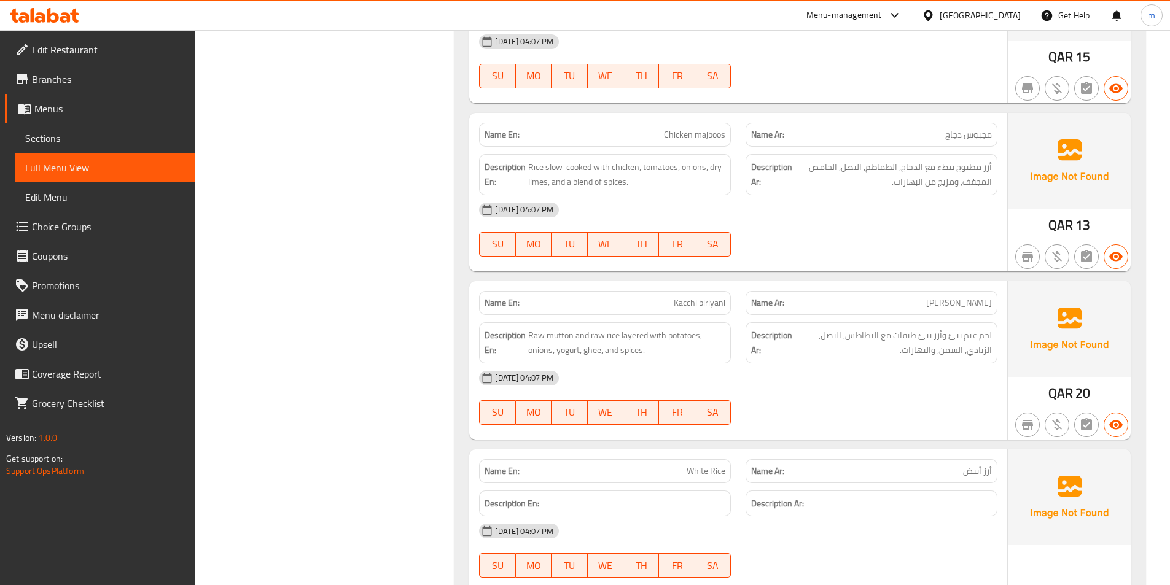
scroll to position [4052, 0]
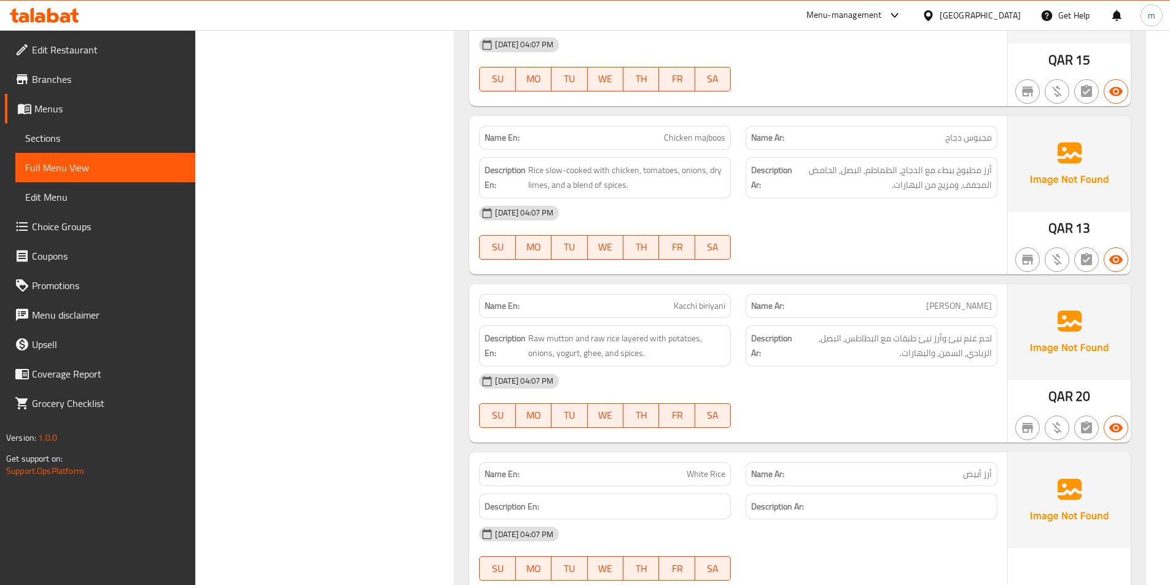
click at [699, 310] on span "Kacchi biriyani" at bounding box center [699, 306] width 52 height 13
click at [707, 335] on span "Raw mutton and raw rice layered with potatoes, onions, yogurt, ghee, and spices." at bounding box center [626, 346] width 197 height 30
click at [541, 357] on span "Raw mutton and raw rice layered with potatoes, onions, yogurt, ghee, and spices." at bounding box center [626, 346] width 197 height 30
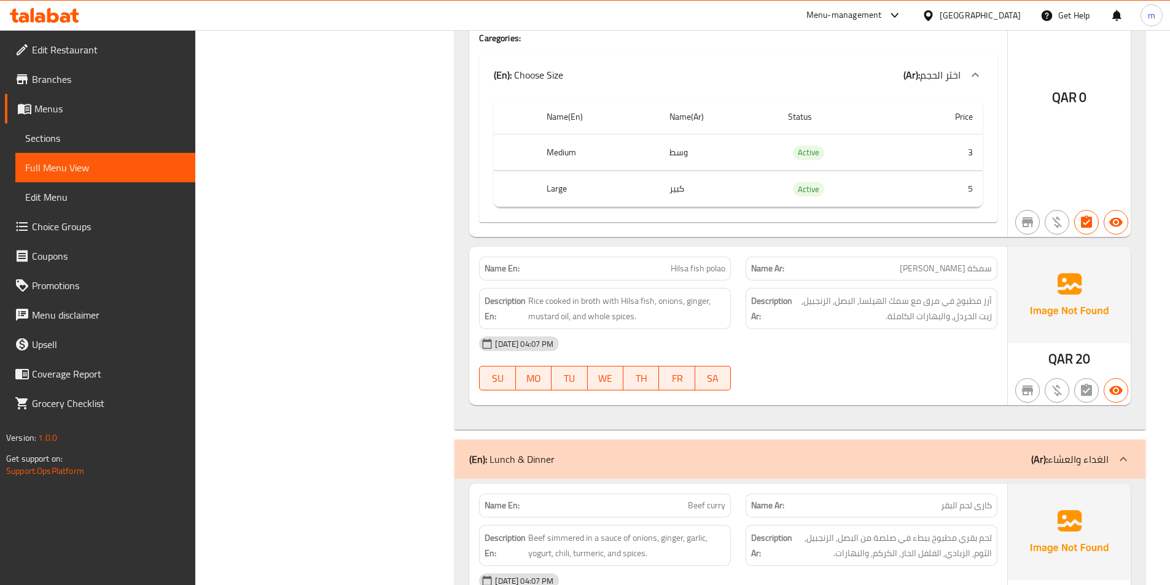
scroll to position [4605, 0]
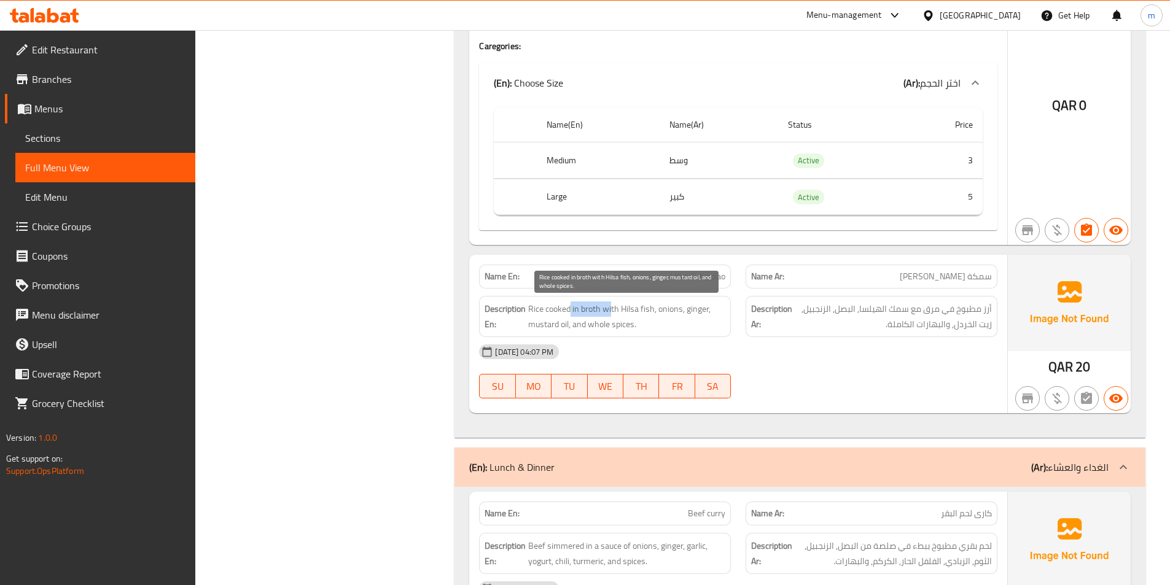
drag, startPoint x: 611, startPoint y: 310, endPoint x: 572, endPoint y: 307, distance: 40.0
click at [572, 307] on span "Rice cooked in broth with Hilsa fish, onions, ginger, mustard oil, and whole sp…" at bounding box center [626, 316] width 197 height 30
drag, startPoint x: 588, startPoint y: 314, endPoint x: 640, endPoint y: 310, distance: 52.3
click at [640, 310] on span "Rice cooked in broth with Hilsa fish, onions, ginger, mustard oil, and whole sp…" at bounding box center [626, 316] width 197 height 30
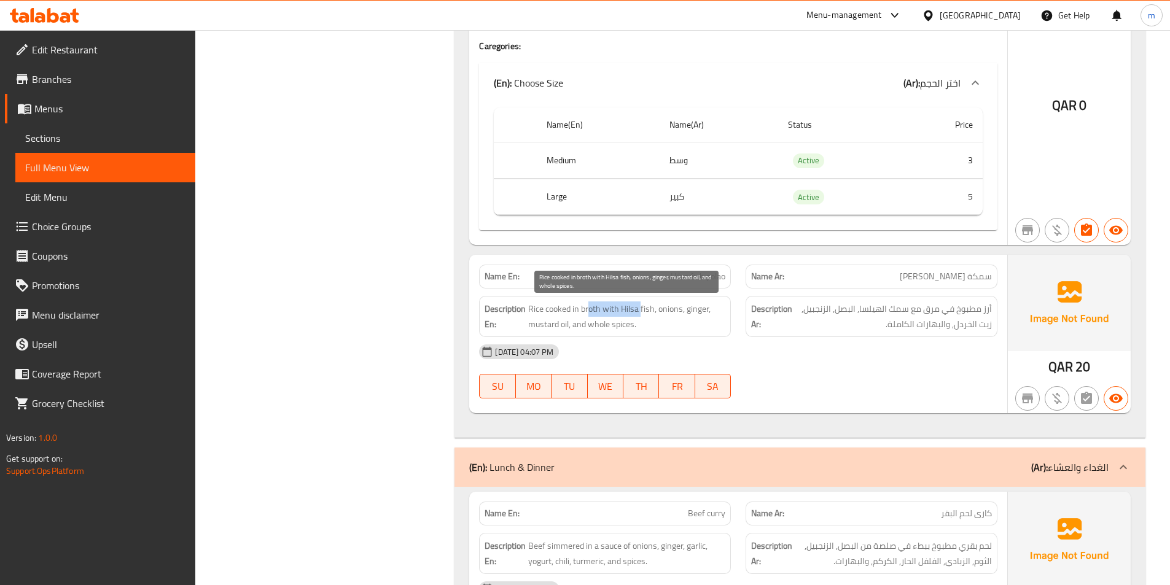
click at [640, 310] on span "Rice cooked in broth with Hilsa fish, onions, ginger, mustard oil, and whole sp…" at bounding box center [626, 316] width 197 height 30
click at [672, 303] on span "Rice cooked in broth with Hilsa fish, onions, ginger, mustard oil, and whole sp…" at bounding box center [626, 316] width 197 height 30
click at [694, 311] on span "Rice cooked in broth with Hilsa fish, onions, ginger, mustard oil, and whole sp…" at bounding box center [626, 316] width 197 height 30
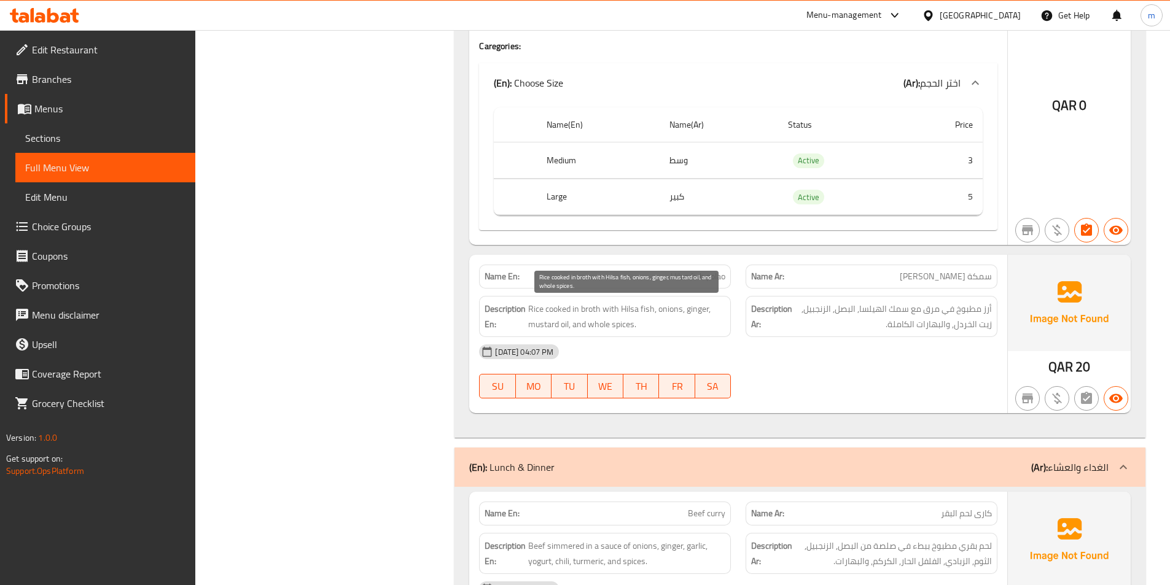
click at [673, 323] on span "Rice cooked in broth with Hilsa fish, onions, ginger, mustard oil, and whole sp…" at bounding box center [626, 316] width 197 height 30
click at [566, 329] on span "Rice cooked in broth with Hilsa fish, onions, ginger, mustard oil, and whole sp…" at bounding box center [626, 316] width 197 height 30
click at [613, 325] on span "Rice cooked in broth with Hilsa fish, onions, ginger, mustard oil, and whole sp…" at bounding box center [626, 316] width 197 height 30
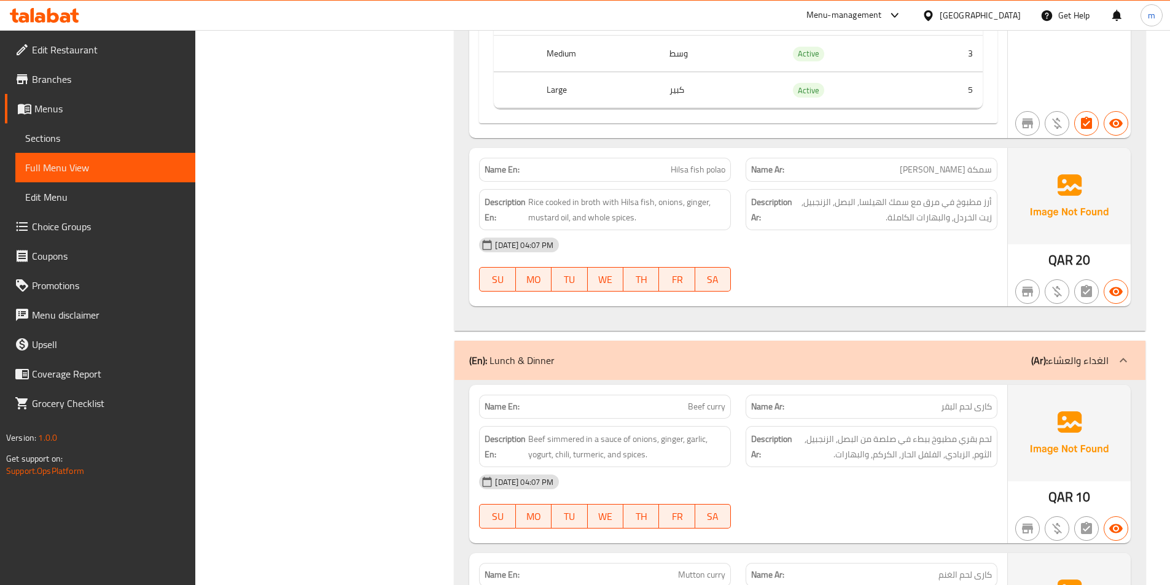
scroll to position [4973, 0]
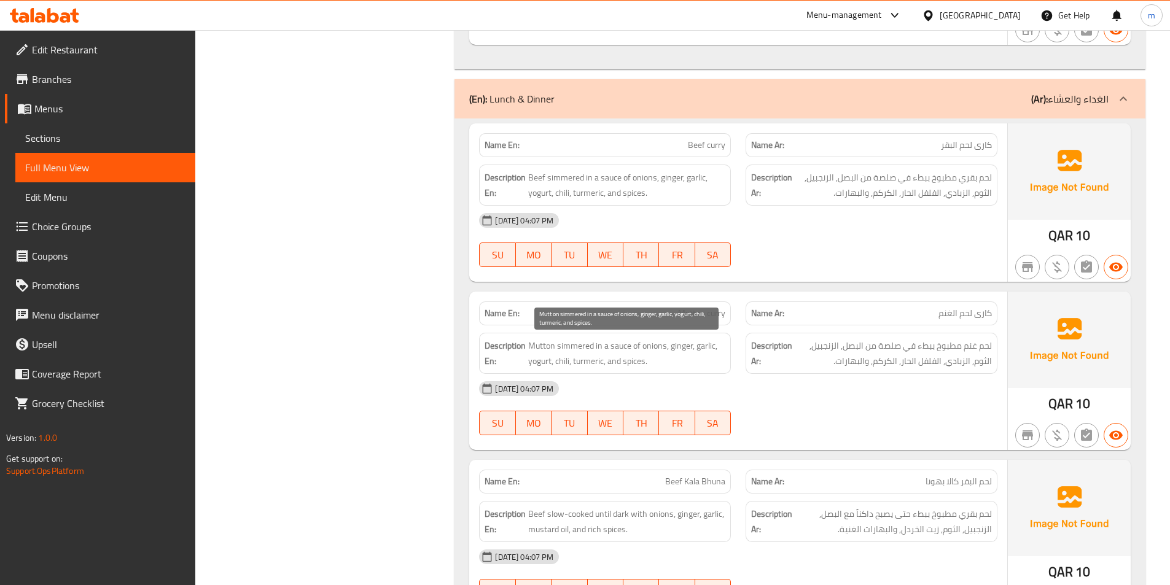
click at [530, 349] on span "Mutton simmered in a sauce of onions, ginger, garlic, yogurt, chili, turmeric, …" at bounding box center [626, 353] width 197 height 30
click at [575, 329] on div "Description En: Mutton simmered in a sauce of onions, ginger, garlic, yogurt, c…" at bounding box center [605, 353] width 266 height 56
click at [575, 344] on span "Mutton simmered in a sauce of onions, ginger, garlic, yogurt, chili, turmeric, …" at bounding box center [626, 353] width 197 height 30
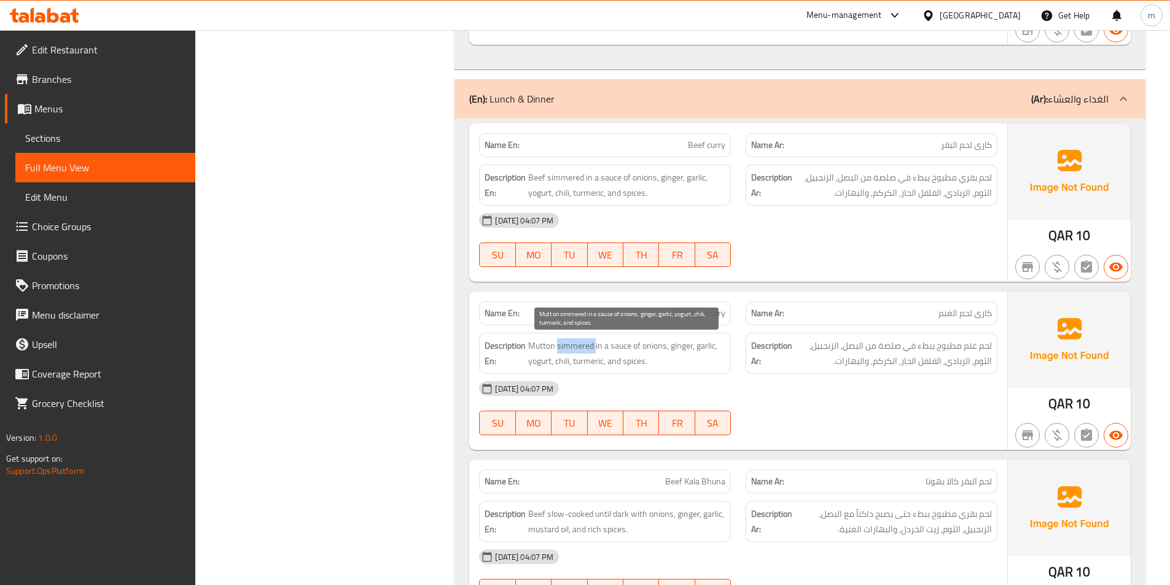
click at [572, 348] on span "Mutton simmered in a sauce of onions, ginger, garlic, yogurt, chili, turmeric, …" at bounding box center [626, 353] width 197 height 30
drag, startPoint x: 598, startPoint y: 351, endPoint x: 652, endPoint y: 353, distance: 54.1
click at [652, 353] on span "Mutton simmered in a sauce of onions, ginger, garlic, yogurt, chili, turmeric, …" at bounding box center [626, 353] width 197 height 30
drag, startPoint x: 606, startPoint y: 346, endPoint x: 624, endPoint y: 355, distance: 20.6
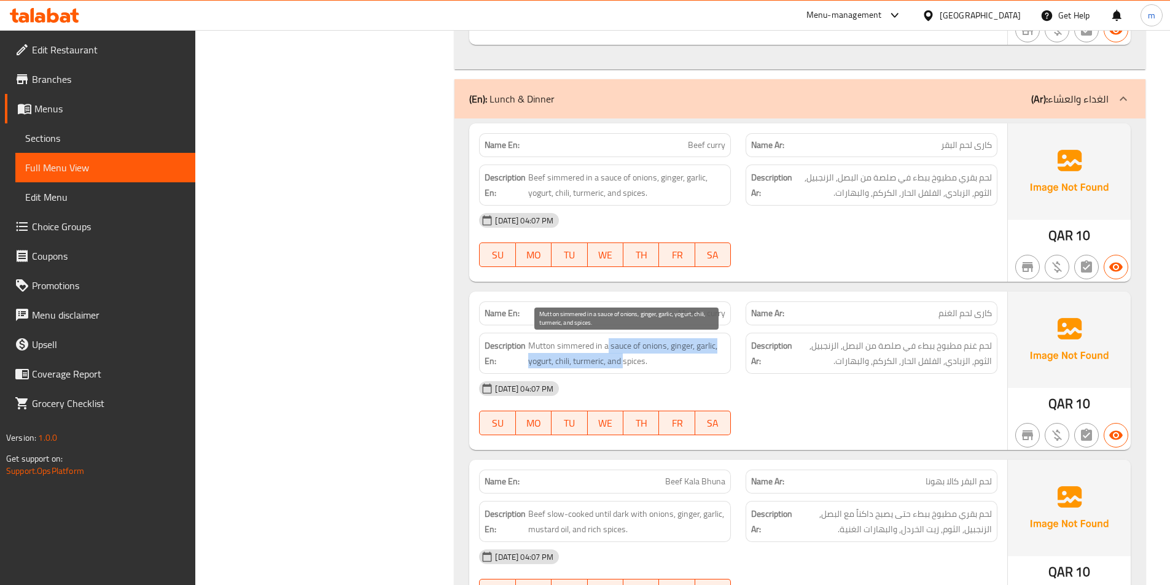
click at [624, 355] on span "Mutton simmered in a sauce of onions, ginger, garlic, yogurt, chili, turmeric, …" at bounding box center [626, 353] width 197 height 30
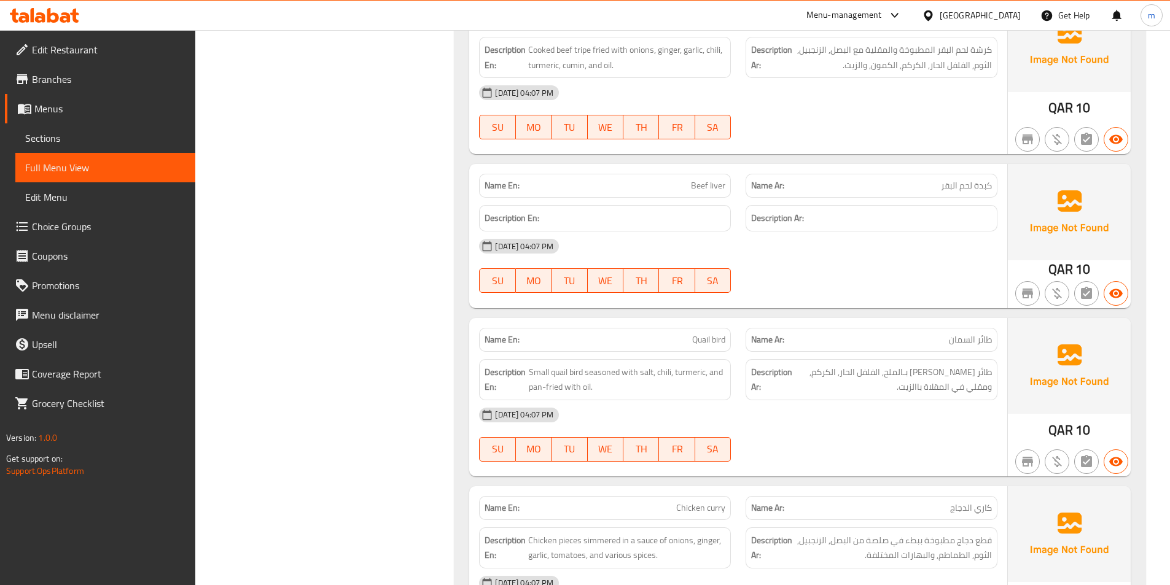
scroll to position [5587, 0]
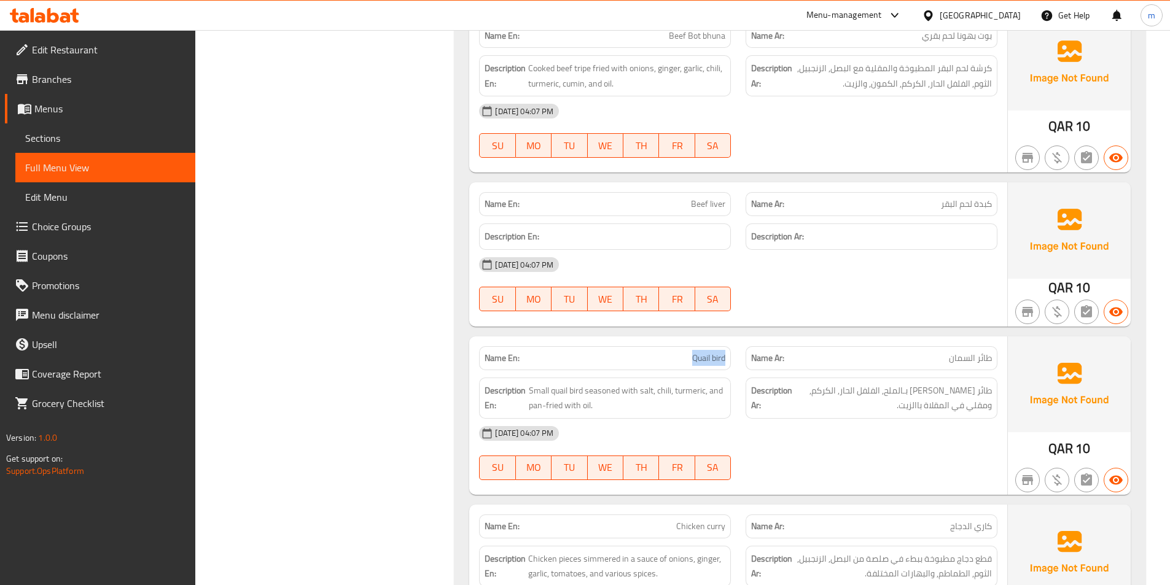
drag, startPoint x: 673, startPoint y: 355, endPoint x: 732, endPoint y: 360, distance: 59.2
click at [732, 360] on div "Name En: Quail bird" at bounding box center [605, 358] width 266 height 39
click at [715, 361] on span "Quail bird" at bounding box center [708, 358] width 33 height 13
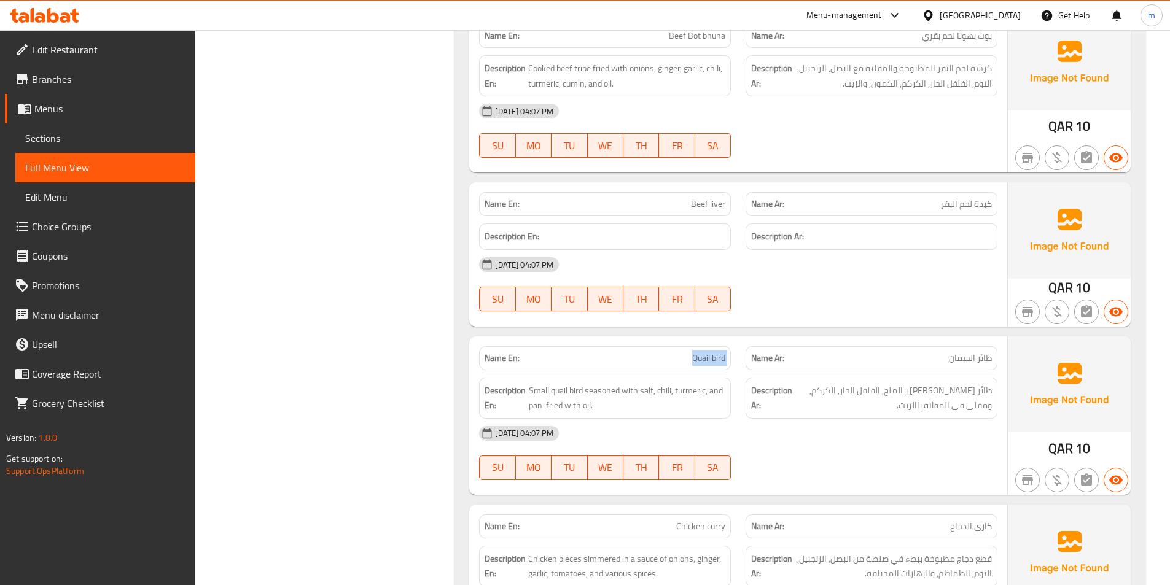
click at [715, 361] on span "Quail bird" at bounding box center [708, 358] width 33 height 13
click at [718, 368] on div "Name En: Quail bird" at bounding box center [605, 358] width 252 height 24
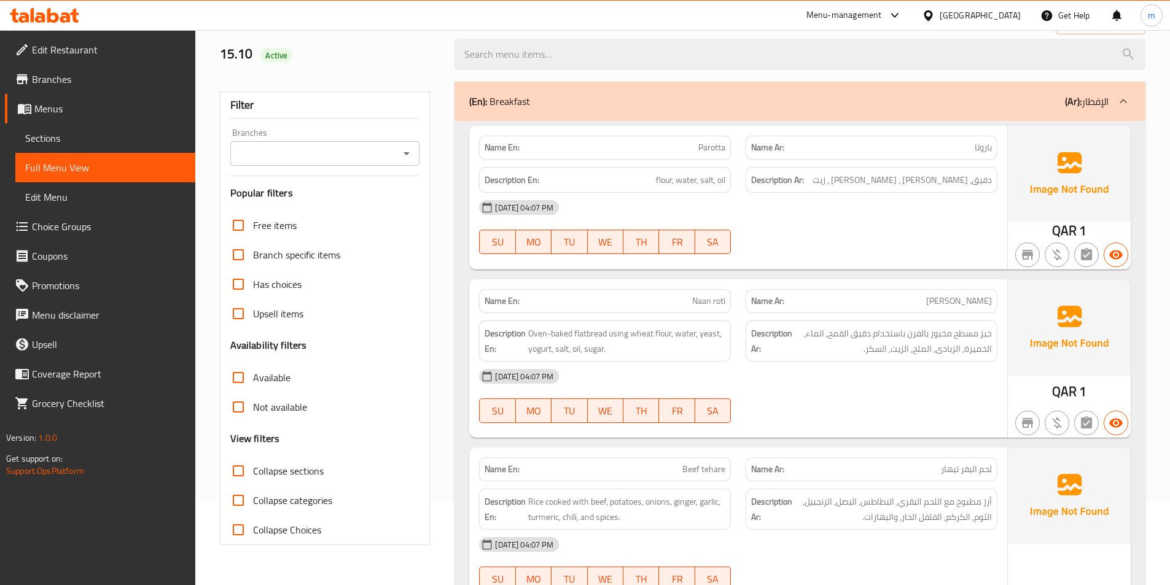
scroll to position [61, 0]
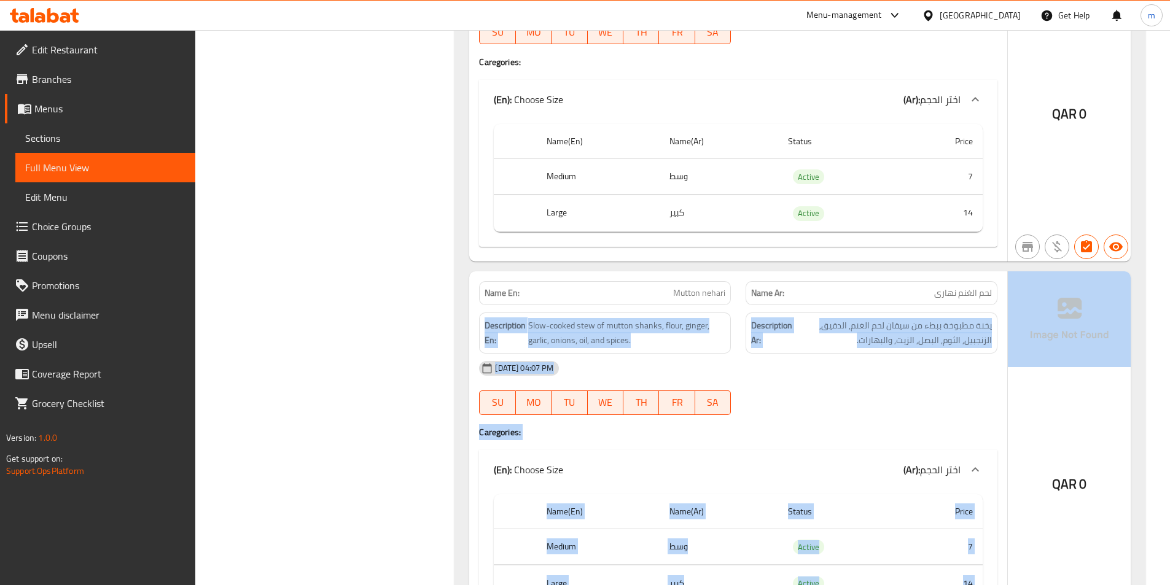
drag, startPoint x: 993, startPoint y: 289, endPoint x: 1013, endPoint y: 287, distance: 20.3
click at [1013, 287] on div "Name En: Mutton nehari Name Ar: لحم الغنم نهارى Description En: Slow-cooked ste…" at bounding box center [799, 451] width 661 height 360
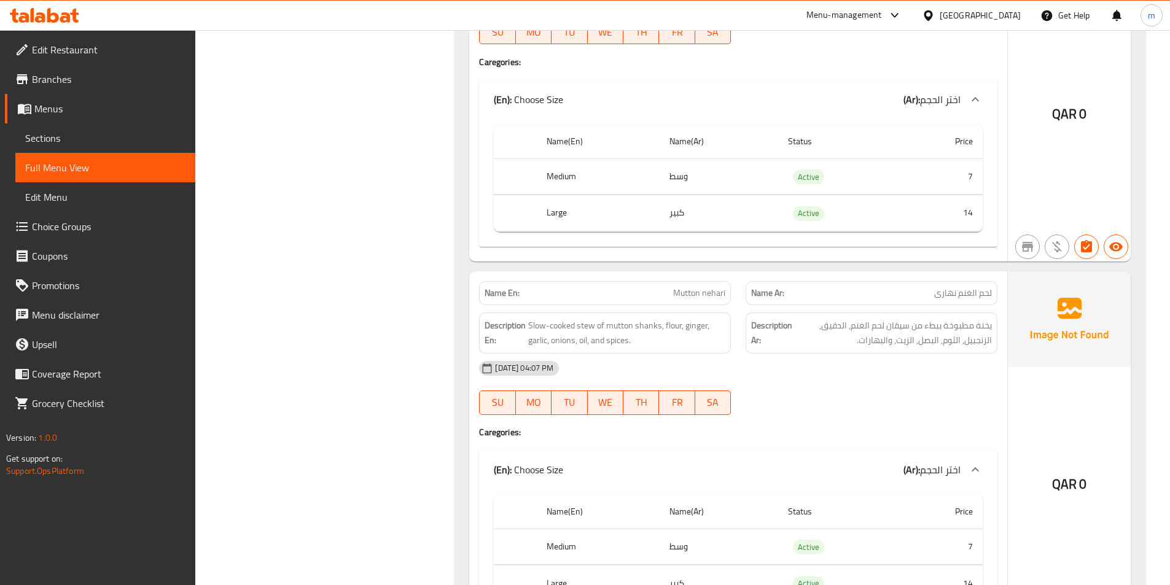
click at [988, 291] on span "لحم الغنم نهارى" at bounding box center [963, 293] width 58 height 13
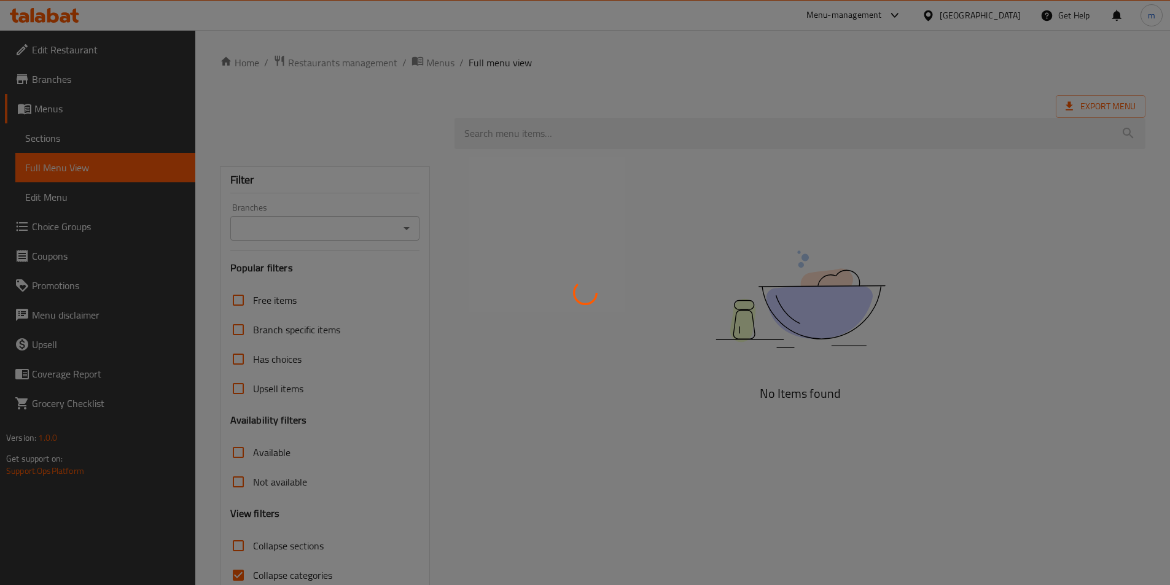
scroll to position [60, 0]
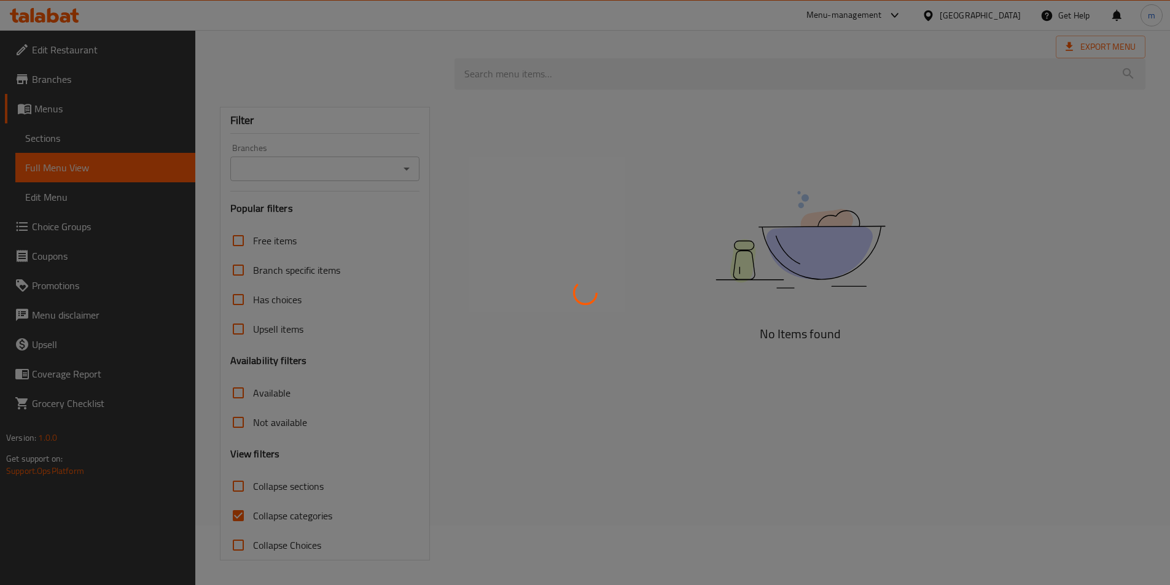
click at [109, 146] on div at bounding box center [585, 292] width 1170 height 585
click at [547, 314] on div at bounding box center [585, 292] width 1170 height 585
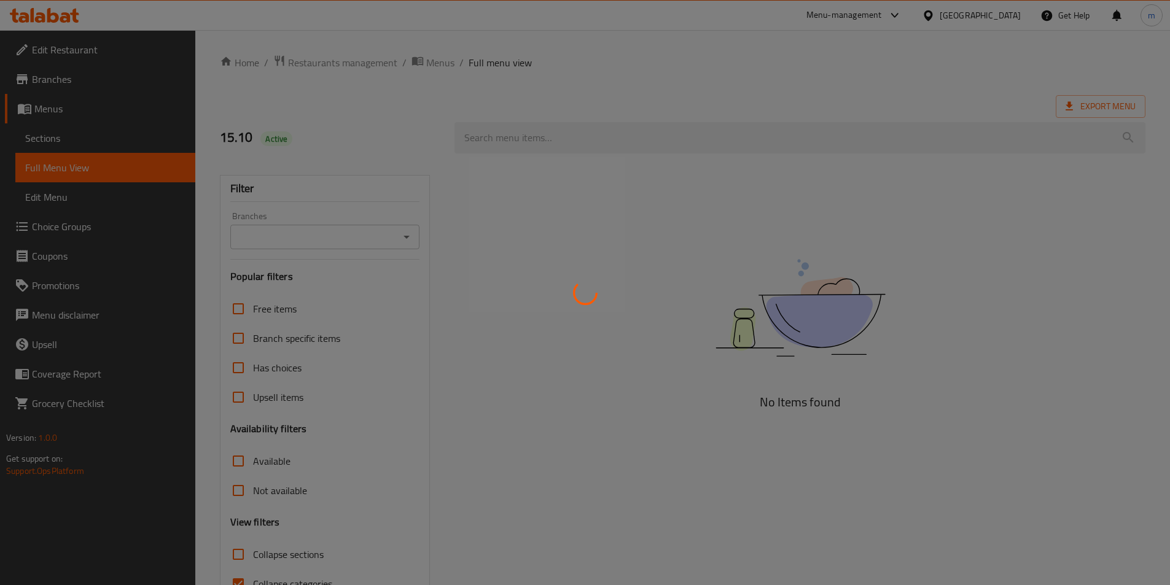
click at [74, 137] on div at bounding box center [585, 292] width 1170 height 585
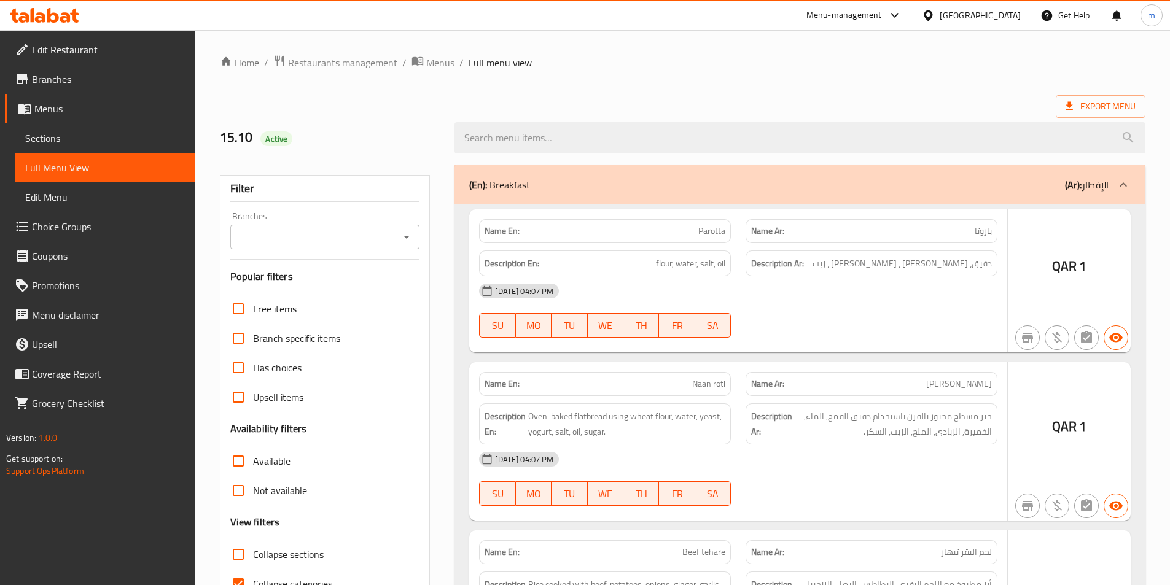
click at [60, 142] on div at bounding box center [585, 292] width 1170 height 585
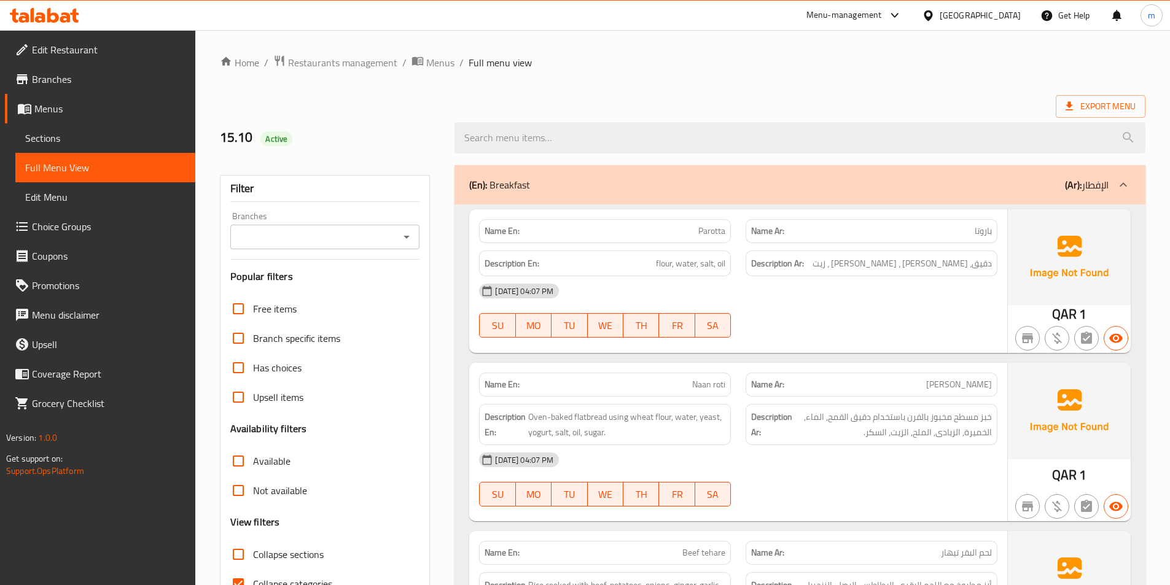
click at [60, 142] on span "Sections" at bounding box center [105, 138] width 160 height 15
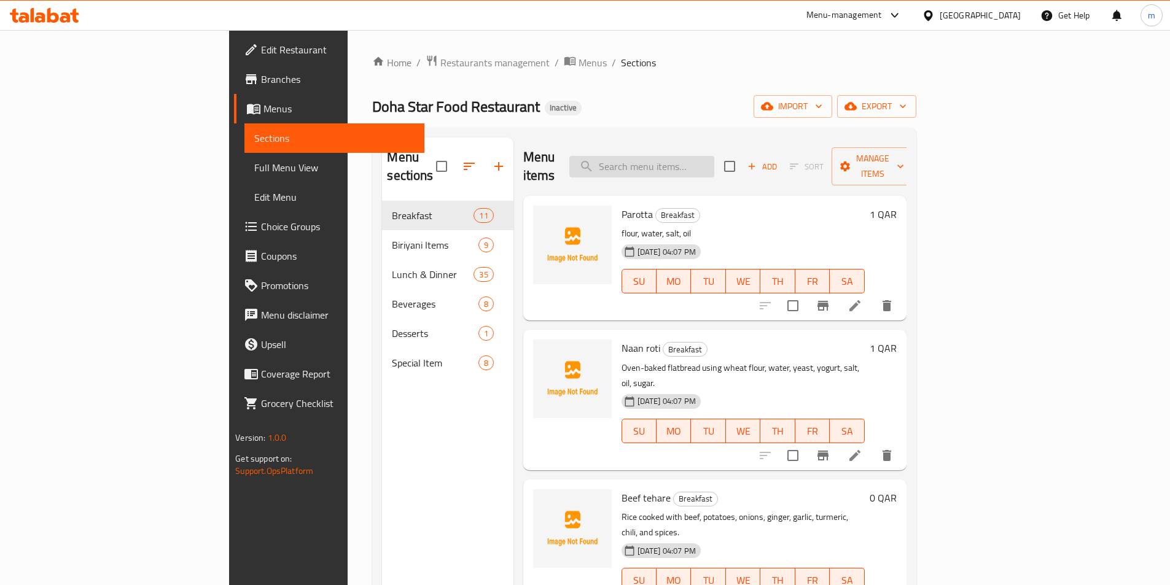
click at [691, 166] on input "search" at bounding box center [641, 166] width 145 height 21
paste input "Mutton nehari"
type input "Mutton nehari"
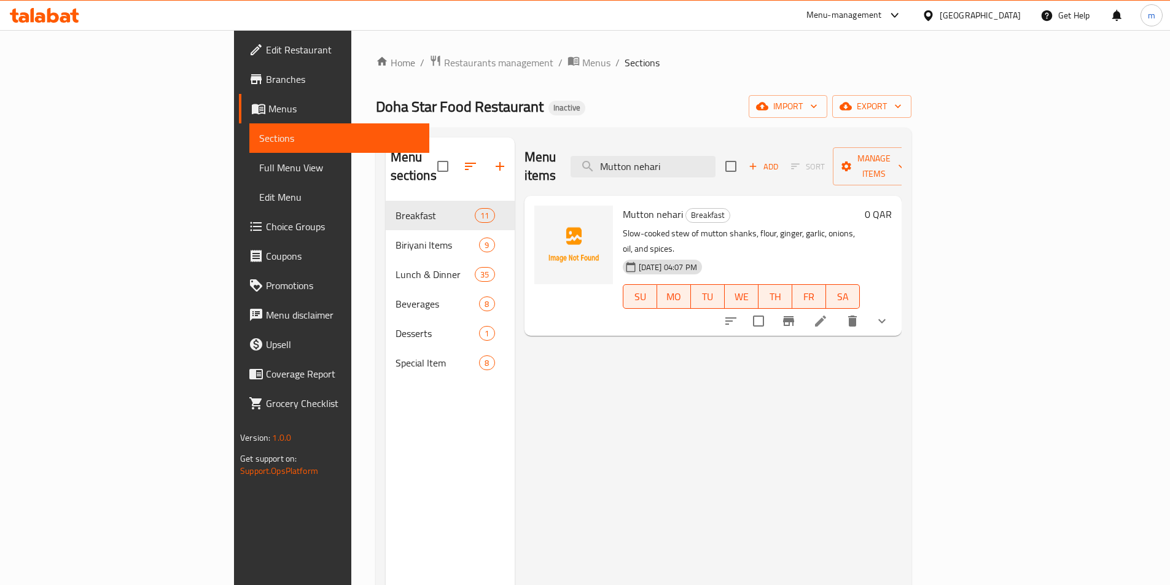
click at [828, 314] on icon at bounding box center [820, 321] width 15 height 15
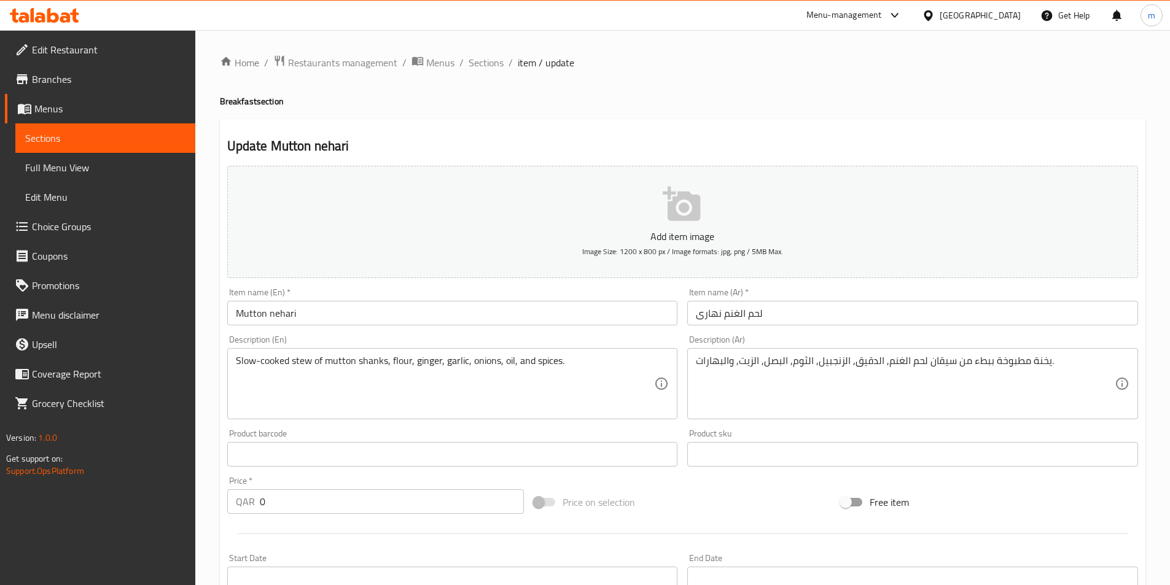
click at [858, 310] on div "Home / Restaurants management / Menus / Sections / item / update Breakfast sect…" at bounding box center [682, 463] width 925 height 816
click at [853, 310] on input "لحم الغنم نهارى" at bounding box center [912, 313] width 451 height 25
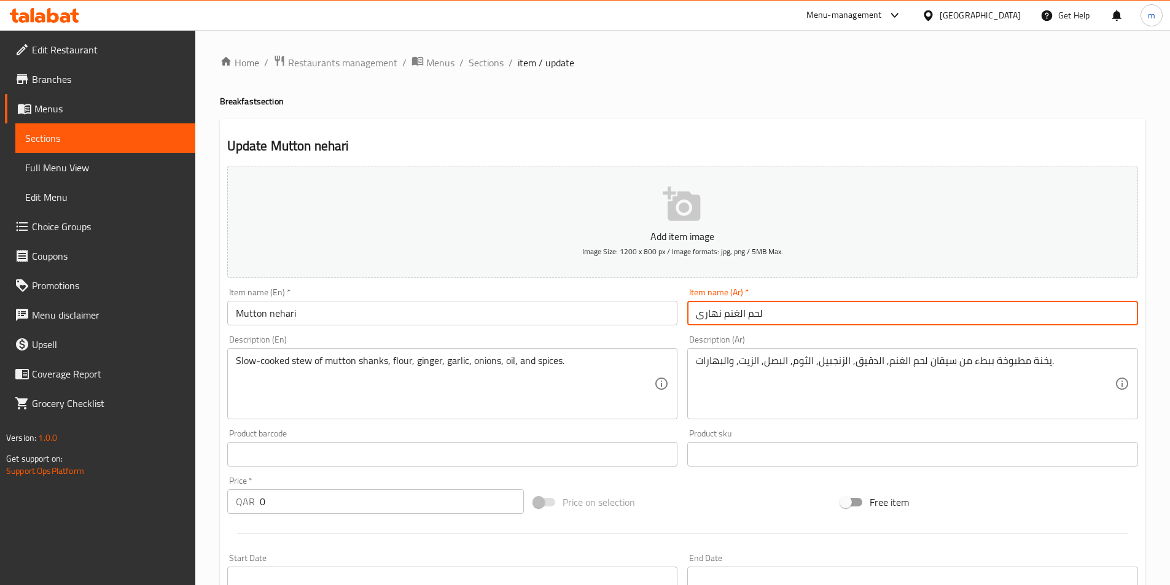
click at [833, 312] on input "لحم الغنم نهارى" at bounding box center [912, 313] width 451 height 25
click at [405, 308] on input "Mutton nehari" at bounding box center [452, 313] width 451 height 25
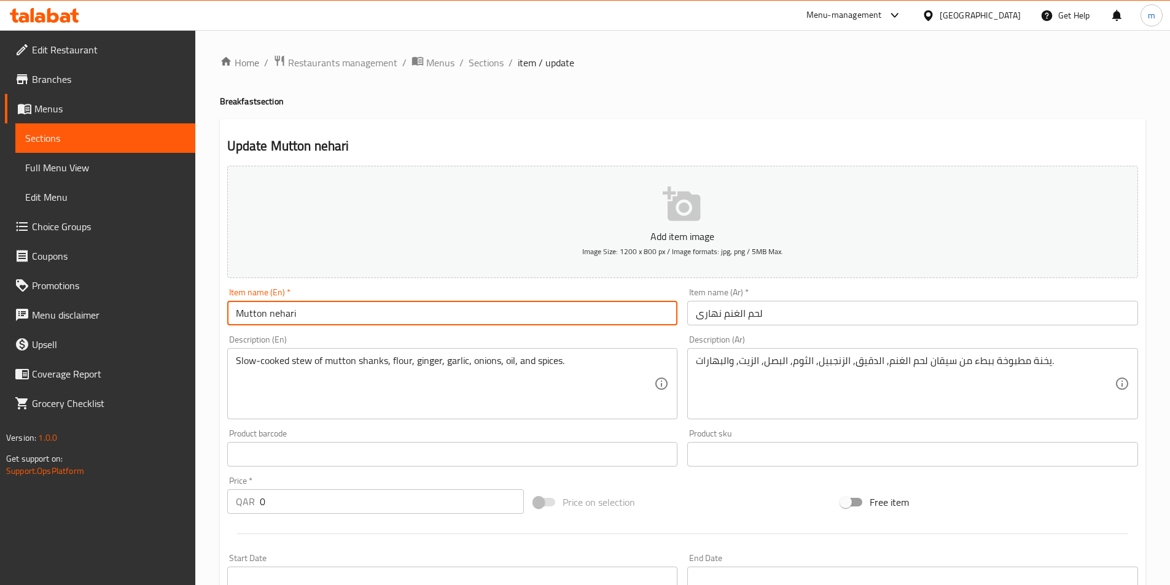
click at [405, 309] on input "Mutton nehari" at bounding box center [452, 313] width 451 height 25
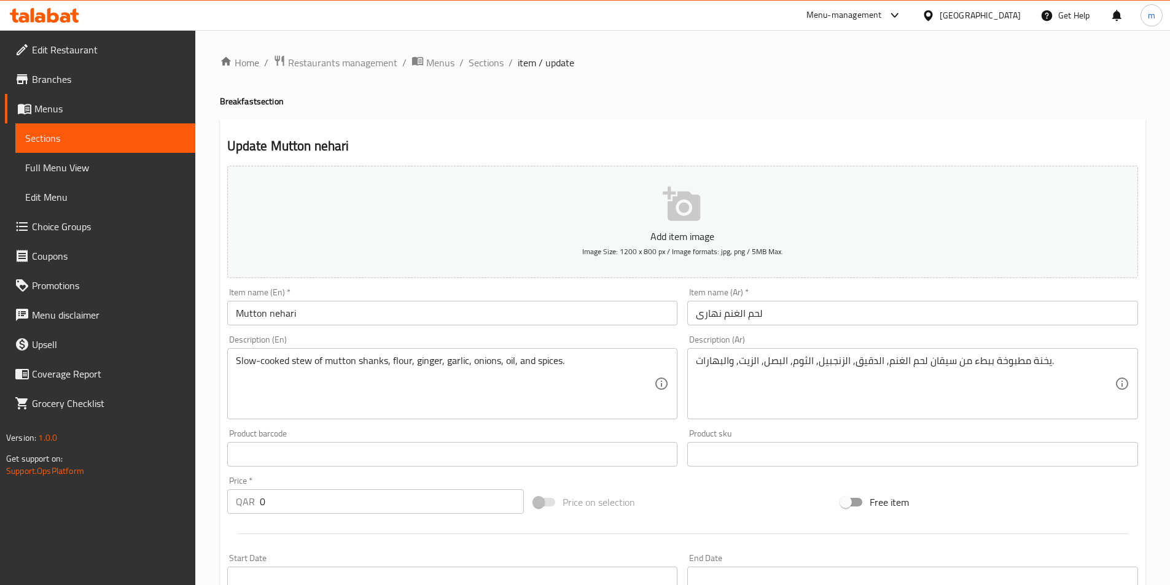
click at [470, 289] on div "Item name (En)   * Mutton nehari Item name (En) *" at bounding box center [452, 306] width 451 height 37
click at [750, 312] on input "لحم الغنم نهارى" at bounding box center [912, 313] width 451 height 25
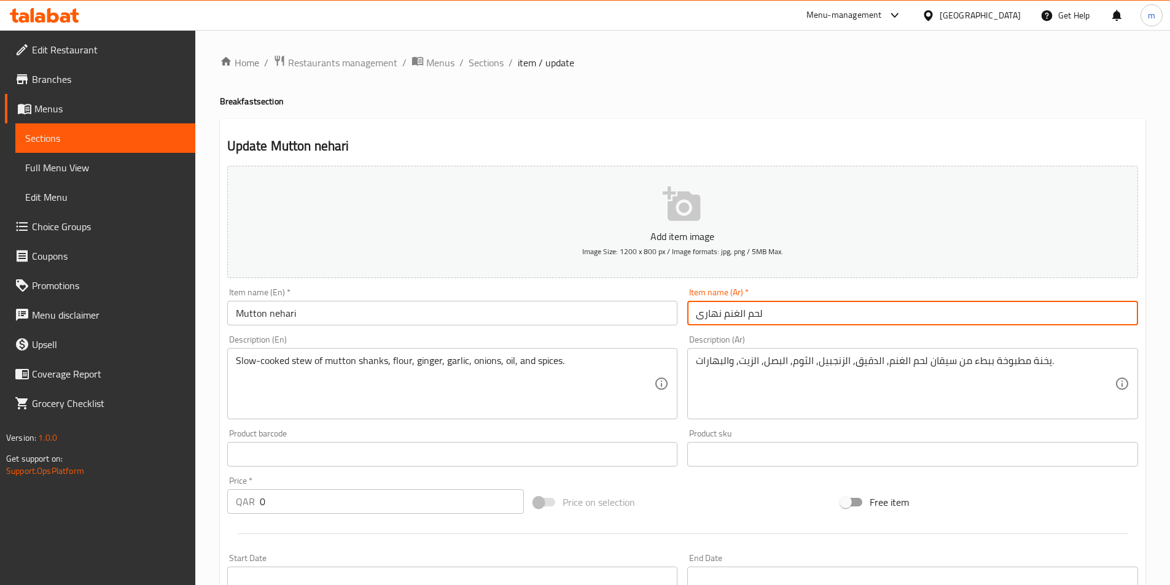
click at [750, 312] on input "لحم الغنم نهارى" at bounding box center [912, 313] width 451 height 25
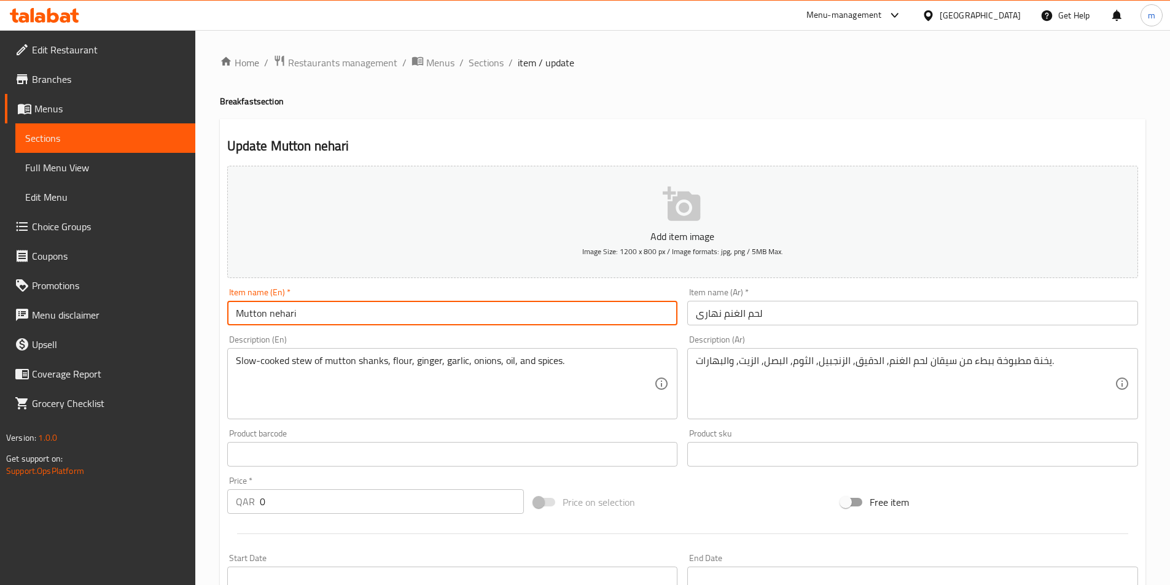
click at [308, 325] on input "Mutton nehari" at bounding box center [452, 313] width 451 height 25
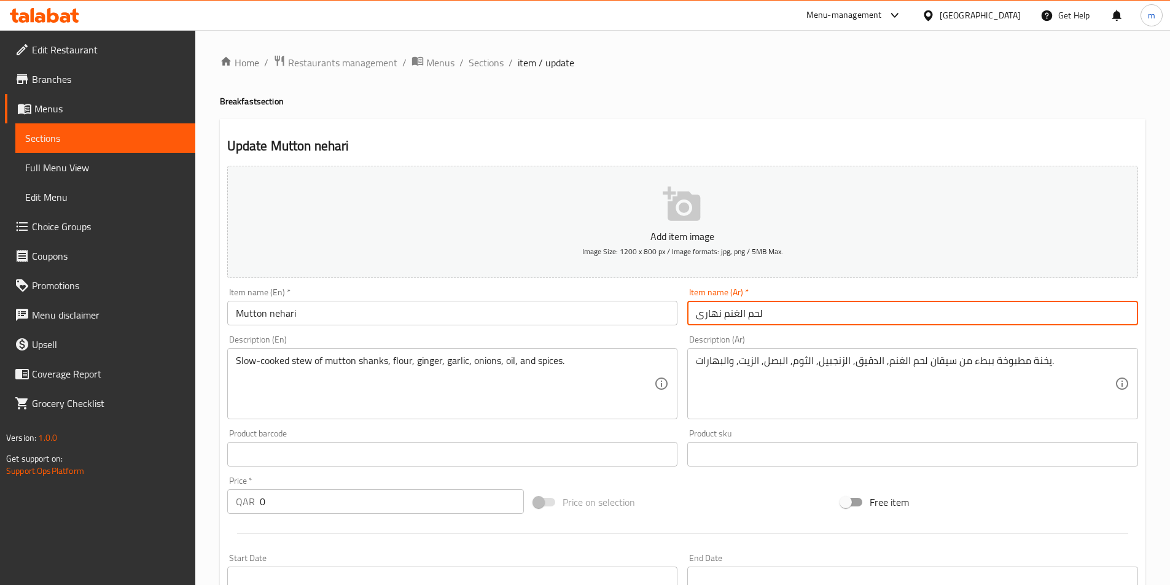
drag, startPoint x: 791, startPoint y: 319, endPoint x: 746, endPoint y: 316, distance: 45.5
click at [746, 316] on input "لحم الغنم نهارى" at bounding box center [912, 313] width 451 height 25
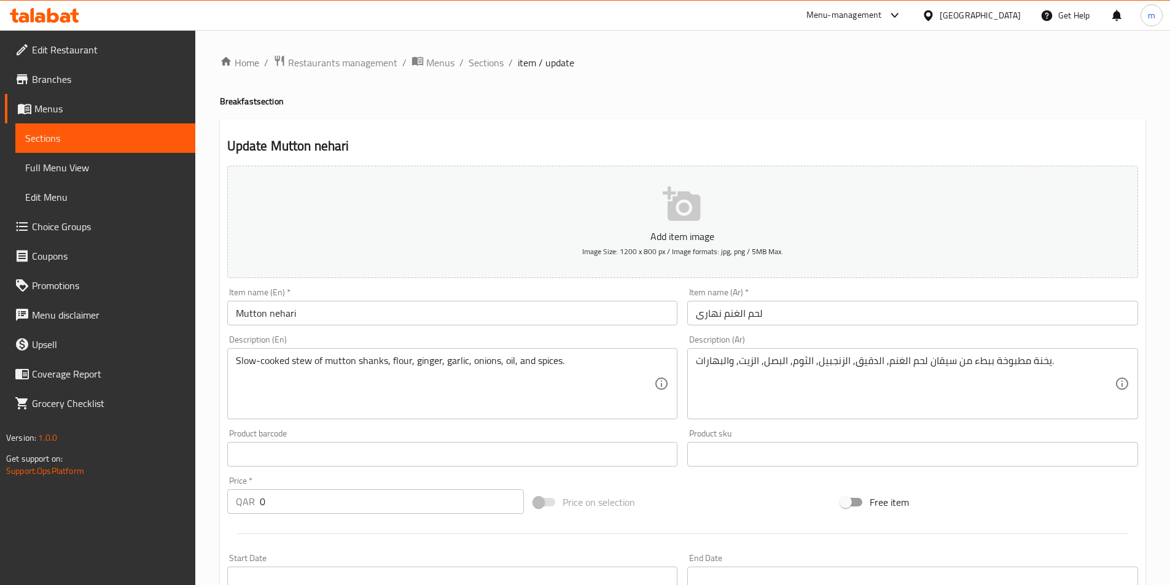
click at [271, 311] on input "Mutton nehari" at bounding box center [452, 313] width 451 height 25
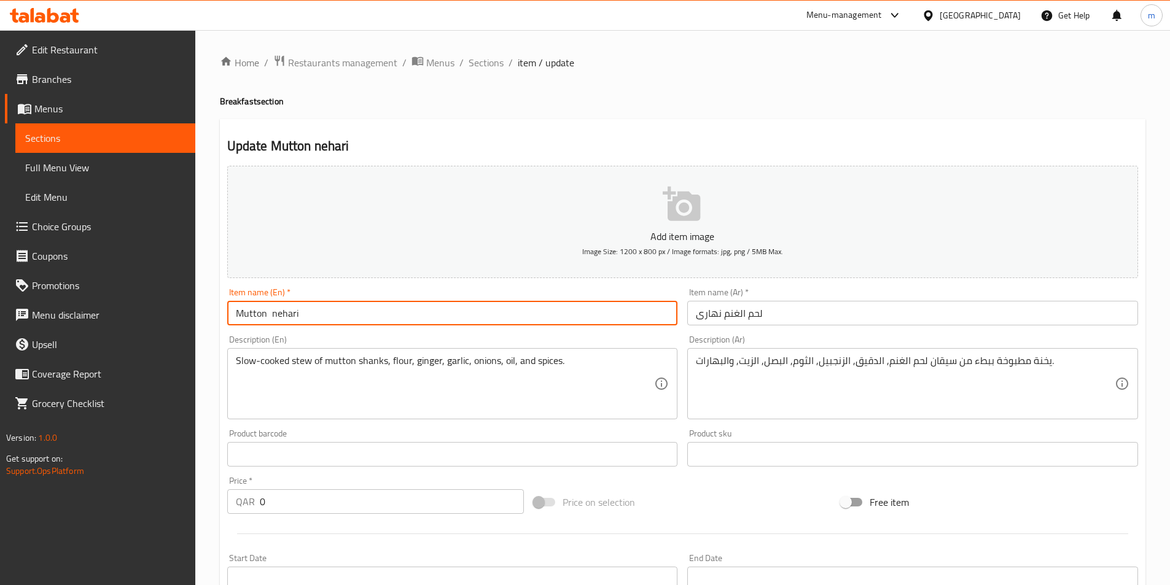
paste input "Meat"
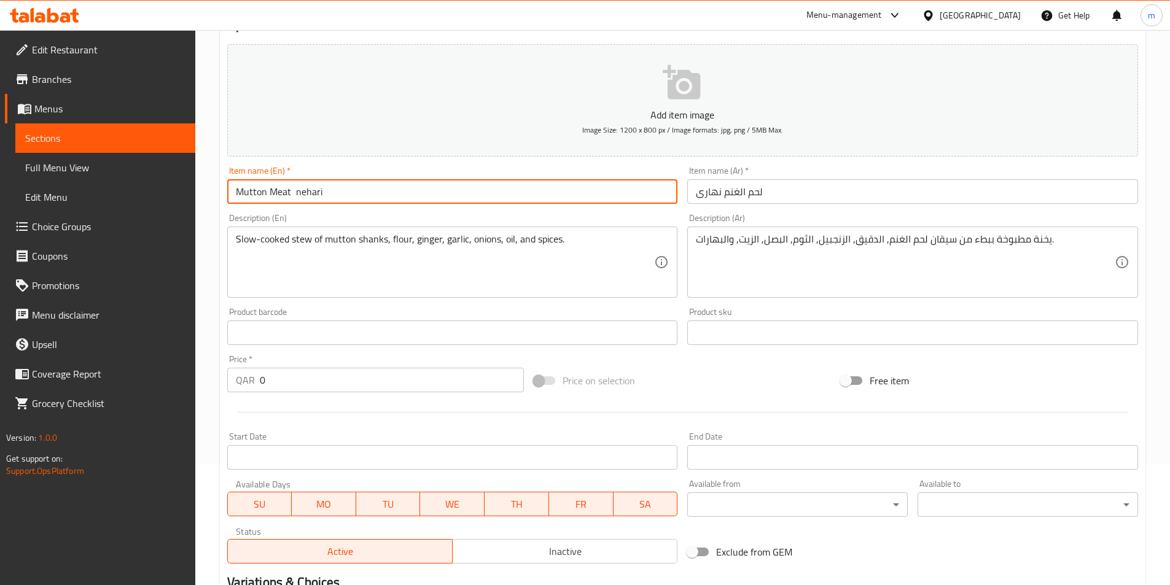
scroll to position [310, 0]
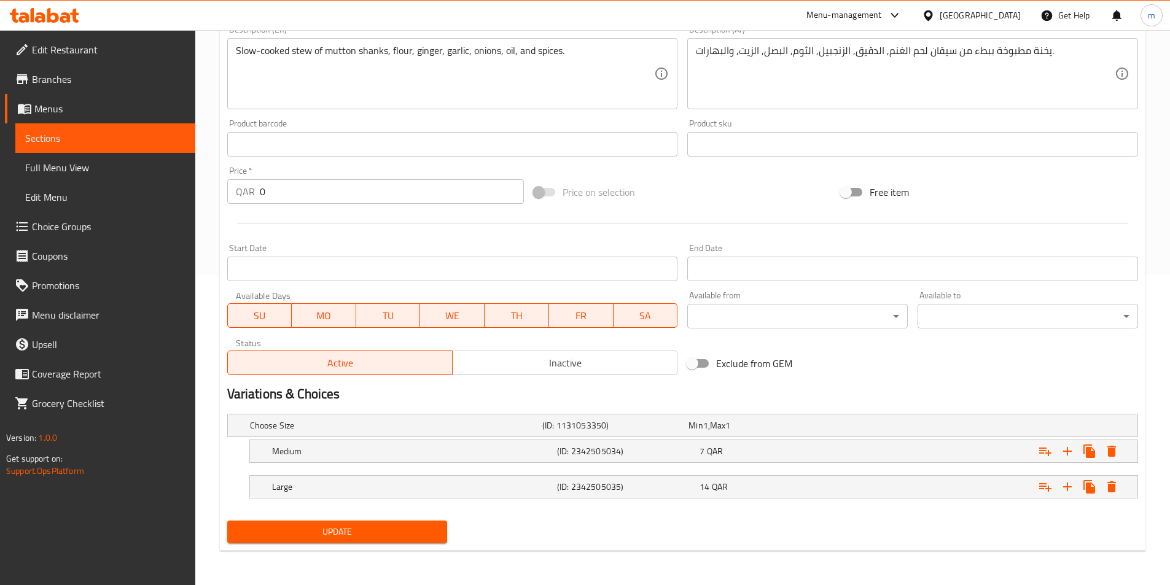
type input "Mutton Meat nehari"
click at [383, 534] on span "Update" at bounding box center [337, 531] width 201 height 15
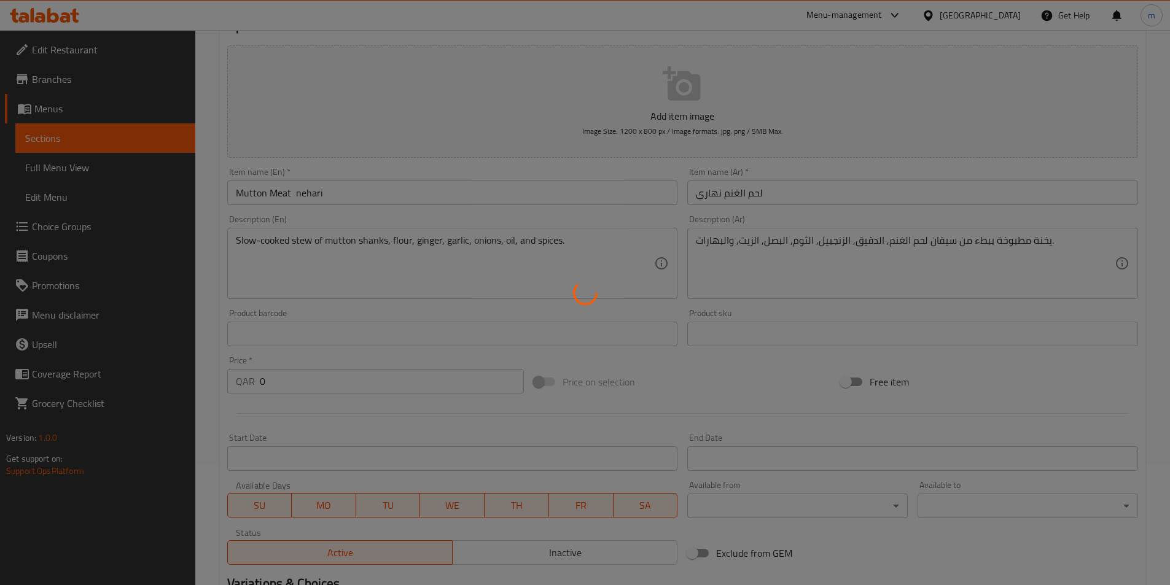
scroll to position [0, 0]
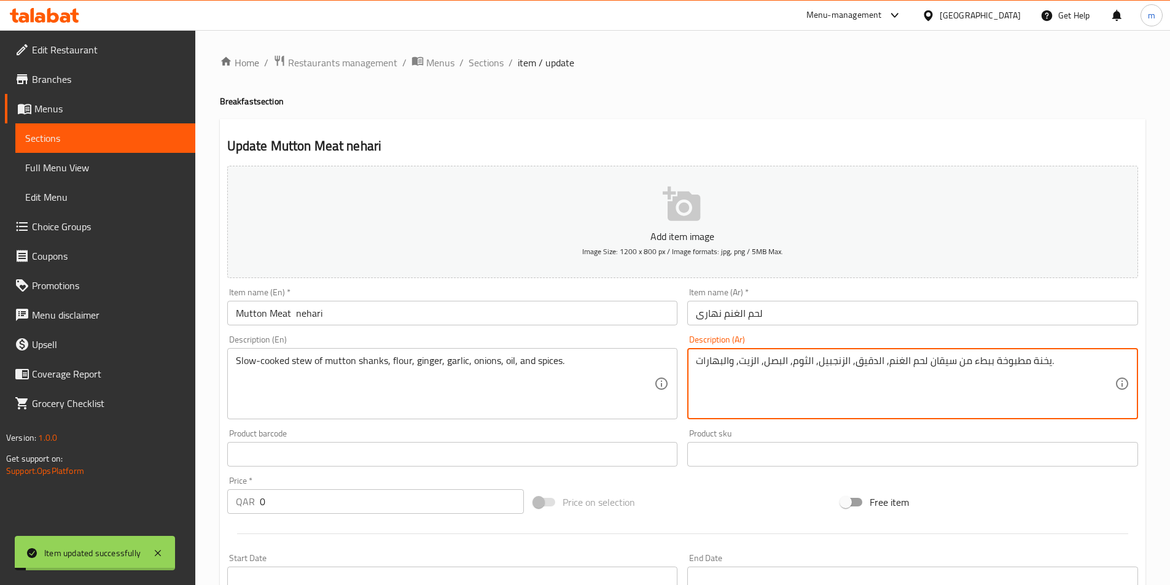
click at [918, 361] on textarea "يخنة مطبوخة ببطء من سيقان لحم الغنم, الدقيق, الزنجبيل, الثوم, البصل, الزيت, وال…" at bounding box center [905, 384] width 419 height 58
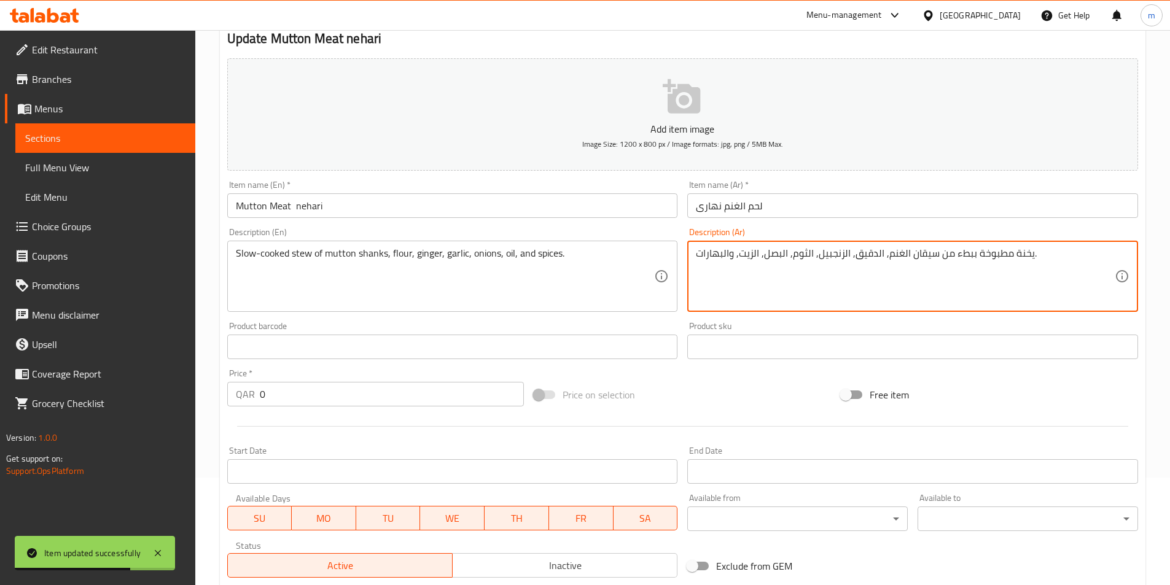
scroll to position [310, 0]
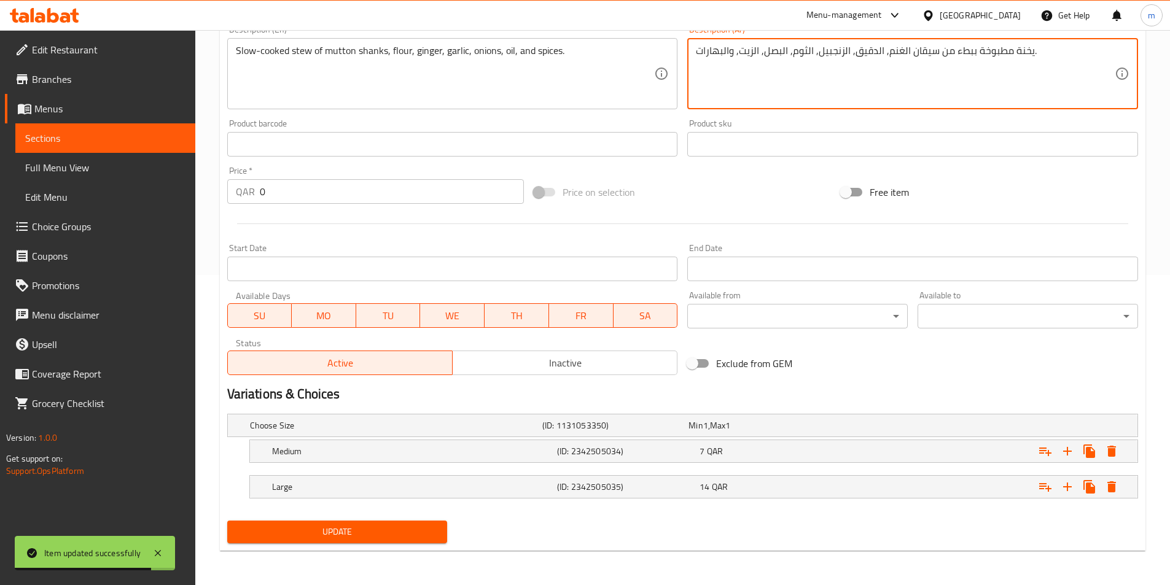
type textarea "يخنة مطبوخة ببطء من سيقان الغنم, الدقيق, الزنجبيل, الثوم, البصل, الزيت, والبهار…"
click at [281, 537] on span "Update" at bounding box center [337, 531] width 201 height 15
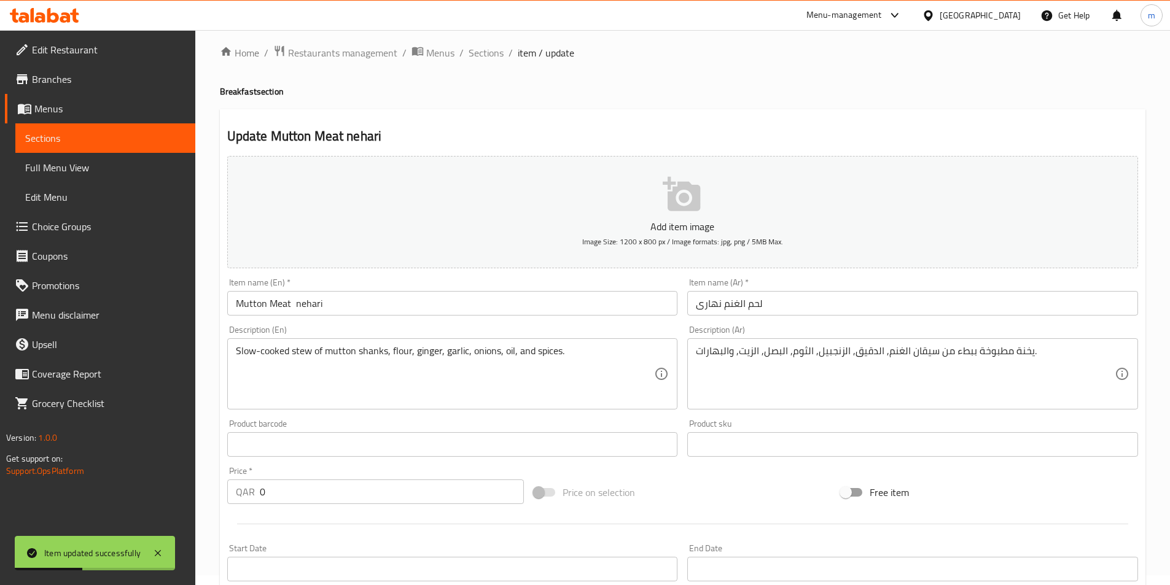
scroll to position [3, 0]
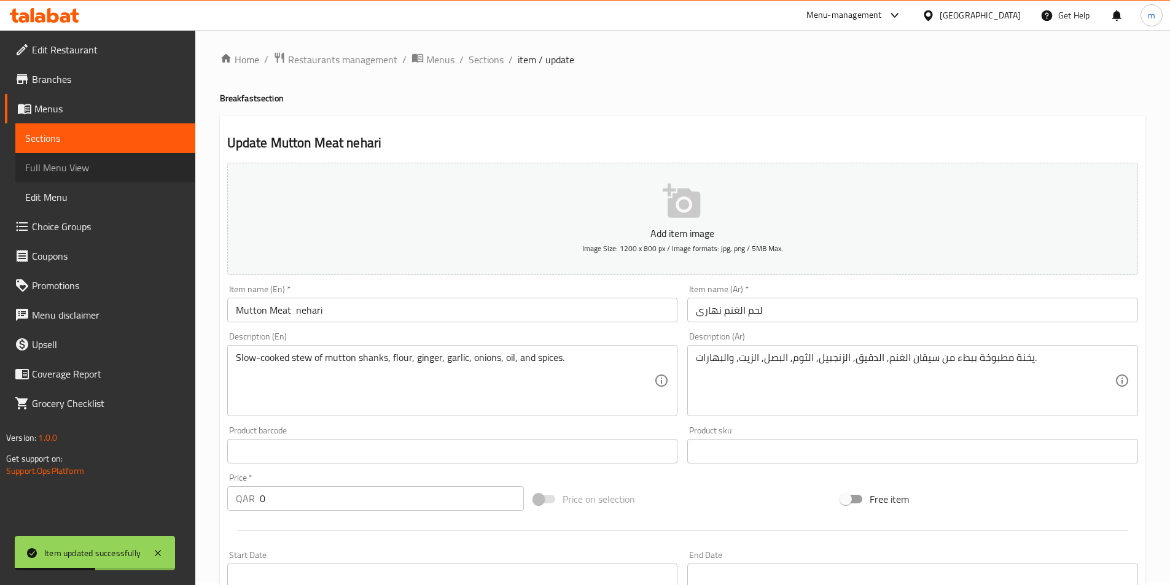
click at [95, 171] on span "Full Menu View" at bounding box center [105, 167] width 160 height 15
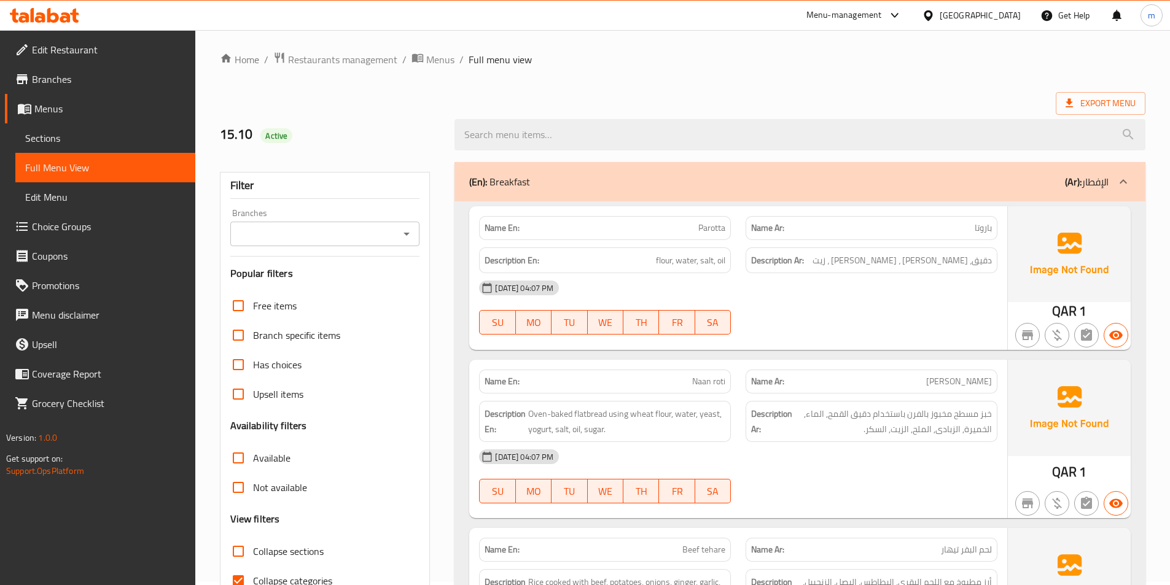
click at [58, 126] on link "Sections" at bounding box center [105, 137] width 180 height 29
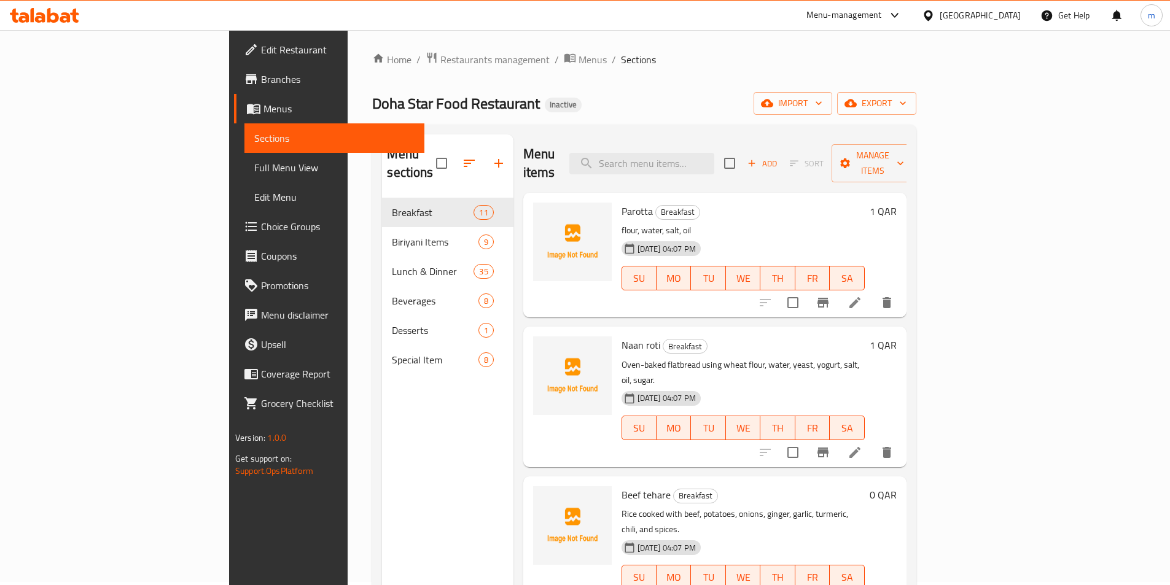
click at [537, 125] on div "Menu sections Breakfast 11 Biriyani Items 9 Lunch & Dinner 35 Beverages 8 Desse…" at bounding box center [643, 427] width 543 height 605
click at [710, 158] on input "search" at bounding box center [641, 163] width 145 height 21
paste input "Mix vegetable"
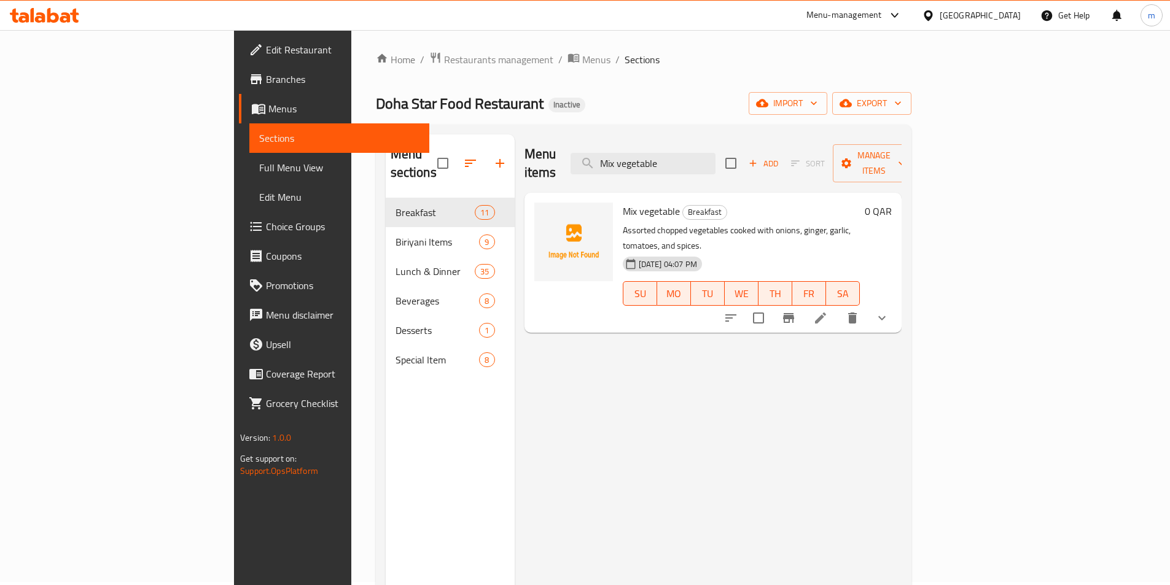
type input "Mix vegetable"
click at [837, 307] on li at bounding box center [820, 318] width 34 height 22
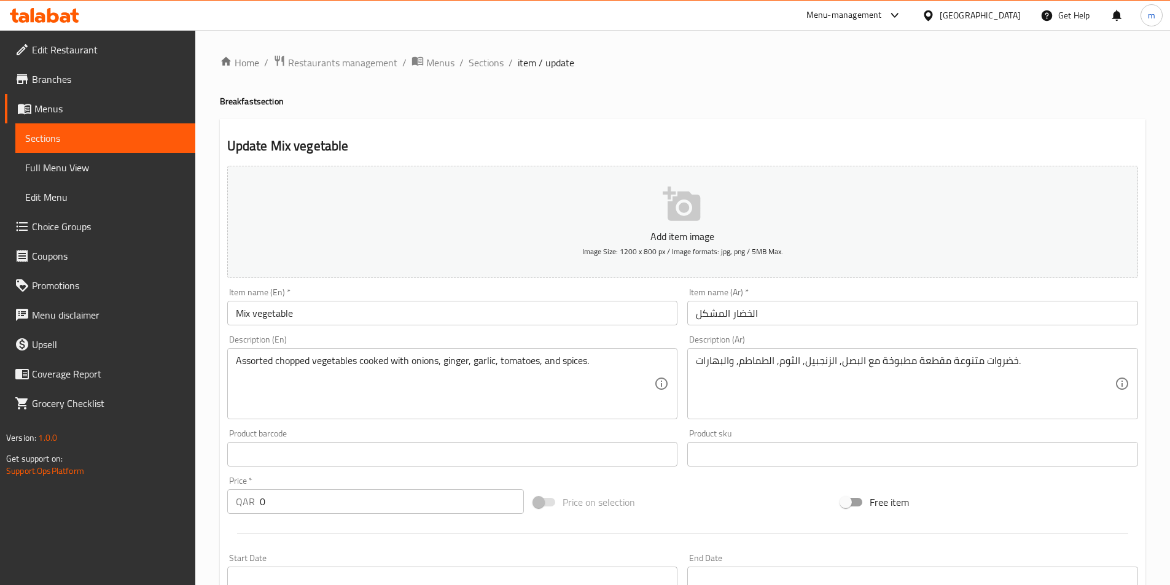
click at [853, 310] on input "الخضار المشكل" at bounding box center [912, 313] width 451 height 25
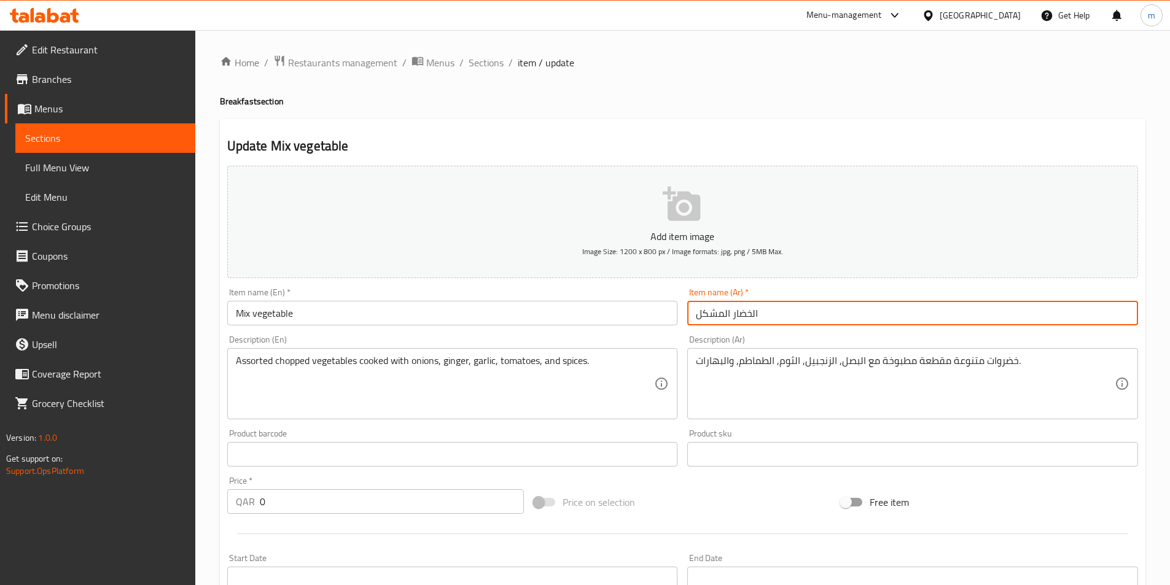
click at [724, 314] on input "الخضار المشكل" at bounding box center [912, 313] width 451 height 25
click at [791, 317] on input "الخضار" at bounding box center [912, 313] width 451 height 25
click at [1131, 314] on input "الخضار" at bounding box center [912, 313] width 451 height 25
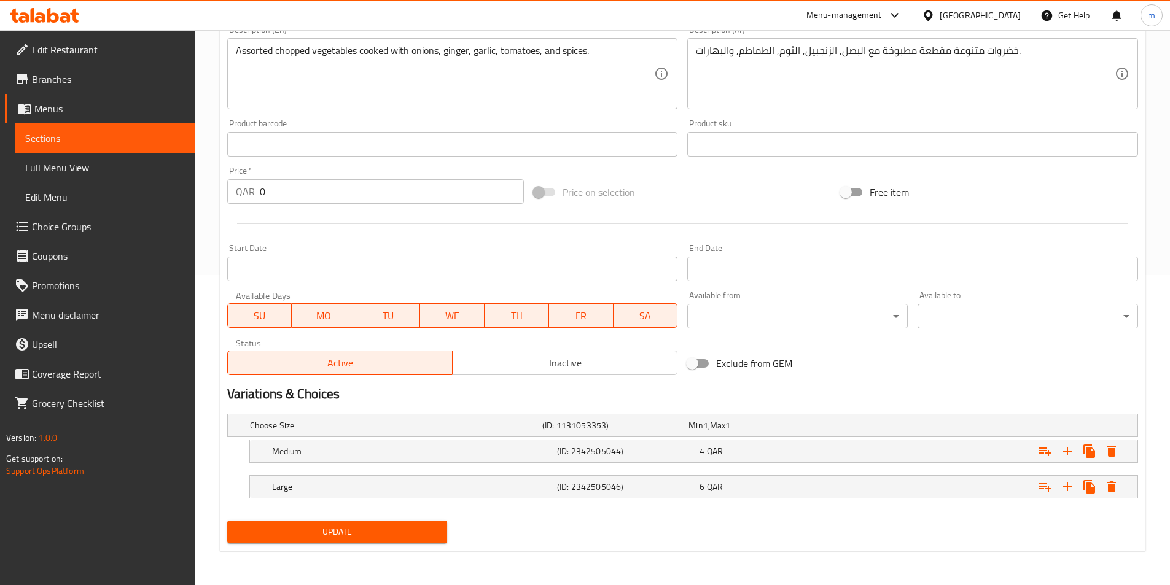
type input "مزيج الخضار"
click at [351, 531] on span "Update" at bounding box center [337, 531] width 201 height 15
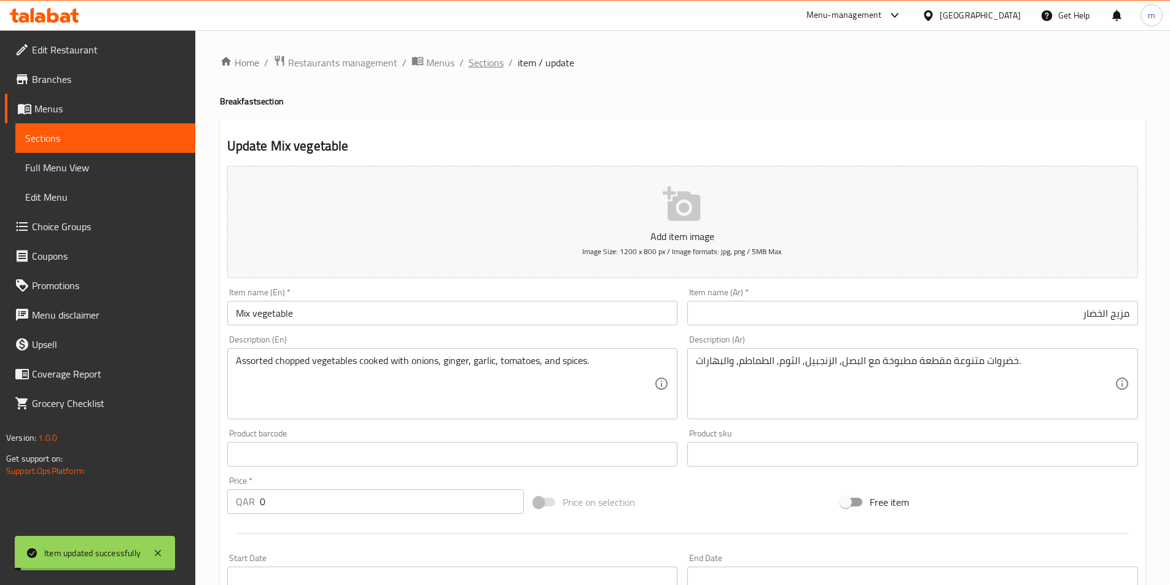
click at [486, 57] on span "Sections" at bounding box center [485, 62] width 35 height 15
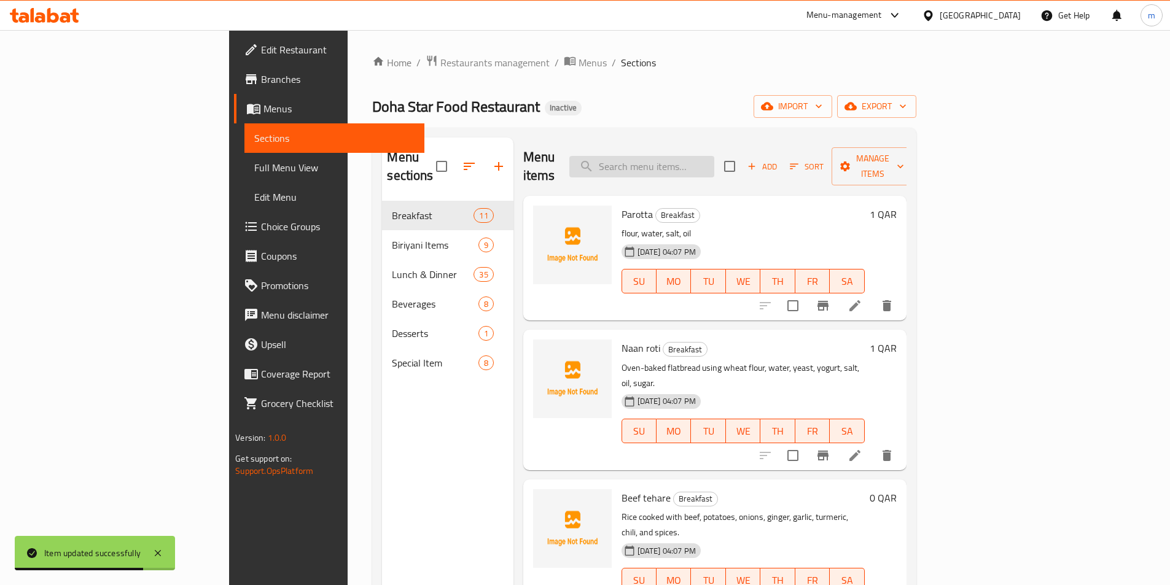
click at [714, 157] on input "search" at bounding box center [641, 166] width 145 height 21
paste input "Combo Package mutton biryani"
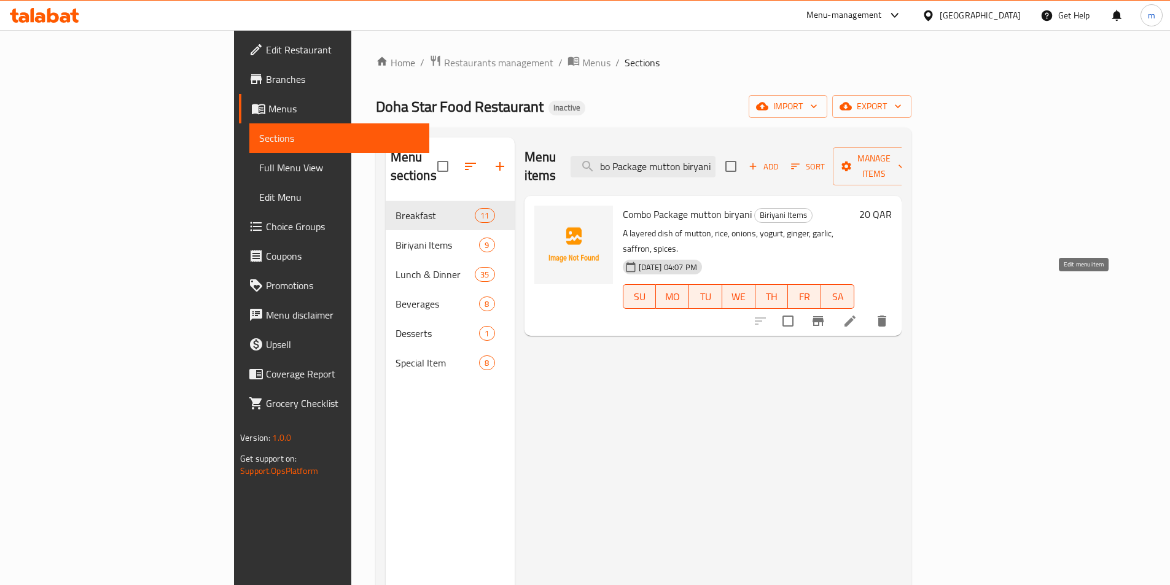
type input "Combo Package mutton biryani"
click at [855, 316] on icon at bounding box center [849, 321] width 11 height 11
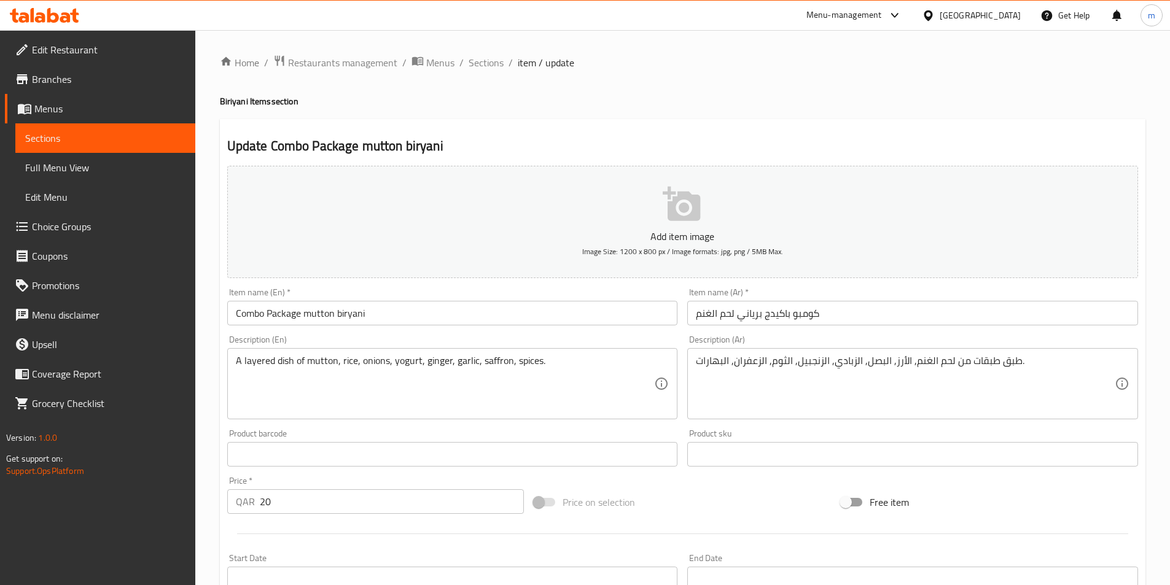
click at [1004, 327] on div "Item name (Ar)   * كومبو باكيدج برياني لحم الغنم Item name (Ar) *" at bounding box center [912, 306] width 460 height 47
click at [988, 316] on input "كومبو باكيدج برياني لحم الغنم" at bounding box center [912, 313] width 451 height 25
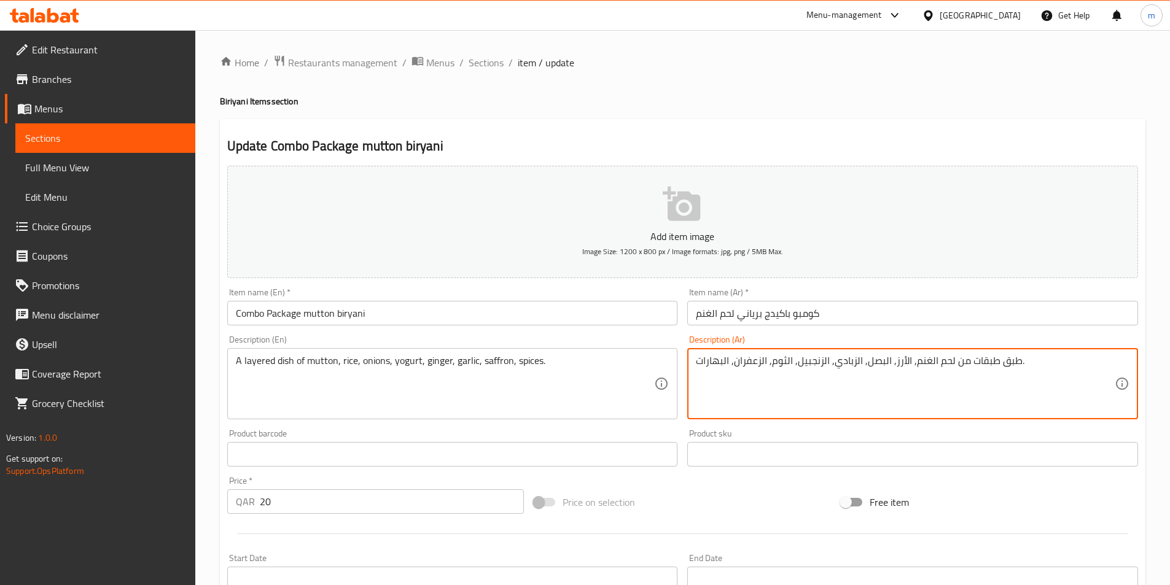
click at [1031, 361] on textarea "طبق طبقات من لحم الغنم, الأرز, البصل, الزبادي, الزنجبيل, الثوم, الزعفران, البها…" at bounding box center [905, 384] width 419 height 58
click at [1056, 359] on textarea "طبق طبقات من لحم الغنم, الأرز, البصل, الزبادي, الزنجبيل, الثوم, الزعفران, البها…" at bounding box center [905, 384] width 419 height 58
paste textarea "من"
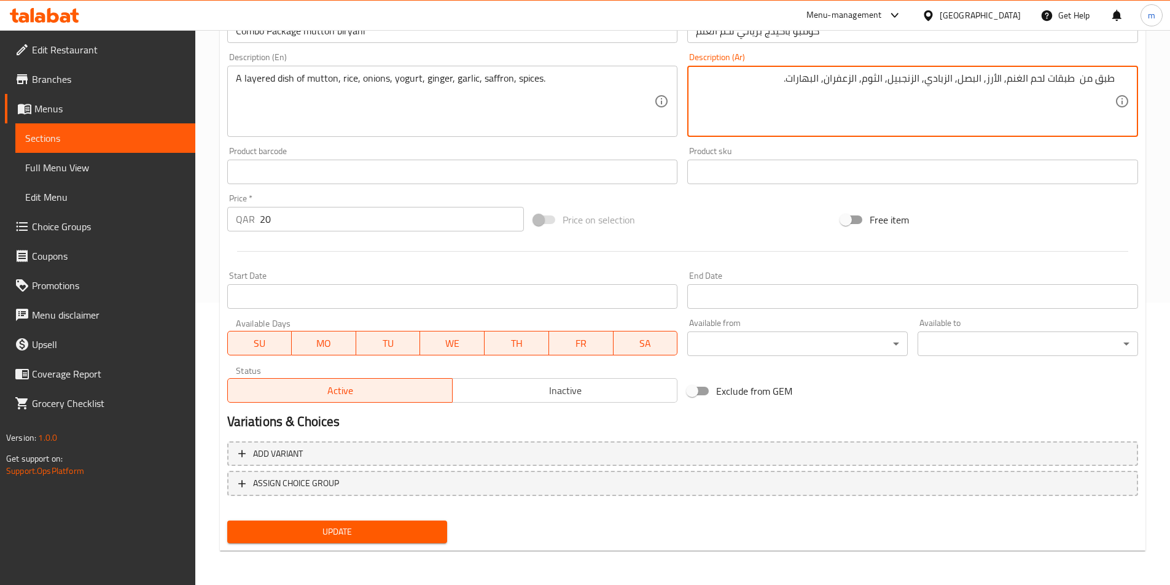
type textarea "طبق من طبقات لحم الغنم, الأرز, البصل, الزبادي, الزنجبيل, الثوم, الزعفران, البها…"
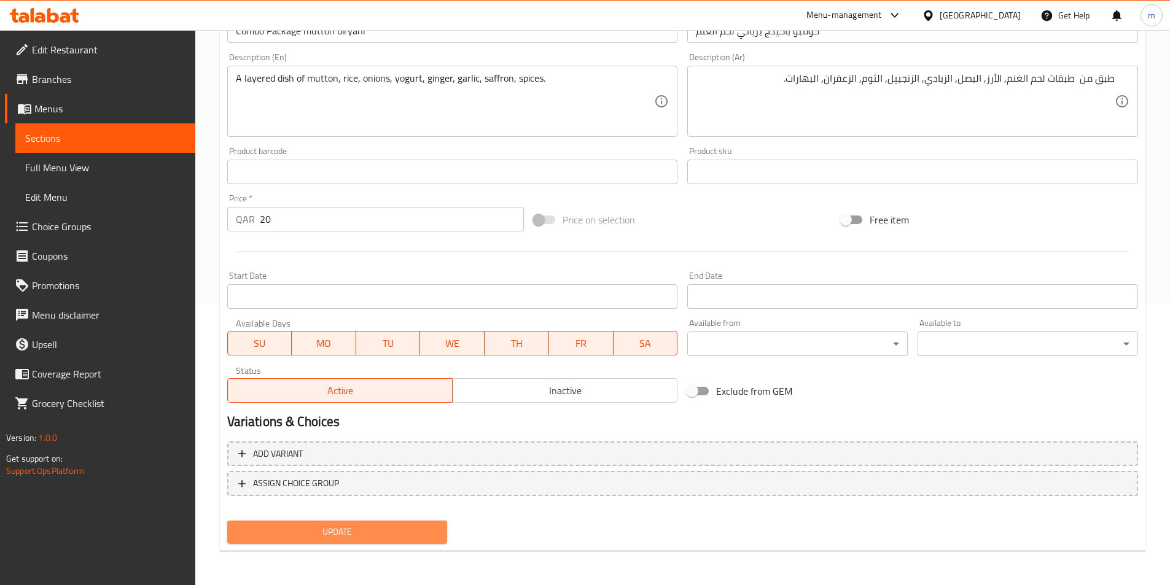
click at [431, 532] on span "Update" at bounding box center [337, 531] width 201 height 15
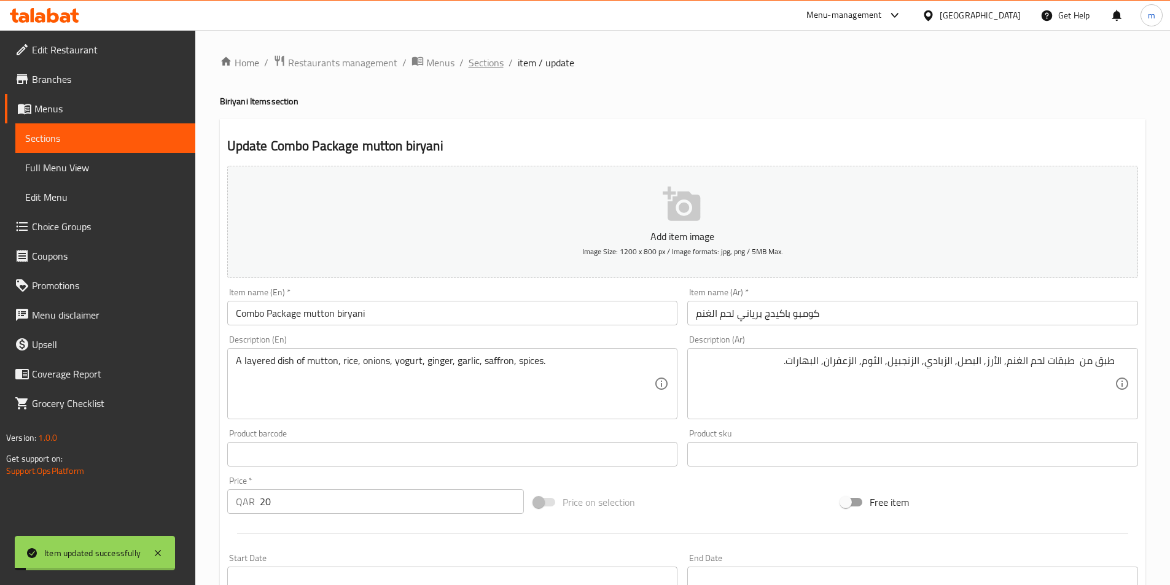
click at [486, 57] on span "Sections" at bounding box center [485, 62] width 35 height 15
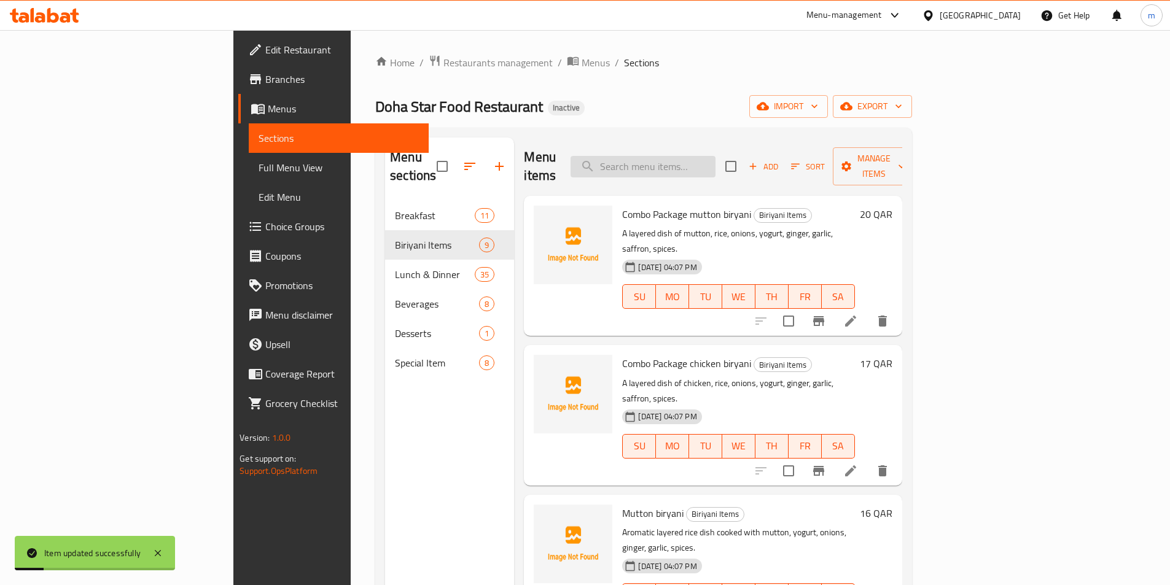
click at [713, 156] on input "search" at bounding box center [642, 166] width 145 height 21
paste input "Combo Package chicken biryani"
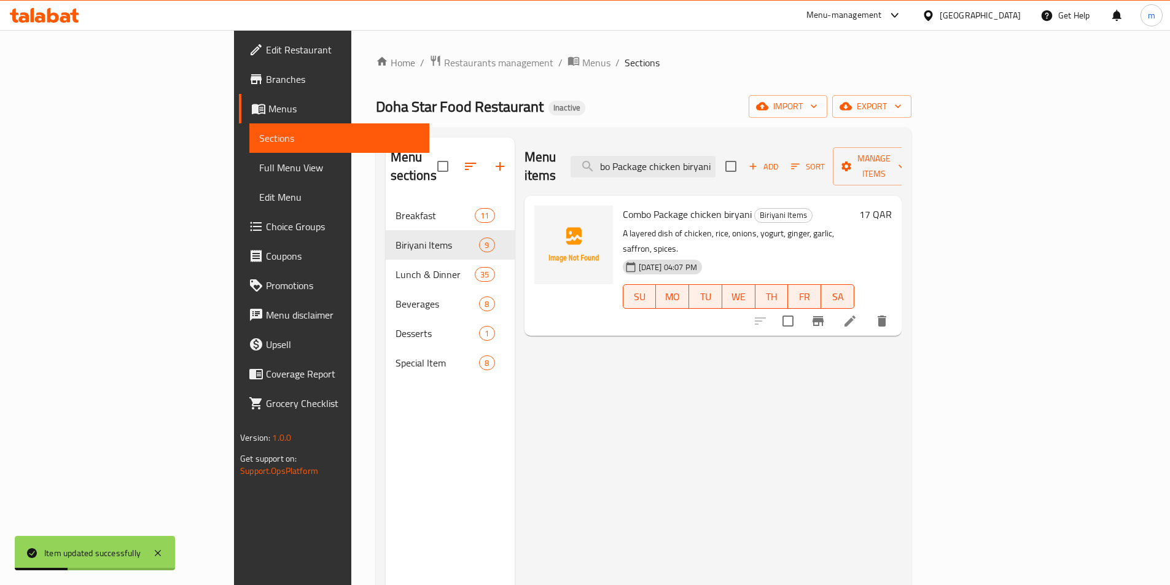
type input "Combo Package chicken biryani"
click at [855, 316] on icon at bounding box center [849, 321] width 11 height 11
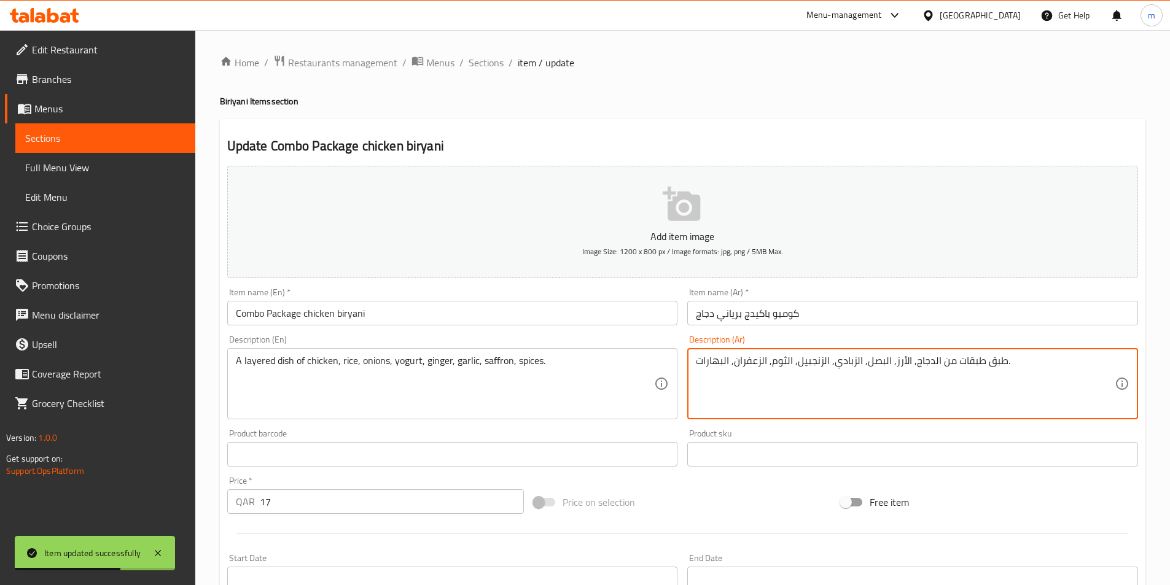
click at [939, 367] on textarea "طبق طبقات من الدجاج, الأرز, البصل, الزبادي, الزنجبيل, الثوم, الزعفران, البهارات." at bounding box center [905, 384] width 419 height 58
click at [946, 360] on textarea "طبق طبقات من الدجاج, الأرز, البصل, الزبادي, الزنجبيل, الثوم, الزعفران, البهارات." at bounding box center [905, 384] width 419 height 58
click at [965, 364] on textarea "طبق طبقات الدجاج, الأرز, البصل, الزبادي, الزنجبيل, الثوم, الزعفران, البهارات." at bounding box center [905, 384] width 419 height 58
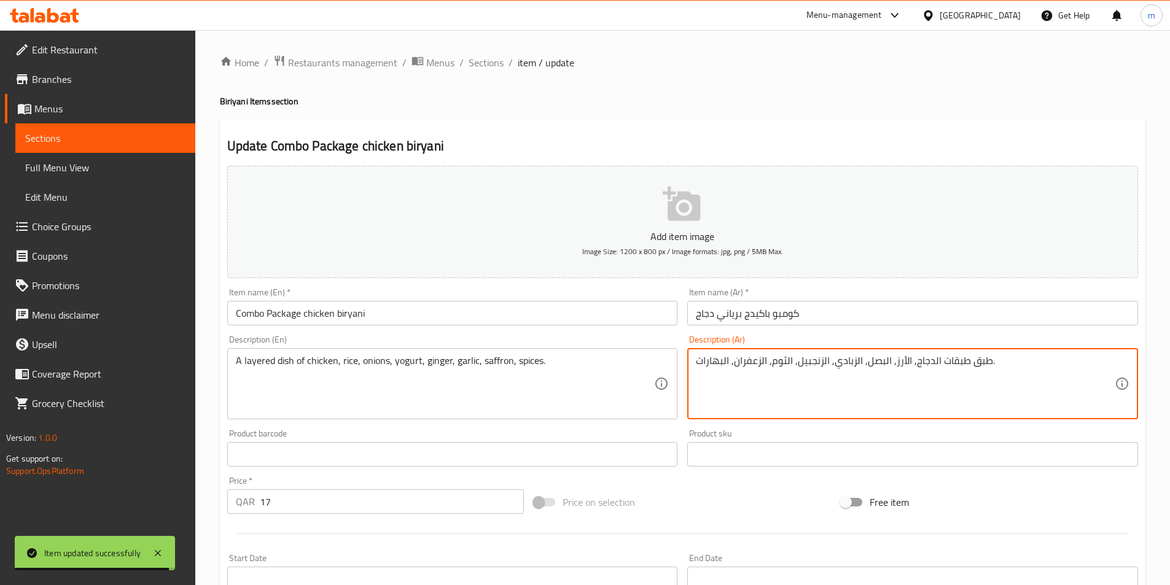
paste textarea "من"
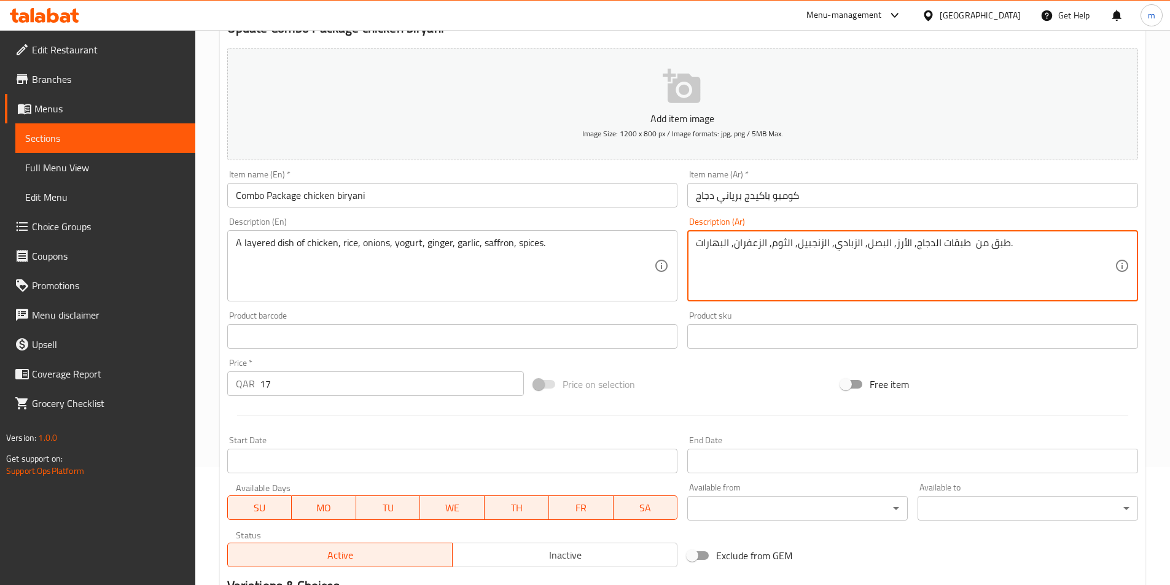
scroll to position [282, 0]
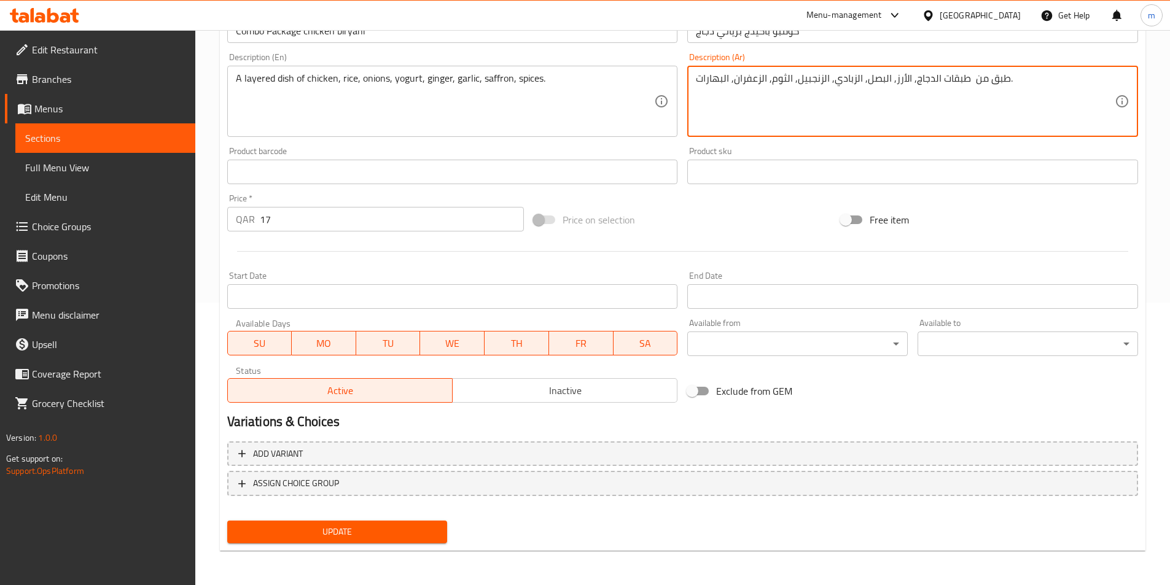
type textarea "طبق من طبقات الدجاج, الأرز, البصل, الزبادي, الزنجبيل, الثوم, الزعفران, البهارات."
click at [435, 528] on span "Update" at bounding box center [337, 531] width 201 height 15
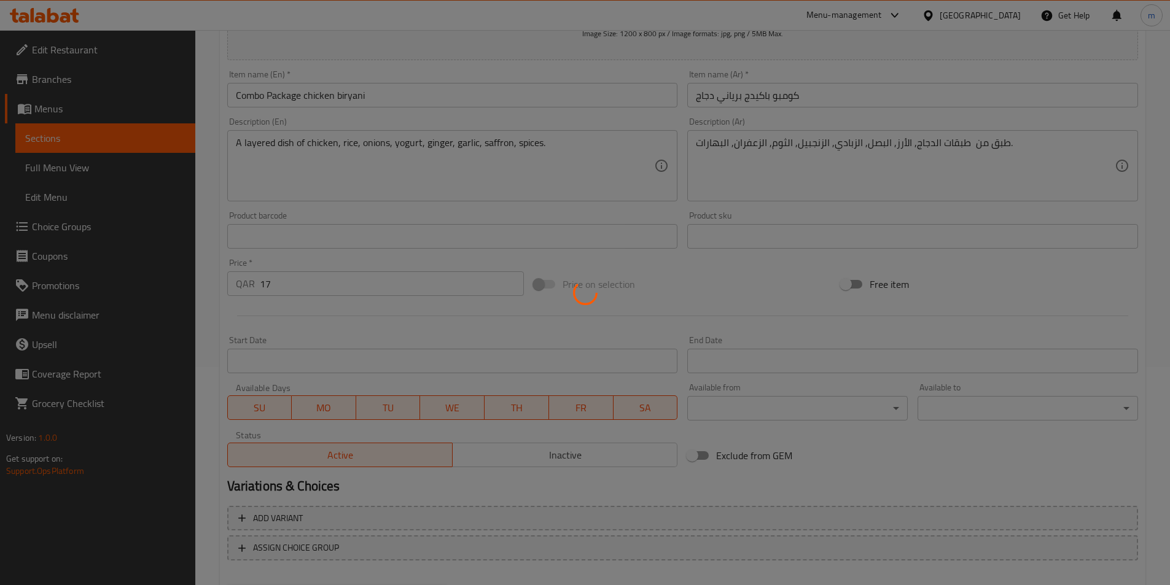
scroll to position [0, 0]
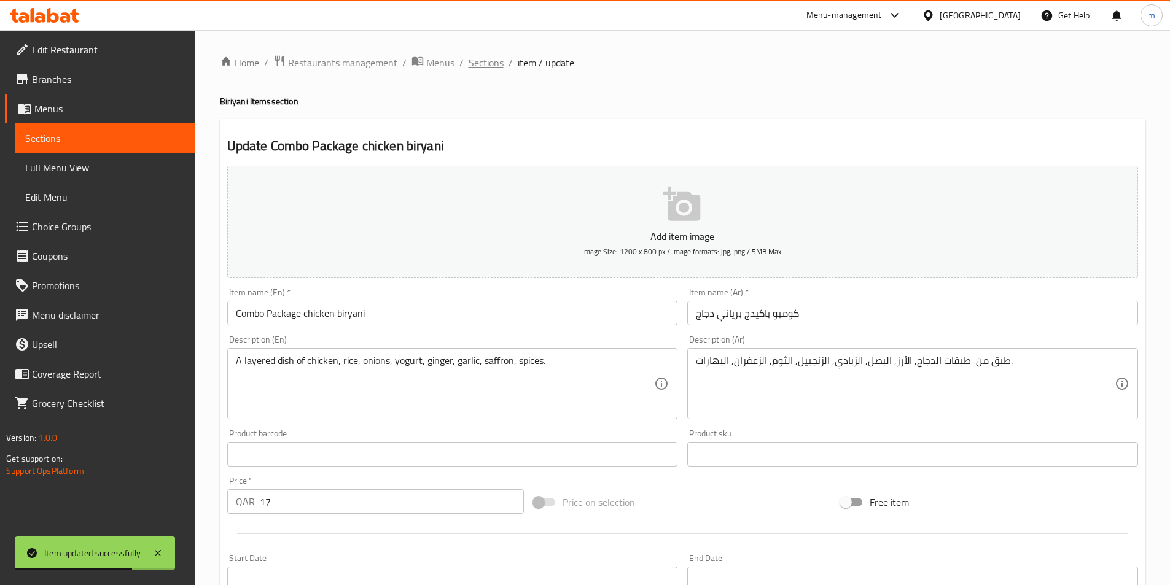
click at [484, 63] on span "Sections" at bounding box center [485, 62] width 35 height 15
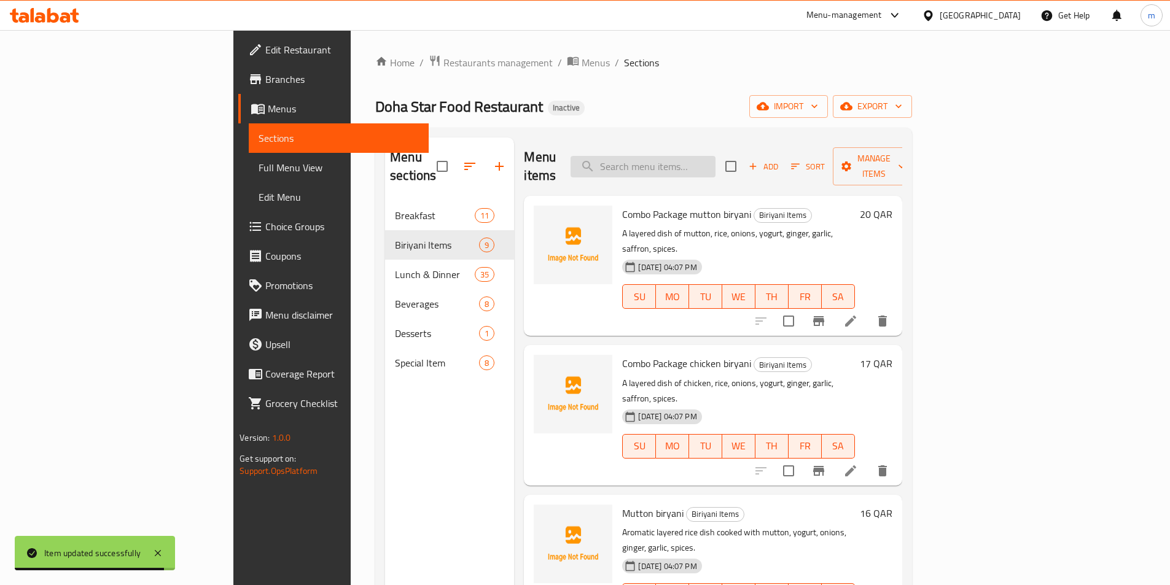
click at [715, 156] on input "search" at bounding box center [642, 166] width 145 height 21
paste input "Chicken curry"
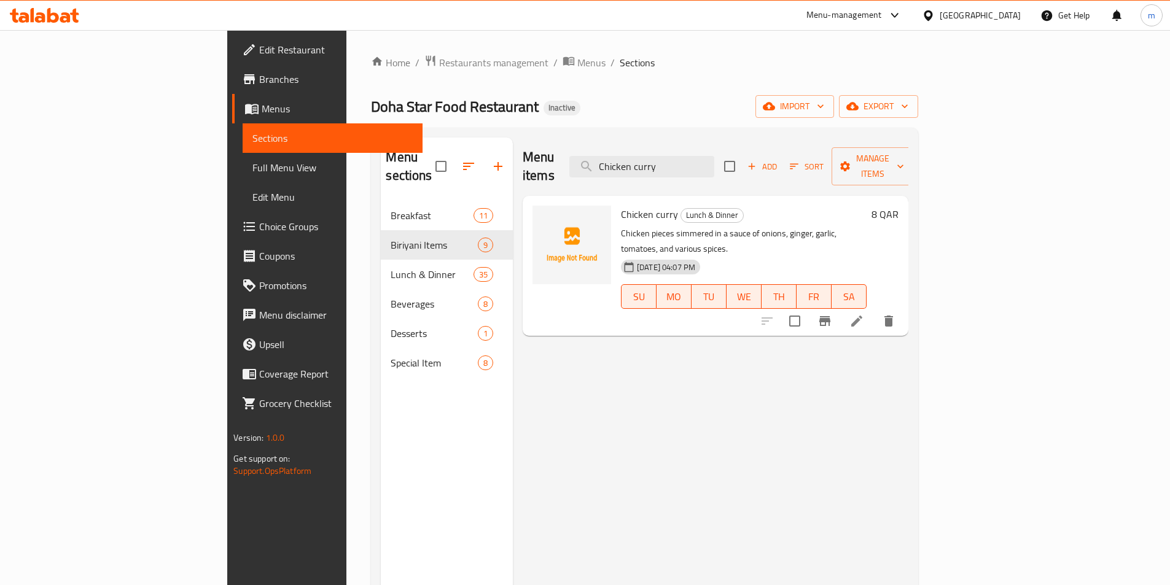
type input "Chicken curry"
click at [864, 314] on icon at bounding box center [856, 321] width 15 height 15
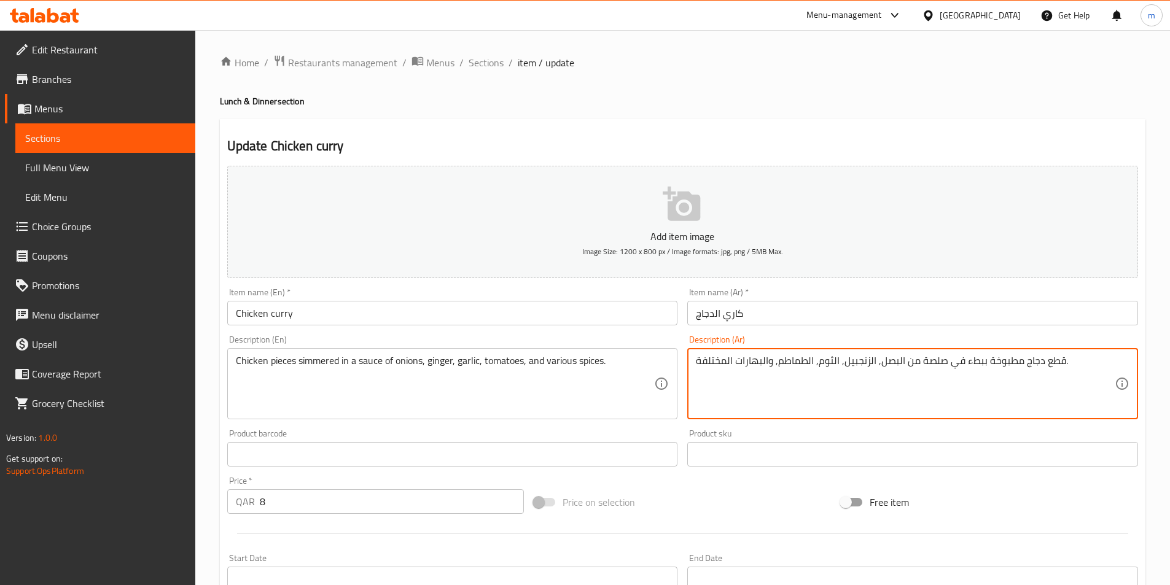
click at [706, 362] on textarea "قطع دجاج مطبوخة ببطء في صلصة من البصل, الزنجبيل, الثوم, الطماطم, والبهارات المخ…" at bounding box center [905, 384] width 419 height 58
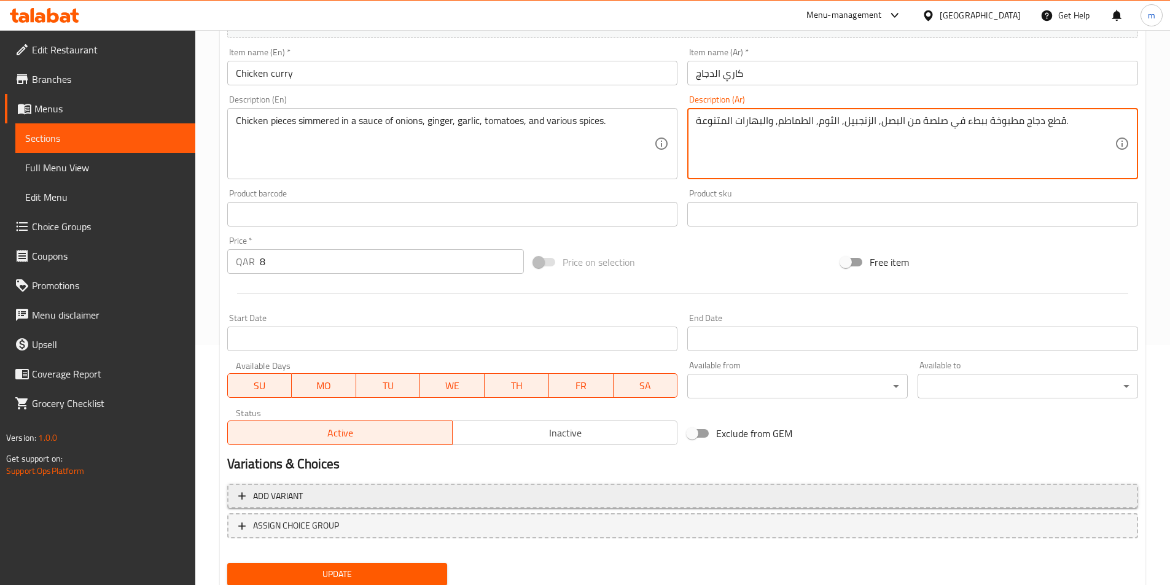
scroll to position [246, 0]
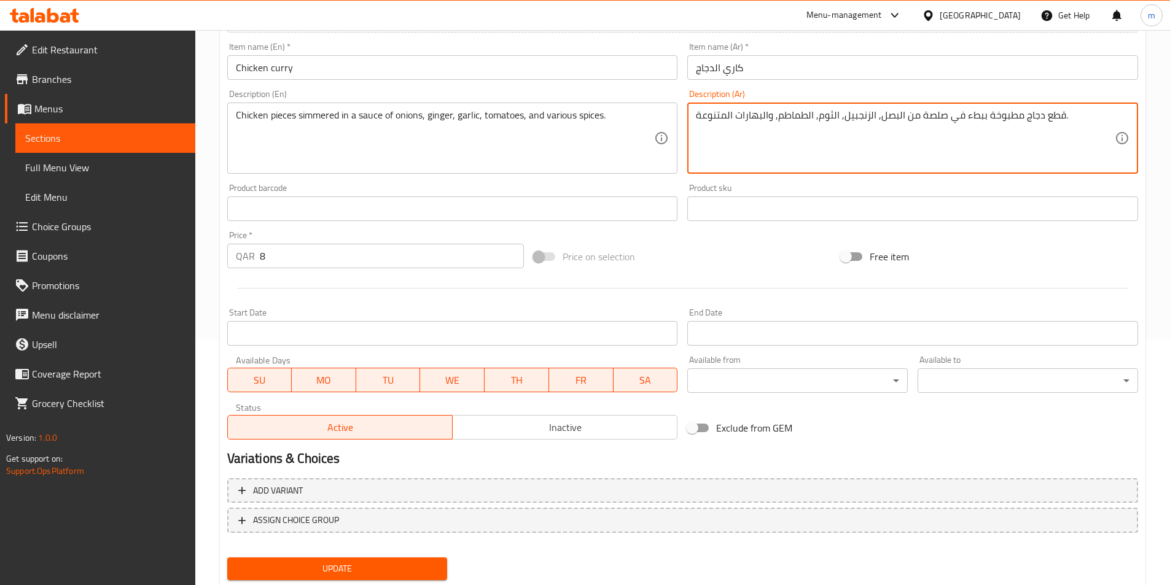
type textarea "قطع دجاج مطبوخة ببطء في صلصة من البصل, الزنجبيل, الثوم, الطماطم, والبهارات المت…"
click at [421, 575] on span "Update" at bounding box center [337, 568] width 201 height 15
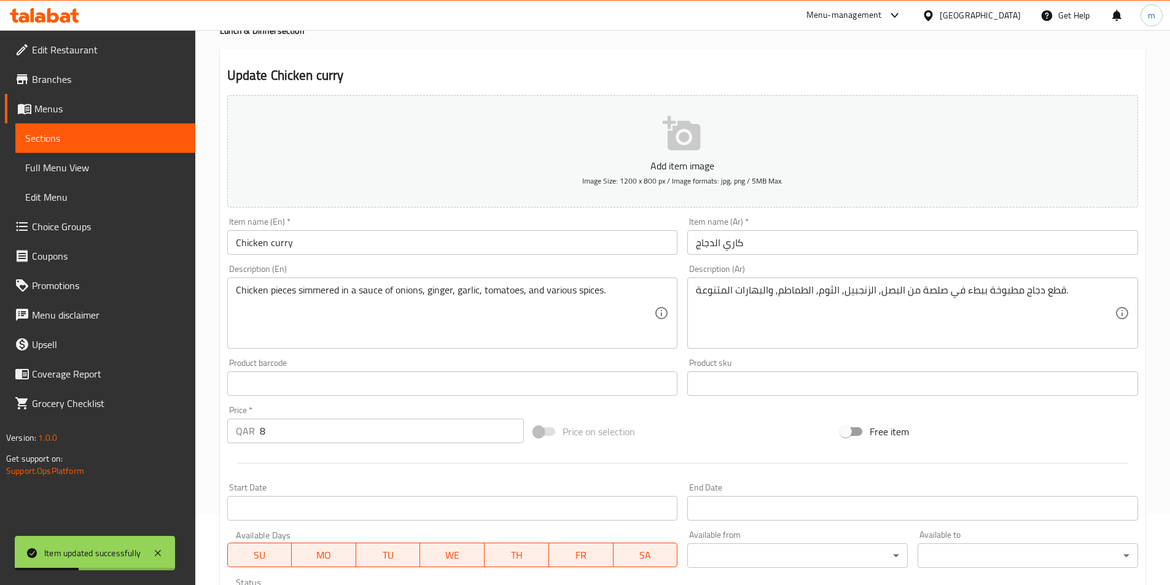
scroll to position [0, 0]
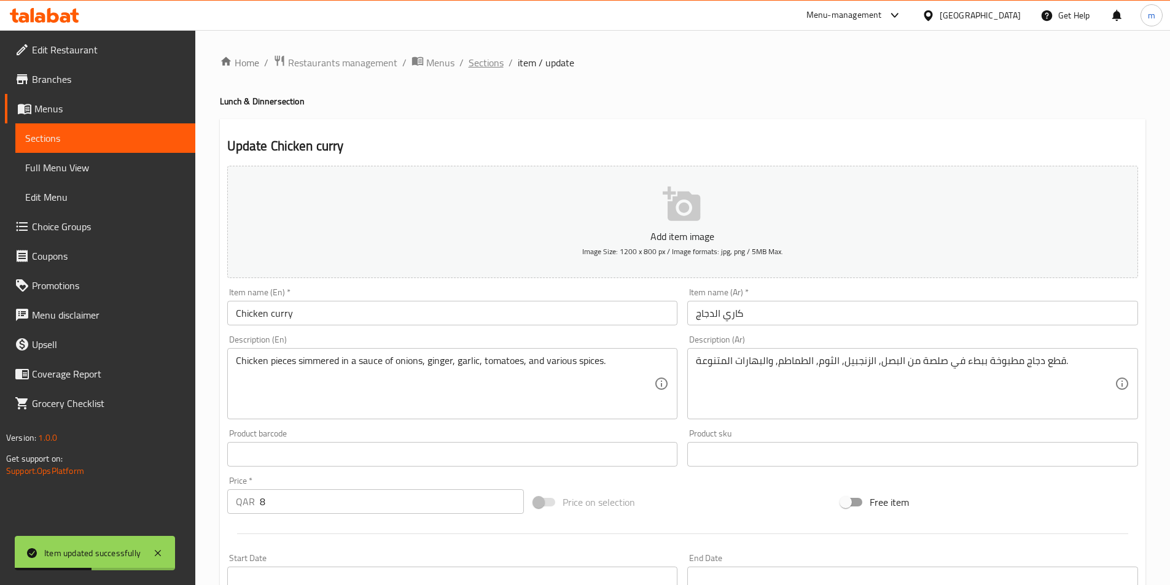
click at [487, 63] on span "Sections" at bounding box center [485, 62] width 35 height 15
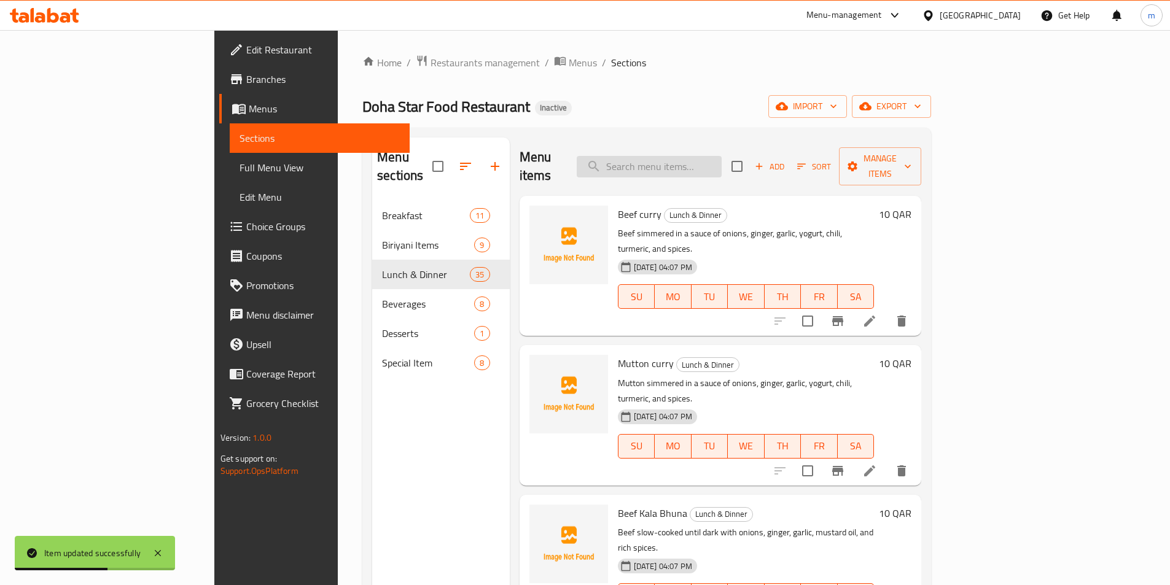
click at [721, 156] on input "search" at bounding box center [648, 166] width 145 height 21
paste input "Chicken fry"
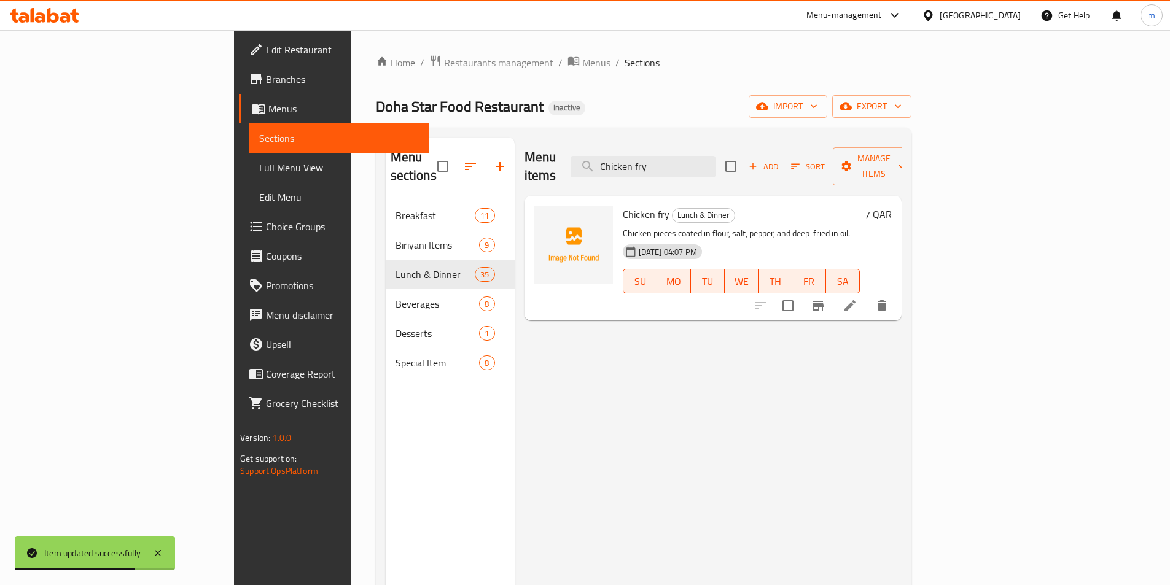
type input "Chicken fry"
click at [867, 295] on li at bounding box center [850, 306] width 34 height 22
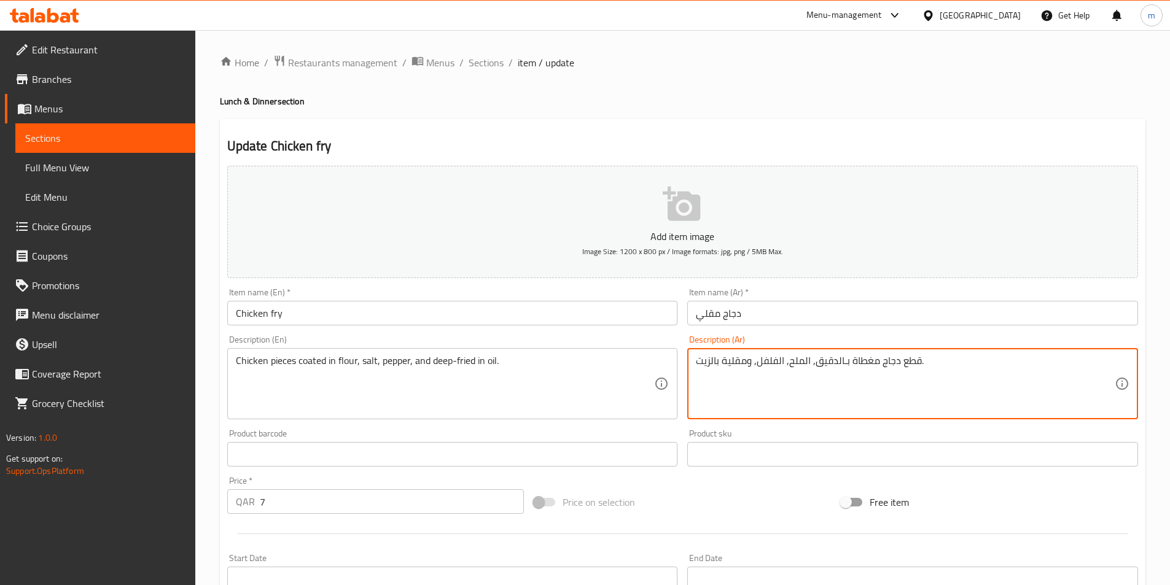
click at [936, 358] on textarea "قطع دجاج مغطاة بـالدقيق, الملح, الفلفل, ومقلية بالزيت." at bounding box center [905, 384] width 419 height 58
click at [909, 364] on textarea "قطع دجاج مغطاة بـالدقيق, الملح, الفلفل, ومقلية بالزيت." at bounding box center [905, 384] width 419 height 58
click at [914, 365] on textarea "قطع دجاج مغطاة بـالدقيق, الملح, الفلفل, ومقلية بالزيت." at bounding box center [905, 384] width 419 height 58
click at [912, 367] on textarea "قطع دجاج مغطاة بـالدقيق, الملح, الفلفل, ومقلية بالزيت." at bounding box center [905, 384] width 419 height 58
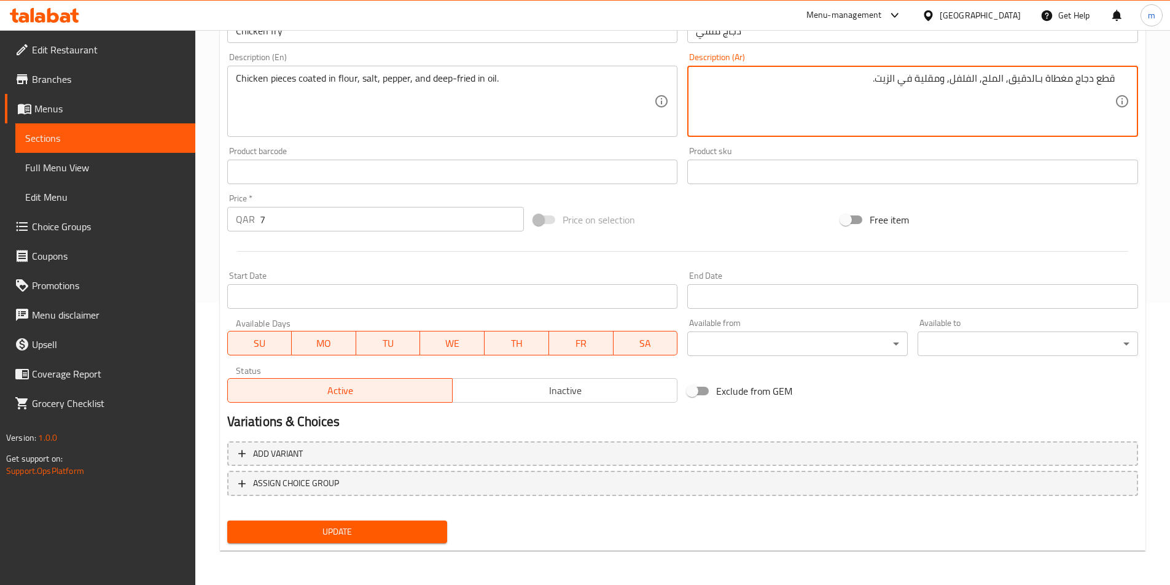
type textarea "قطع دجاج مغطاة بـالدقيق, الملح, الفلفل, ومقلية في الزيت."
click at [415, 534] on span "Update" at bounding box center [337, 531] width 201 height 15
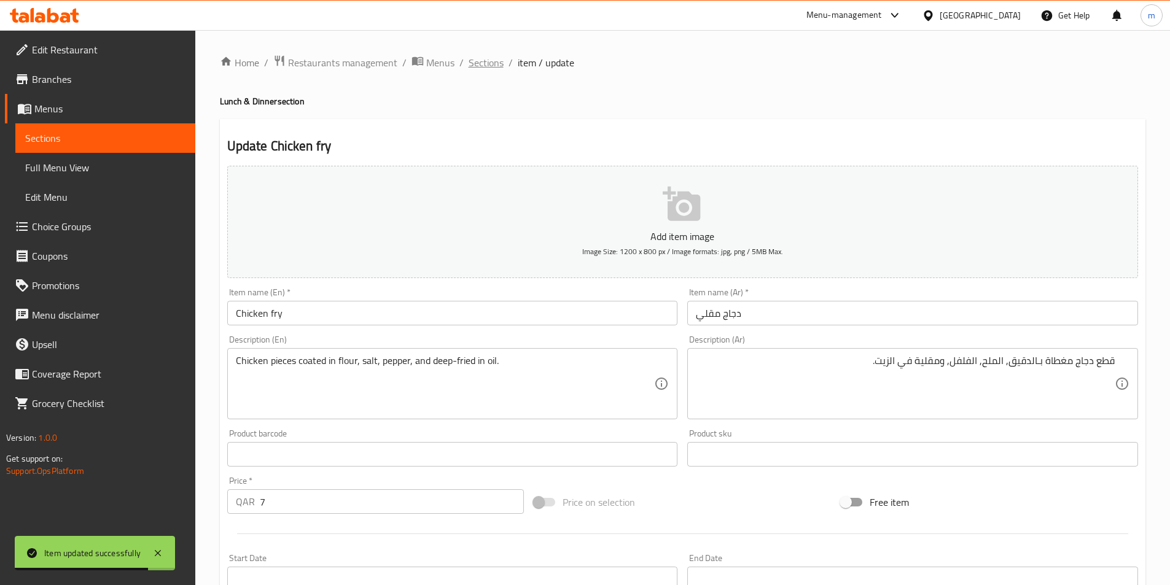
click at [479, 63] on span "Sections" at bounding box center [485, 62] width 35 height 15
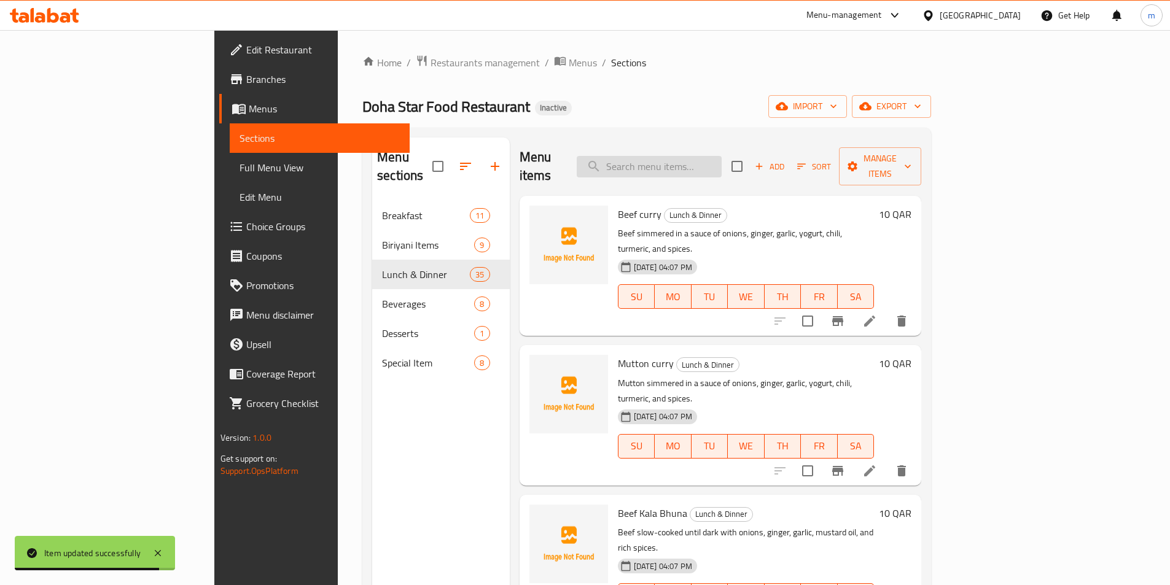
click at [721, 158] on input "search" at bounding box center [648, 166] width 145 height 21
paste input "Pangas fish"
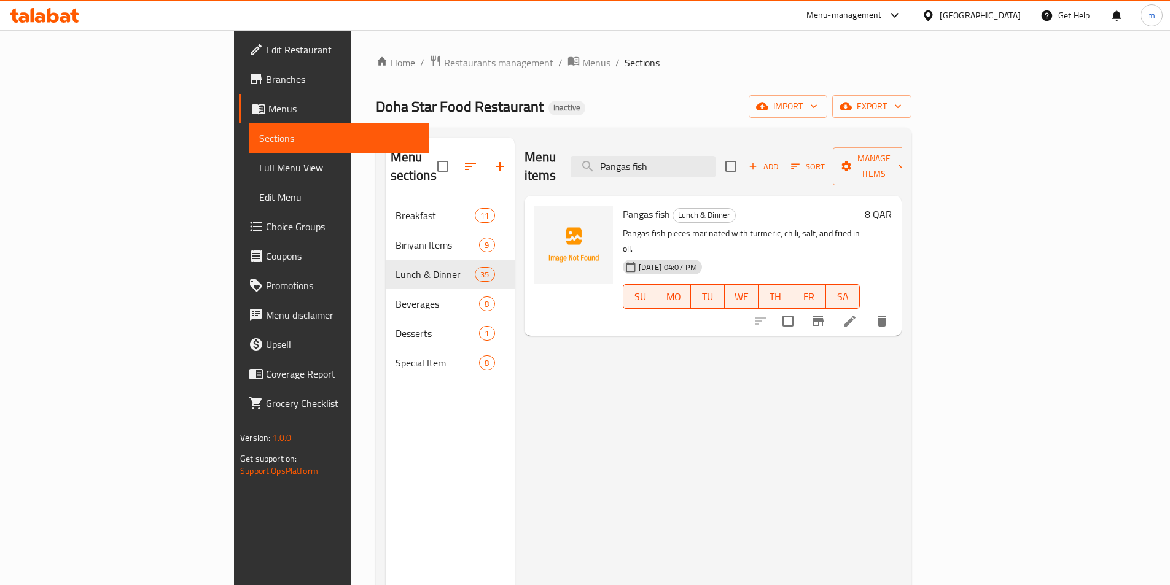
type input "Pangas fish"
click at [857, 314] on icon at bounding box center [849, 321] width 15 height 15
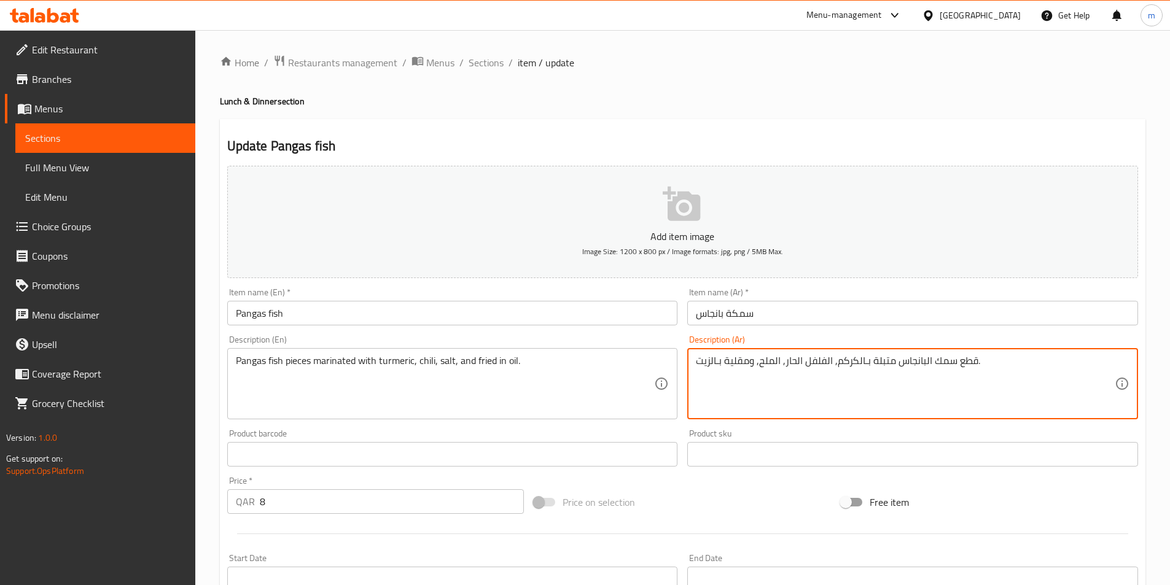
click at [996, 379] on textarea "قطع سمك البانجاس متبلة بـالكركم, الفلفل الحار, الملح, ومقلية بـالزيت." at bounding box center [905, 384] width 419 height 58
click at [853, 359] on textarea "قطع سمك البانجاس متبلة بـالكركم, الفلفل الحار, الملح, ومقلية بـالزيت." at bounding box center [905, 384] width 419 height 58
click at [839, 362] on textarea "قطع سمك البانجاس متبلة بـالكركم, الفلفل الحار, الملح, ومقلية في ـالزيت." at bounding box center [905, 384] width 419 height 58
click at [791, 360] on textarea "قطع سمك البانجاس متبلة بـالكركم, الفلفل الحار, الملح, ومقلية في ـالزيت." at bounding box center [905, 384] width 419 height 58
click at [838, 363] on textarea "قطع سمك البانجاس متبلة بـالكركم, الفلفل الحار, الملح, ومقلية في ـالزيت." at bounding box center [905, 384] width 419 height 58
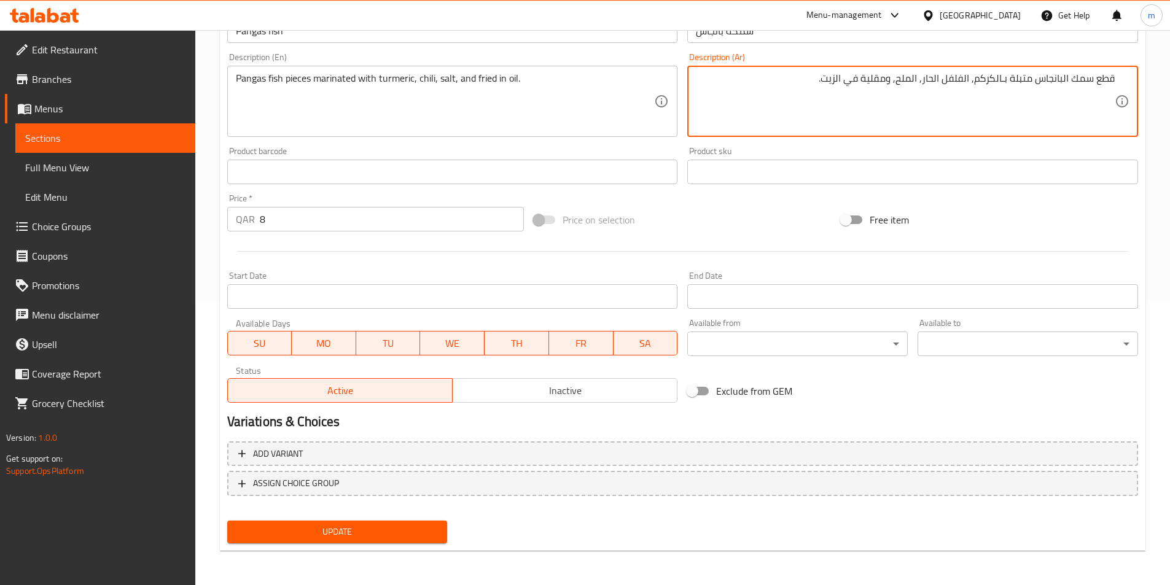
type textarea "قطع سمك البانجاس متبلة بـالكركم, الفلفل الحار, الملح, ومقلية في الزيت."
click at [414, 530] on span "Update" at bounding box center [337, 531] width 201 height 15
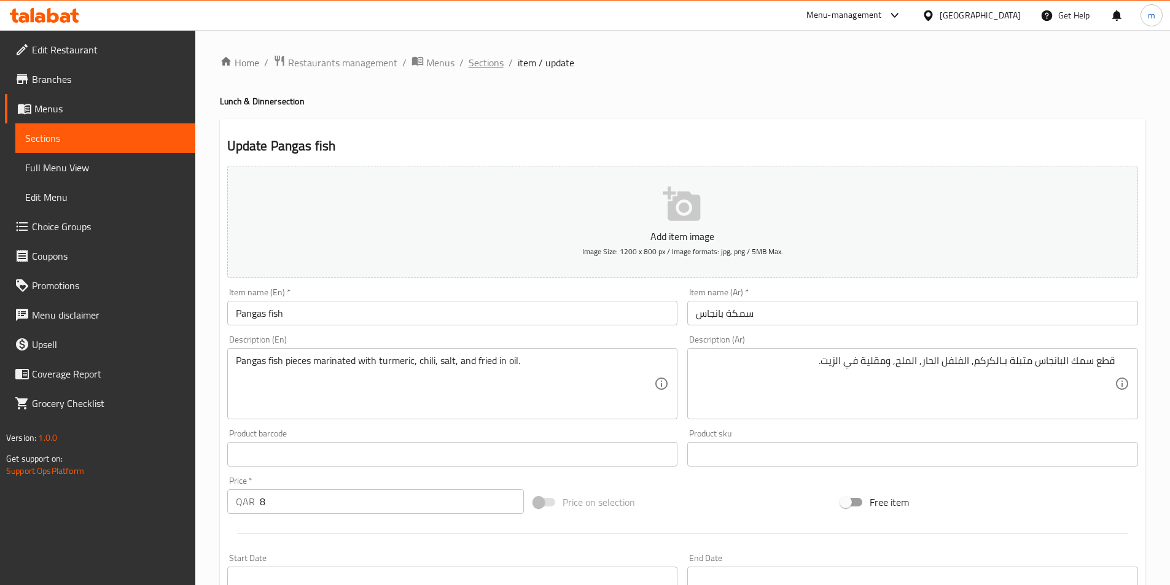
click at [486, 70] on span "Sections" at bounding box center [485, 62] width 35 height 15
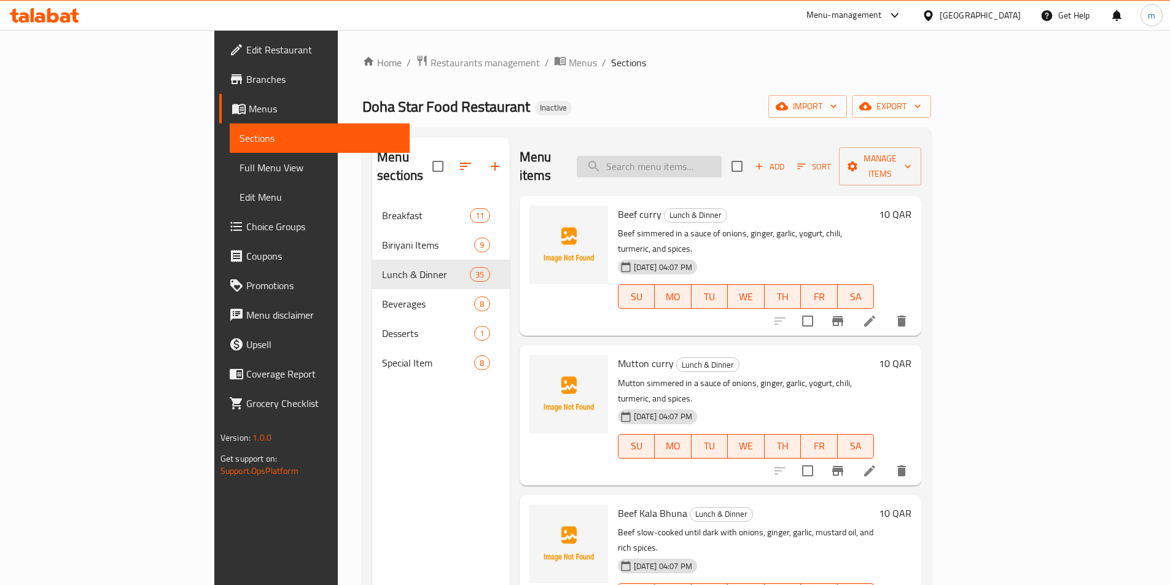
click at [721, 162] on input "search" at bounding box center [648, 166] width 145 height 21
paste input "Mutton nehari"
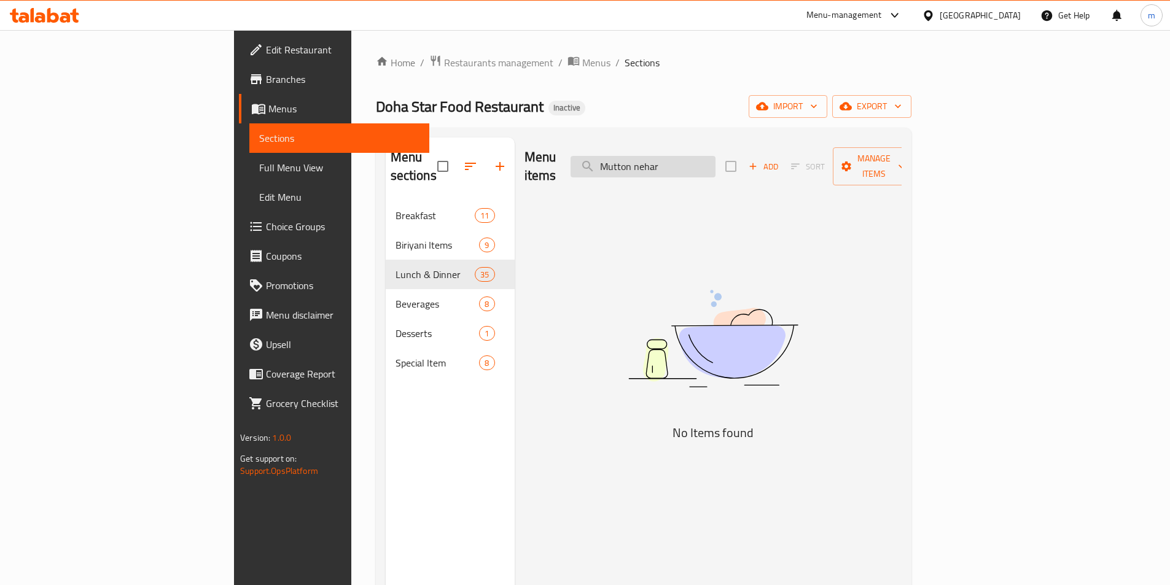
click at [715, 156] on input "Mutton nehar" at bounding box center [642, 166] width 145 height 21
paste input "لحم الغنم نهارى"
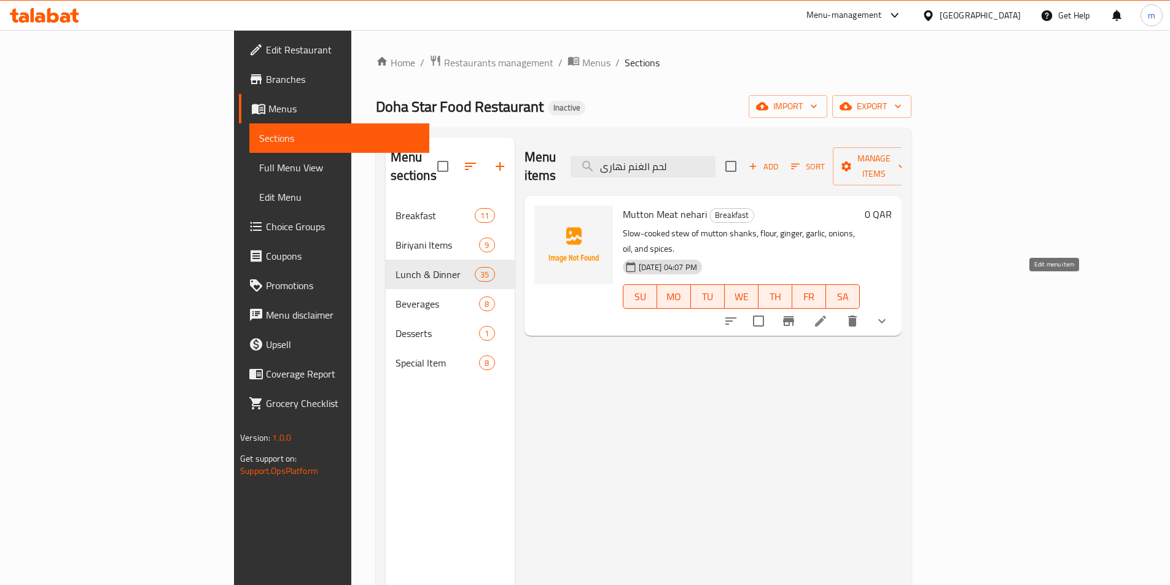
type input "لحم الغنم نهارى"
click at [828, 314] on icon at bounding box center [820, 321] width 15 height 15
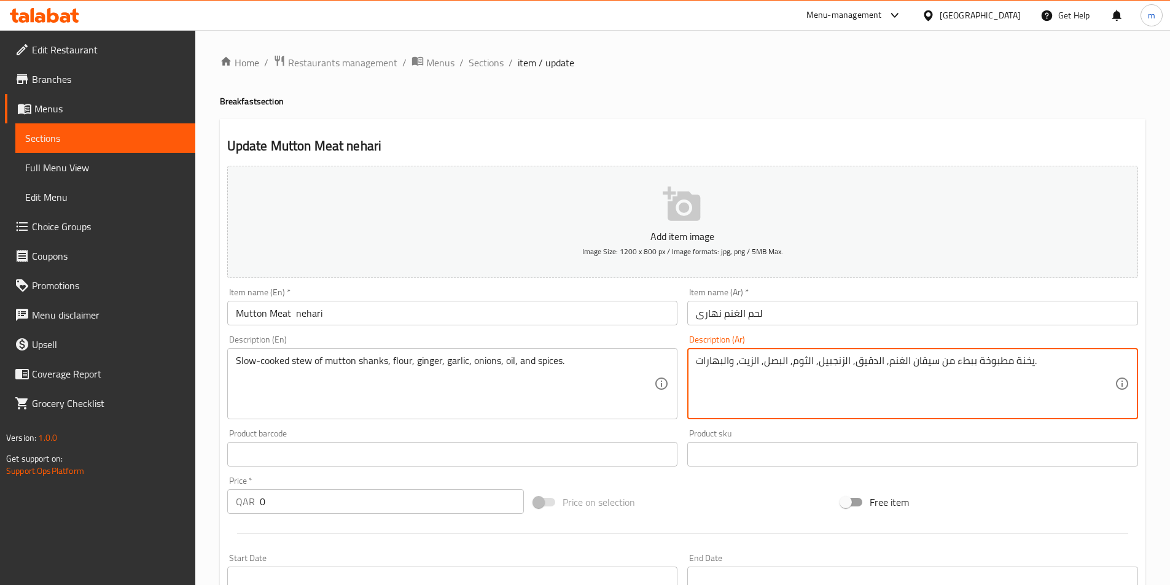
click at [917, 374] on textarea "يخنة مطبوخة ببطء من سيقان الغنم, الدقيق, الزنجبيل, الثوم, البصل, الزيت, والبهار…" at bounding box center [905, 384] width 419 height 58
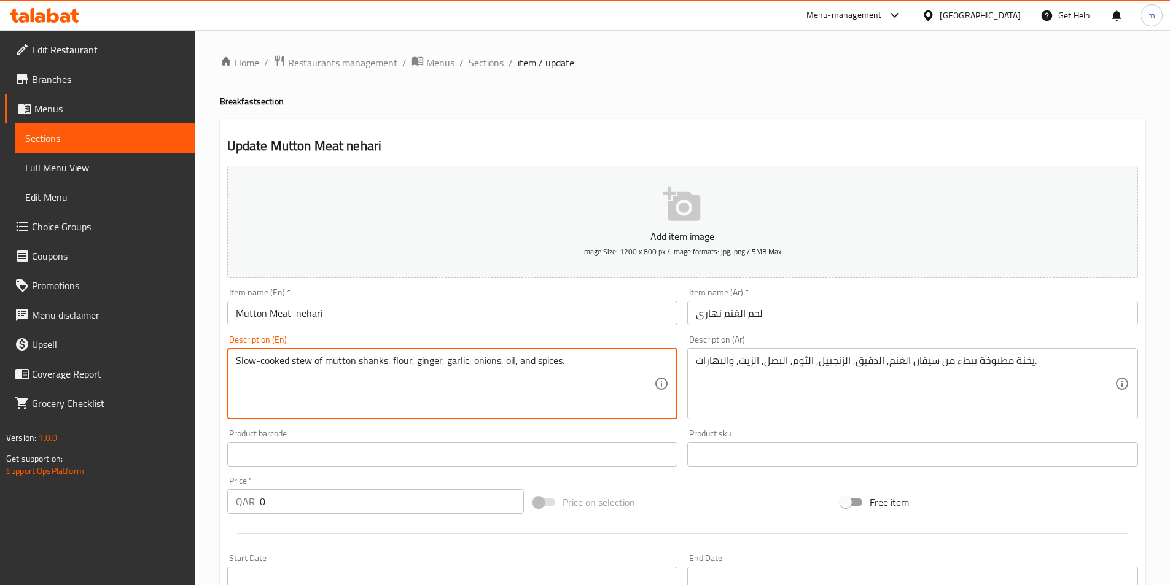
click at [371, 359] on textarea "Slow-cooked stew of mutton shanks, flour, ginger, garlic, onions, oil, and spic…" at bounding box center [445, 384] width 419 height 58
click at [374, 360] on textarea "Slow-cooked stew of mutton shanks, flour, ginger, garlic, onions, oil, and spic…" at bounding box center [445, 384] width 419 height 58
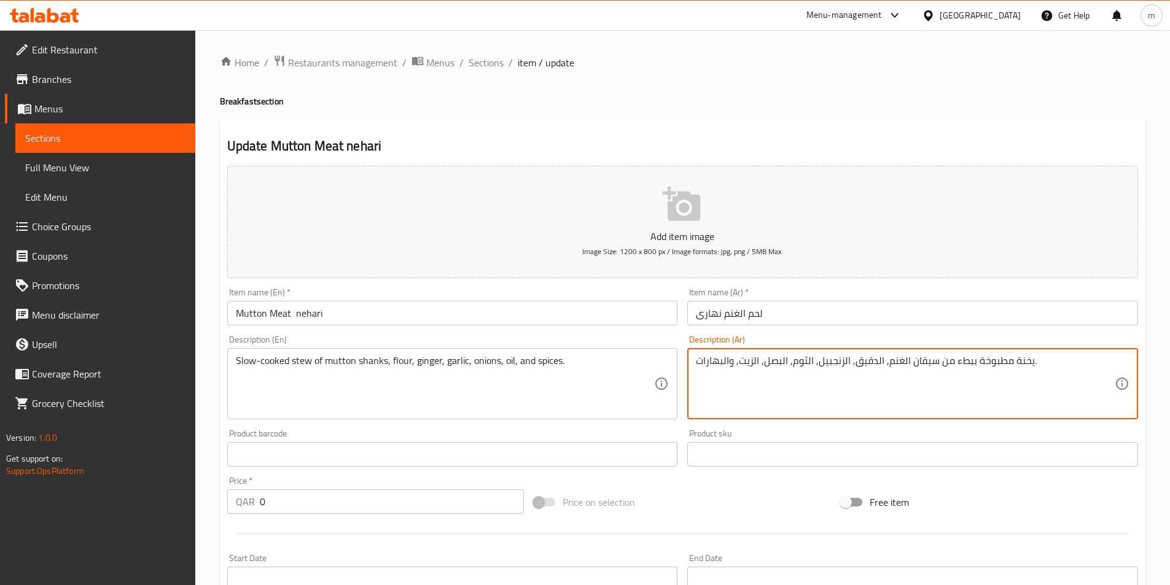
click at [925, 363] on textarea "يخنة مطبوخة ببطء من سيقان الغنم, الدقيق, الزنجبيل, الثوم, البصل, الزيت, والبهار…" at bounding box center [905, 384] width 419 height 58
paste textarea "موزة"
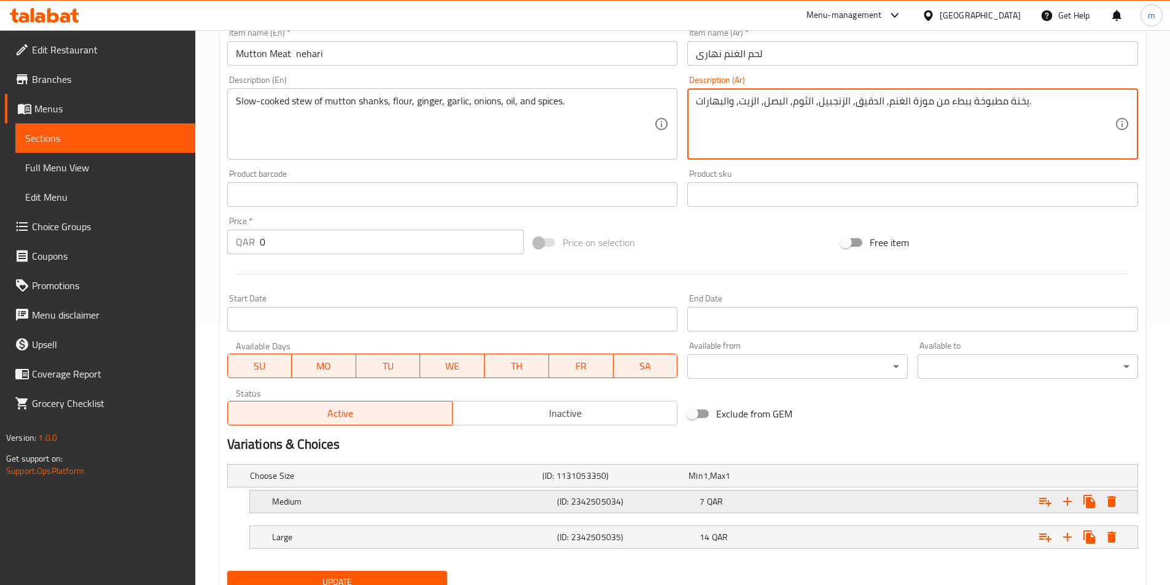
scroll to position [310, 0]
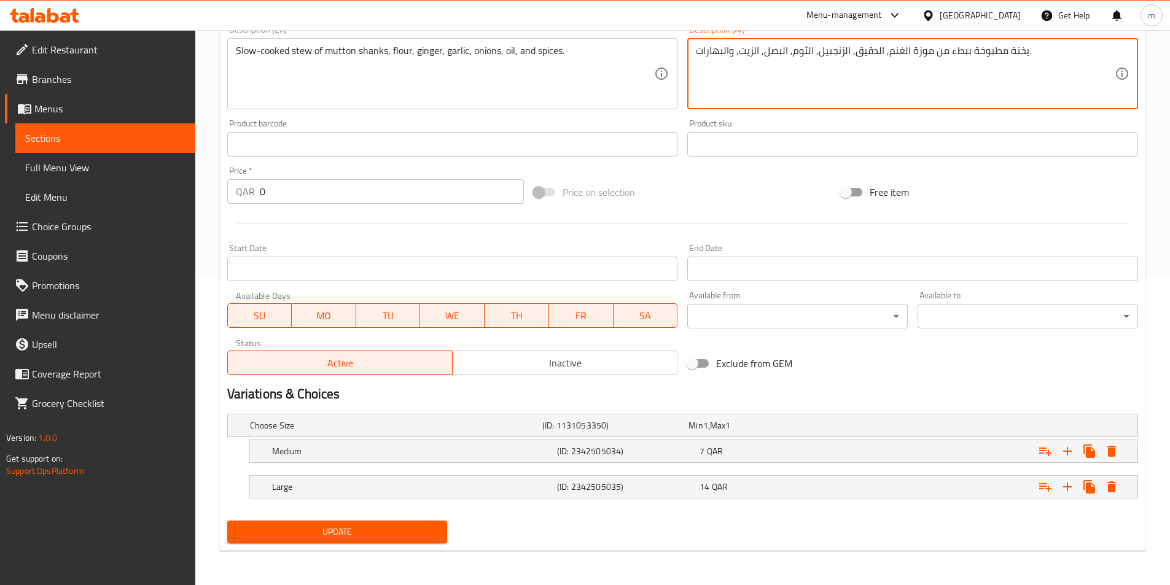
type textarea "يخنة مطبوخة ببطء من موزة الغنم, الدقيق, الزنجبيل, الثوم, البصل, الزيت, والبهارا…"
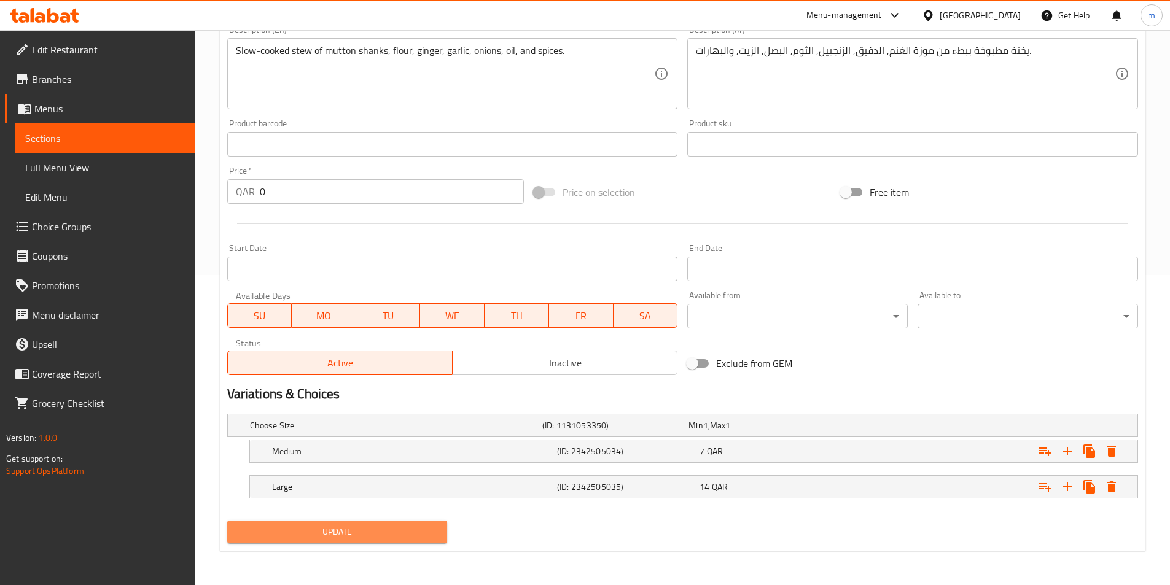
click at [359, 531] on span "Update" at bounding box center [337, 531] width 201 height 15
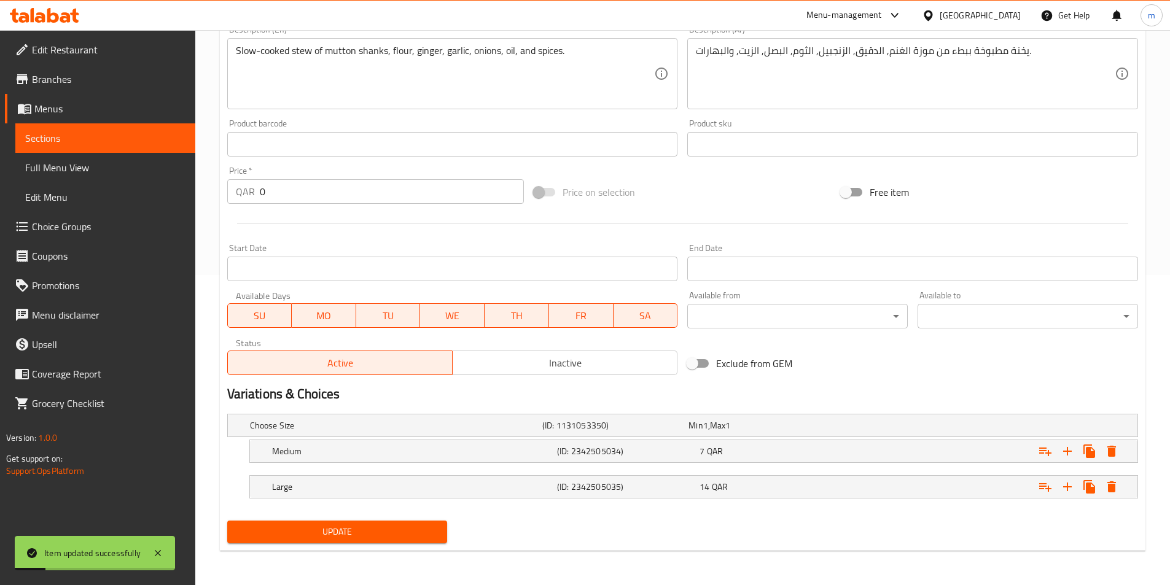
scroll to position [0, 0]
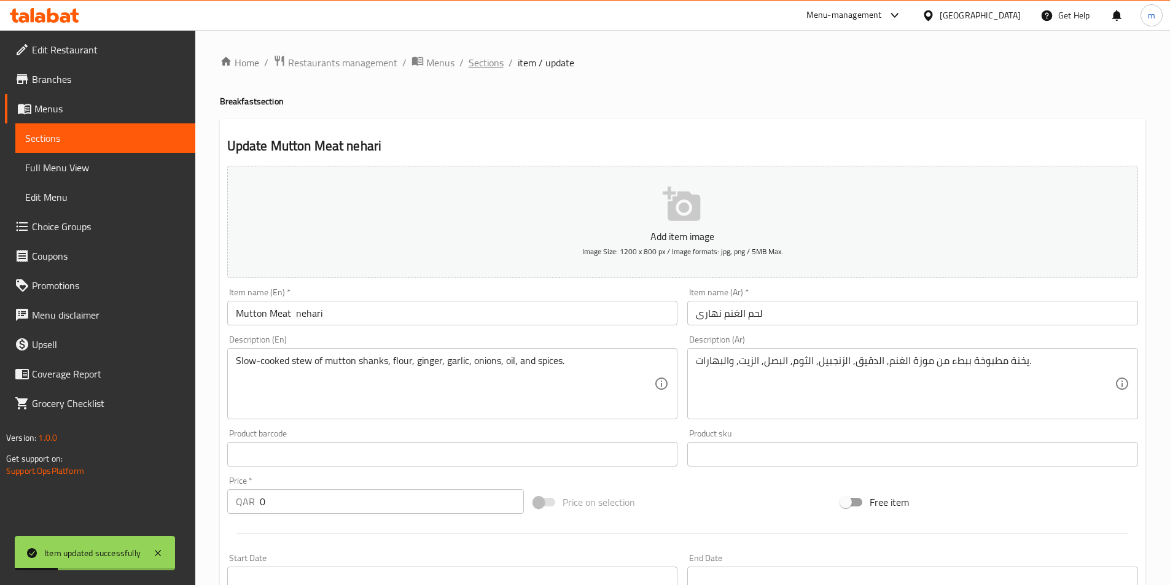
click at [486, 59] on span "Sections" at bounding box center [485, 62] width 35 height 15
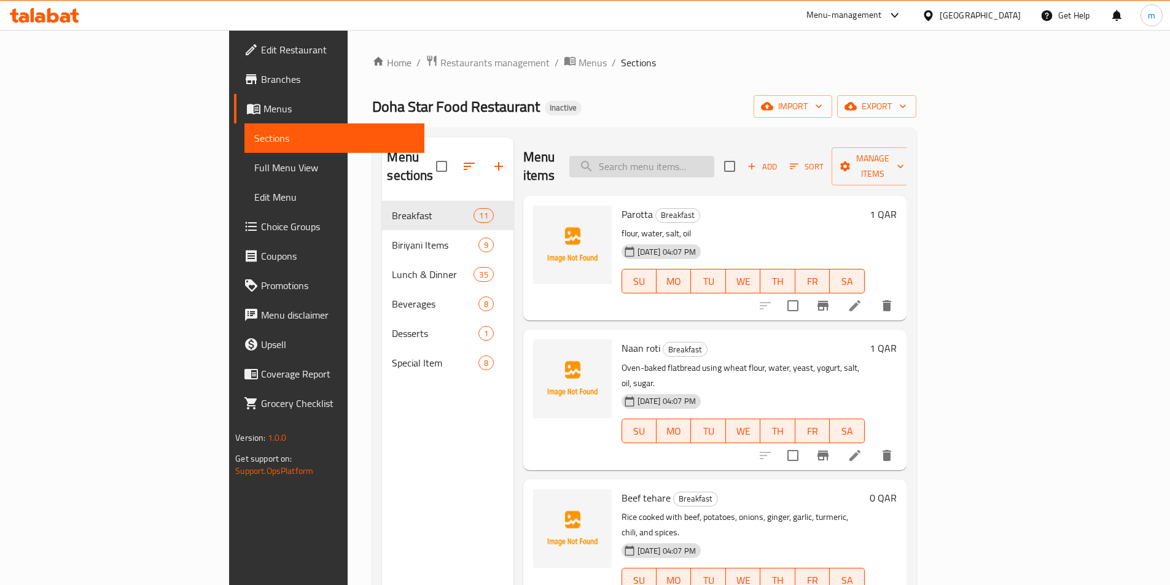
click at [714, 156] on input "search" at bounding box center [641, 166] width 145 height 21
paste input "Mutton biryani"
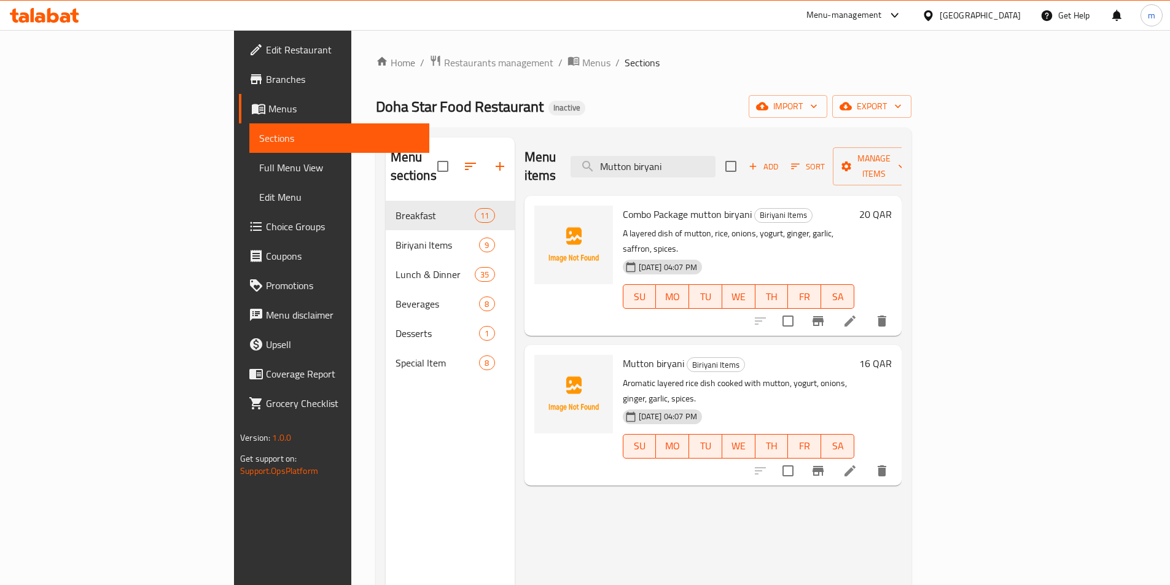
type input "Mutton biryani"
click at [857, 464] on icon at bounding box center [849, 471] width 15 height 15
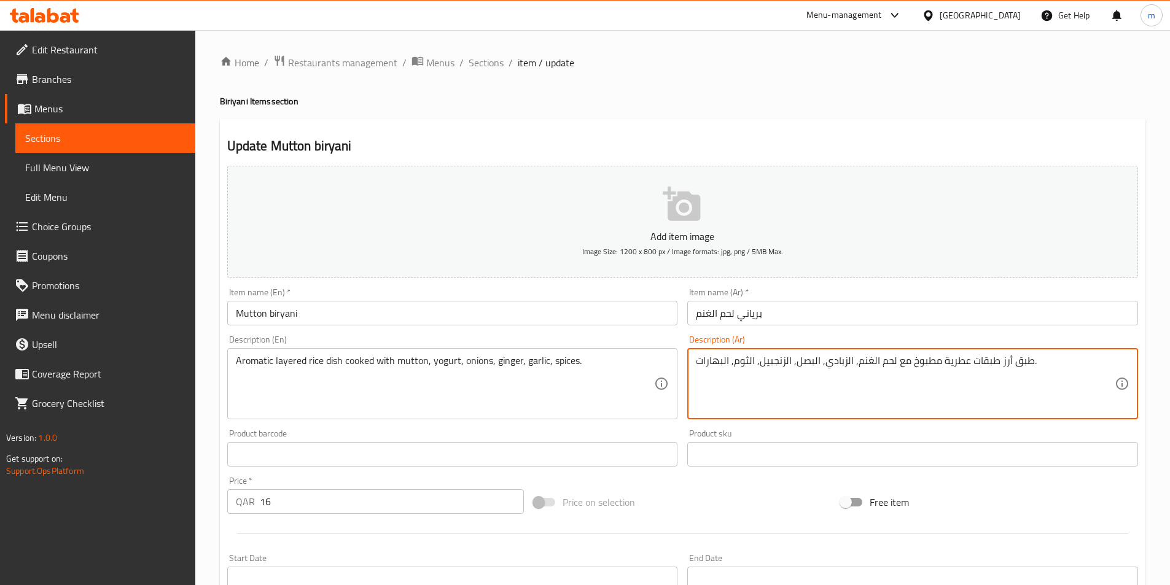
click at [908, 369] on textarea "طبق أرز طبقات عطرية مطبوخ مع لحم الغنم, الزبادي, البصل, الزنجبيل, الثوم, البهار…" at bounding box center [905, 384] width 419 height 58
click at [910, 370] on textarea "طبق أرز طبقات عطرية مطبوخ مع لحم الغنم, الزبادي, البصل, الزنجبيل, الثوم, البهار…" at bounding box center [905, 384] width 419 height 58
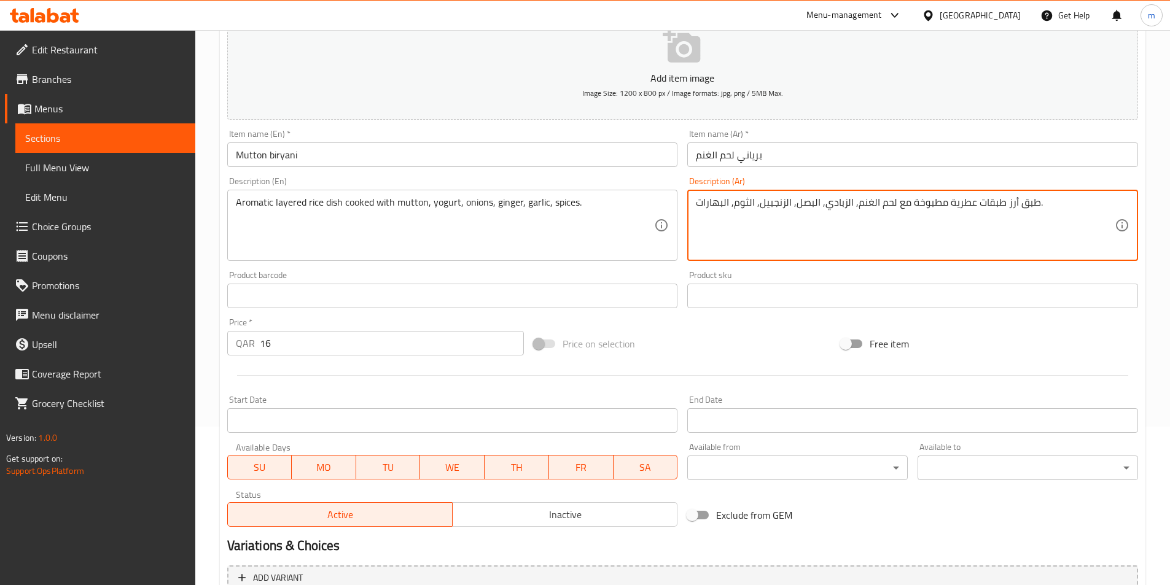
scroll to position [282, 0]
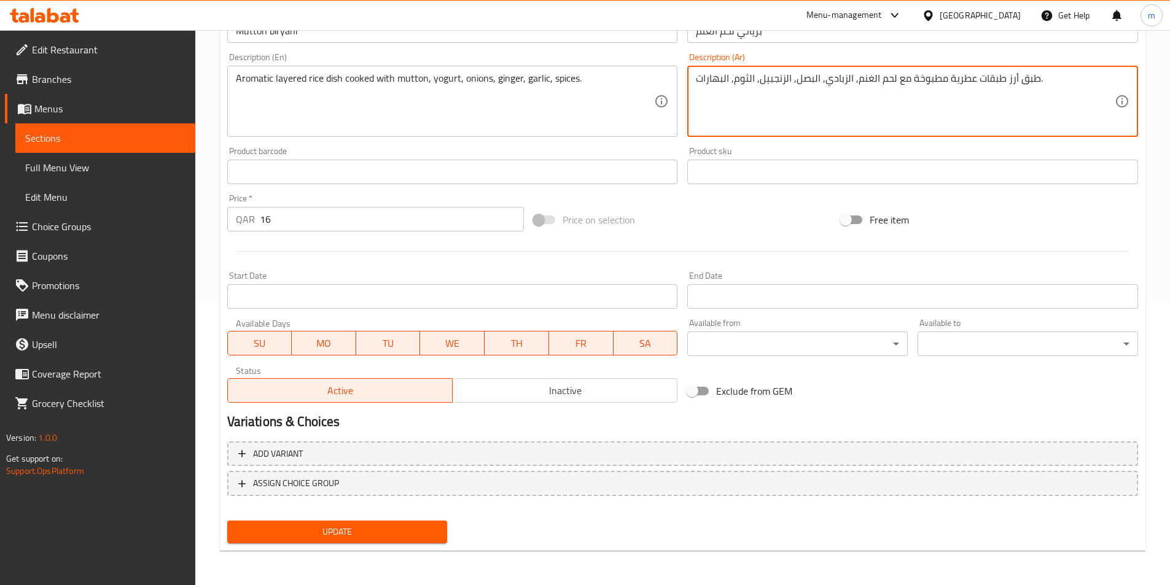
type textarea "طبق أرز طبقات عطرية مطبوخة مع لحم الغنم, الزبادي, البصل, الزنجبيل, الثوم, البها…"
click at [308, 534] on span "Update" at bounding box center [337, 531] width 201 height 15
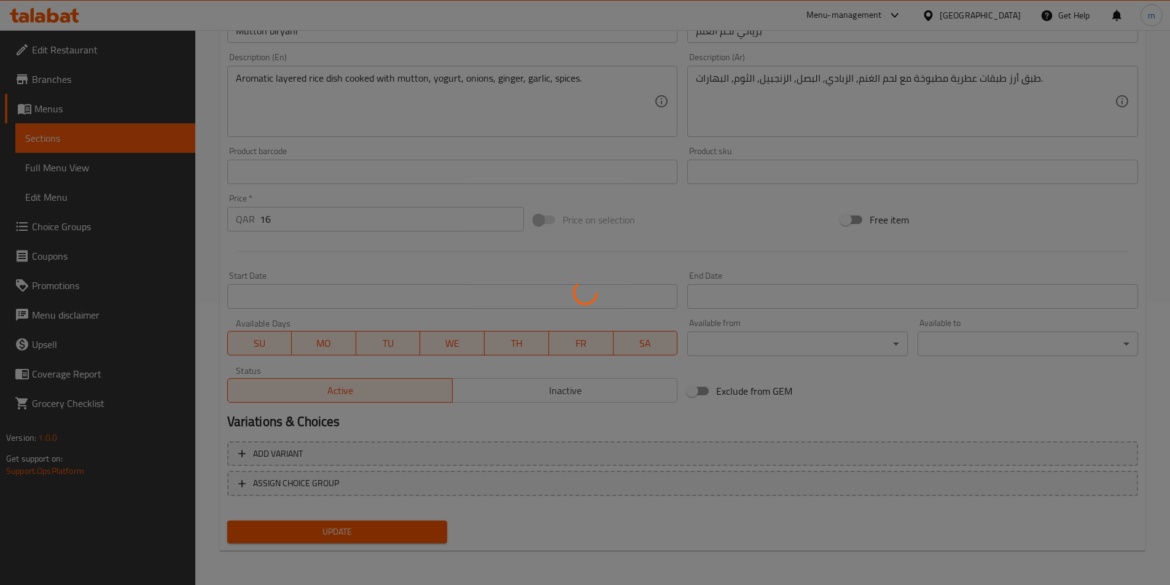
scroll to position [0, 0]
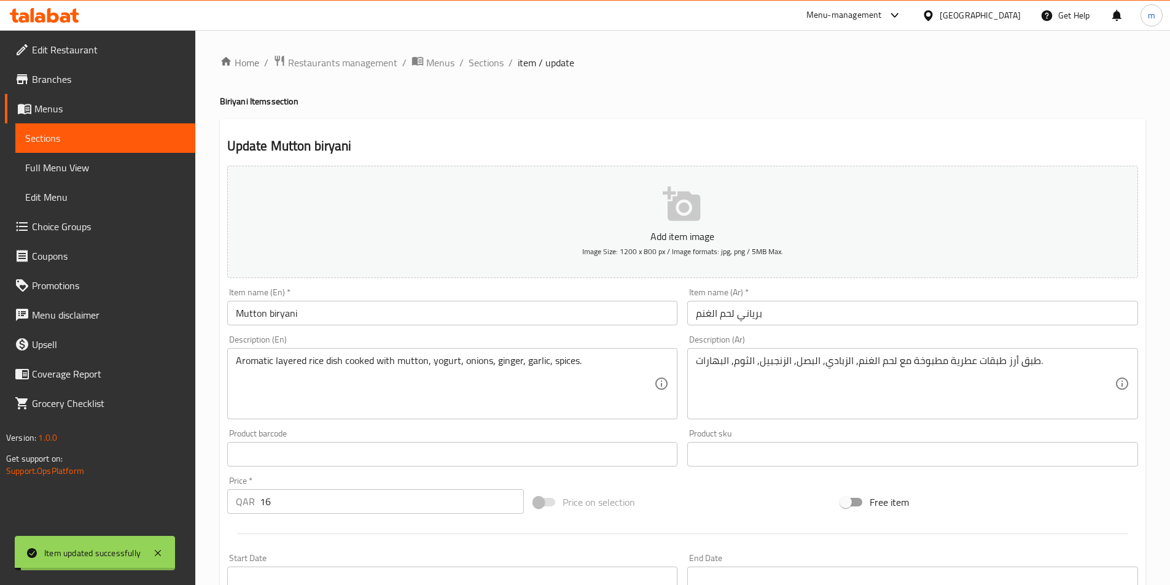
click at [483, 69] on span "Sections" at bounding box center [485, 62] width 35 height 15
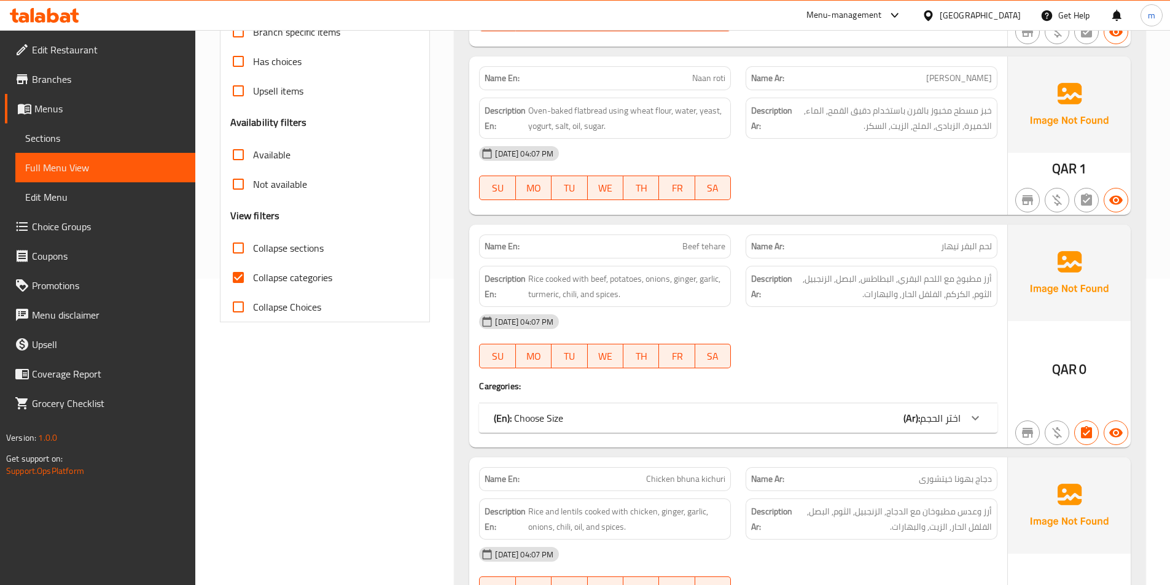
scroll to position [368, 0]
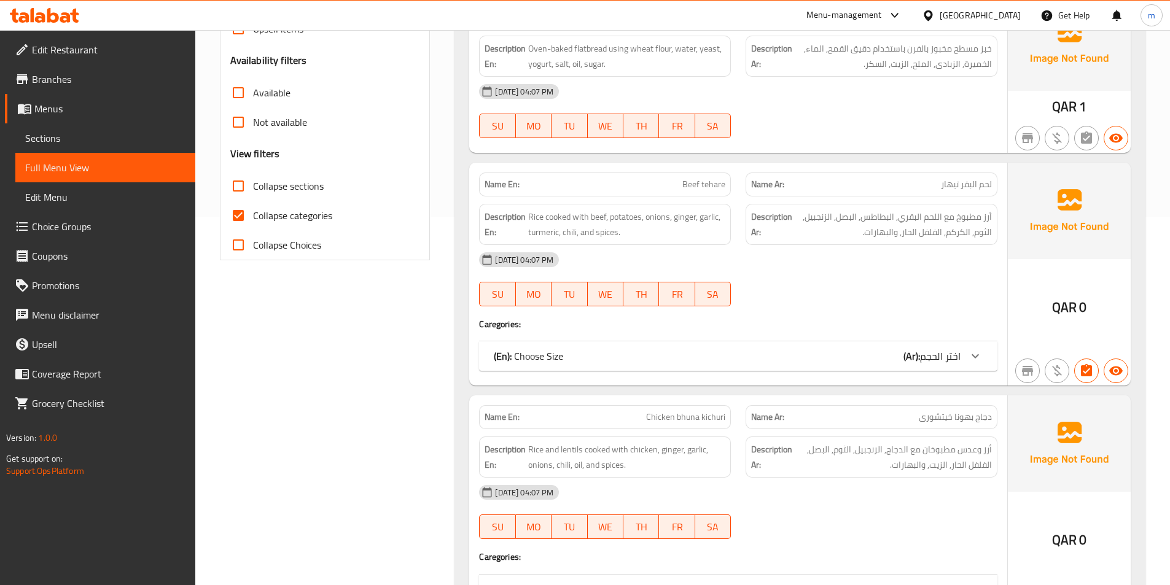
click at [305, 220] on span "Collapse categories" at bounding box center [292, 215] width 79 height 15
click at [253, 220] on input "Collapse categories" at bounding box center [237, 215] width 29 height 29
checkbox input "false"
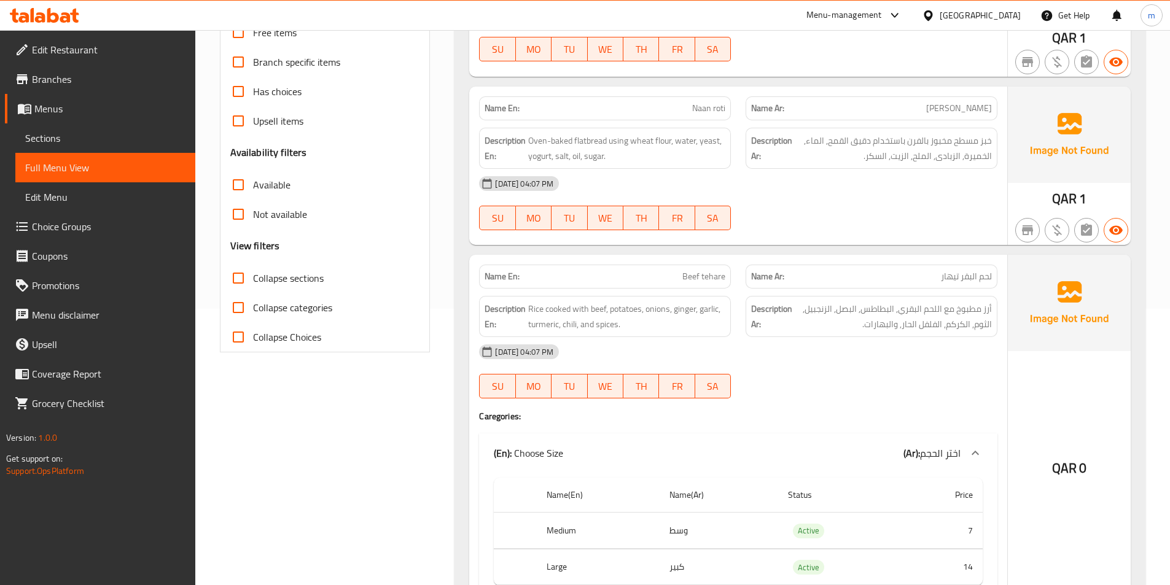
scroll to position [307, 0]
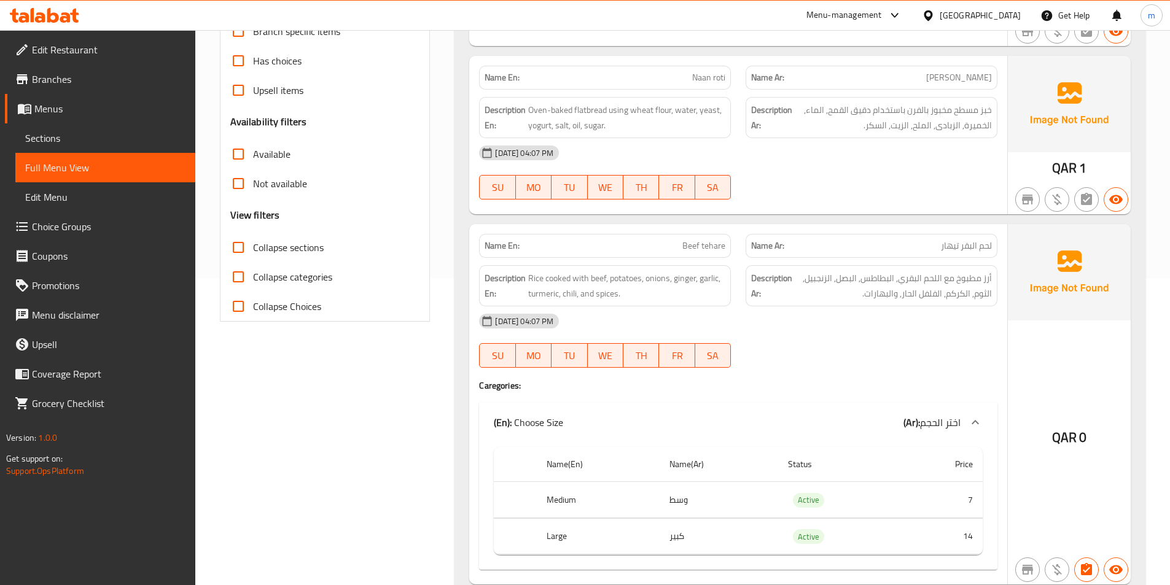
click at [923, 341] on div "[DATE] 04:07 PM SU MO TU WE TH FR SA" at bounding box center [738, 340] width 533 height 69
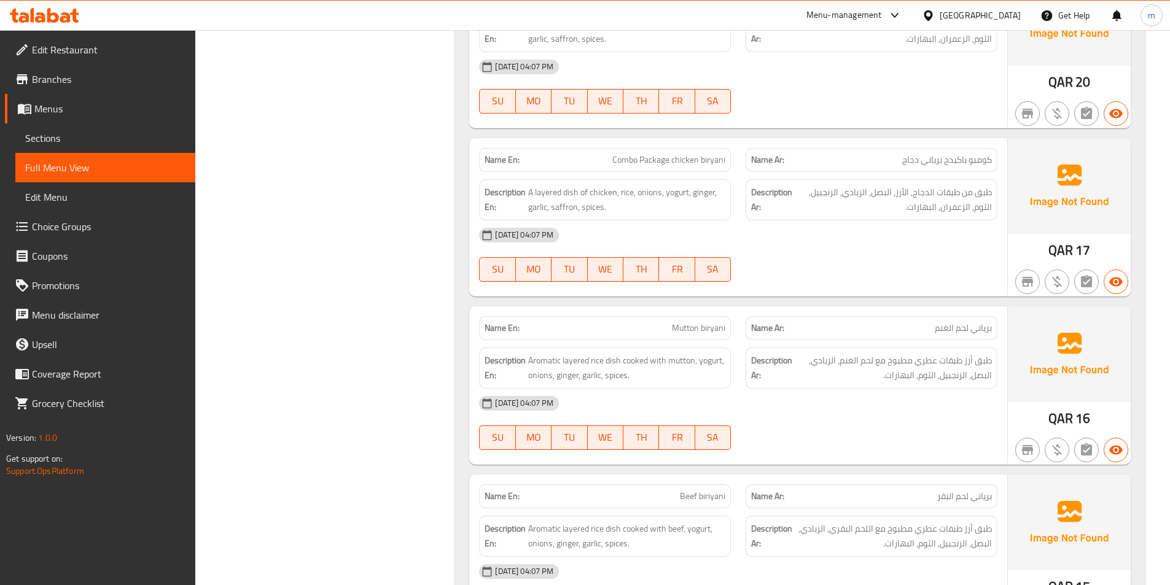
scroll to position [3377, 0]
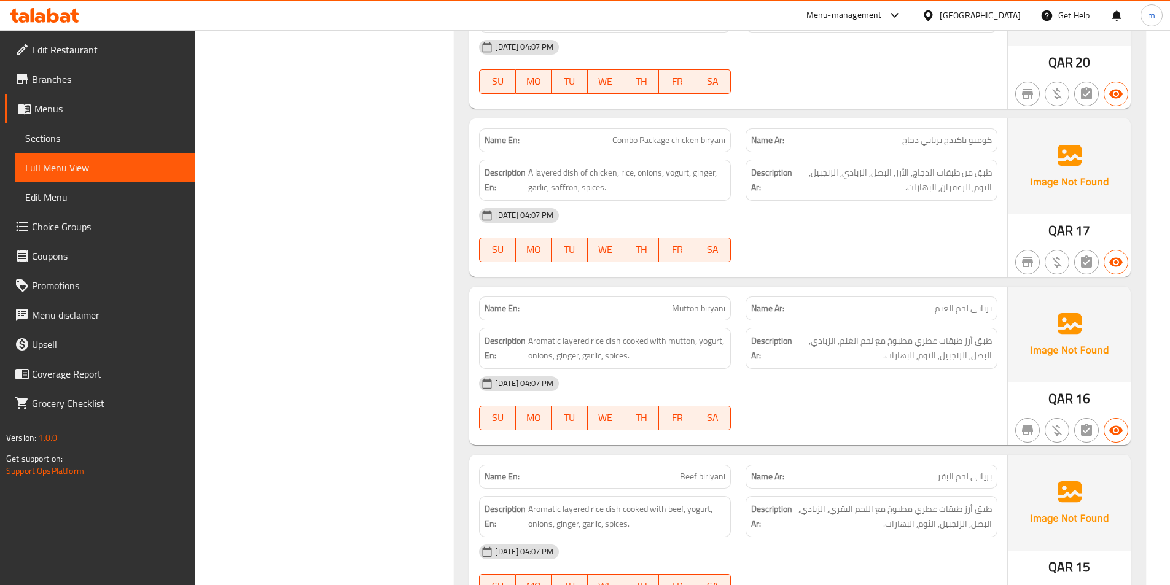
click at [689, 315] on span "Mutton biryani" at bounding box center [698, 308] width 53 height 13
copy span "Mutton biryani"
click at [805, 309] on p "Name Ar: برياني لحم الغنم" at bounding box center [871, 308] width 241 height 13
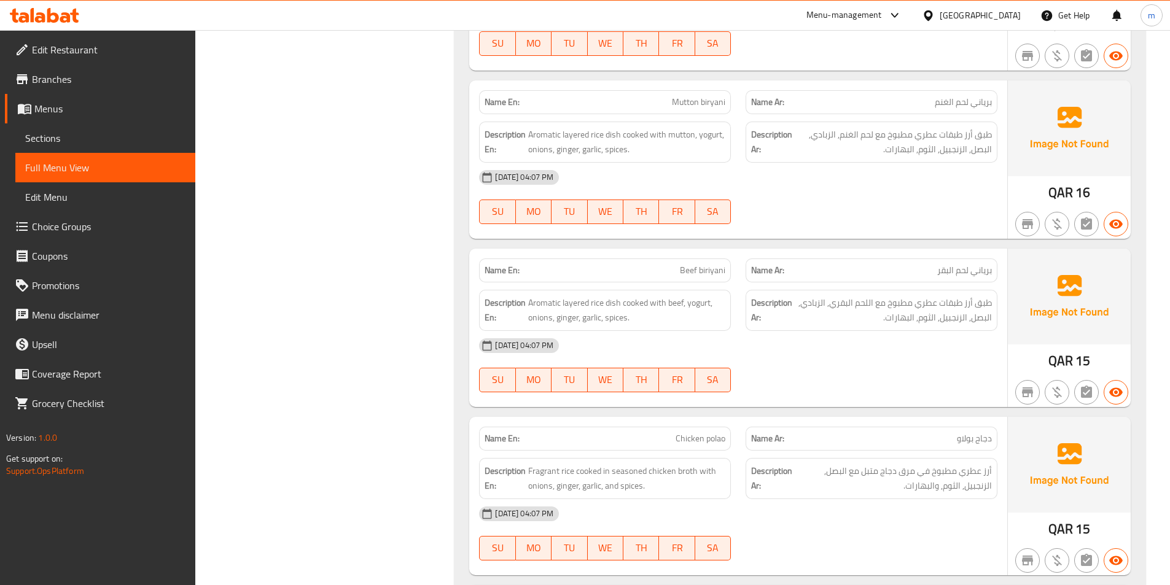
scroll to position [3561, 0]
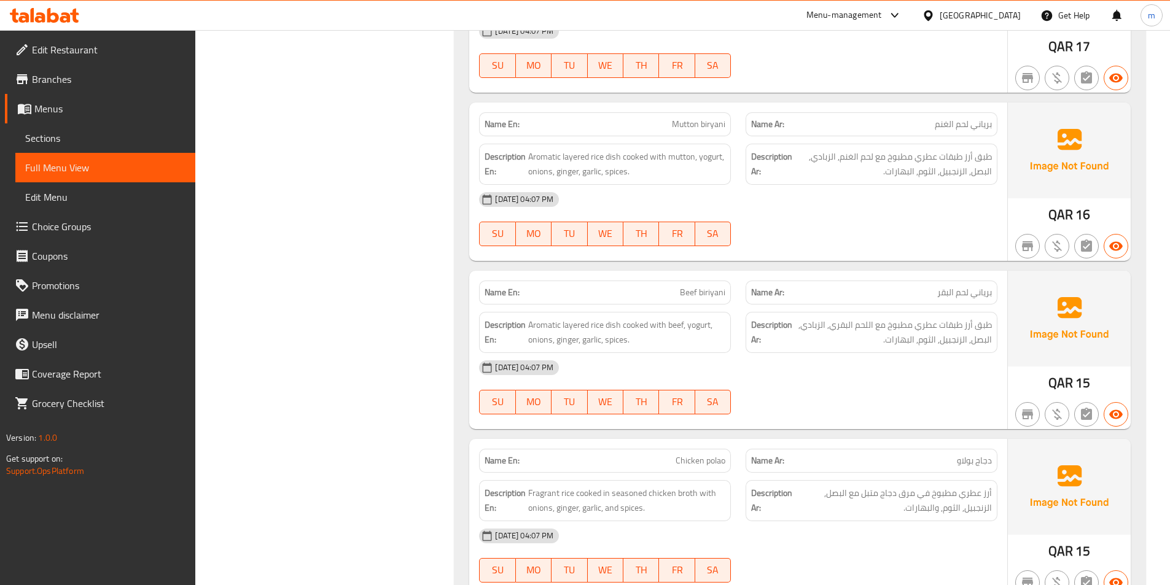
click at [896, 271] on div "Name En: Beef biriyani Name Ar: برياني لحم البقر Description En: Aromatic layer…" at bounding box center [738, 350] width 538 height 158
drag, startPoint x: 748, startPoint y: 272, endPoint x: 739, endPoint y: 277, distance: 10.4
click at [739, 277] on div "Name Ar: برياني لحم البقر" at bounding box center [871, 292] width 266 height 39
drag, startPoint x: 739, startPoint y: 277, endPoint x: 737, endPoint y: 293, distance: 16.1
drag, startPoint x: 737, startPoint y: 293, endPoint x: 735, endPoint y: 310, distance: 17.4
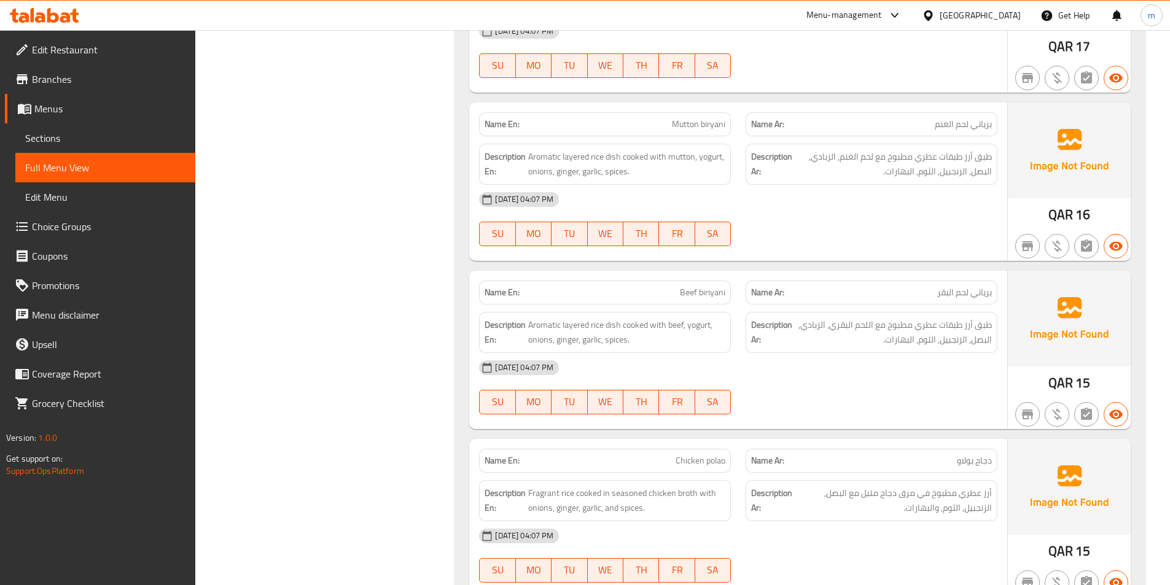
click at [735, 310] on div "Description En: Aromatic layered rice dish cooked with beef, yogurt, onions, gi…" at bounding box center [605, 333] width 266 height 56
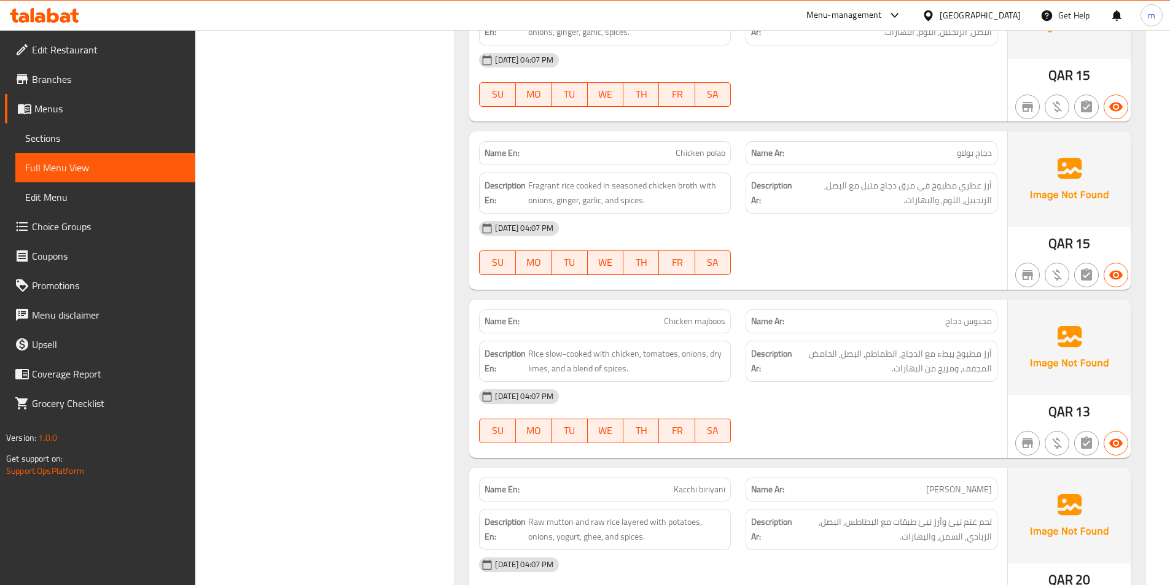
scroll to position [3868, 0]
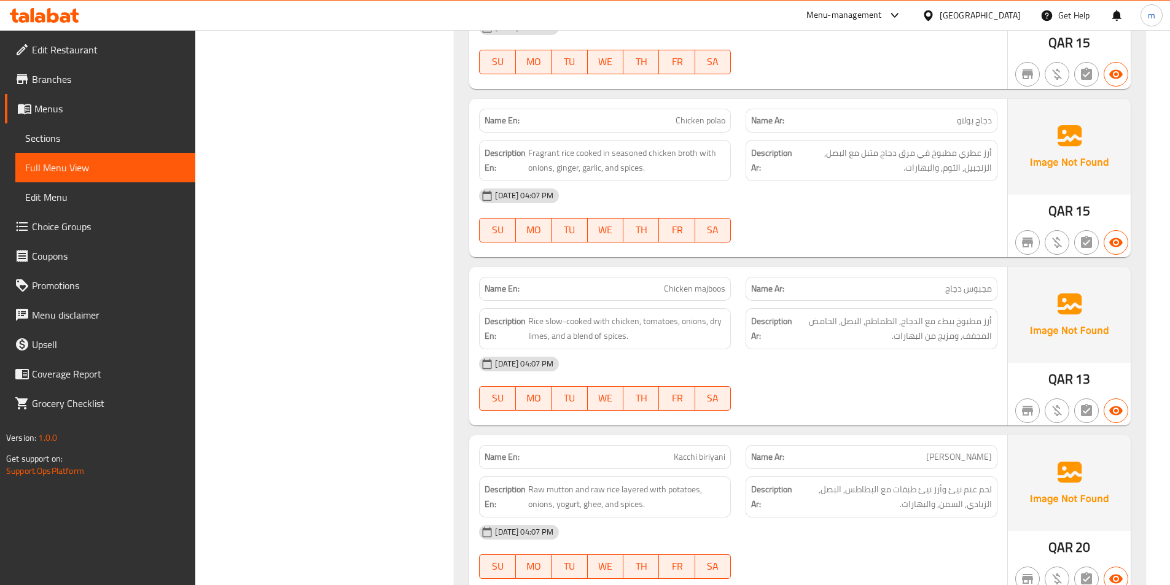
scroll to position [3929, 0]
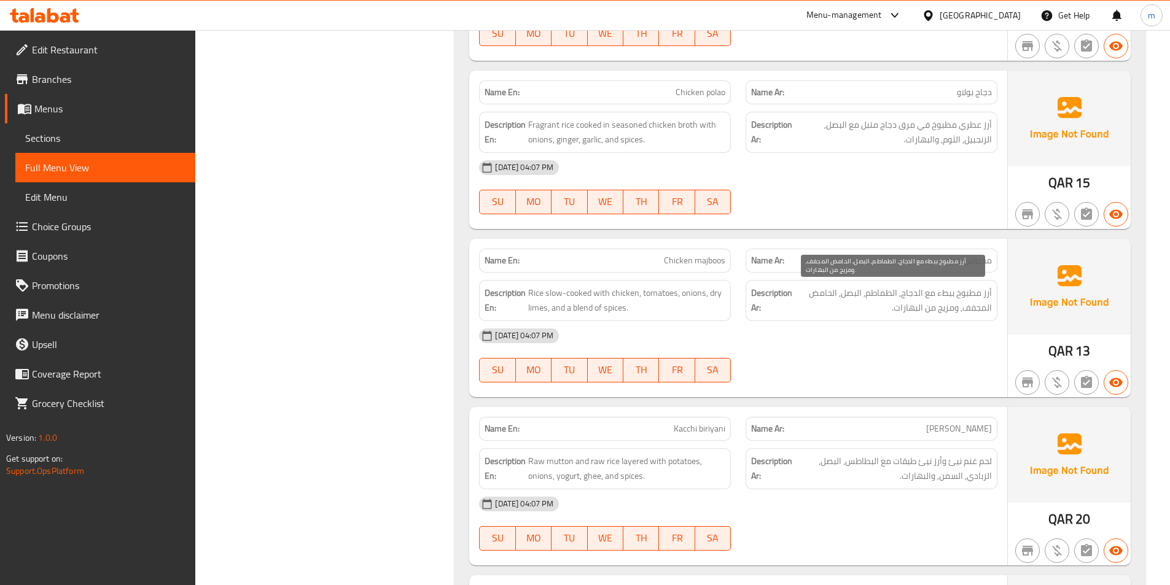
click at [977, 285] on span "أرز مطبوخ ببطء مع الدجاج, الطماطم, البصل, الحامض المجفف, ومزيج من البهارات." at bounding box center [892, 300] width 197 height 30
click at [908, 330] on div "[DATE] 04:07 PM" at bounding box center [738, 335] width 533 height 29
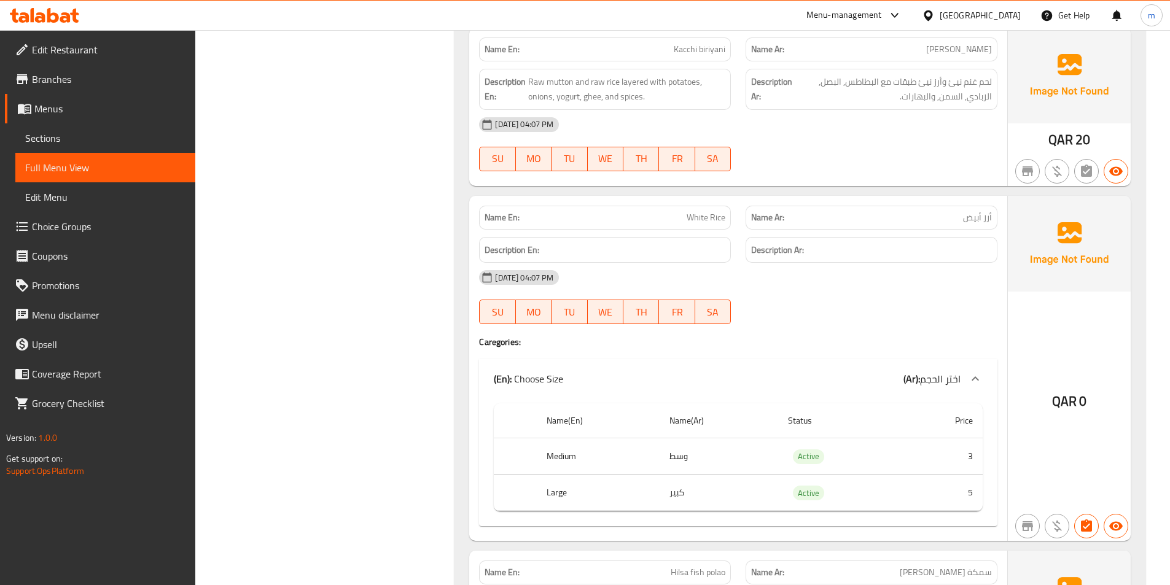
scroll to position [4420, 0]
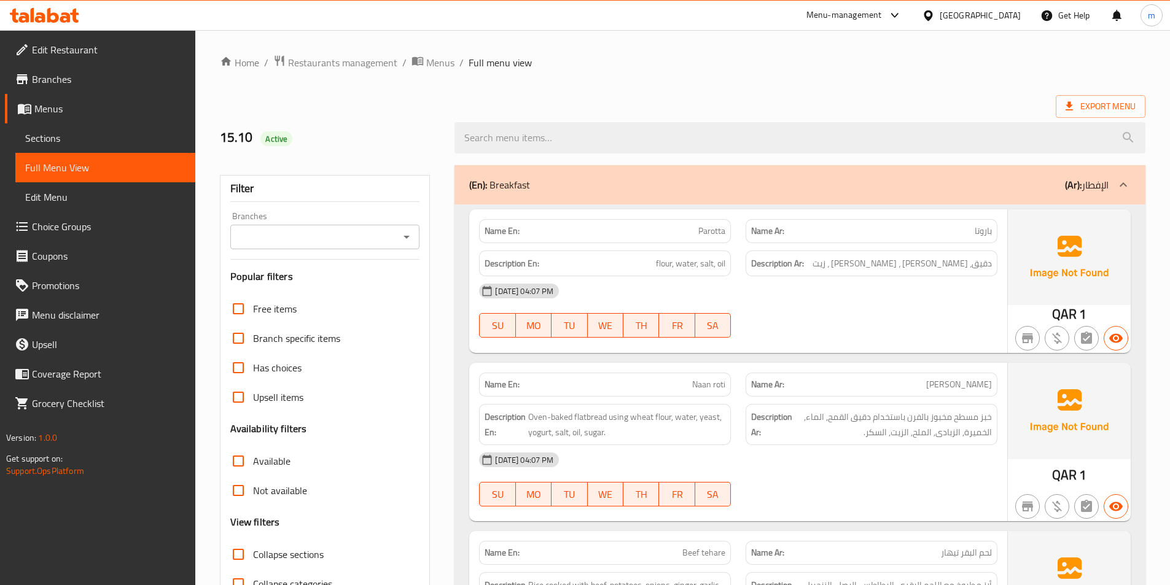
scroll to position [15562, 0]
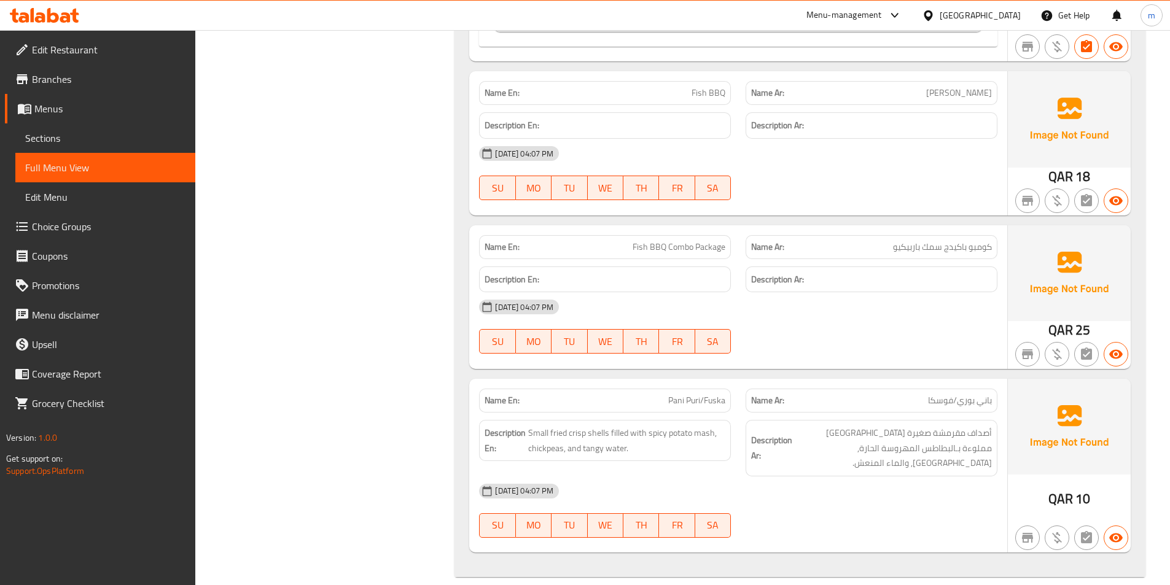
click at [904, 494] on div "15-10-2025 04:07 PM SU MO TU WE TH FR SA" at bounding box center [738, 510] width 533 height 69
click at [673, 394] on span "Pani Puri/Fuska" at bounding box center [696, 400] width 57 height 13
copy span "Pani Puri/Fuska"
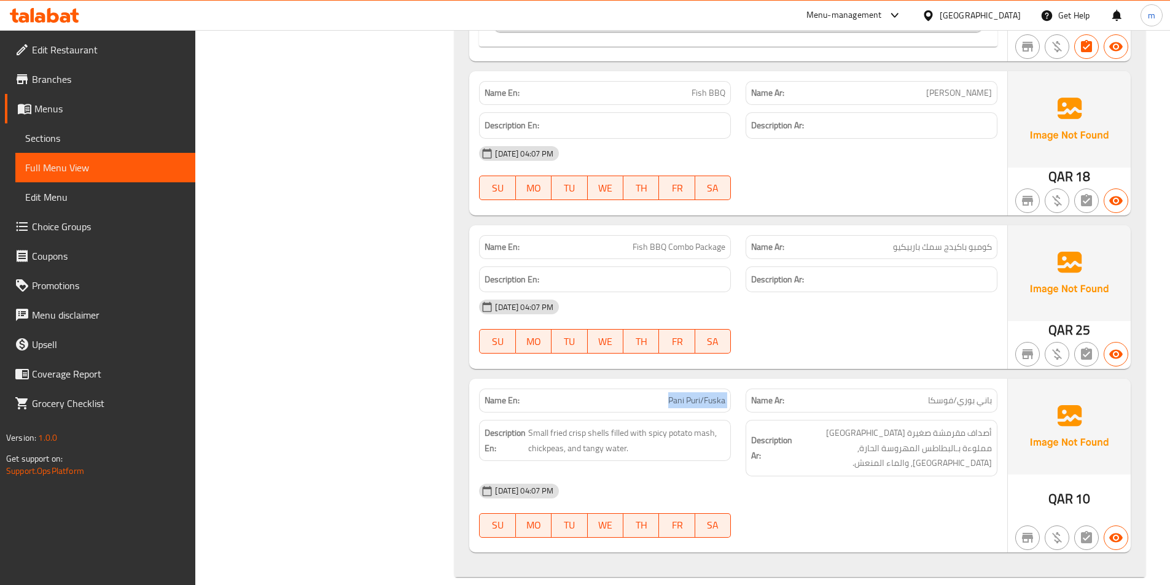
click at [715, 398] on span "Pani Puri/Fuska" at bounding box center [696, 400] width 57 height 13
click at [828, 449] on span "أصداف مقرمشة صغيرة [GEOGRAPHIC_DATA] مملوءة بـالبطاطس المهروسة الحارة, [GEOGRAP…" at bounding box center [892, 447] width 197 height 45
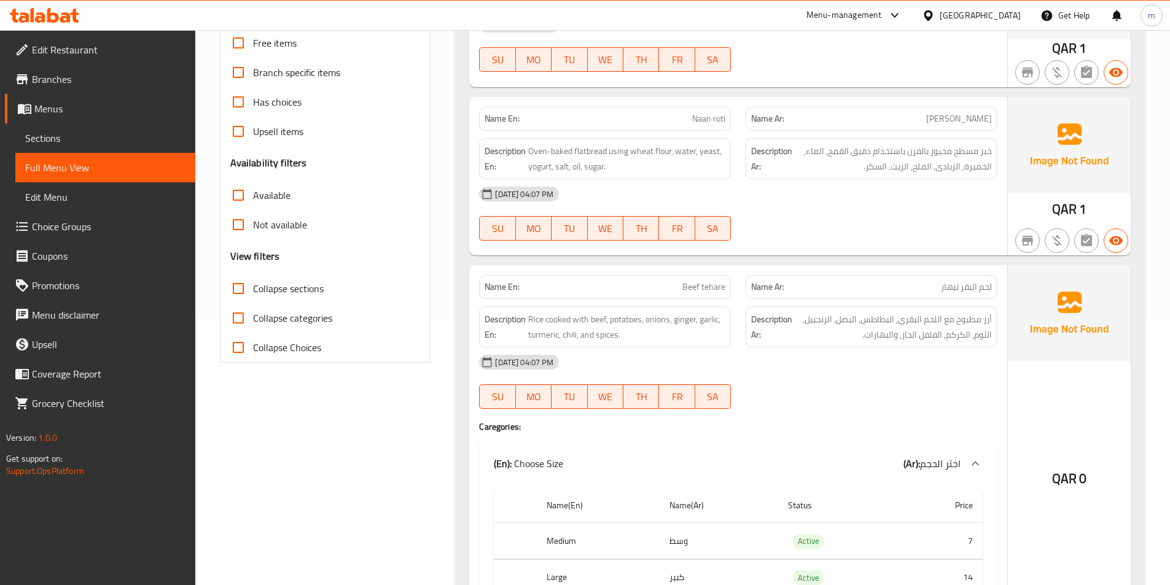
scroll to position [0, 0]
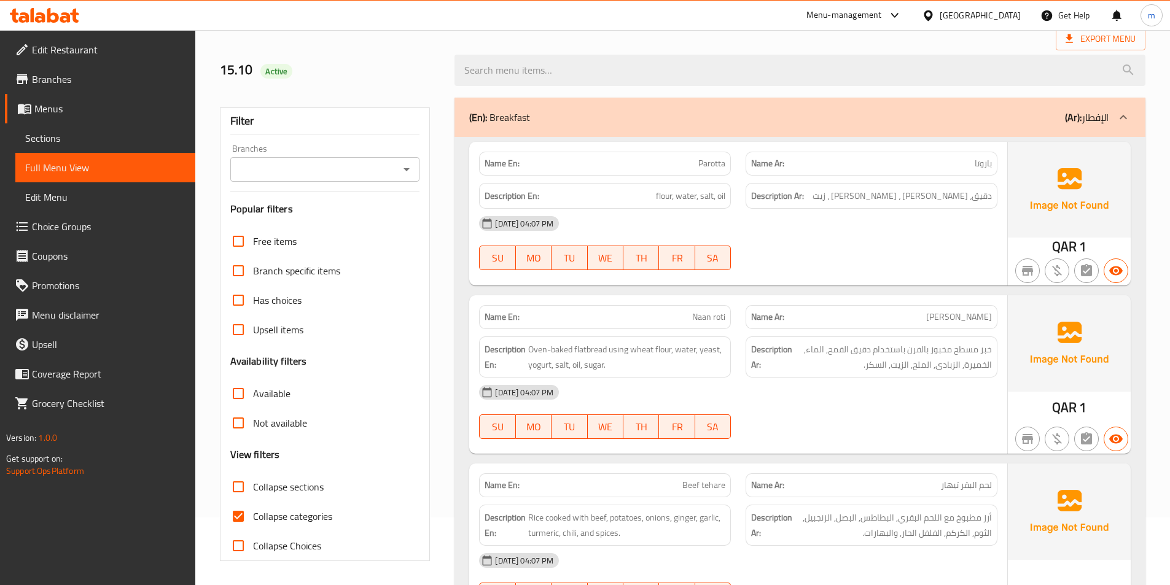
scroll to position [123, 0]
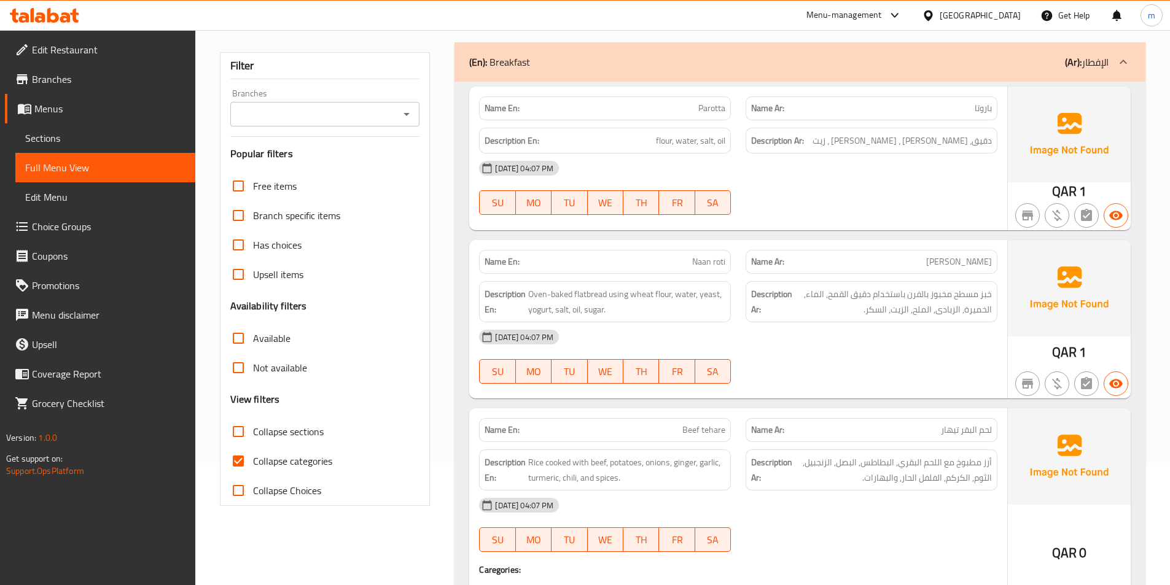
click at [282, 458] on span "Collapse categories" at bounding box center [292, 461] width 79 height 15
click at [253, 458] on input "Collapse categories" at bounding box center [237, 460] width 29 height 29
checkbox input "false"
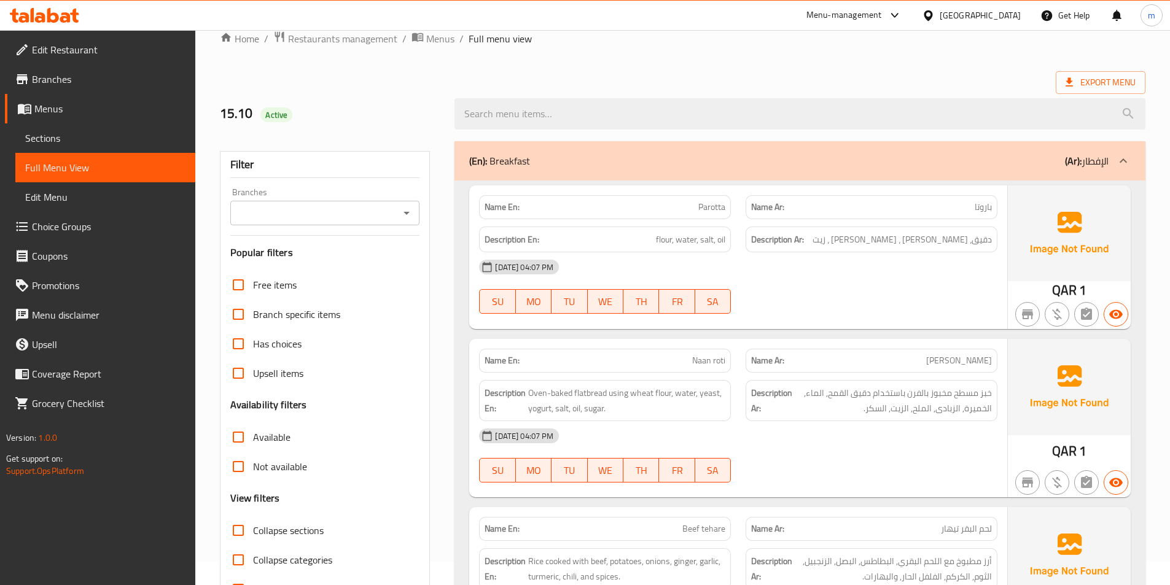
scroll to position [0, 0]
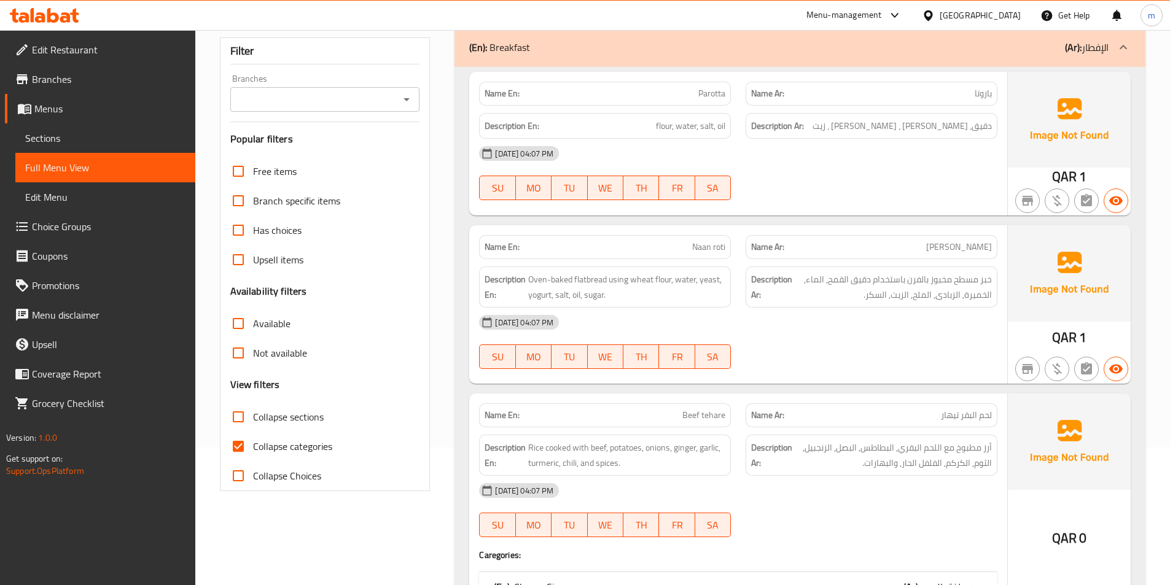
scroll to position [246, 0]
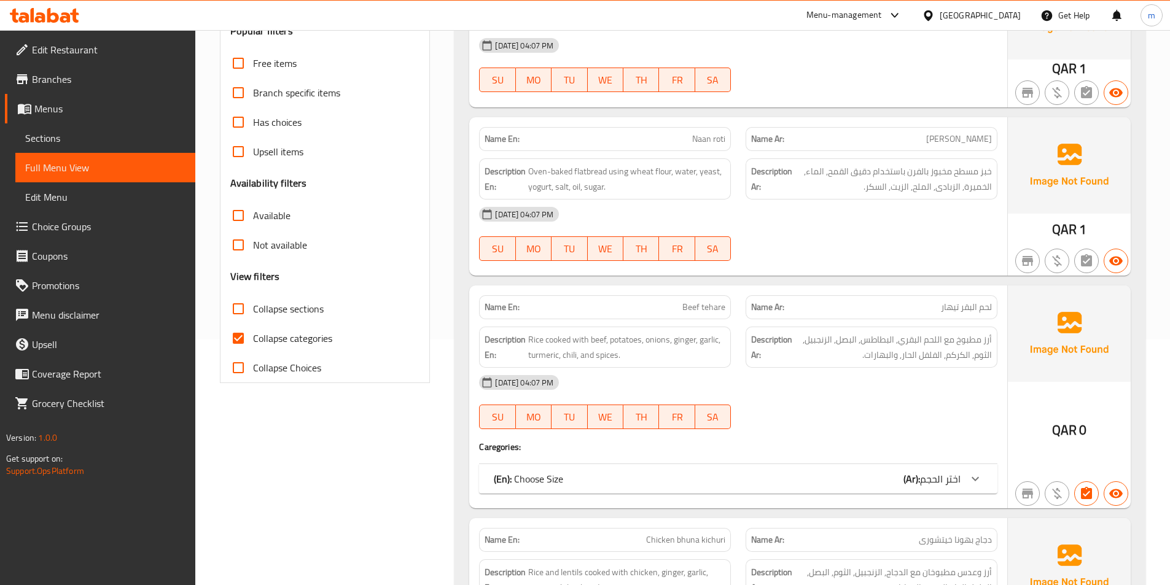
click at [303, 341] on span "Collapse categories" at bounding box center [292, 338] width 79 height 15
click at [253, 341] on input "Collapse categories" at bounding box center [237, 338] width 29 height 29
checkbox input "false"
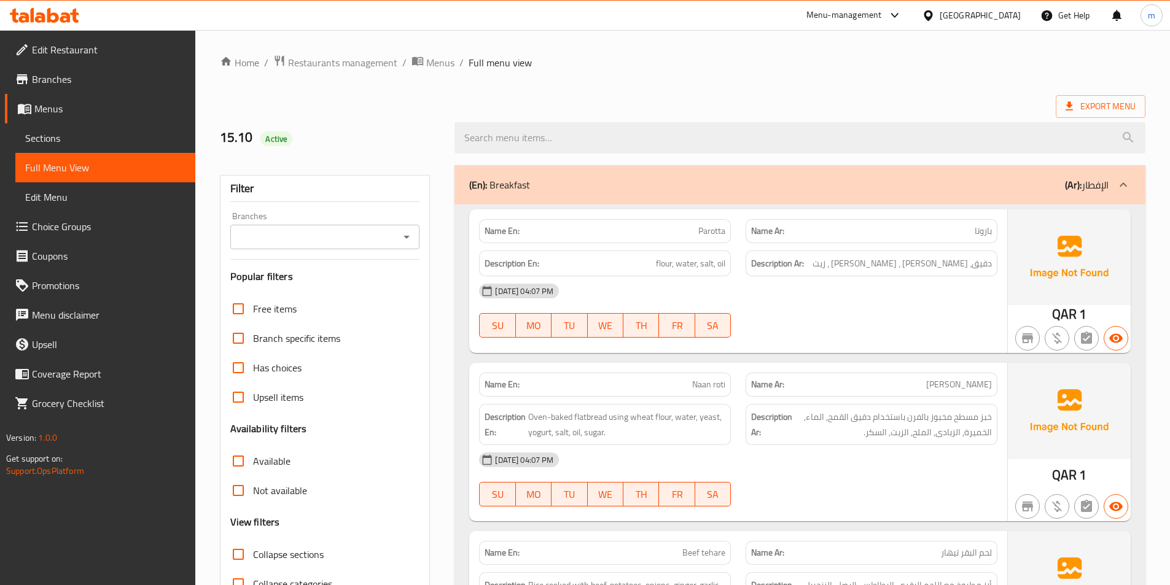
scroll to position [1, 0]
click at [1114, 102] on span "Export Menu" at bounding box center [1100, 105] width 70 height 15
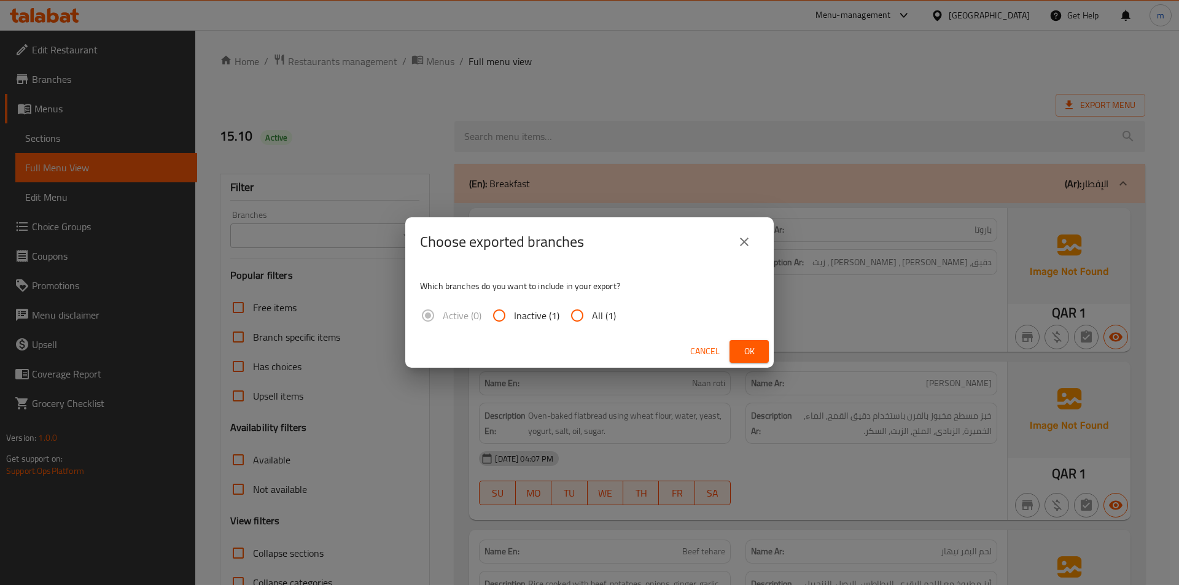
click at [597, 311] on span "All (1)" at bounding box center [604, 315] width 24 height 15
click at [592, 311] on input "All (1)" at bounding box center [576, 315] width 29 height 29
radio input "true"
click at [736, 349] on button "Ok" at bounding box center [748, 351] width 39 height 23
